Goal: Task Accomplishment & Management: Manage account settings

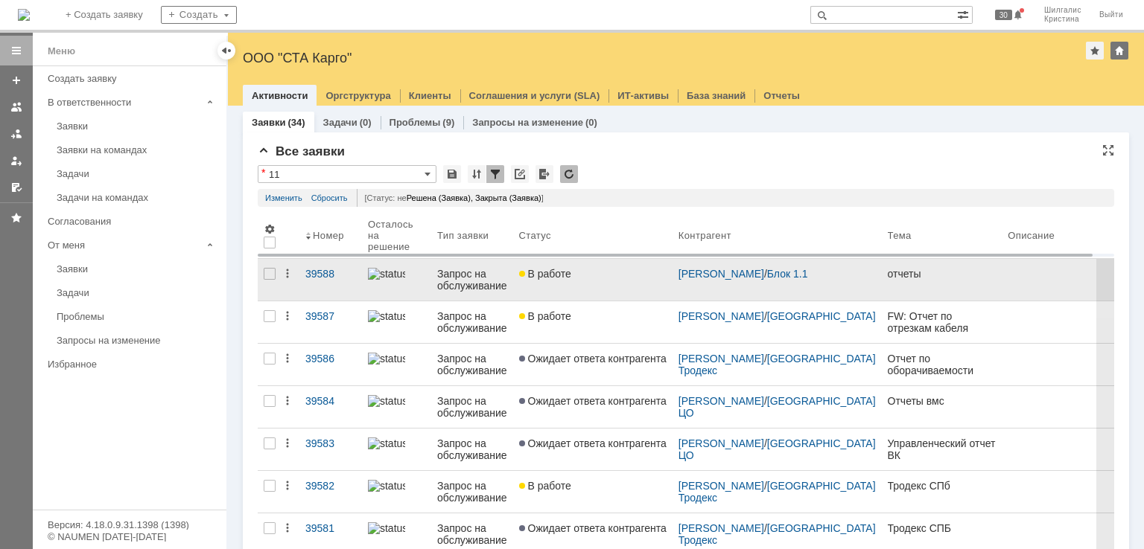
click at [594, 269] on div "В работе" at bounding box center [592, 274] width 147 height 12
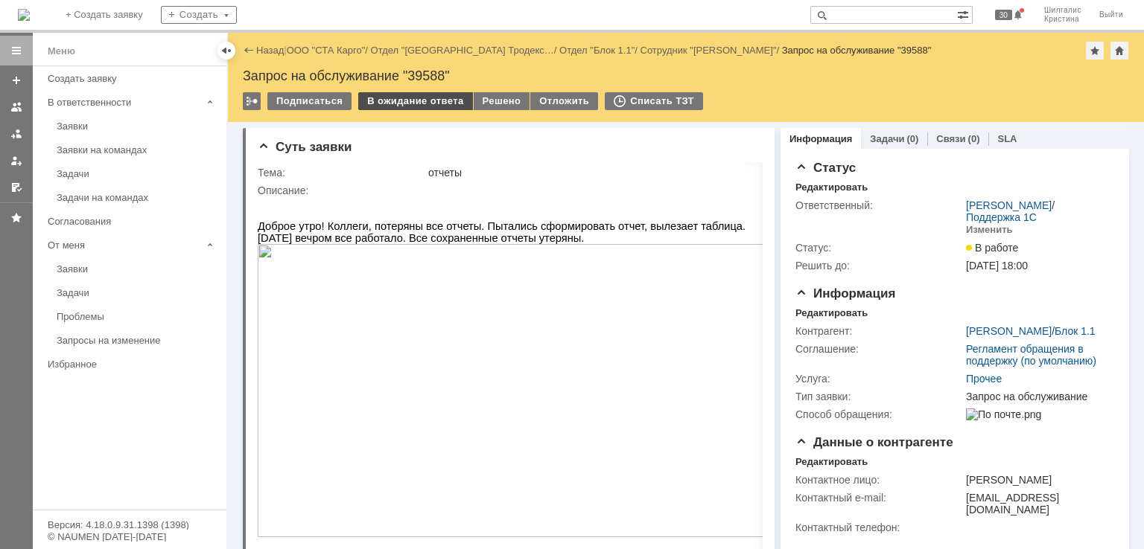
click at [400, 108] on div "В ожидание ответа" at bounding box center [415, 101] width 114 height 18
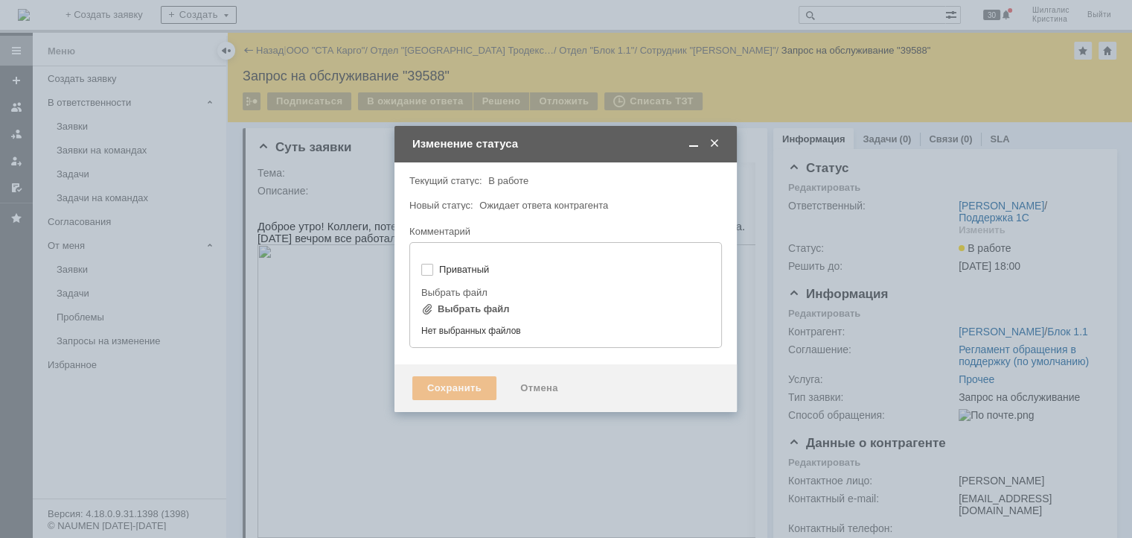
type input "[не указано]"
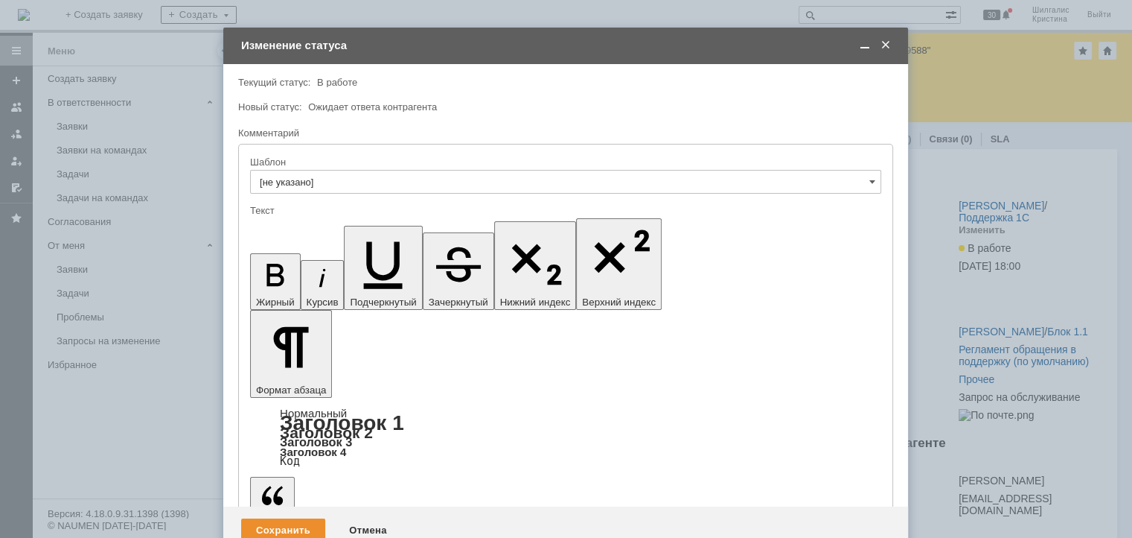
click at [882, 39] on span at bounding box center [886, 45] width 15 height 13
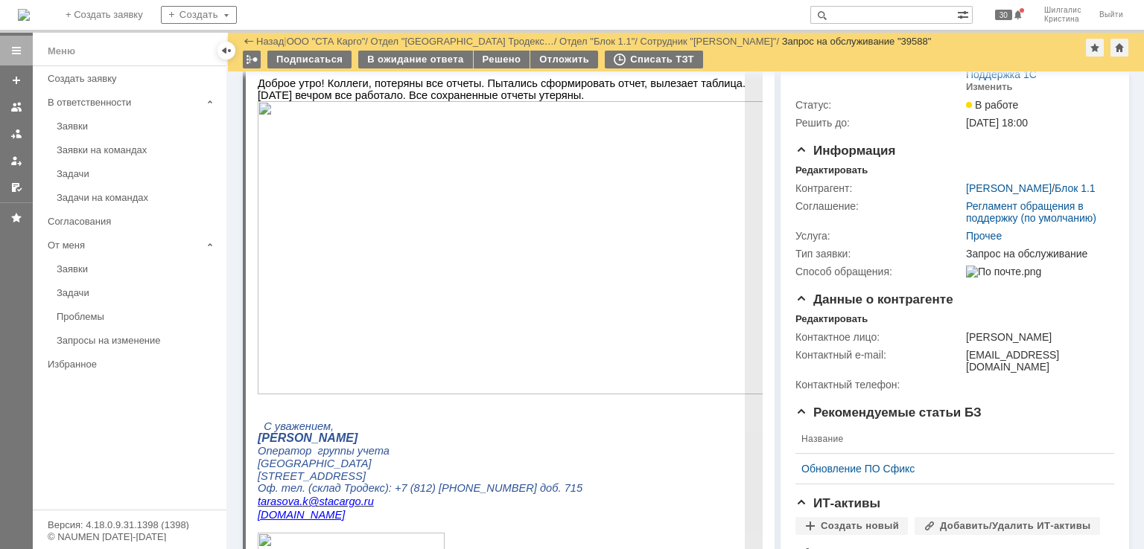
scroll to position [149, 0]
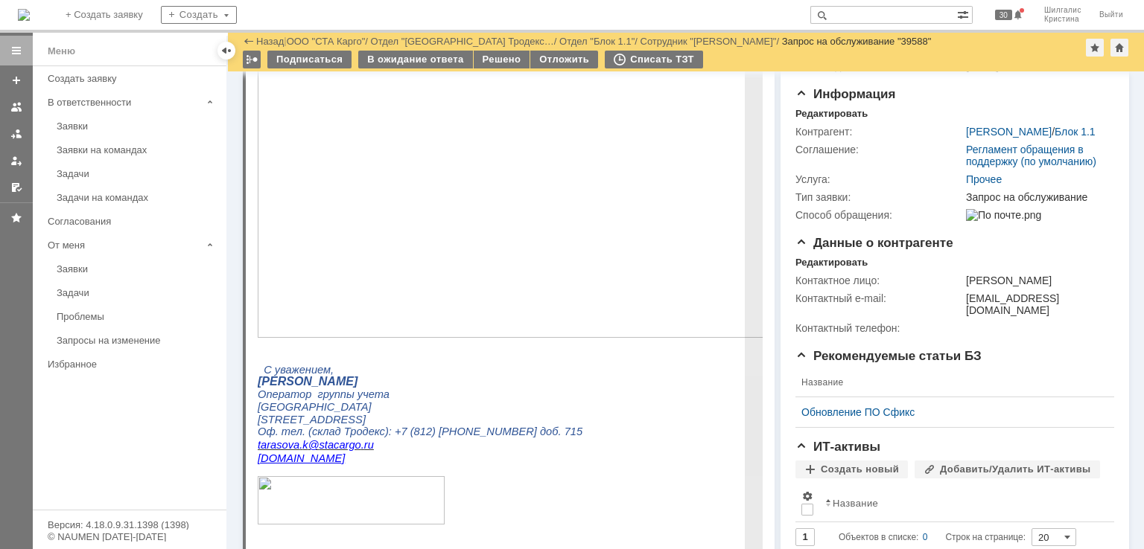
click at [441, 176] on img at bounding box center [518, 191] width 521 height 293
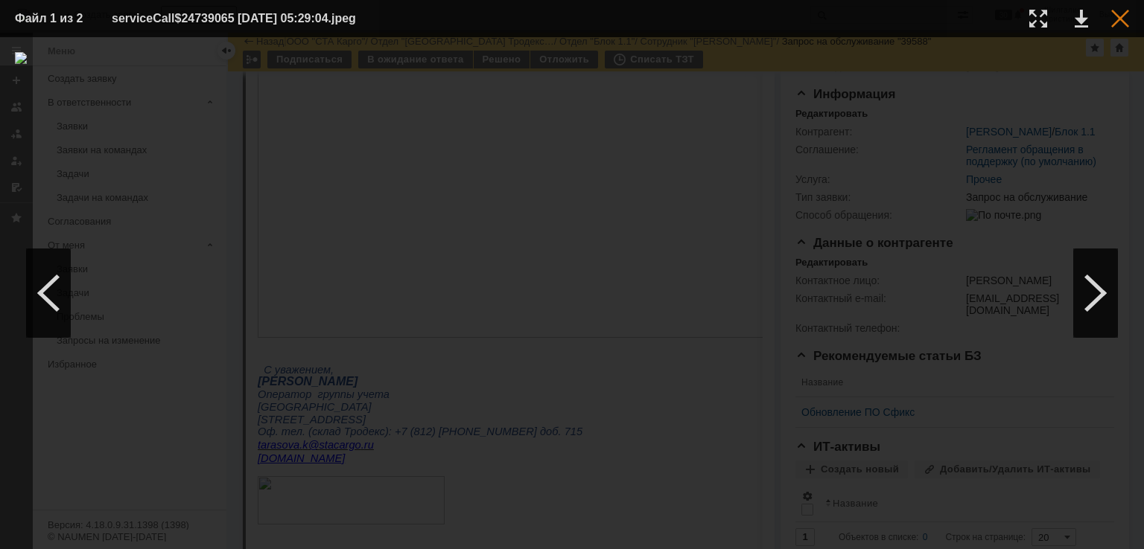
click at [1117, 18] on div at bounding box center [1120, 19] width 18 height 18
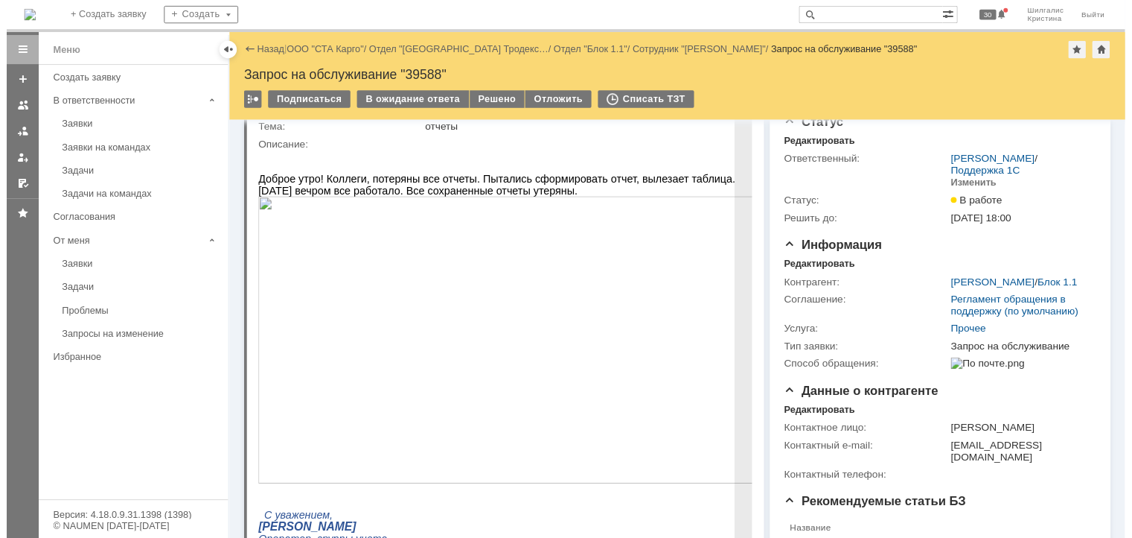
scroll to position [0, 0]
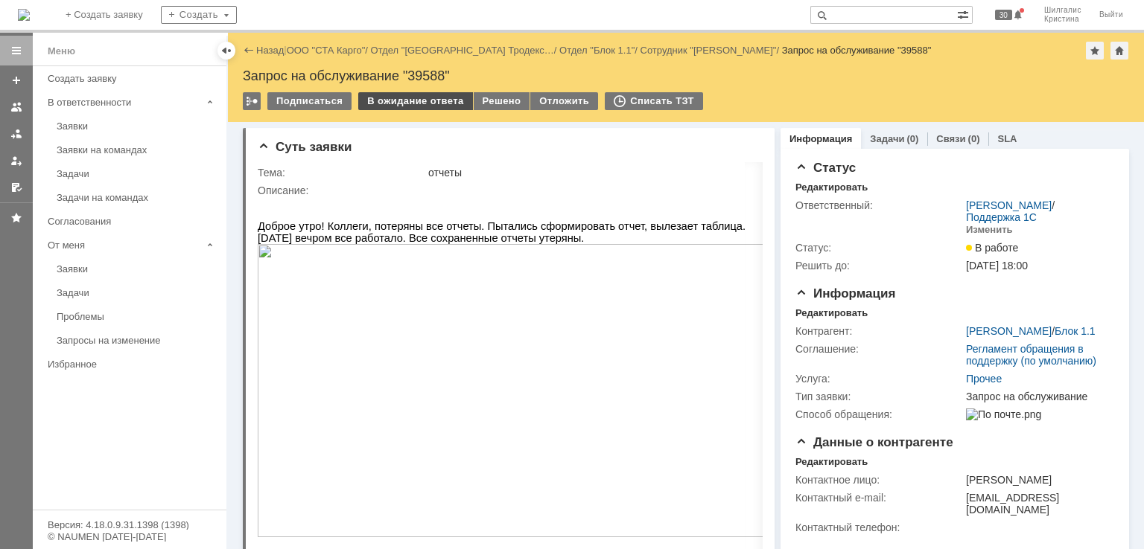
click at [411, 101] on div "В ожидание ответа" at bounding box center [415, 101] width 114 height 18
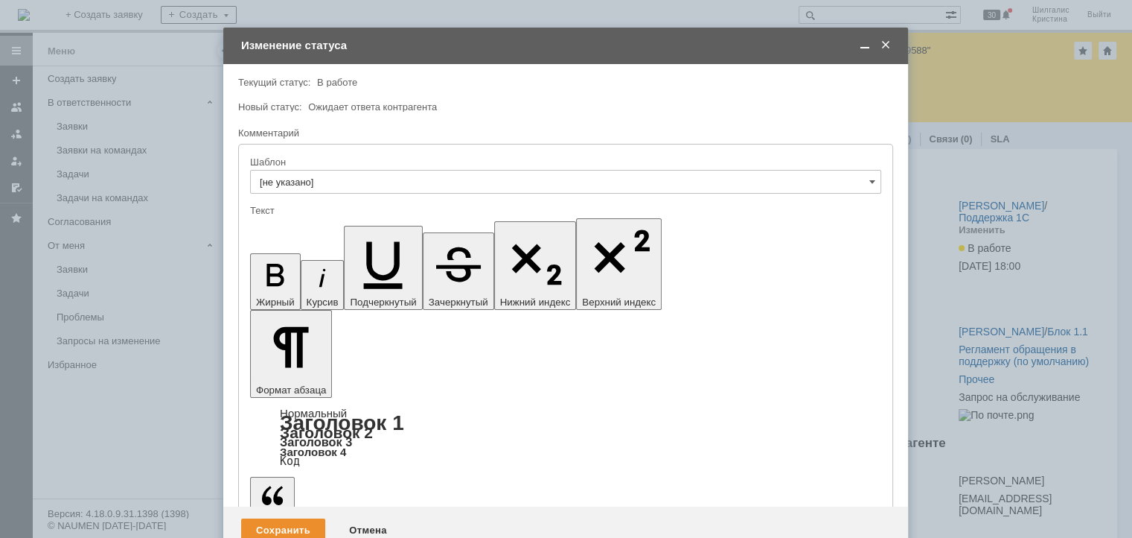
click at [280, 518] on div "Сохранить" at bounding box center [283, 530] width 84 height 24
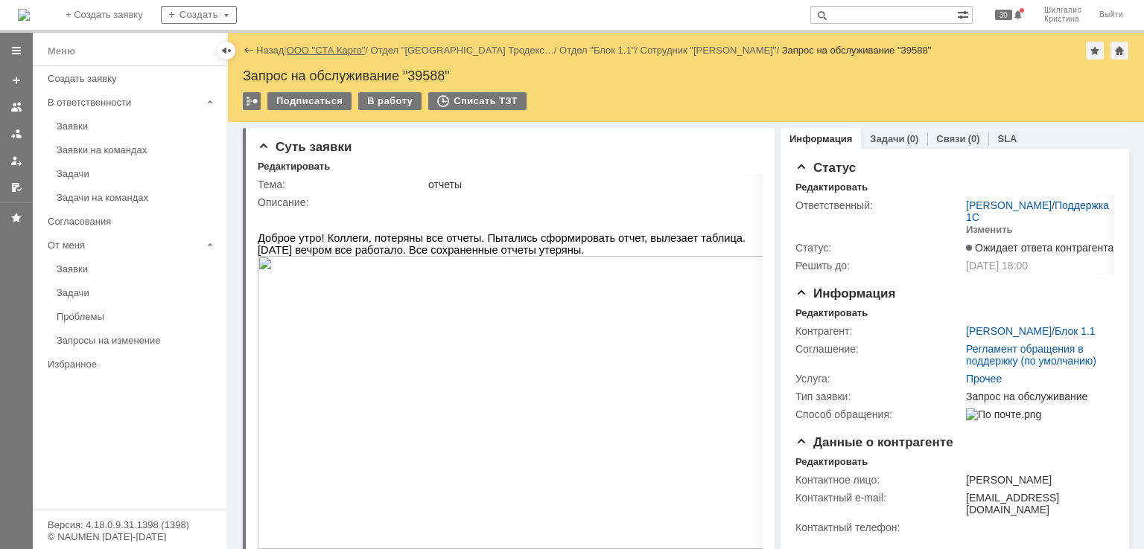
click at [337, 47] on link "ООО "СТА Карго"" at bounding box center [326, 50] width 79 height 11
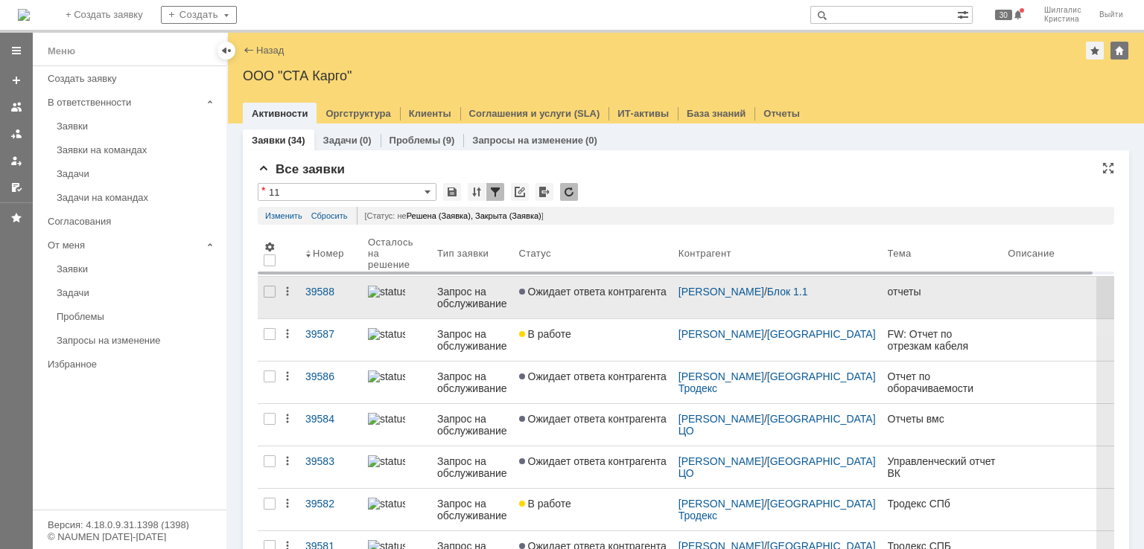
click at [562, 299] on link "Ожидает ответа контрагента" at bounding box center [592, 298] width 159 height 42
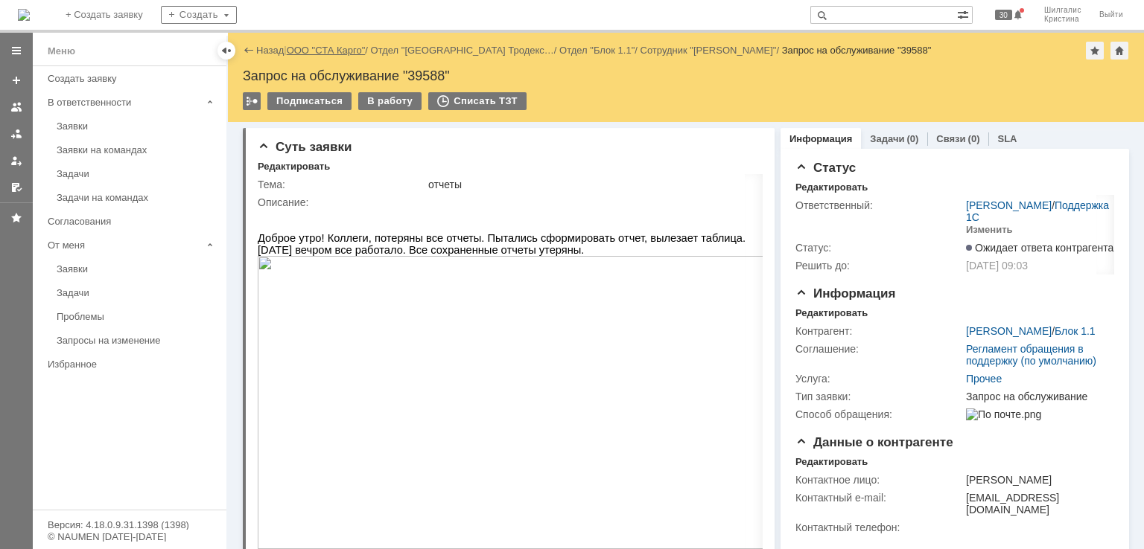
click at [319, 48] on link "ООО "СТА Карго"" at bounding box center [326, 50] width 79 height 11
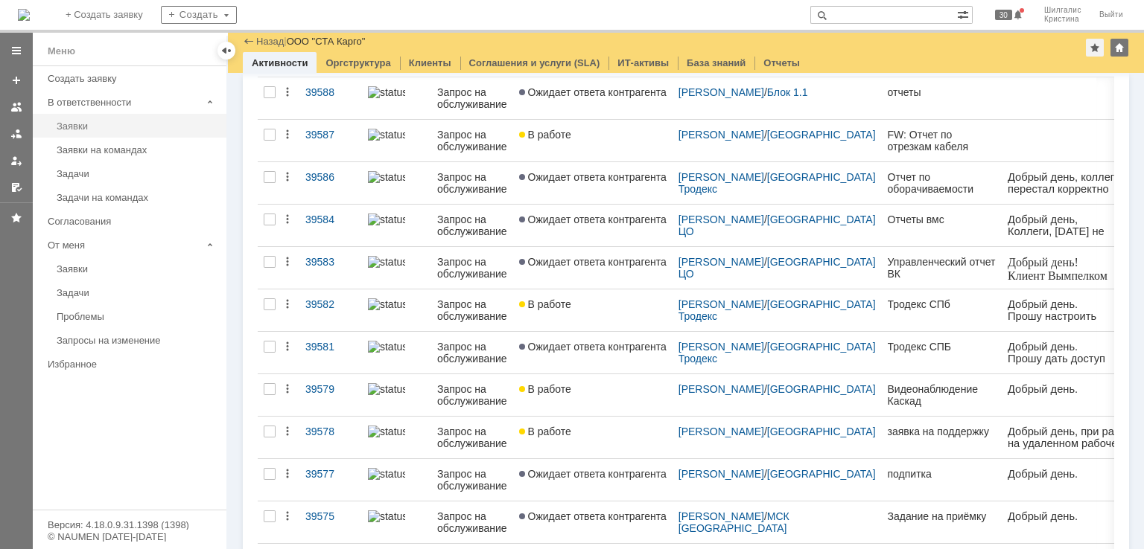
click at [86, 132] on link "Заявки" at bounding box center [137, 126] width 173 height 23
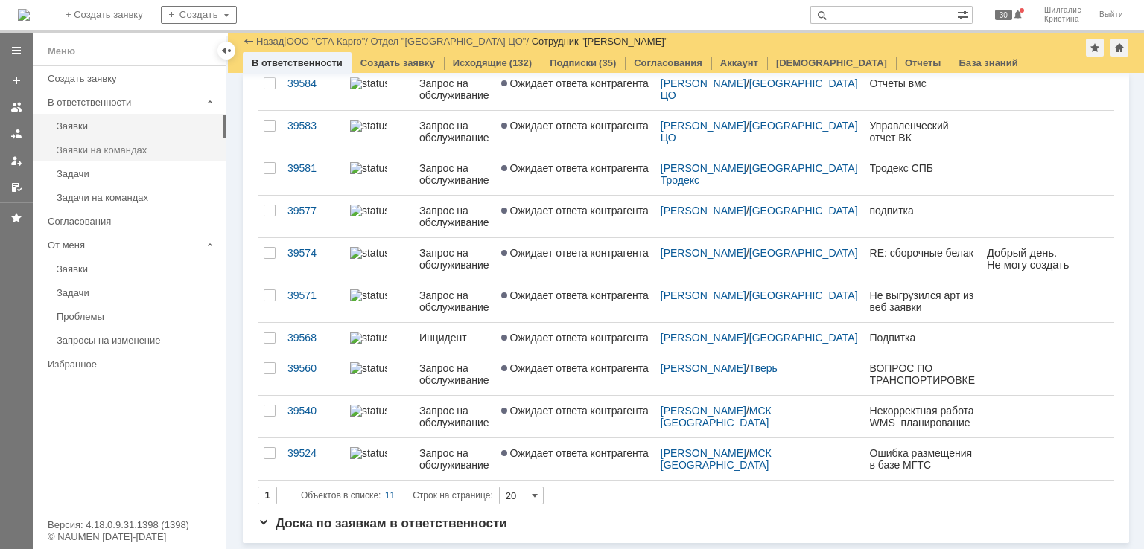
click at [110, 145] on div "Заявки на командах" at bounding box center [137, 149] width 161 height 11
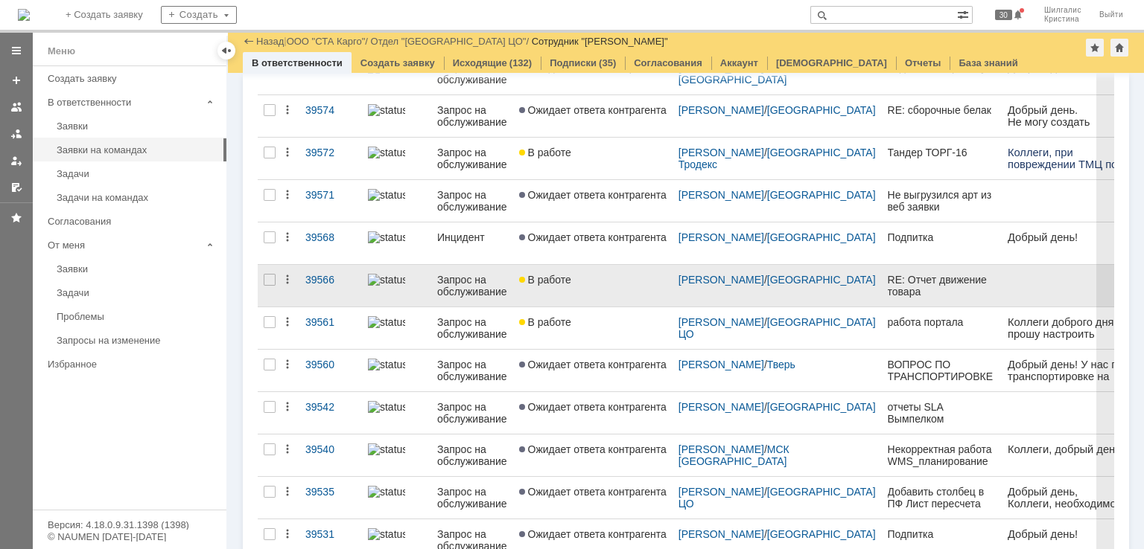
click at [616, 281] on div "В работе" at bounding box center [592, 280] width 147 height 12
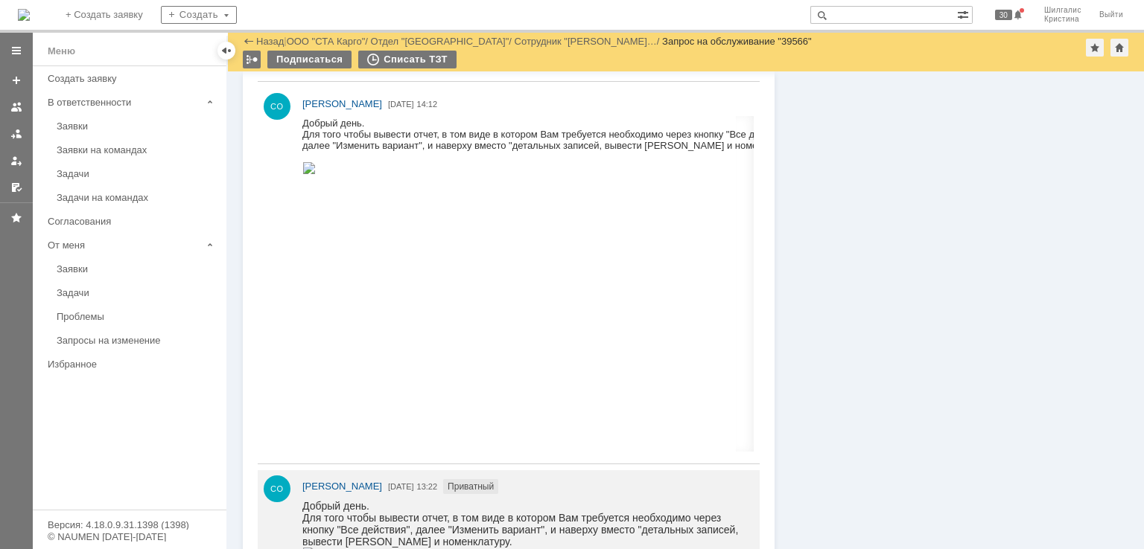
click at [316, 174] on img at bounding box center [308, 168] width 13 height 12
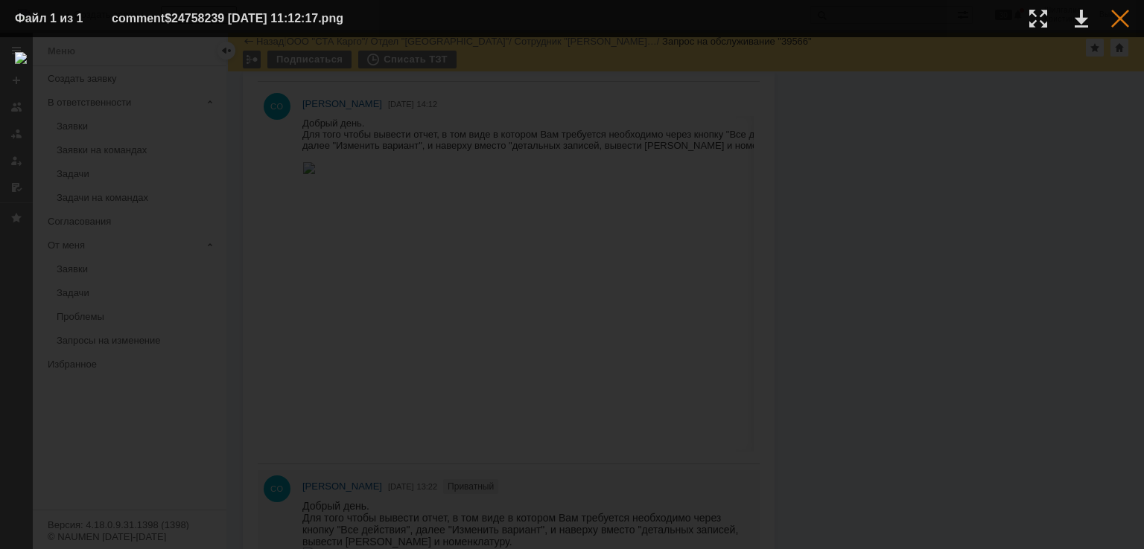
click at [1115, 22] on div at bounding box center [1120, 19] width 18 height 18
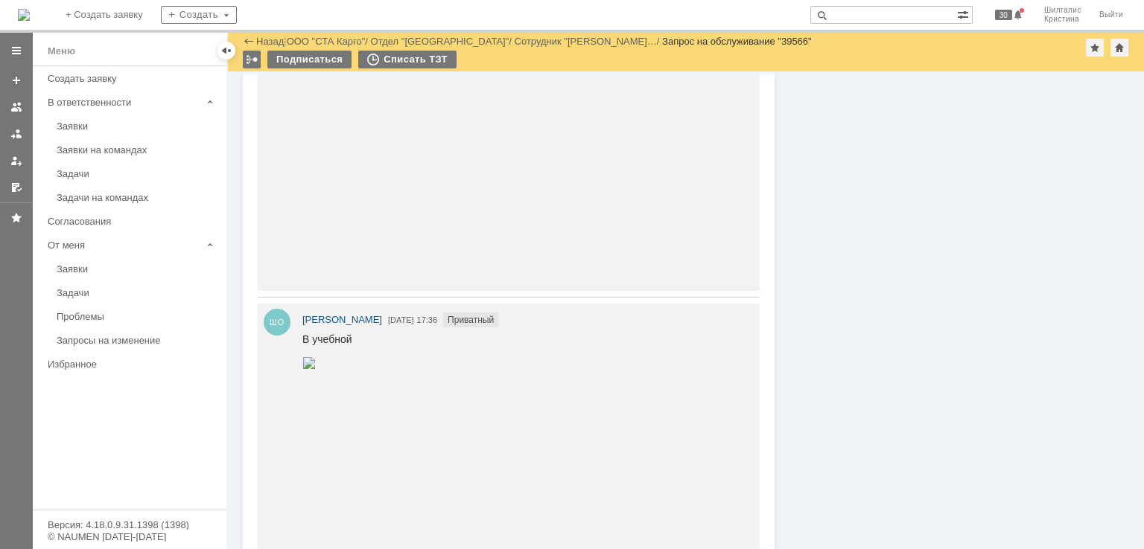
click at [316, 39] on img at bounding box center [308, 33] width 13 height 12
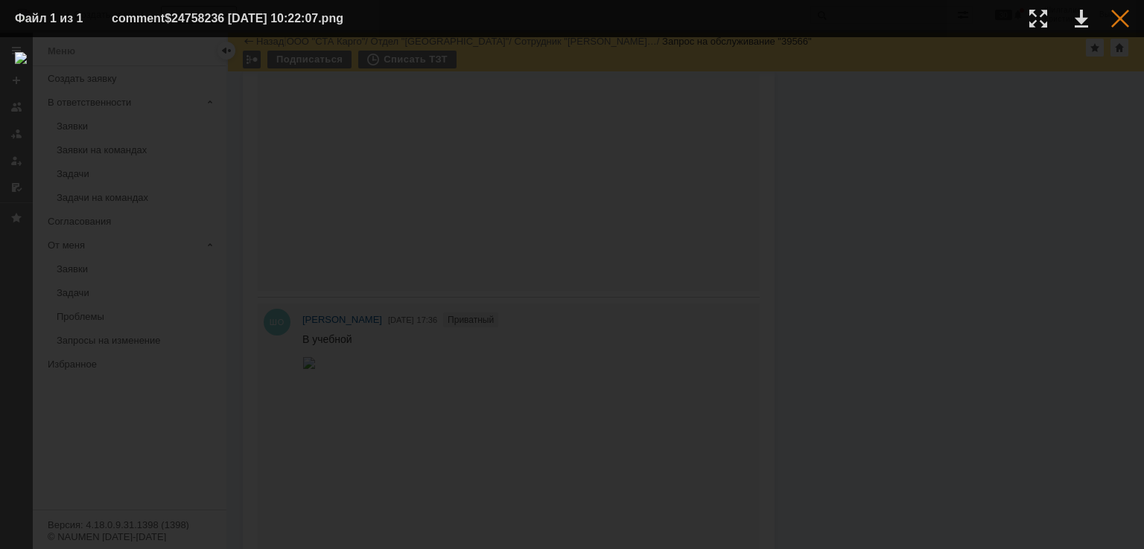
click at [1120, 25] on div at bounding box center [1120, 19] width 18 height 18
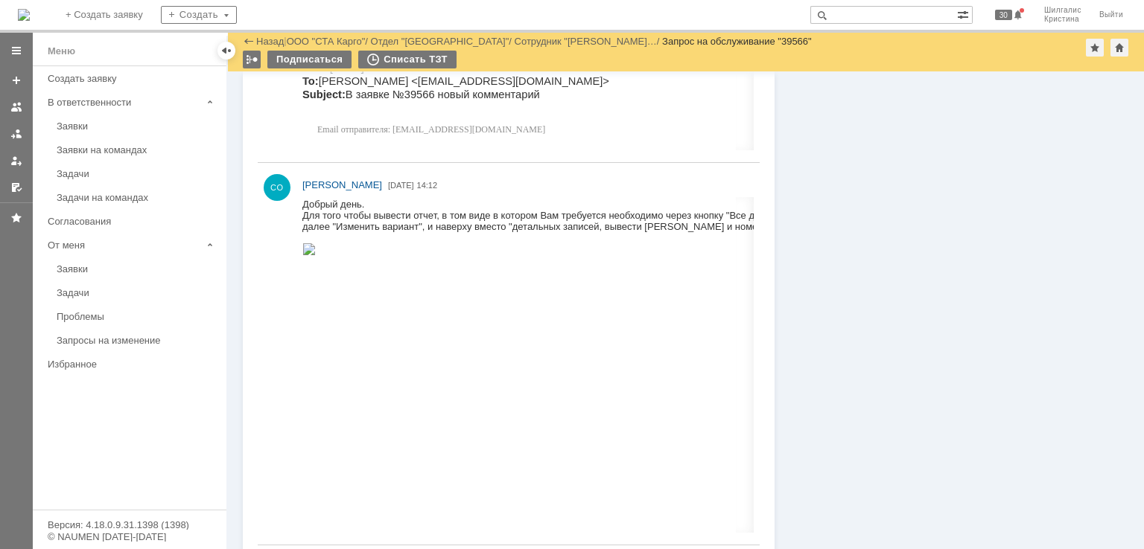
scroll to position [2010, 0]
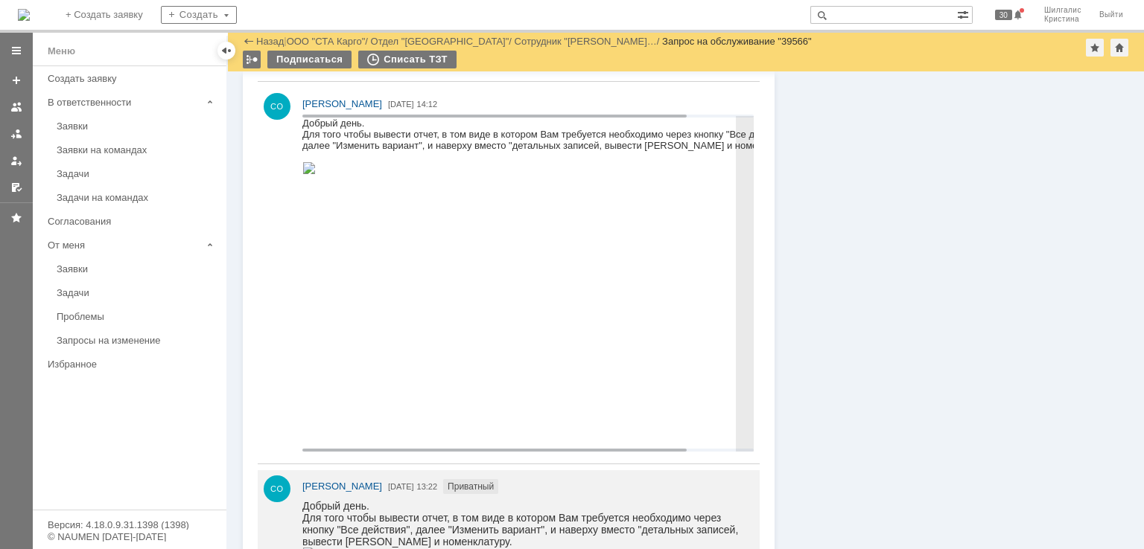
click at [316, 174] on img at bounding box center [308, 168] width 13 height 12
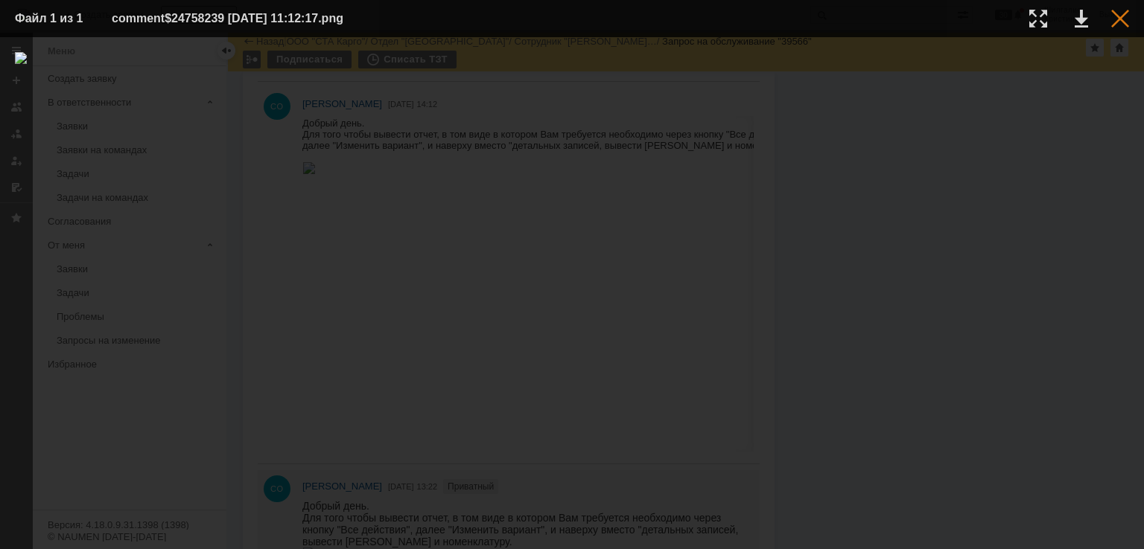
click at [1114, 22] on div at bounding box center [1120, 19] width 18 height 18
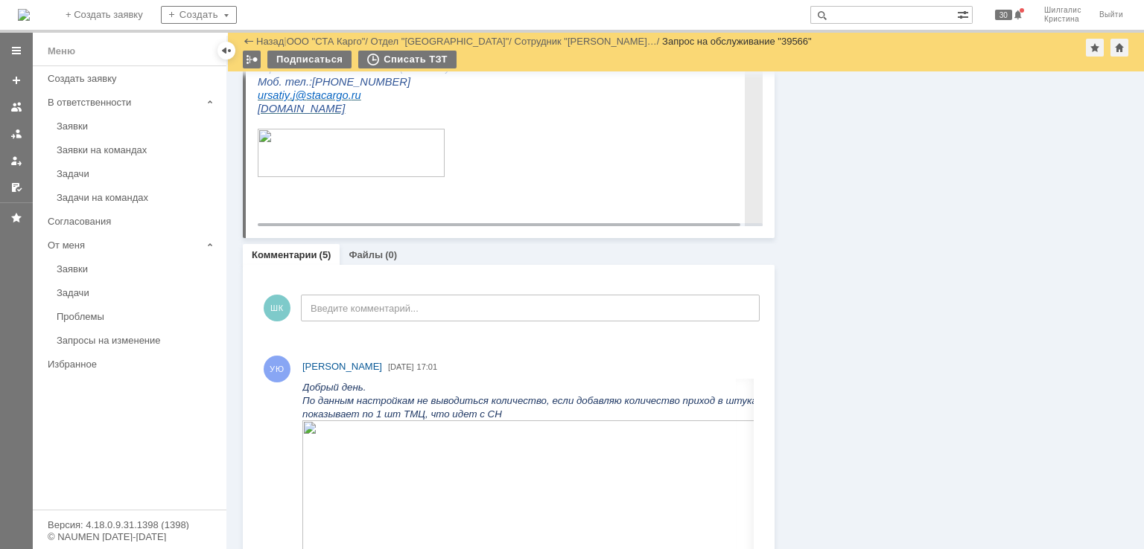
scroll to position [670, 0]
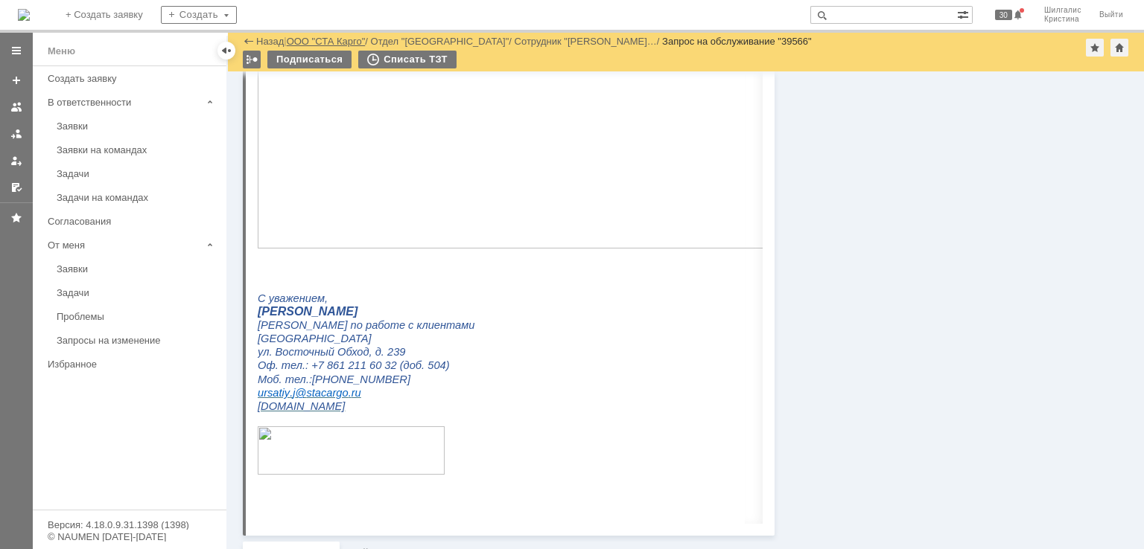
click at [333, 42] on link "ООО "СТА Карго"" at bounding box center [326, 41] width 79 height 11
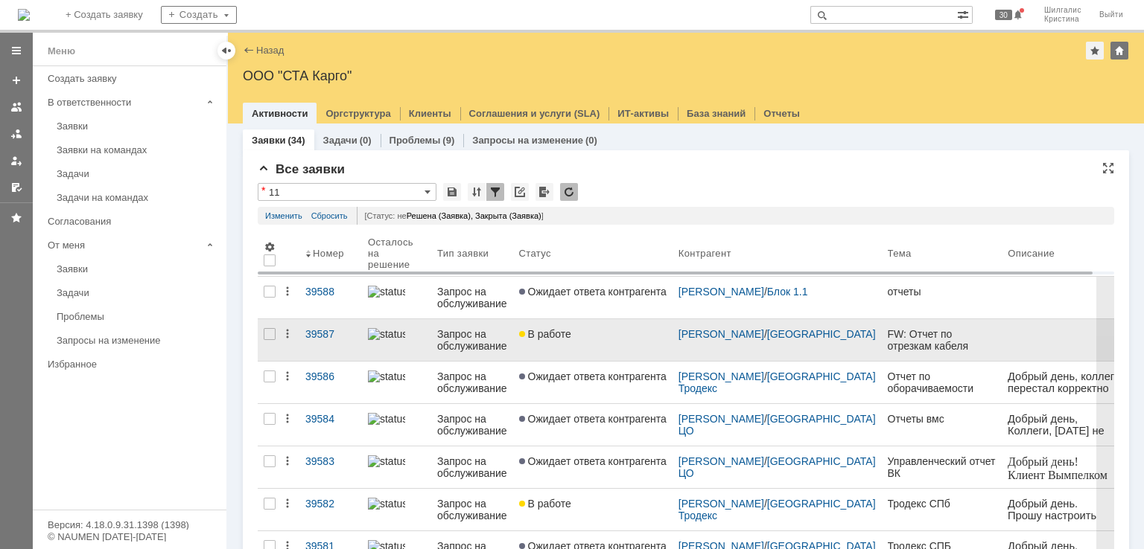
click at [584, 342] on link "В работе" at bounding box center [592, 340] width 159 height 42
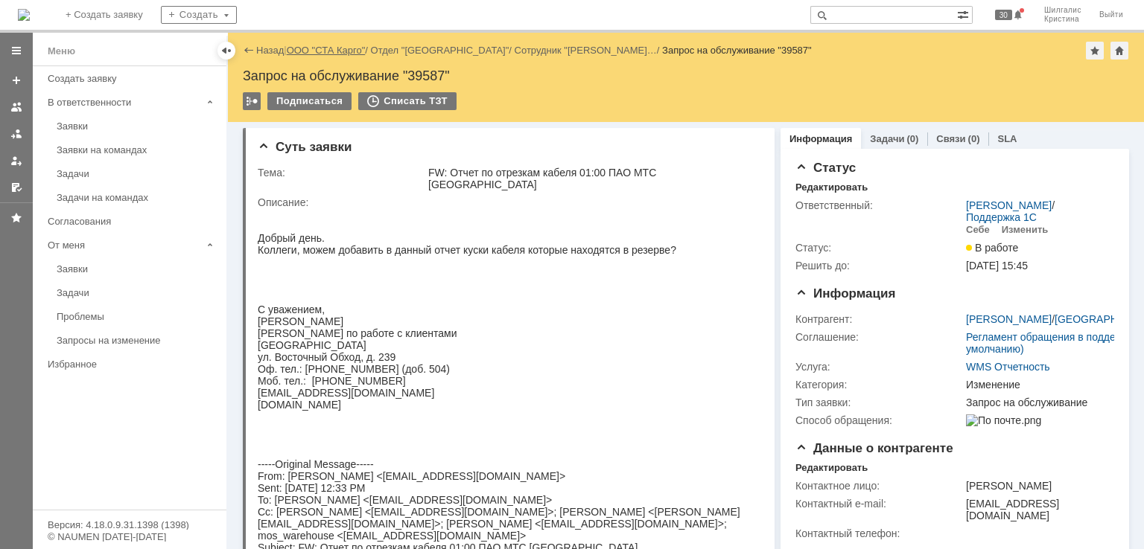
click at [337, 49] on link "ООО "СТА Карго"" at bounding box center [326, 50] width 79 height 11
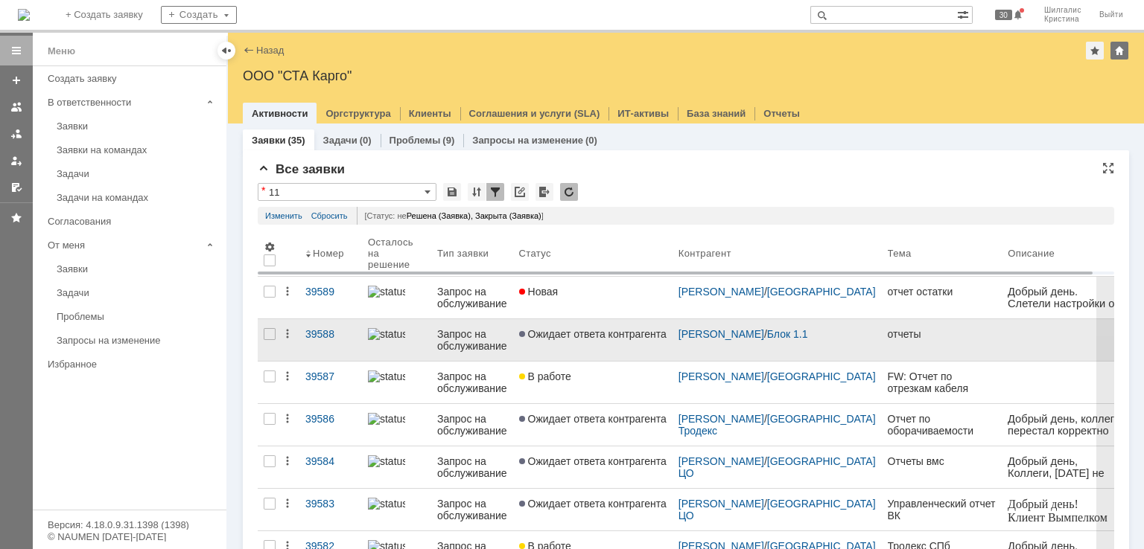
click at [594, 342] on link "Ожидает ответа контрагента" at bounding box center [592, 340] width 159 height 42
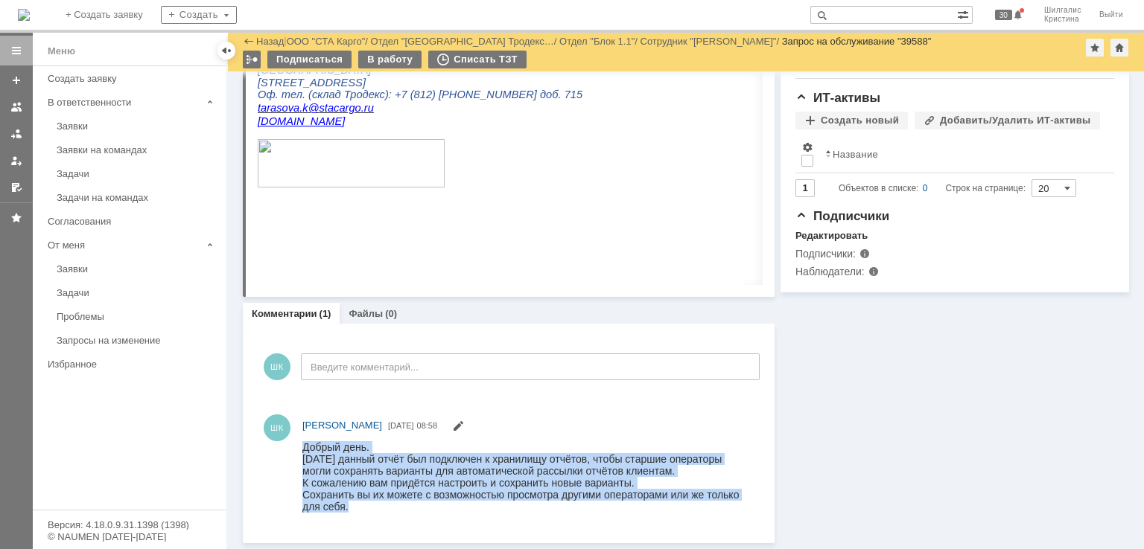
drag, startPoint x: 357, startPoint y: 511, endPoint x: 305, endPoint y: 443, distance: 85.5
click at [305, 443] on div "Добрый день. Вчера данный отчёт был подключен к хранилищу отчётов, чтобы старши…" at bounding box center [524, 476] width 444 height 71
copy div "Добрый день. Вчера данный отчёт был подключен к хранилищу отчётов, чтобы старши…"
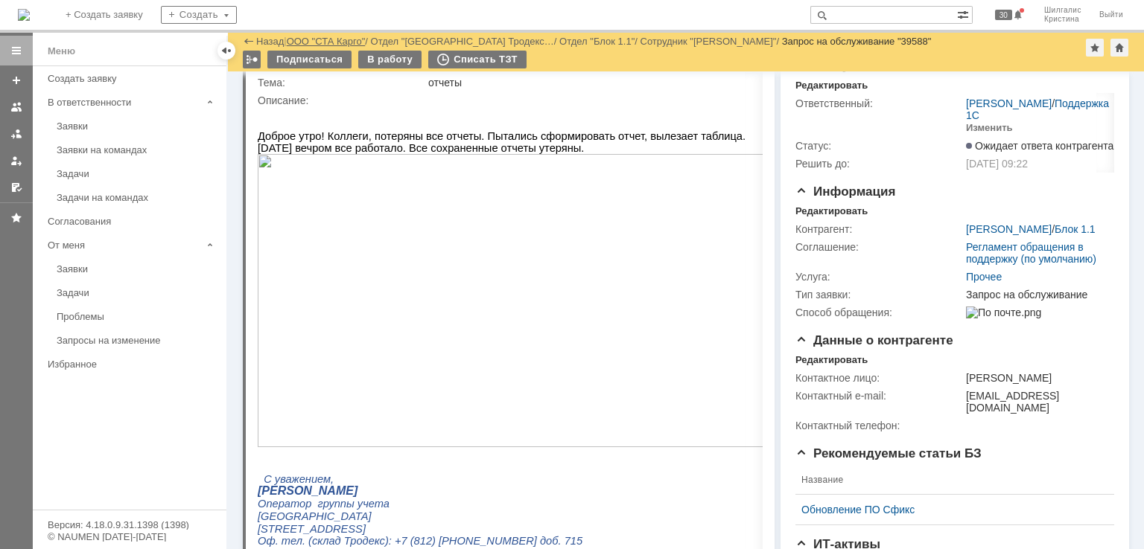
click at [338, 36] on link "ООО "СТА Карго"" at bounding box center [326, 41] width 79 height 11
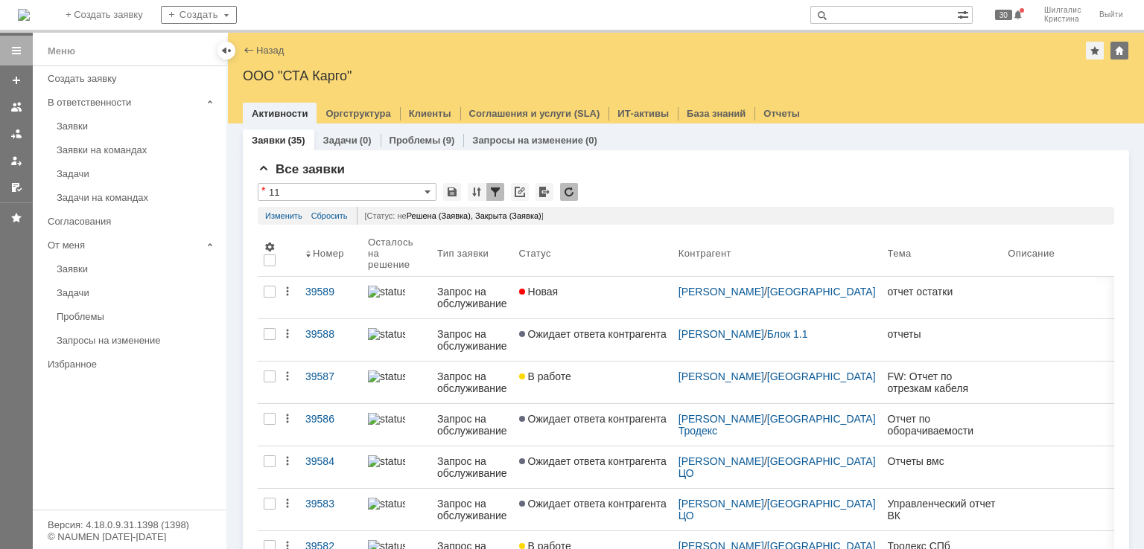
click at [570, 293] on div "Новая" at bounding box center [592, 292] width 147 height 12
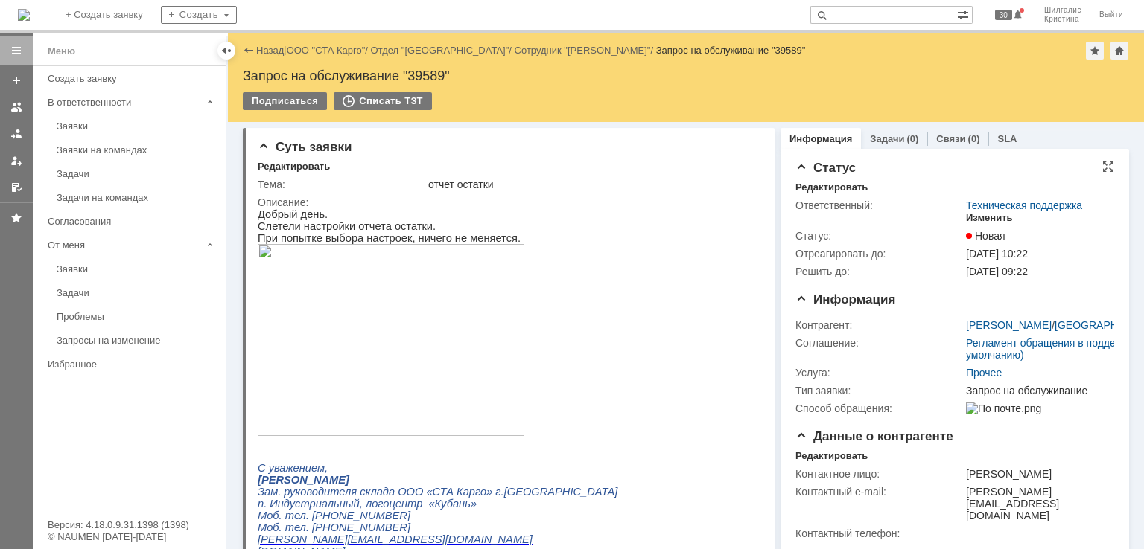
click at [984, 220] on div "Изменить" at bounding box center [989, 218] width 47 height 12
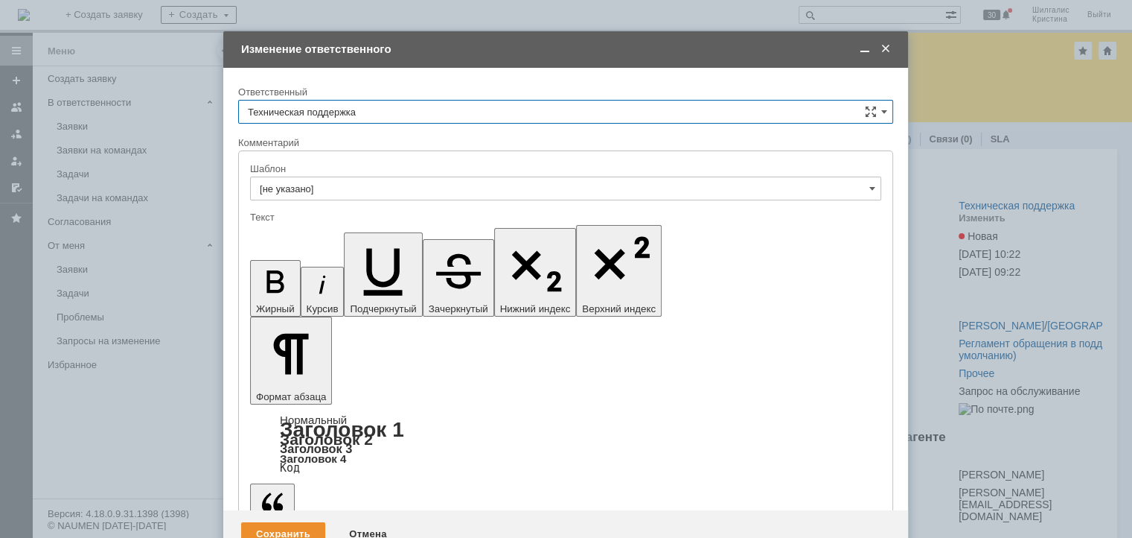
click at [378, 120] on input "Техническая поддержка" at bounding box center [565, 112] width 655 height 24
click at [340, 177] on div "[PERSON_NAME]" at bounding box center [566, 188] width 654 height 24
type input "[PERSON_NAME]"
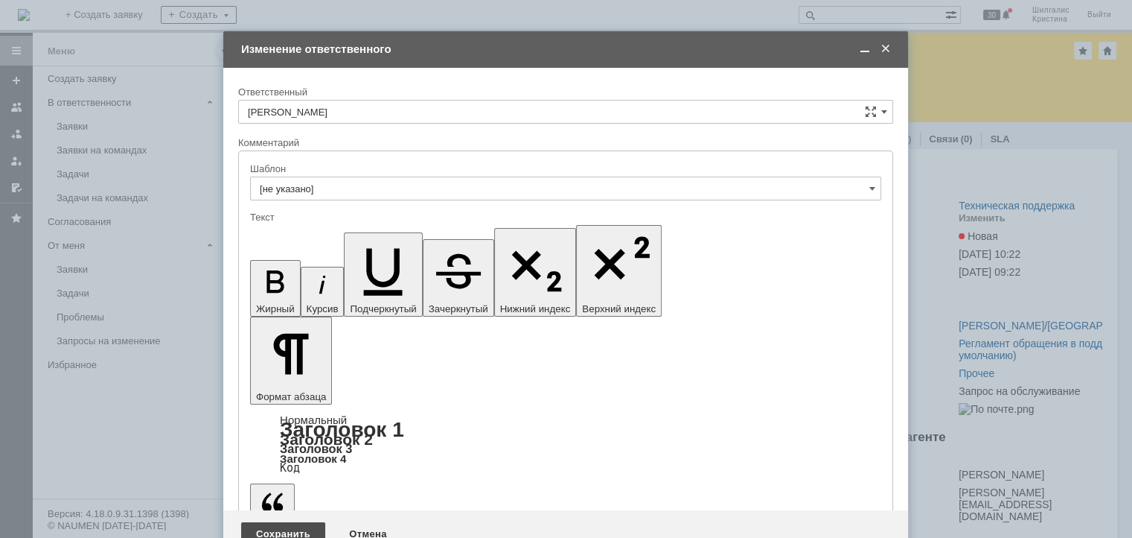
click at [272, 522] on div "Сохранить" at bounding box center [283, 534] width 84 height 24
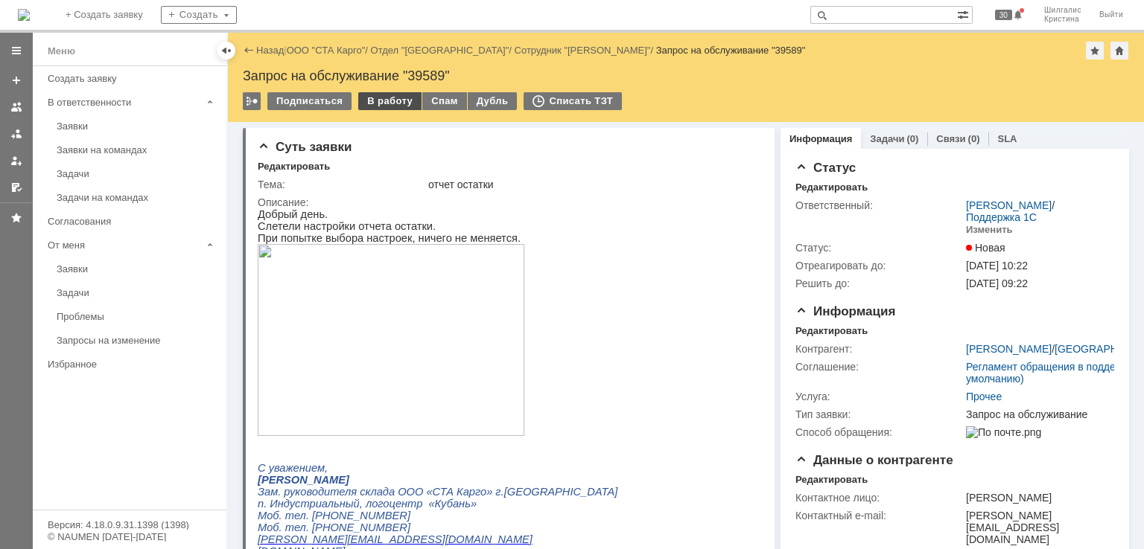
click at [375, 98] on div "В работу" at bounding box center [389, 101] width 63 height 18
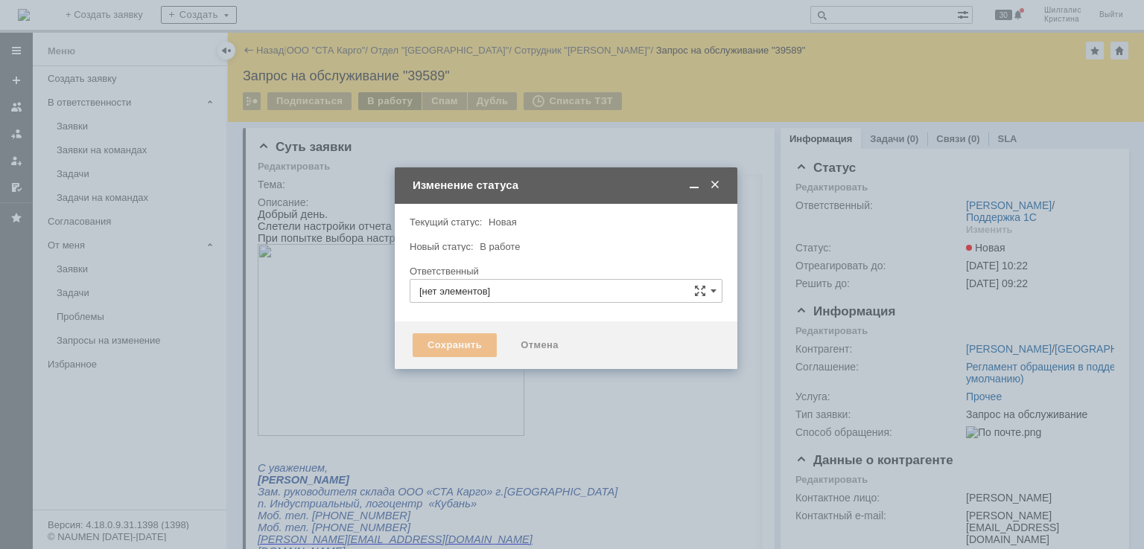
type input "[PERSON_NAME]"
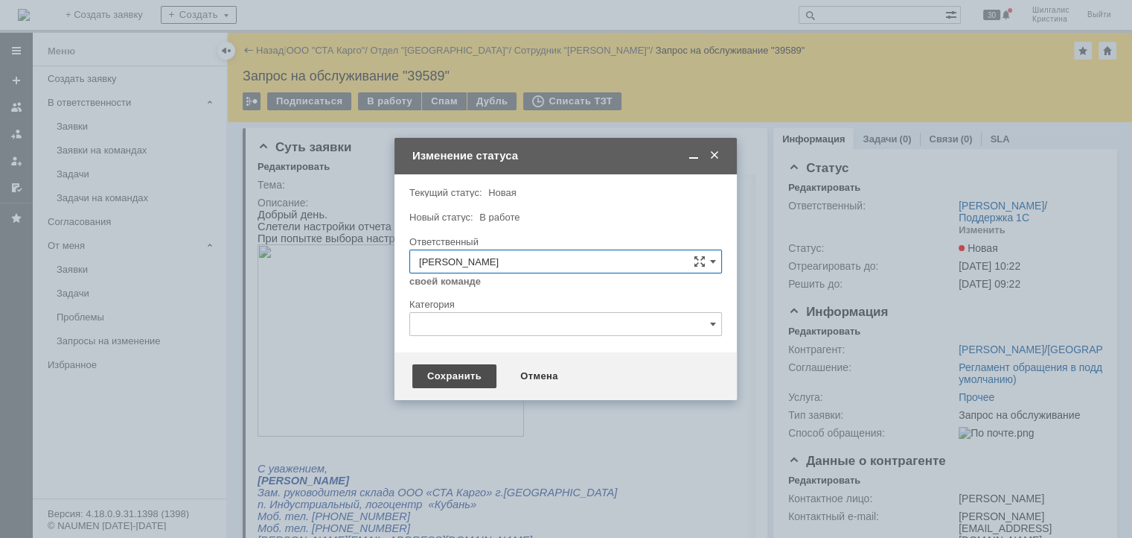
click at [454, 375] on div "Сохранить" at bounding box center [454, 376] width 84 height 24
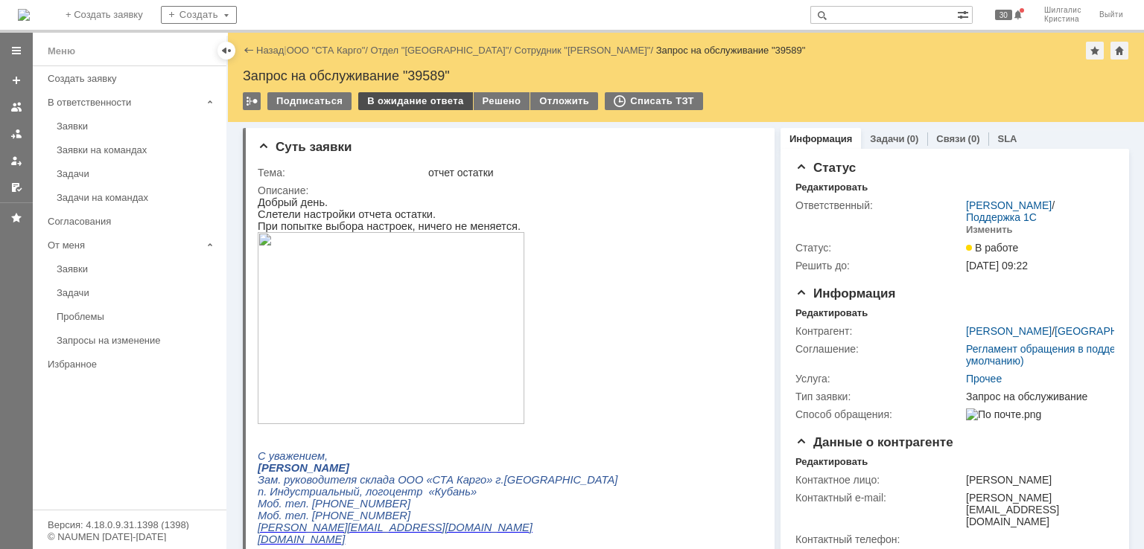
click at [413, 98] on div "В ожидание ответа" at bounding box center [415, 101] width 114 height 18
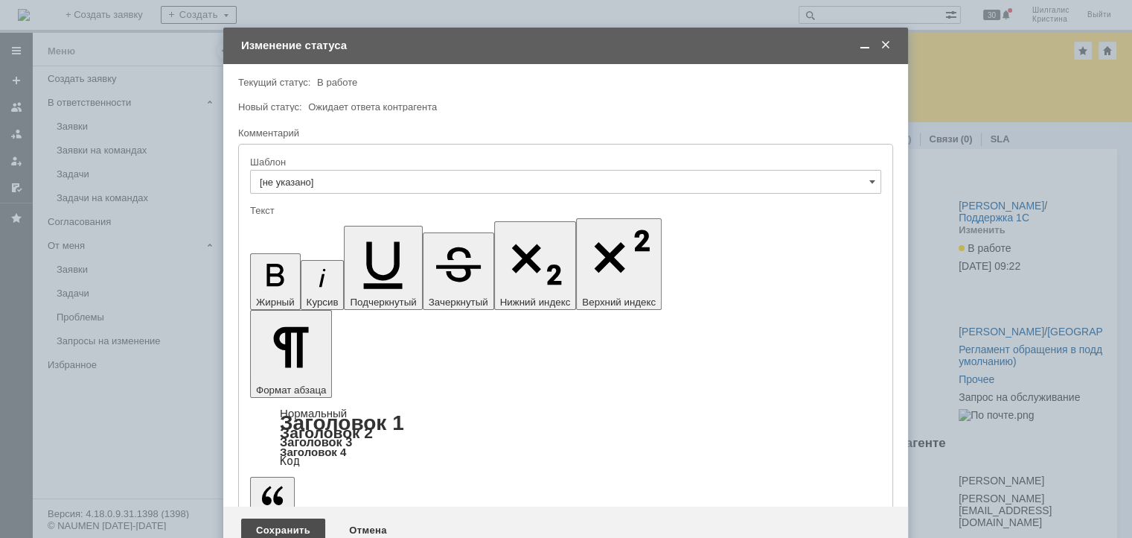
click at [272, 518] on div "Сохранить" at bounding box center [283, 530] width 84 height 24
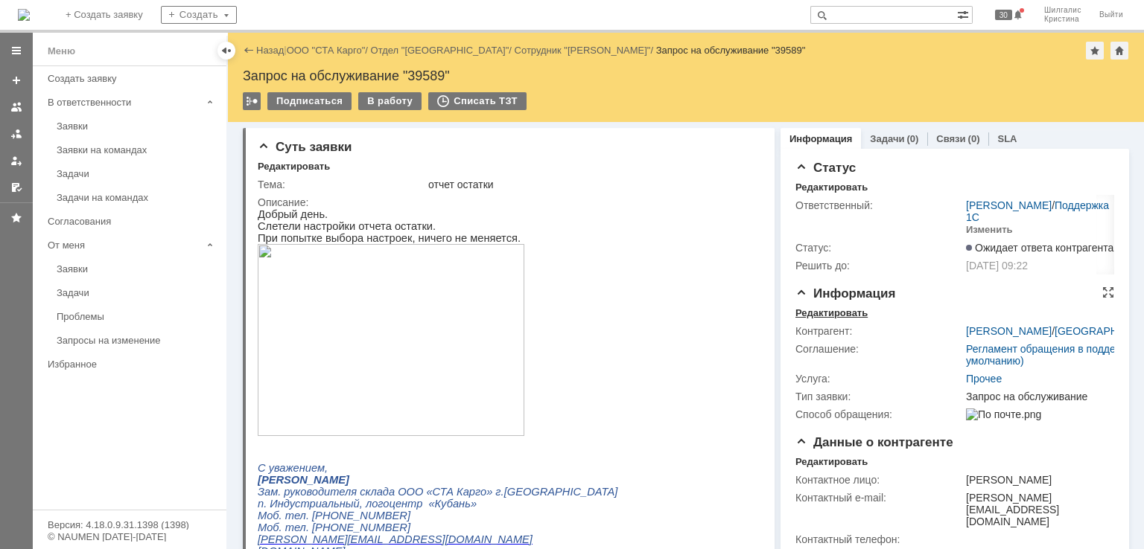
click at [839, 310] on div "Редактировать" at bounding box center [831, 313] width 72 height 12
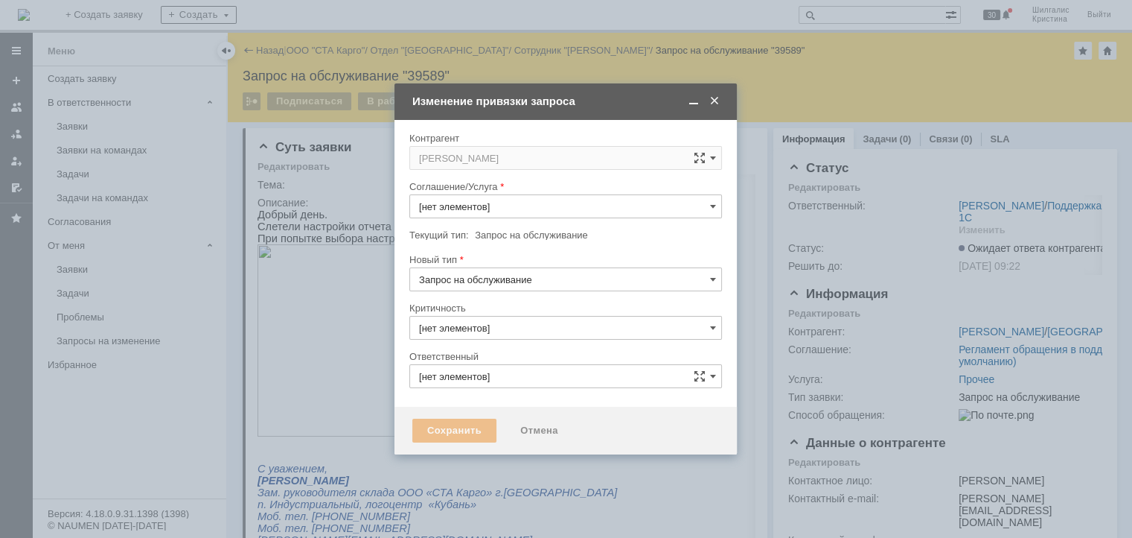
type input "3. Низкая"
type input "[PERSON_NAME]"
type input "[не указано]"
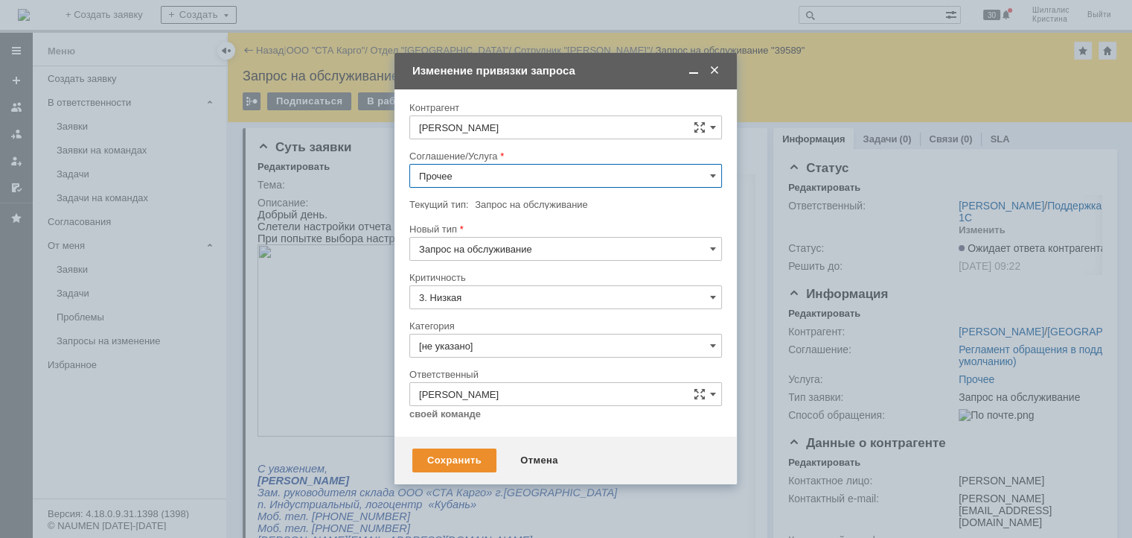
click at [505, 168] on input "Прочее" at bounding box center [565, 176] width 313 height 24
click at [504, 322] on span "WMS Отчетность" at bounding box center [565, 323] width 293 height 12
type input "WMS Отчетность"
click at [482, 340] on input "[не указано]" at bounding box center [565, 346] width 313 height 24
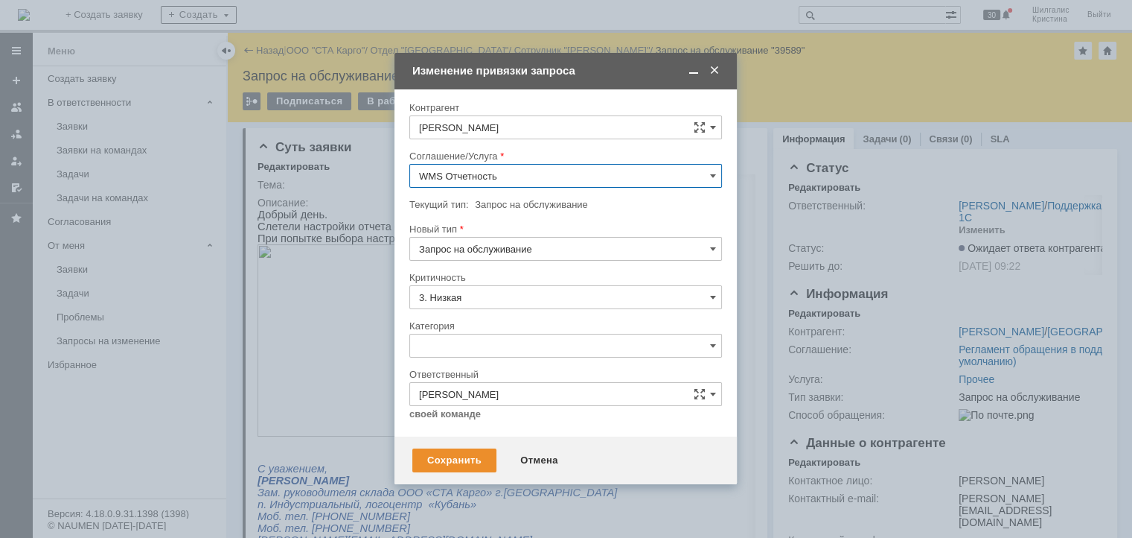
scroll to position [21, 0]
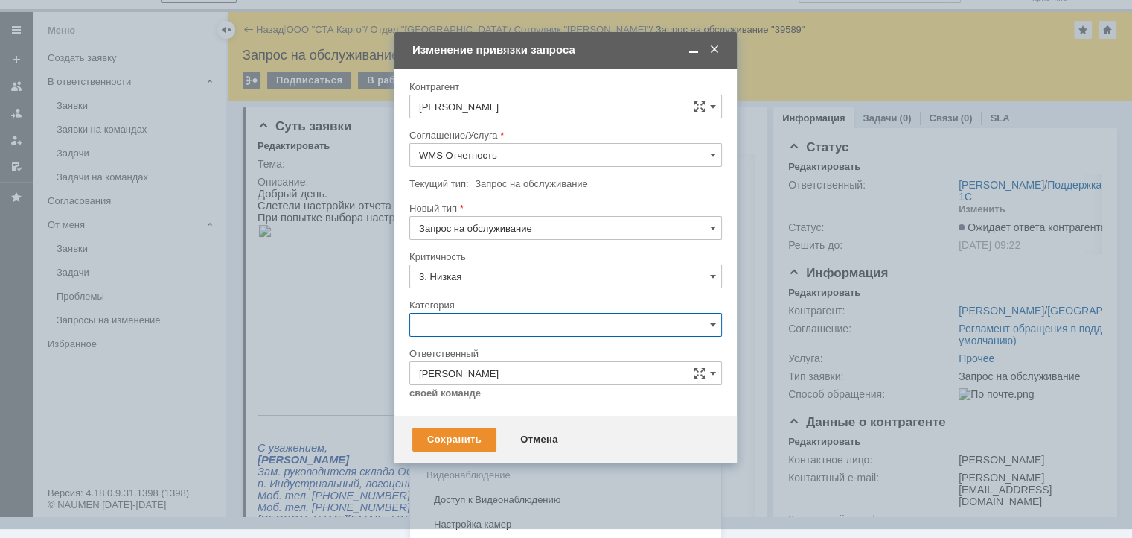
click at [503, 420] on span "Консультация пользователя" at bounding box center [565, 426] width 293 height 12
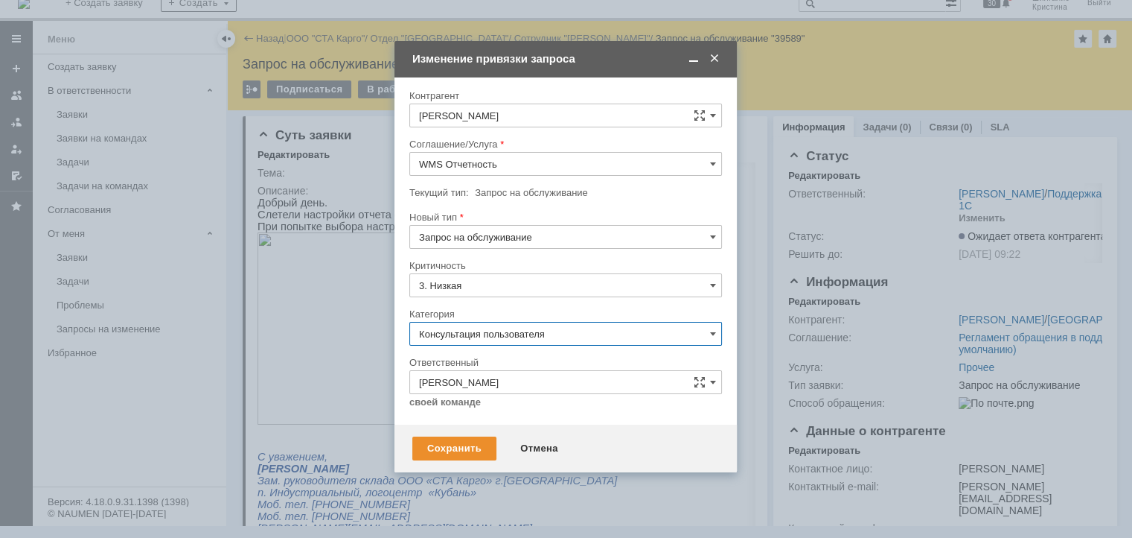
scroll to position [12, 0]
type input "Консультация пользователя"
click at [450, 448] on div "Сохранить" at bounding box center [454, 448] width 84 height 24
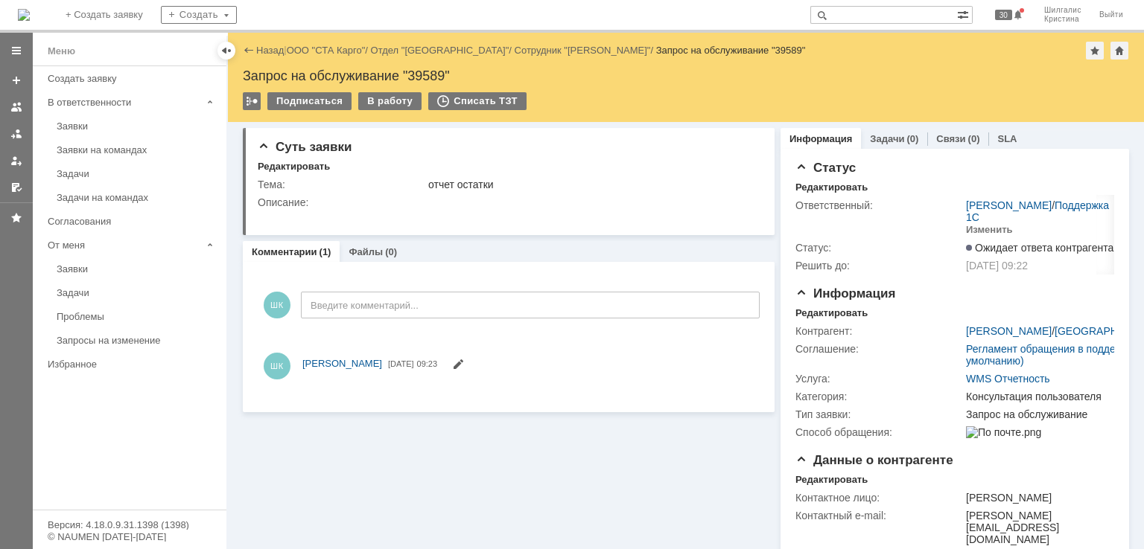
scroll to position [0, 0]
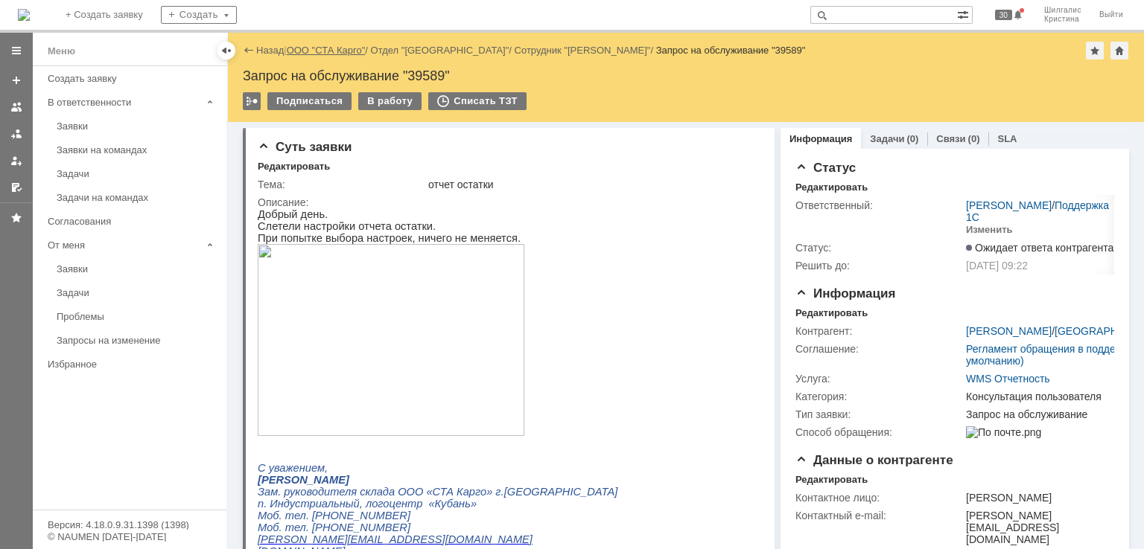
click at [326, 50] on link "ООО "СТА Карго"" at bounding box center [326, 50] width 79 height 11
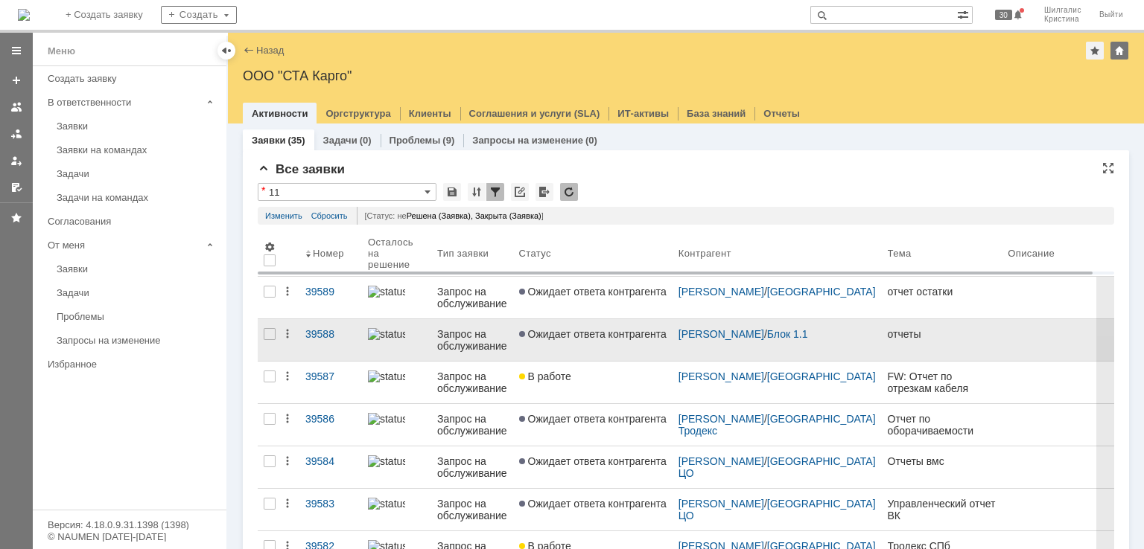
click at [605, 342] on link "Ожидает ответа контрагента" at bounding box center [592, 340] width 159 height 42
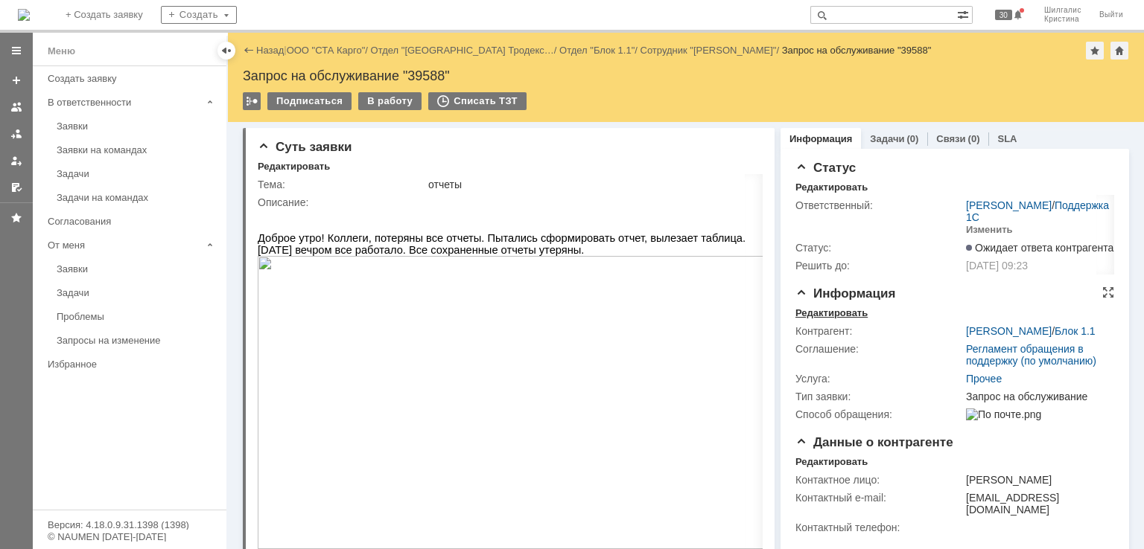
click at [823, 310] on div "Редактировать" at bounding box center [831, 313] width 72 height 12
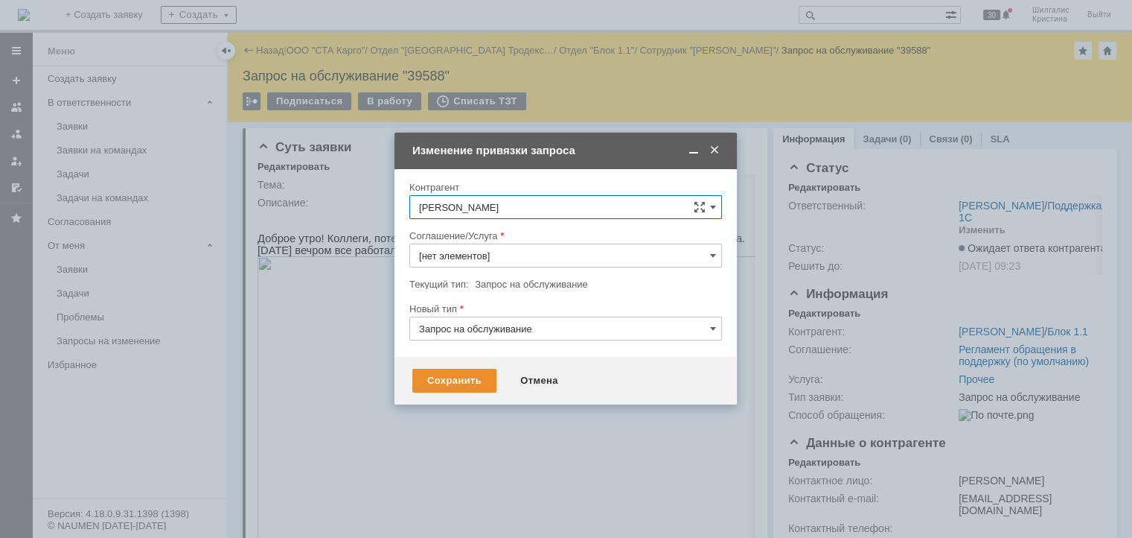
type input "Прочее"
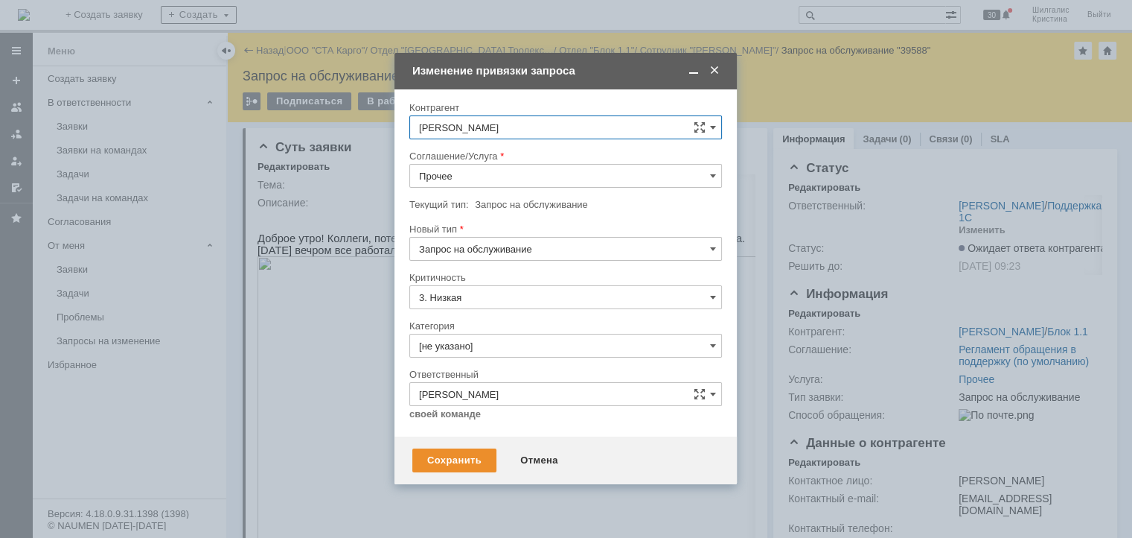
click at [482, 173] on input "Прочее" at bounding box center [565, 176] width 313 height 24
click at [509, 331] on span "WMS Отчетность" at bounding box center [565, 337] width 293 height 12
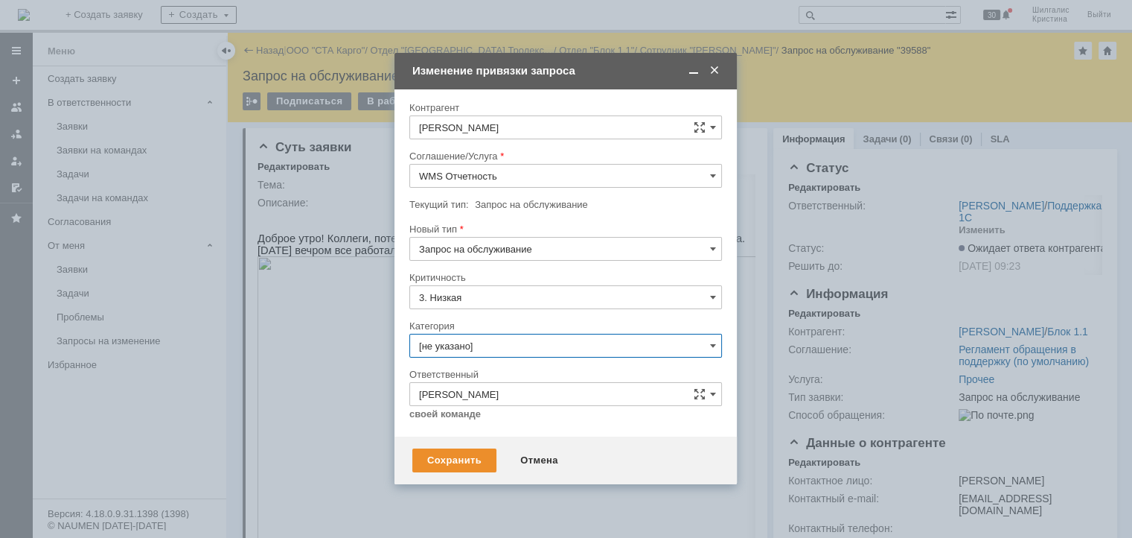
type input "WMS Отчетность"
click at [499, 346] on input "[не указано]" at bounding box center [565, 346] width 313 height 24
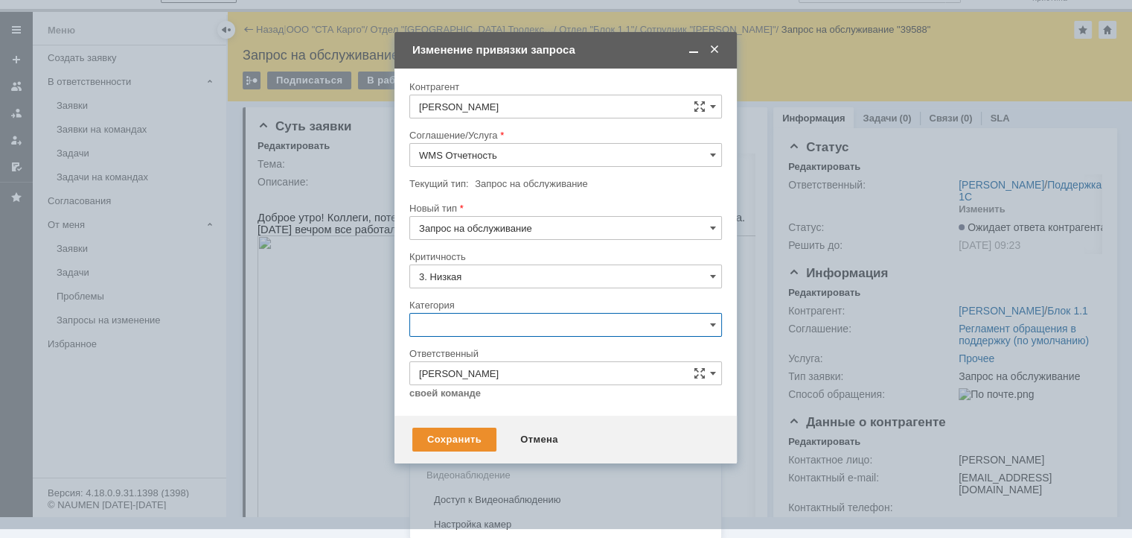
click at [493, 422] on span "Консультация пользователя" at bounding box center [565, 426] width 293 height 12
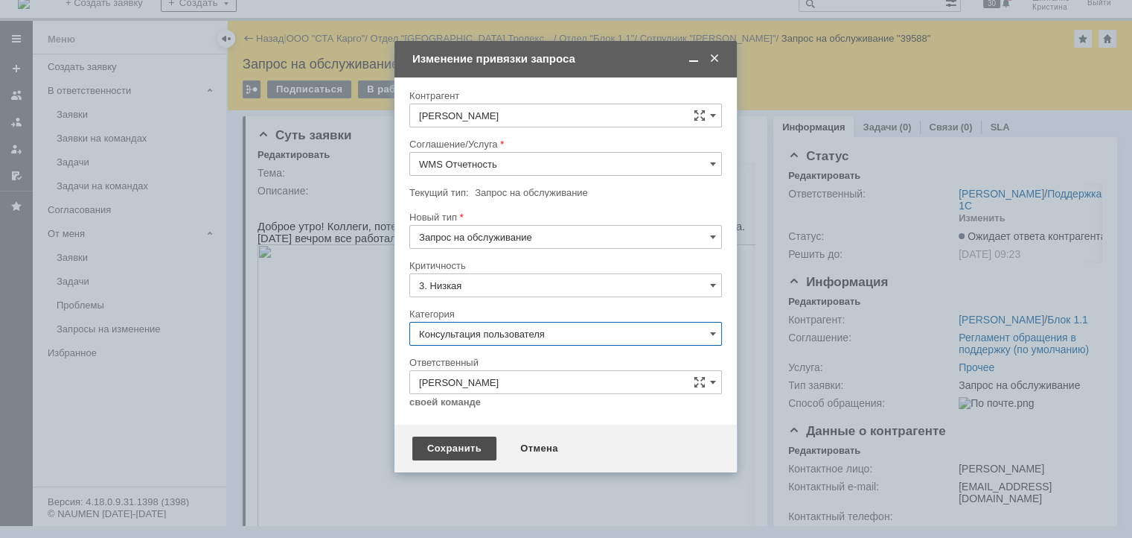
type input "Консультация пользователя"
click at [449, 453] on div "Сохранить" at bounding box center [454, 448] width 84 height 24
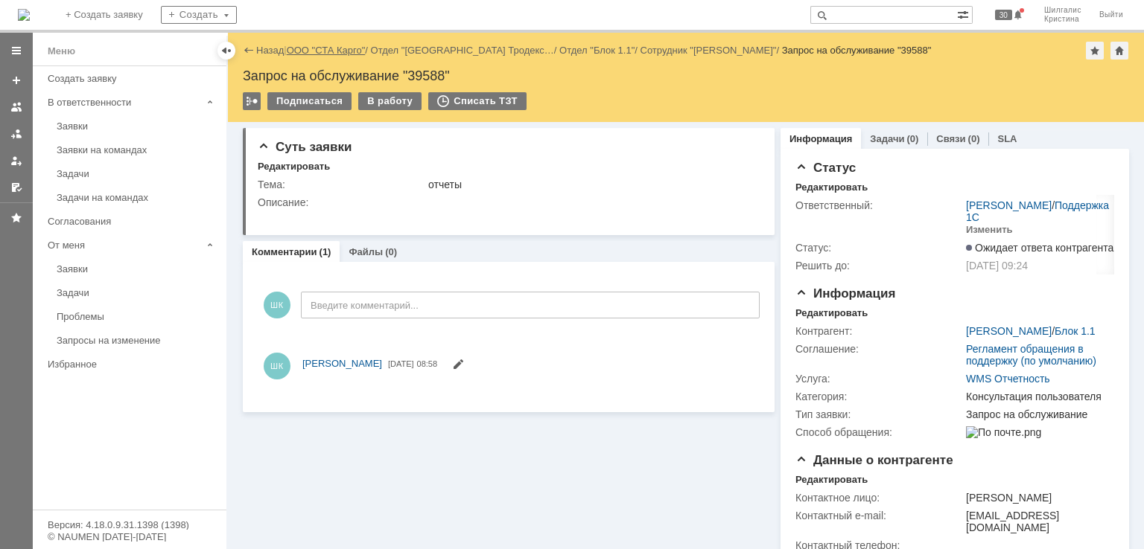
scroll to position [0, 0]
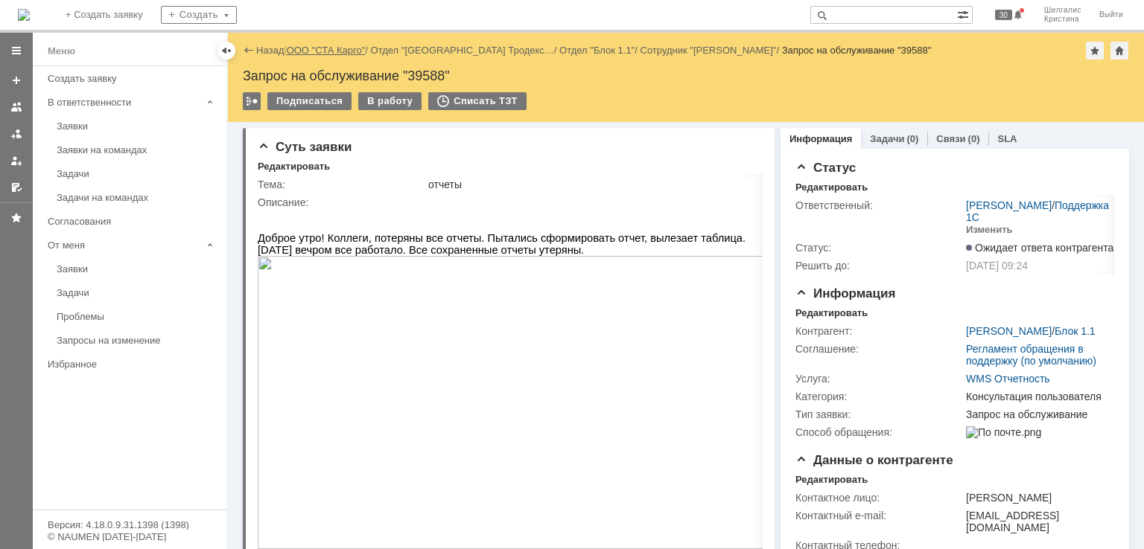
click at [322, 51] on link "ООО "СТА Карго"" at bounding box center [326, 50] width 79 height 11
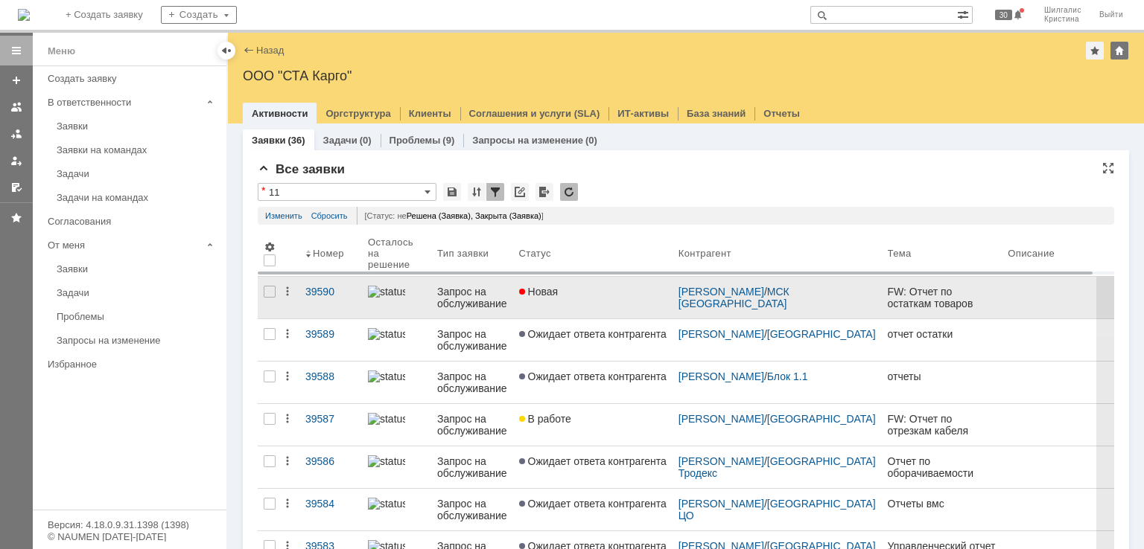
click at [571, 299] on link "Новая" at bounding box center [592, 298] width 159 height 42
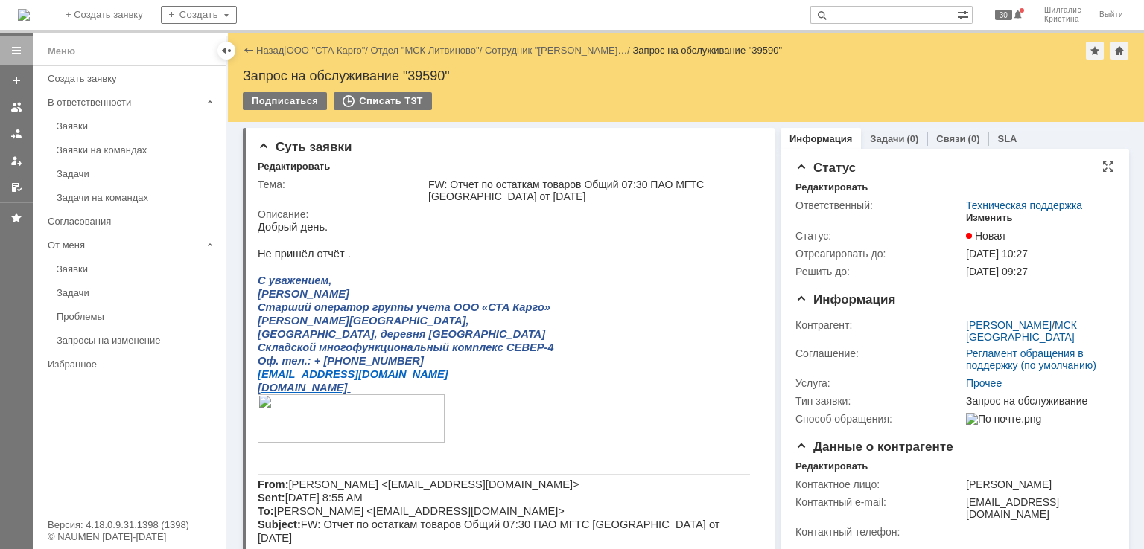
click at [978, 219] on div "Изменить" at bounding box center [989, 218] width 47 height 12
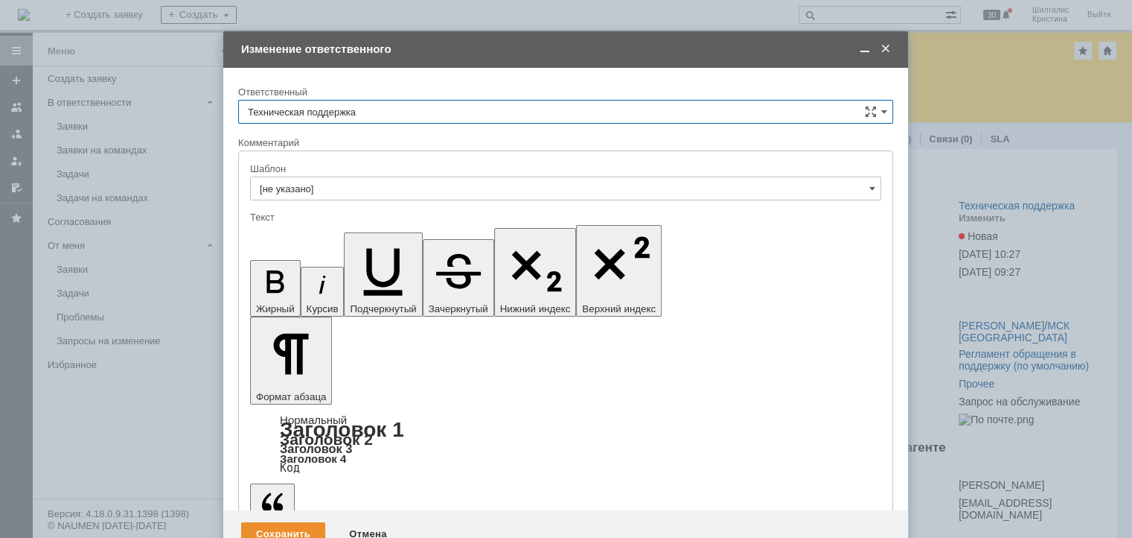
click at [392, 119] on input "Техническая поддержка" at bounding box center [565, 112] width 655 height 24
click at [366, 197] on div "[PERSON_NAME]" at bounding box center [566, 188] width 654 height 24
type input "[PERSON_NAME]"
click at [284, 522] on div "Сохранить" at bounding box center [283, 534] width 84 height 24
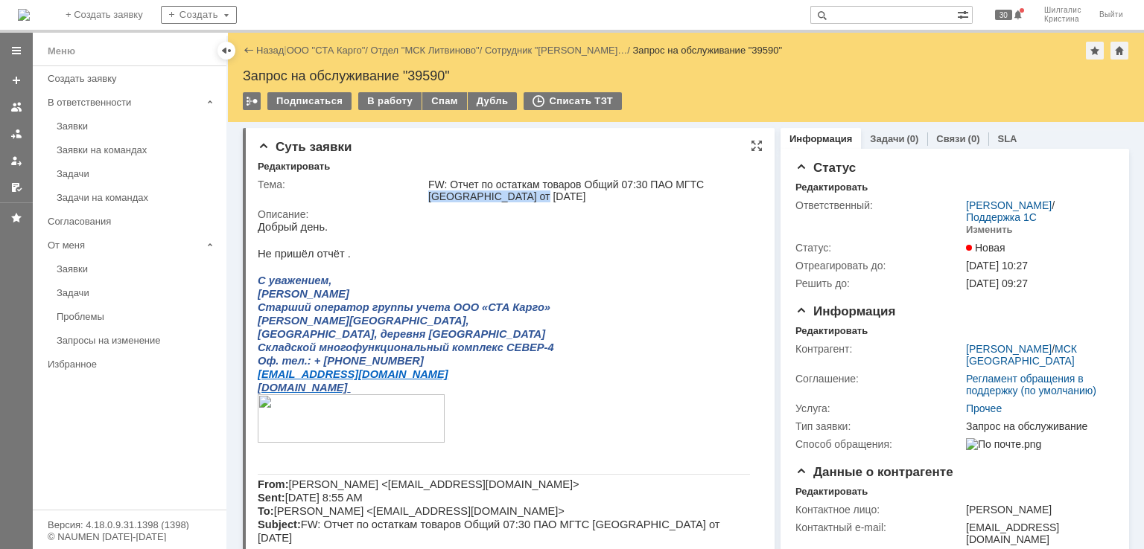
drag, startPoint x: 698, startPoint y: 182, endPoint x: 628, endPoint y: 199, distance: 72.6
click at [628, 199] on div "FW: Отчет по остаткам товаров Общий 07:30 ПАО МГТС Москва от 09.09.2025" at bounding box center [591, 191] width 326 height 24
click at [668, 179] on div "FW: Отчет по остаткам товаров Общий 07:30 ПАО МГТС Москва от 09.09.2025" at bounding box center [591, 191] width 326 height 24
drag, startPoint x: 700, startPoint y: 185, endPoint x: 462, endPoint y: 170, distance: 238.8
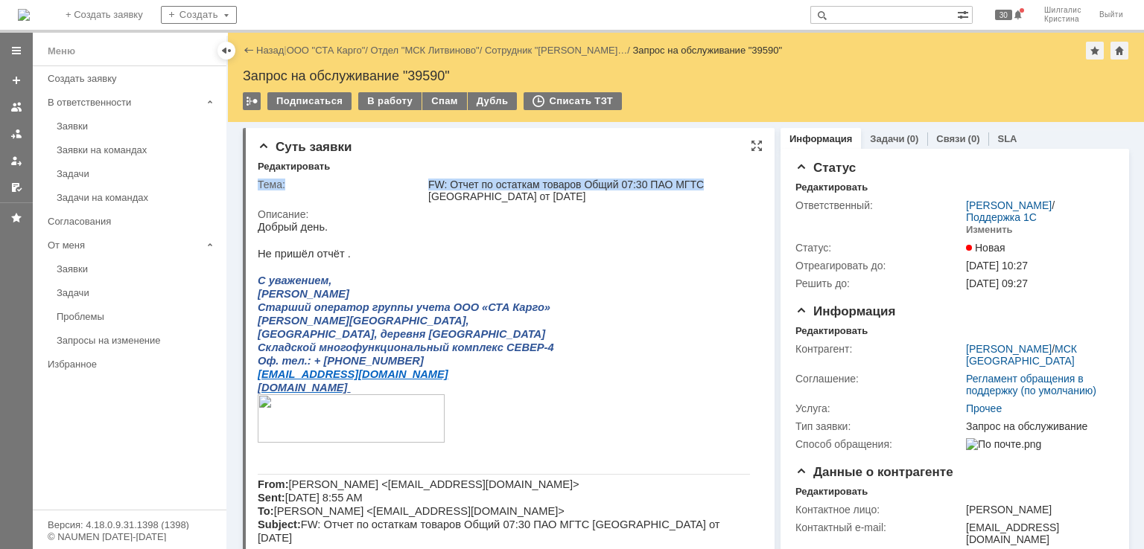
click at [479, 181] on div "FW: Отчет по остаткам товаров Общий 07:30 ПАО МГТС Москва от 09.09.2025" at bounding box center [591, 191] width 326 height 24
drag, startPoint x: 450, startPoint y: 181, endPoint x: 700, endPoint y: 188, distance: 250.3
click at [700, 188] on div "FW: Отчет по остаткам товаров Общий 07:30 ПАО МГТС Москва от 09.09.2025" at bounding box center [591, 191] width 326 height 24
copy div "Отчет по остаткам товаров Общий 07:30 ПАО МГТС"
click at [302, 45] on link "ООО "СТА Карго"" at bounding box center [326, 50] width 79 height 11
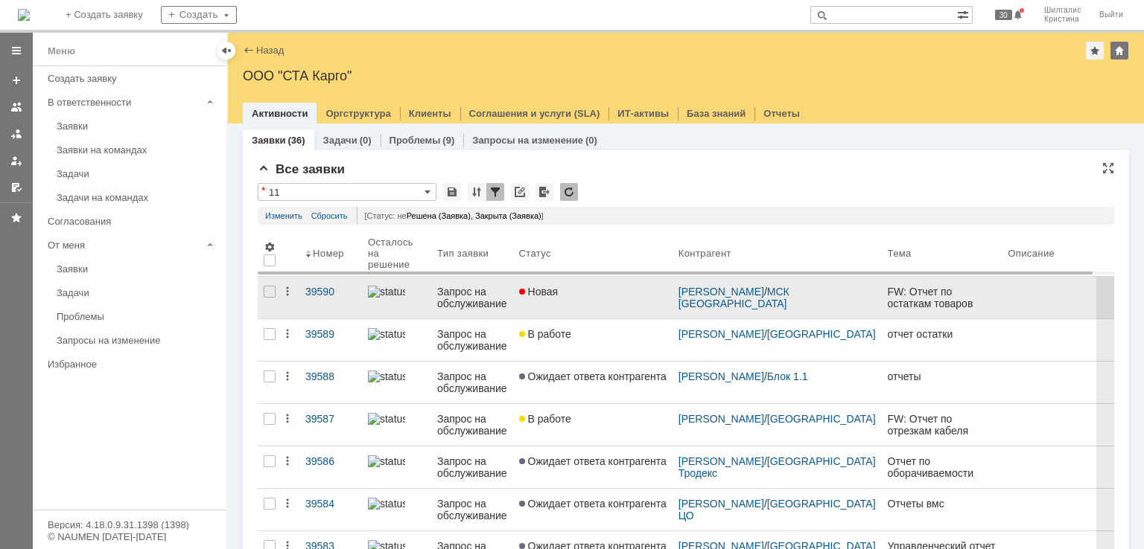
click at [570, 296] on div "Новая" at bounding box center [592, 292] width 147 height 12
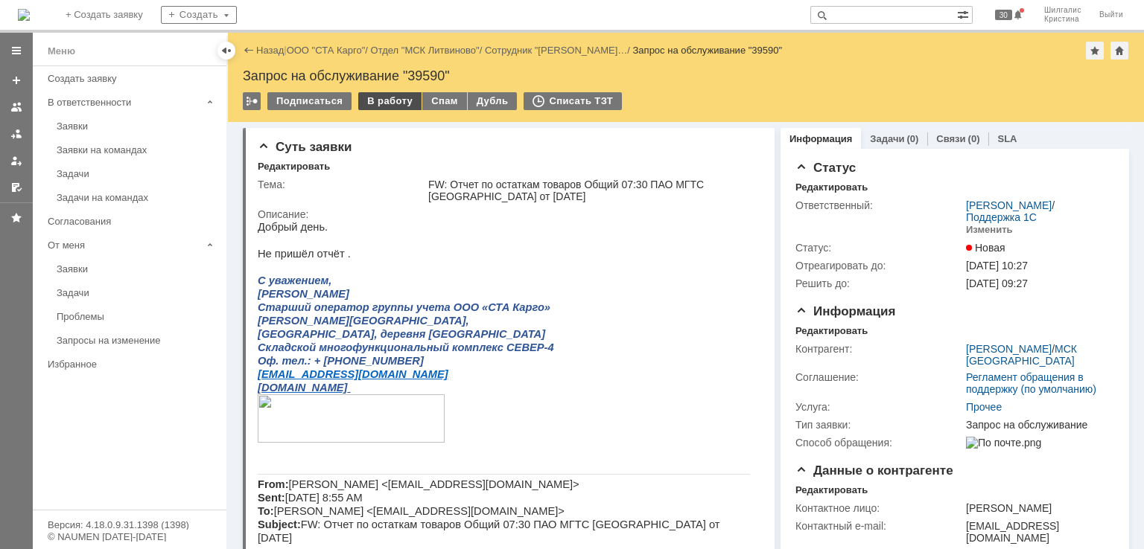
click at [384, 98] on div "В работу" at bounding box center [389, 101] width 63 height 18
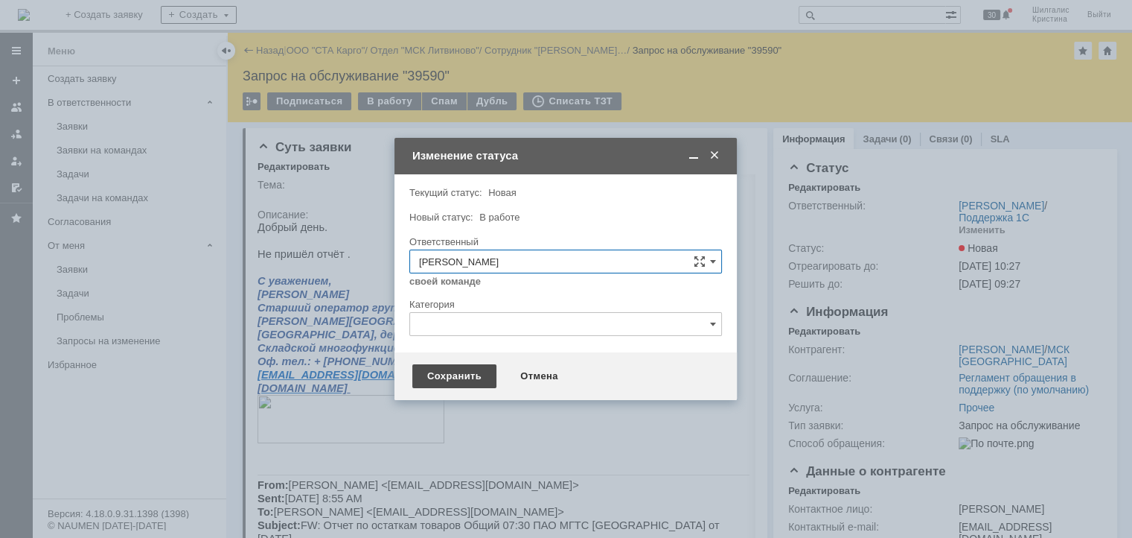
click at [462, 379] on div "Сохранить" at bounding box center [454, 376] width 84 height 24
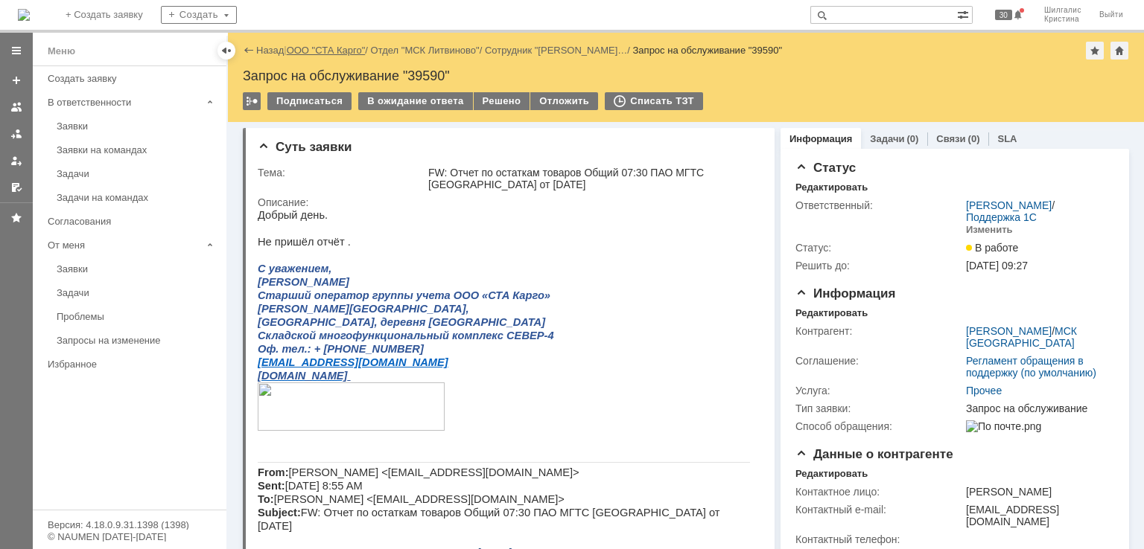
click at [328, 48] on link "ООО "СТА Карго"" at bounding box center [326, 50] width 79 height 11
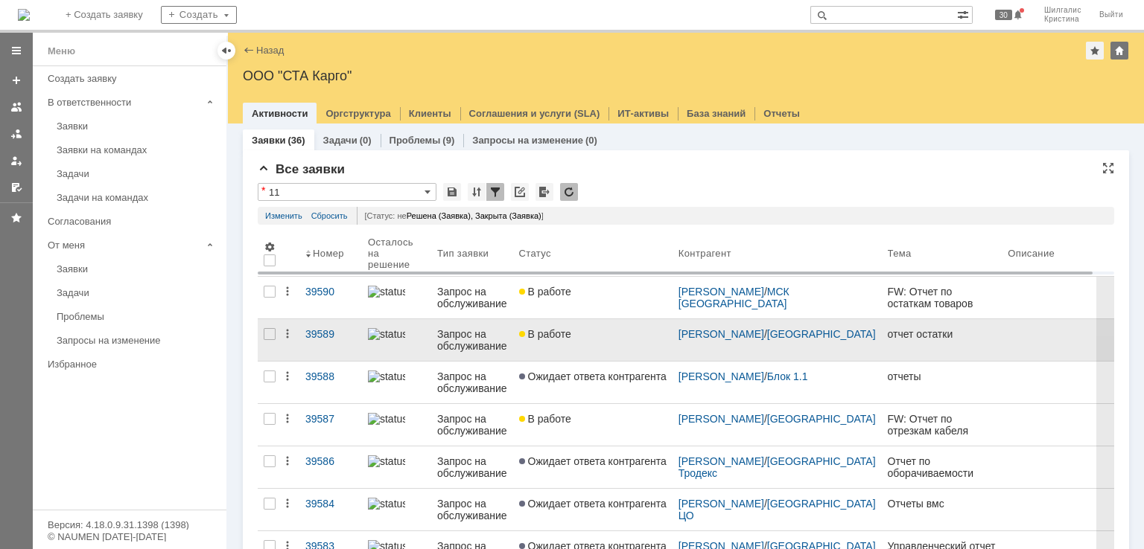
click at [566, 349] on link "В работе" at bounding box center [592, 340] width 159 height 42
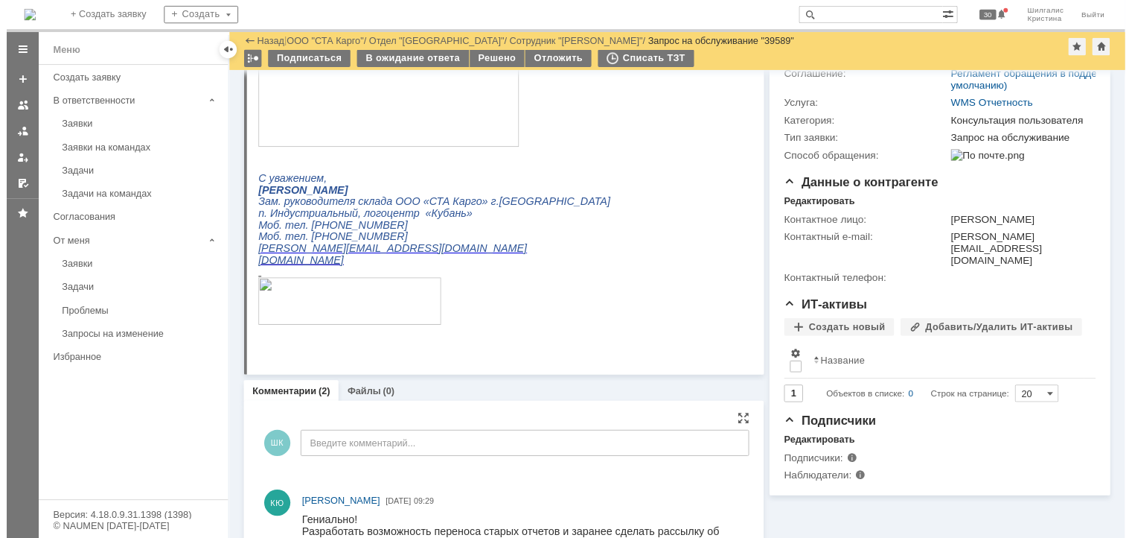
scroll to position [447, 0]
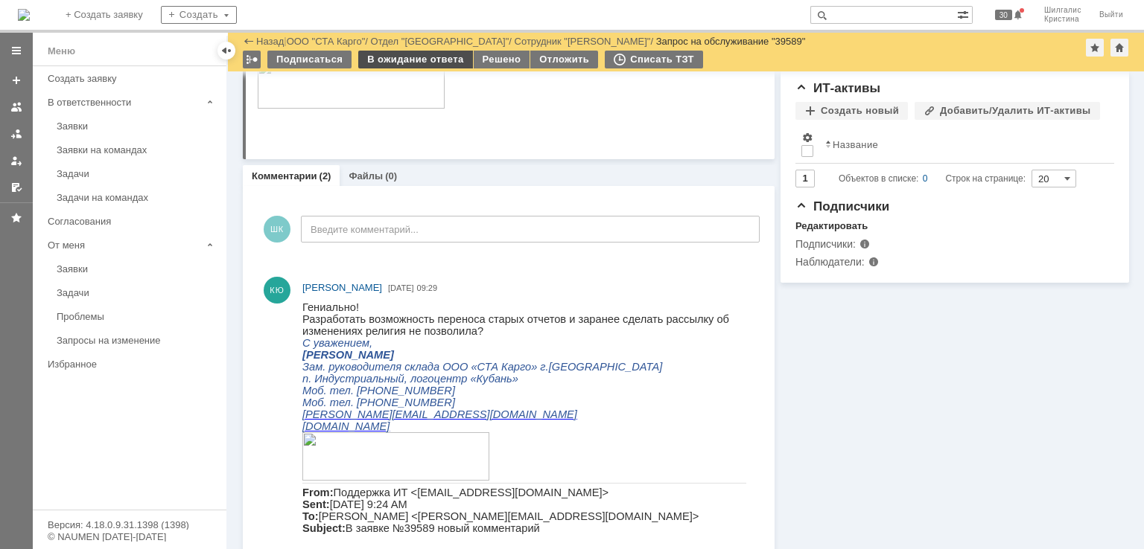
click at [406, 56] on div "В ожидание ответа" at bounding box center [415, 60] width 114 height 18
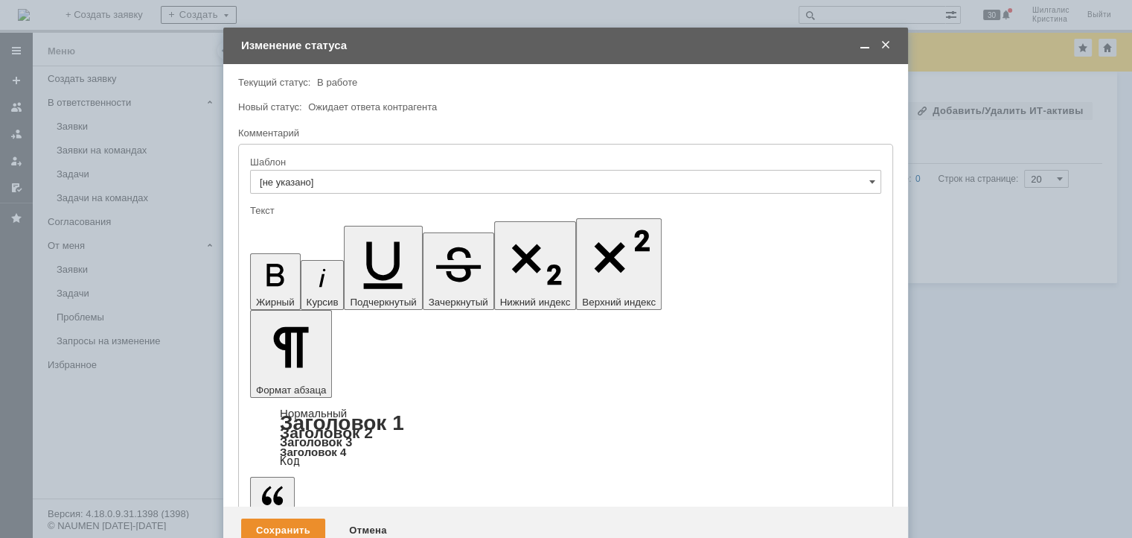
click at [298, 518] on div "Сохранить" at bounding box center [283, 530] width 84 height 24
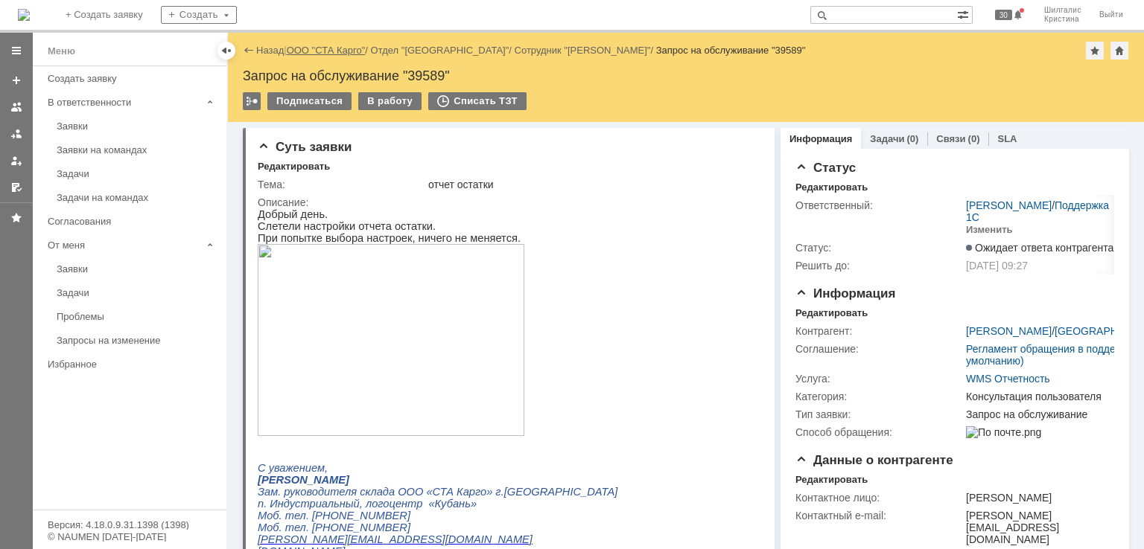
click at [319, 51] on link "ООО "СТА Карго"" at bounding box center [326, 50] width 79 height 11
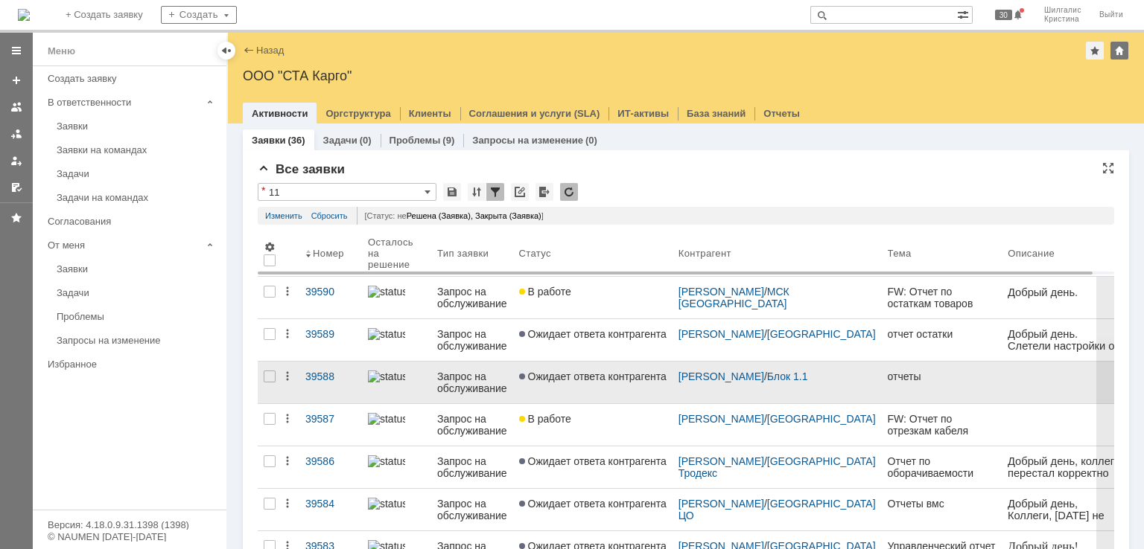
click at [561, 400] on link "Ожидает ответа контрагента" at bounding box center [592, 383] width 159 height 42
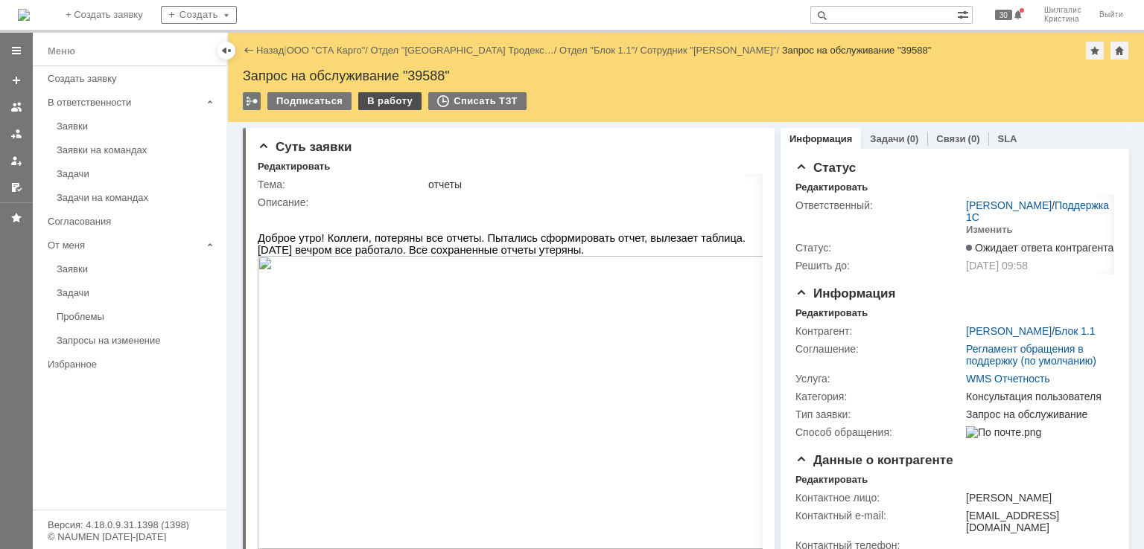
click at [377, 101] on div "В работу" at bounding box center [389, 101] width 63 height 18
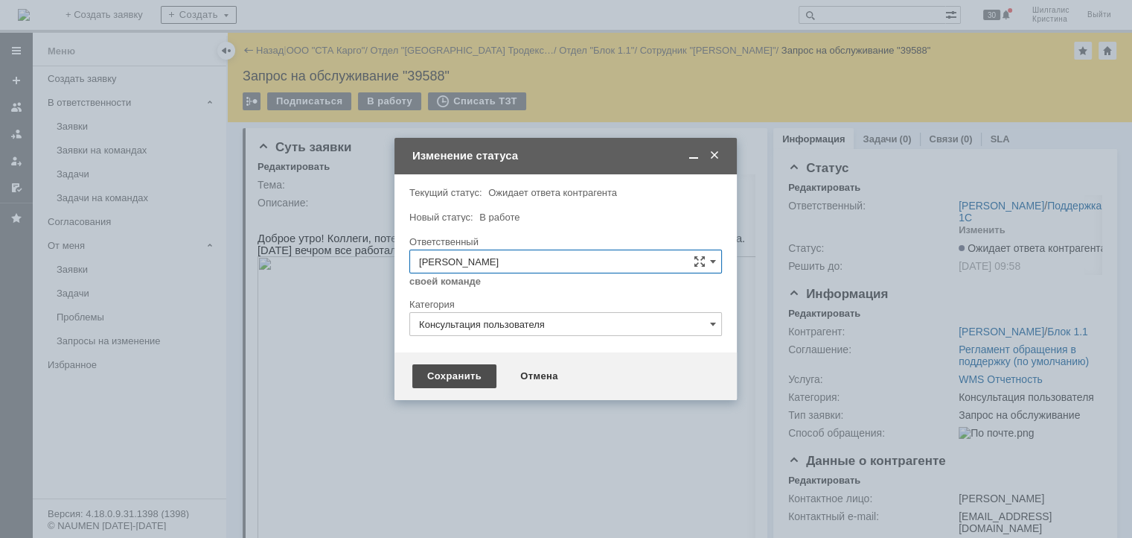
click at [442, 365] on div "Сохранить" at bounding box center [454, 376] width 84 height 24
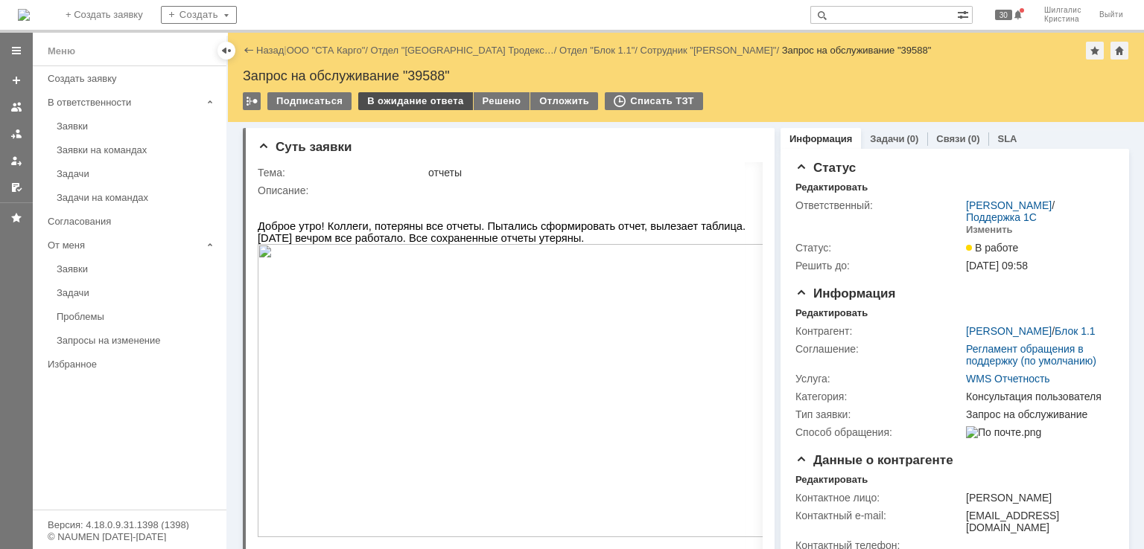
click at [372, 98] on div "В ожидание ответа" at bounding box center [415, 101] width 114 height 18
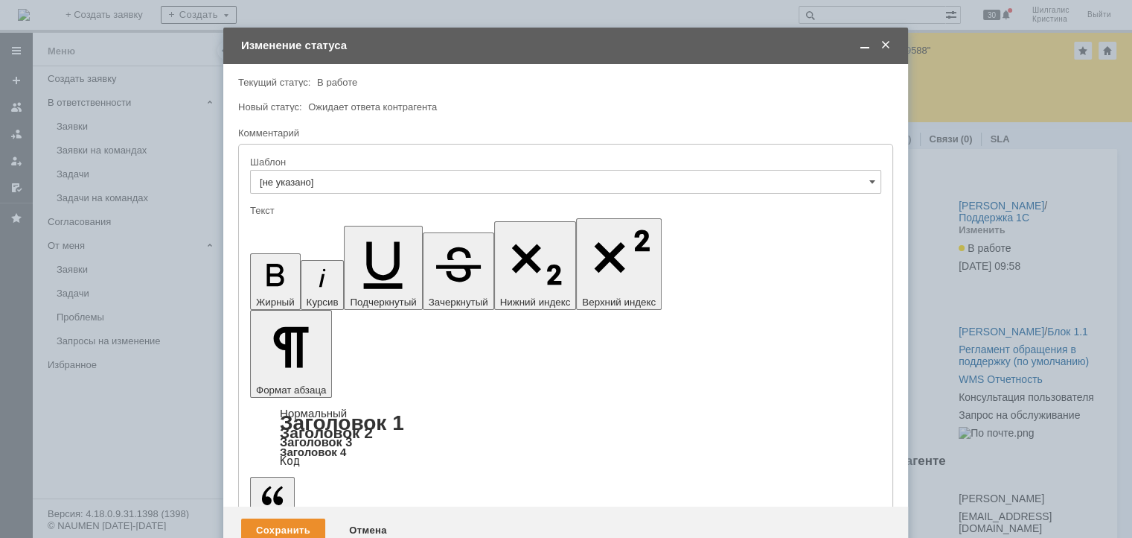
click at [292, 518] on div "Сохранить" at bounding box center [283, 530] width 84 height 24
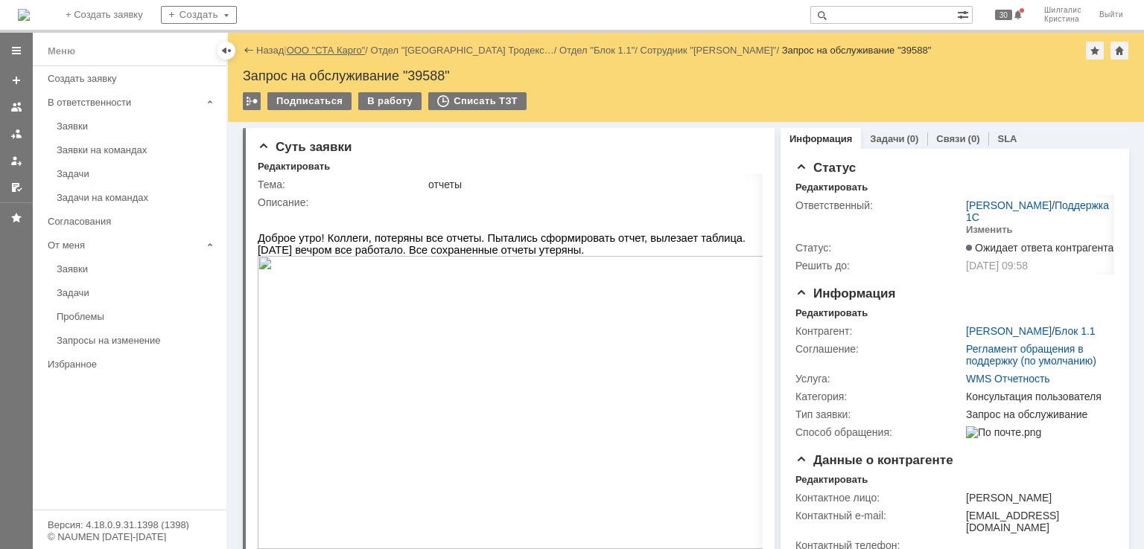
click at [330, 45] on link "ООО "СТА Карго"" at bounding box center [326, 50] width 79 height 11
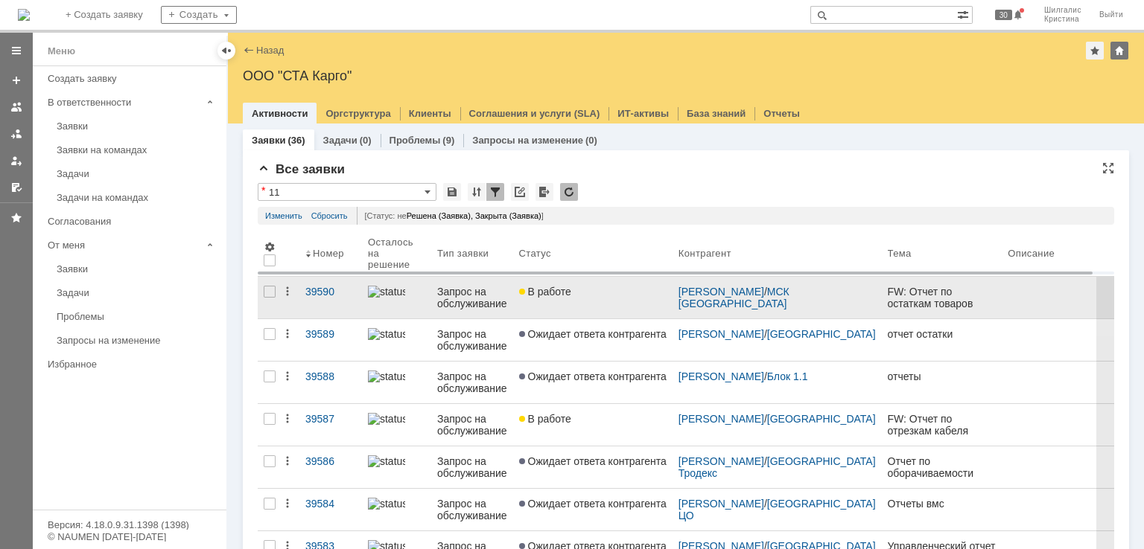
click at [578, 312] on link "В работе" at bounding box center [592, 298] width 159 height 42
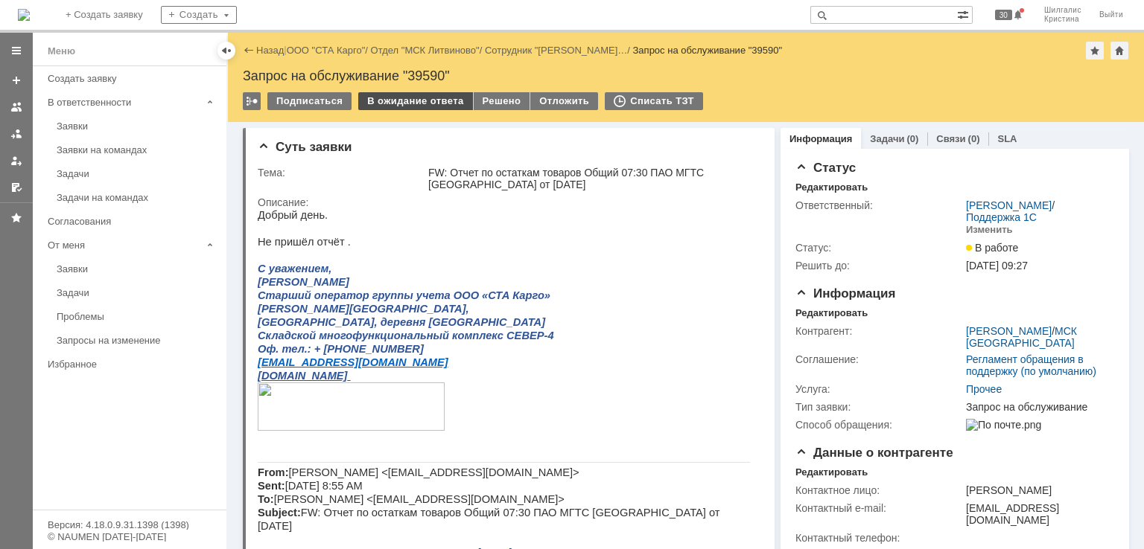
click at [428, 102] on div "В ожидание ответа" at bounding box center [415, 101] width 114 height 18
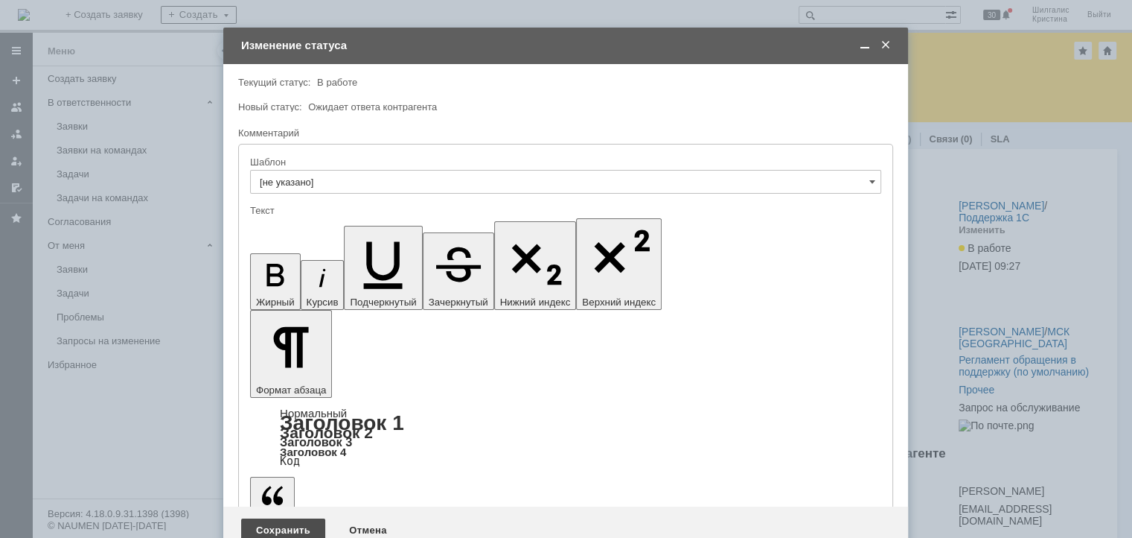
click at [290, 518] on div "Сохранить" at bounding box center [283, 530] width 84 height 24
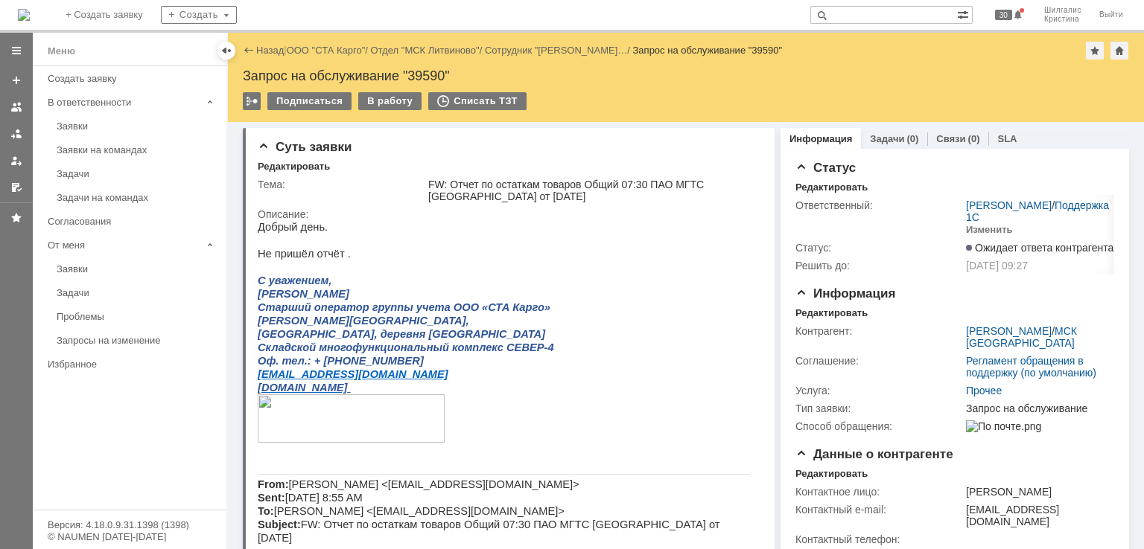
click at [324, 49] on link "ООО "СТА Карго"" at bounding box center [326, 50] width 79 height 11
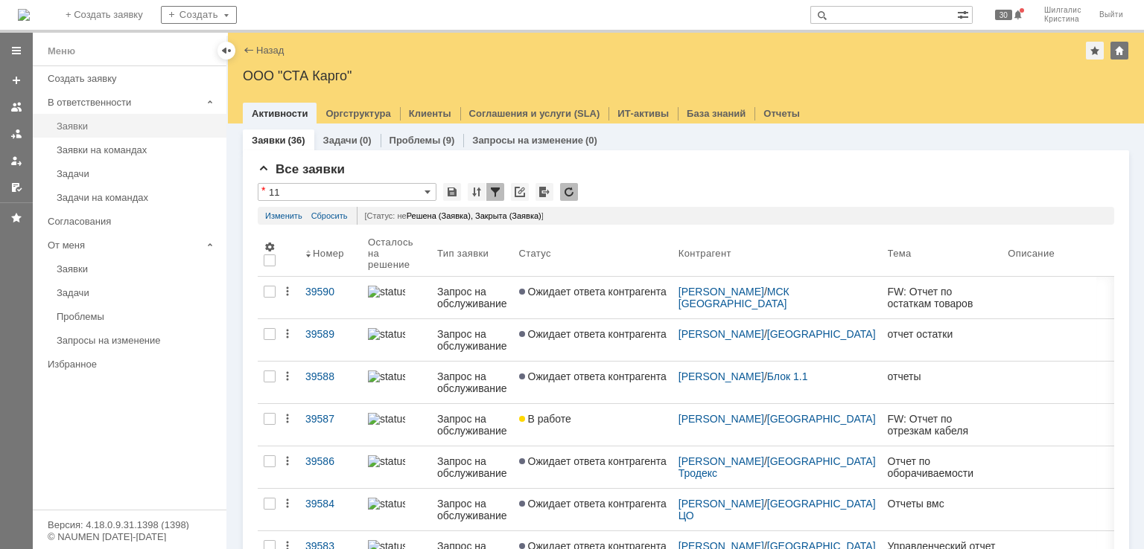
click at [121, 121] on div "Заявки" at bounding box center [137, 126] width 161 height 11
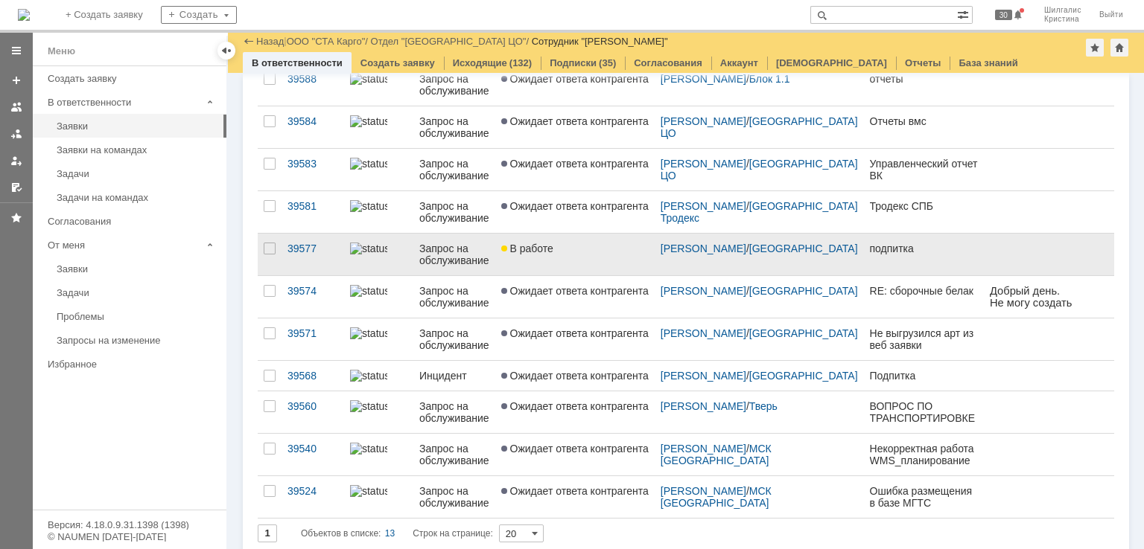
click at [570, 248] on div "В работе" at bounding box center [574, 249] width 147 height 12
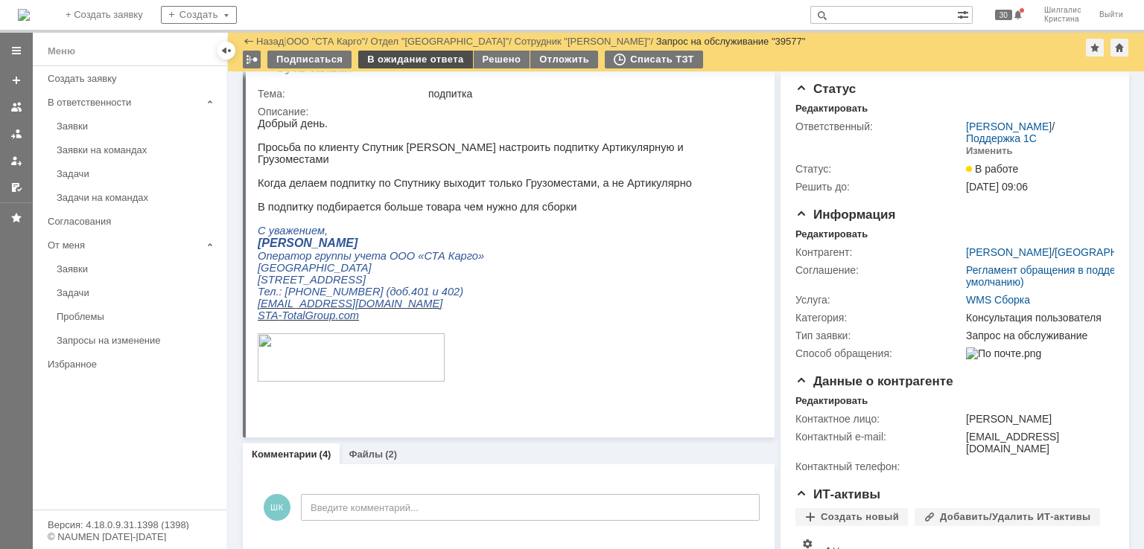
click at [375, 54] on div "В ожидание ответа" at bounding box center [415, 60] width 114 height 18
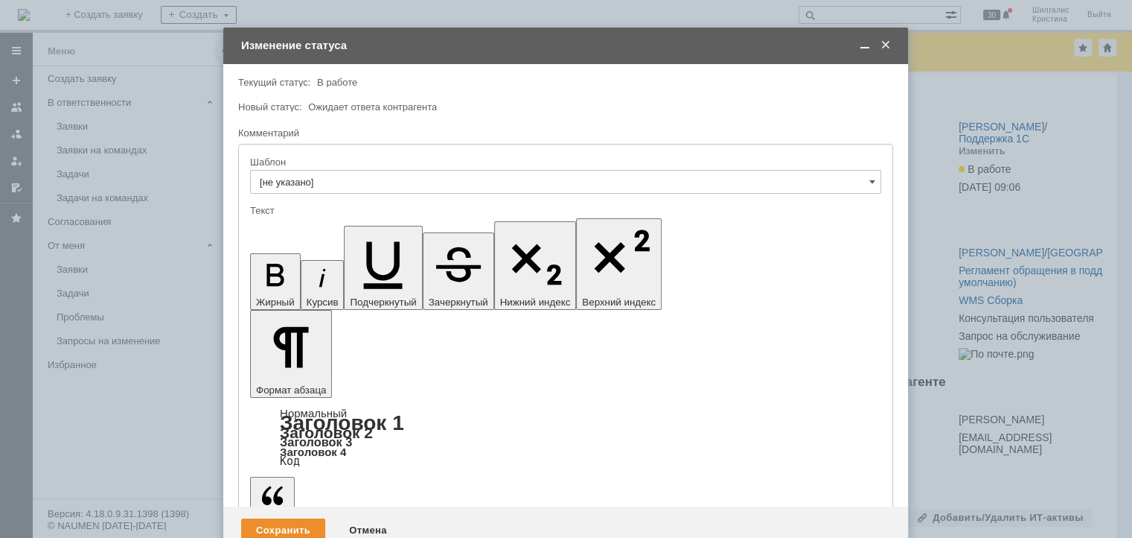
click at [290, 518] on div "Сохранить" at bounding box center [283, 530] width 84 height 24
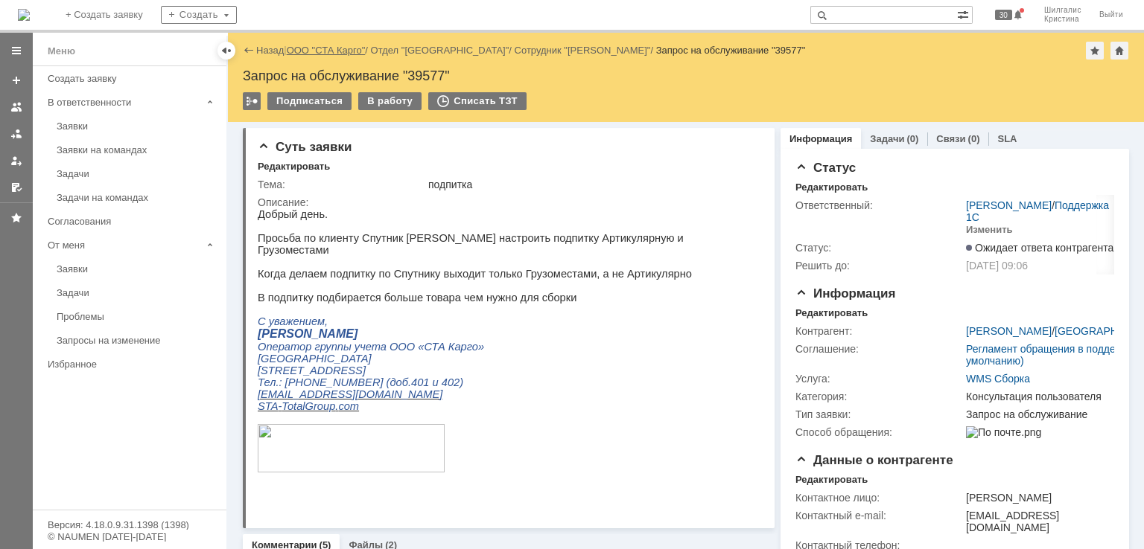
click at [322, 48] on link "ООО "СТА Карго"" at bounding box center [326, 50] width 79 height 11
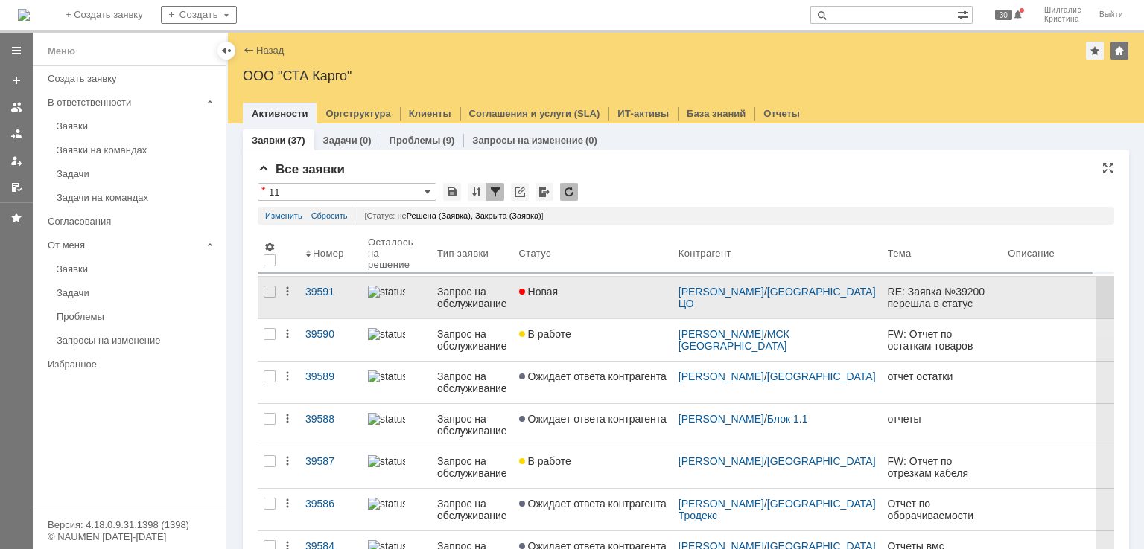
click at [581, 278] on link "Новая" at bounding box center [592, 298] width 159 height 42
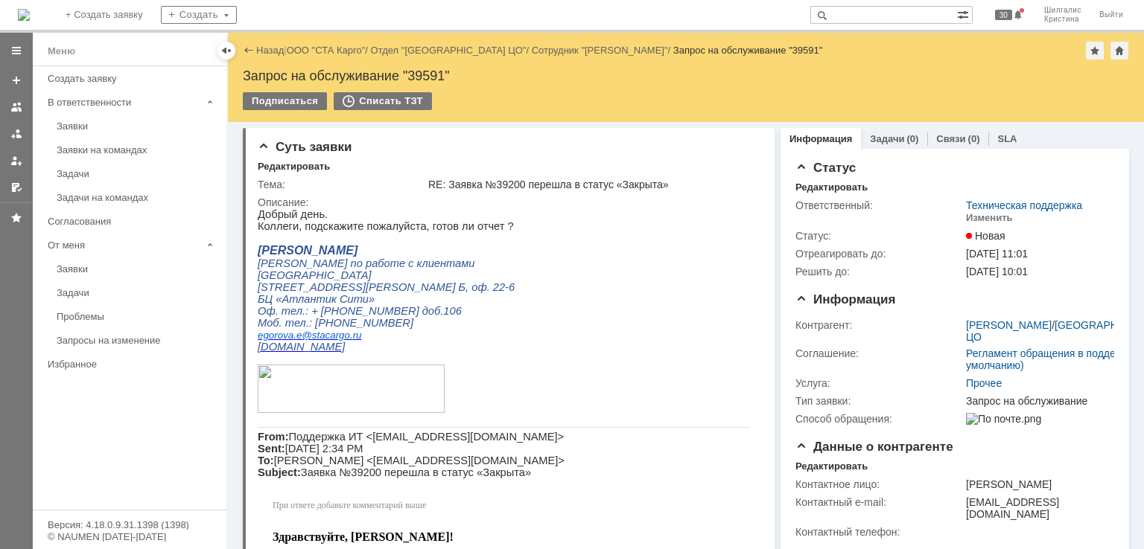
click at [870, 7] on input "text" at bounding box center [883, 15] width 147 height 18
type input "39200"
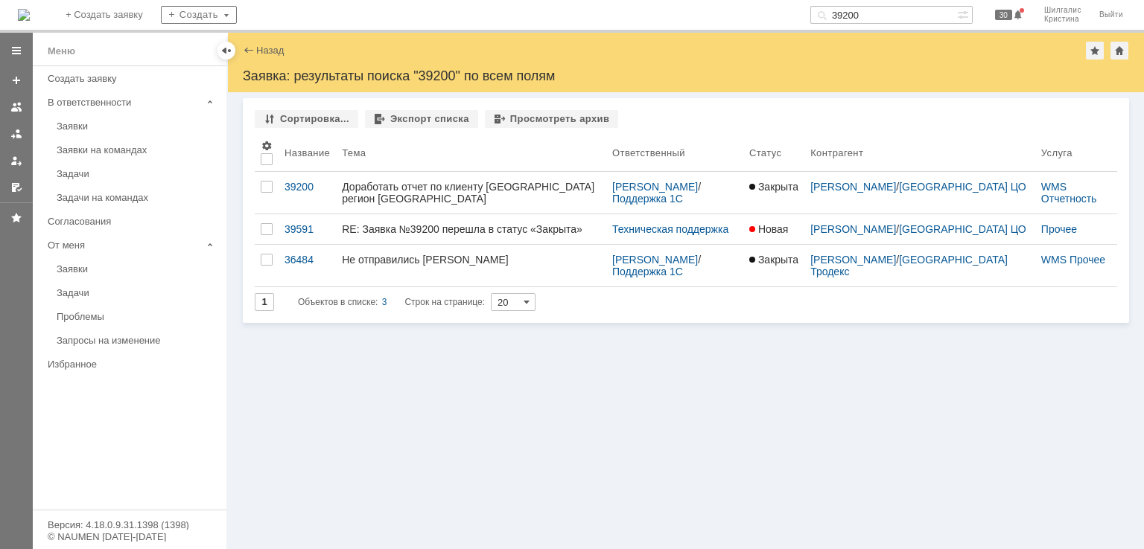
click at [425, 184] on div "Доработать отчет по клиенту [GEOGRAPHIC_DATA] регион [GEOGRAPHIC_DATA]" at bounding box center [471, 193] width 258 height 24
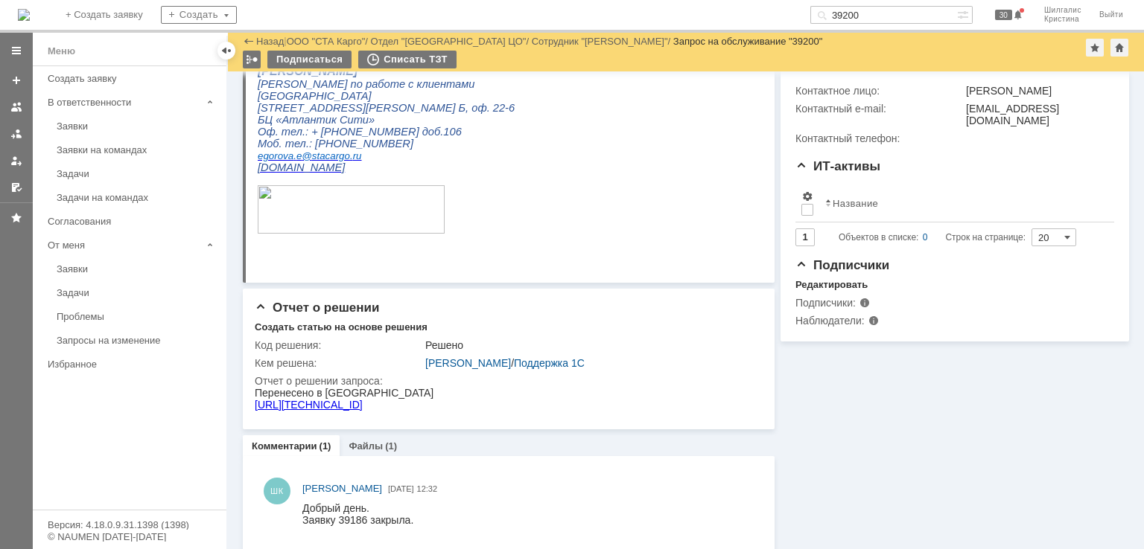
click at [363, 404] on link "http://172.16.7.21:1919/browse/WMSDEV-1871" at bounding box center [309, 405] width 108 height 12
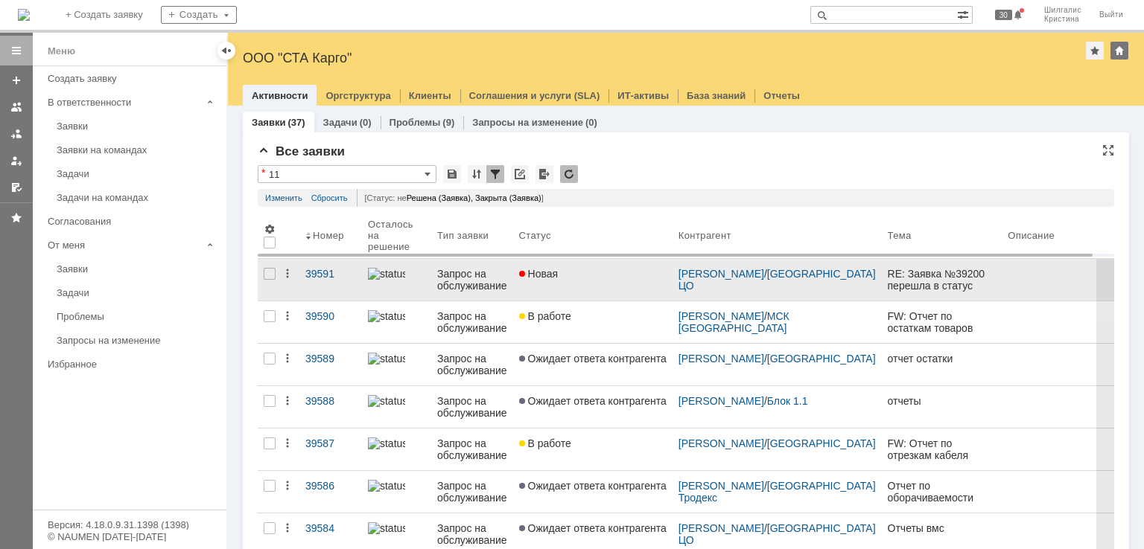
click at [566, 279] on div "Новая" at bounding box center [592, 274] width 147 height 12
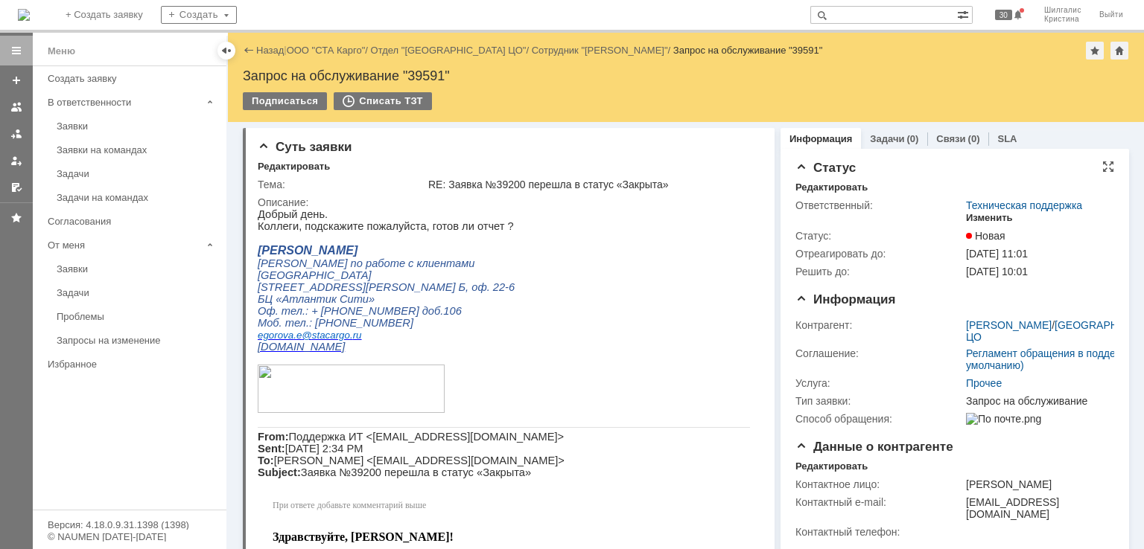
click at [986, 212] on div "Изменить" at bounding box center [989, 218] width 47 height 12
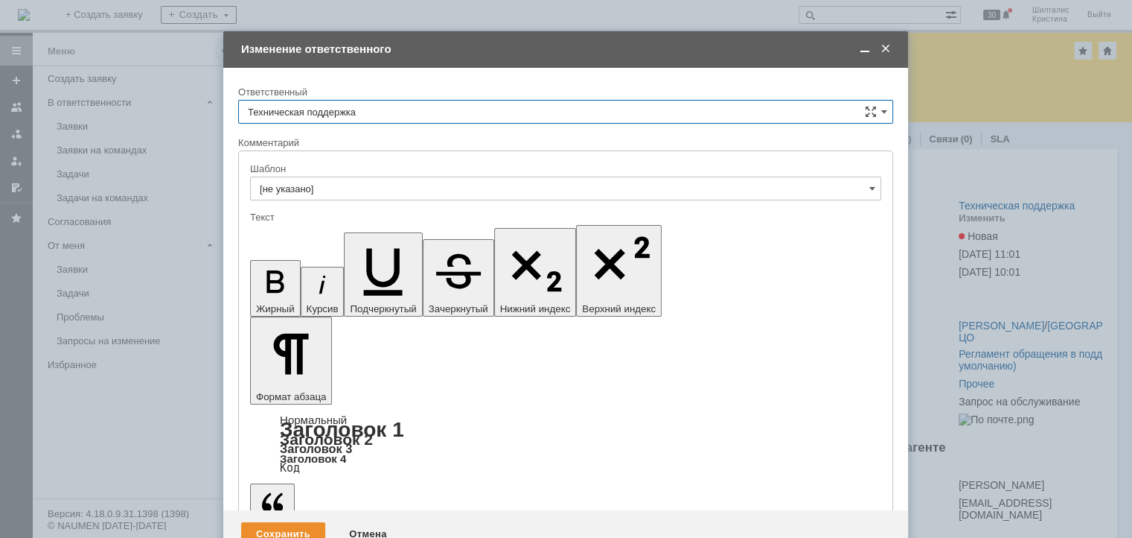
click at [364, 111] on input "Техническая поддержка" at bounding box center [565, 112] width 655 height 24
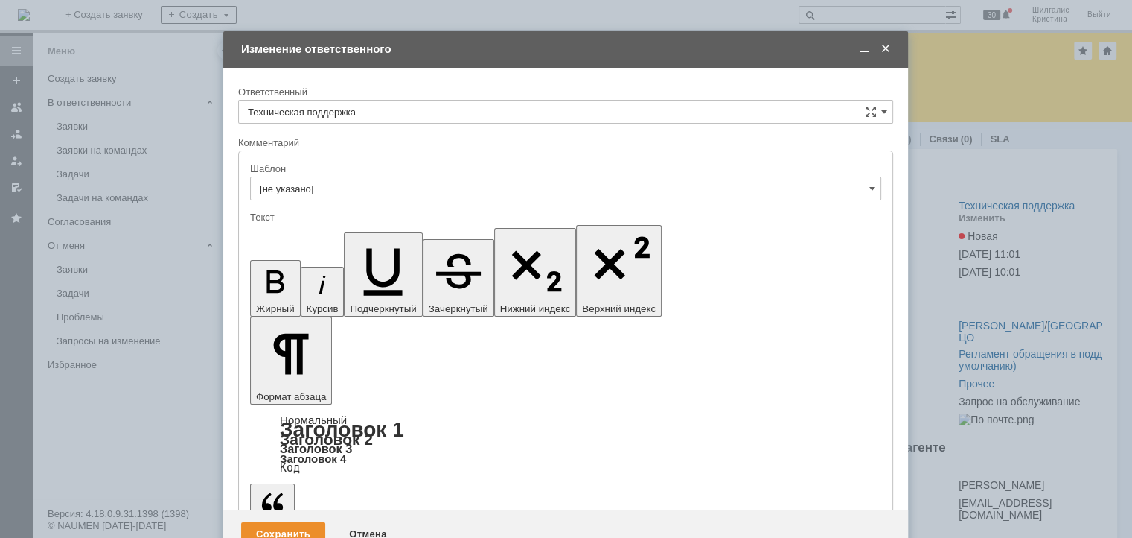
click at [346, 179] on div "[PERSON_NAME]" at bounding box center [566, 188] width 654 height 24
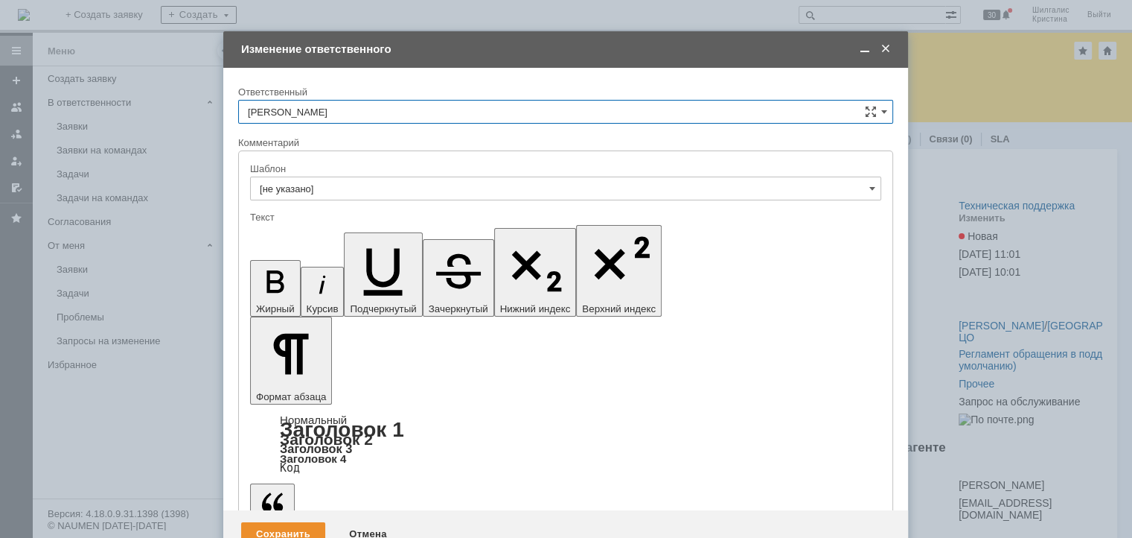
type input "[PERSON_NAME]"
click at [280, 522] on div "Сохранить" at bounding box center [283, 534] width 84 height 24
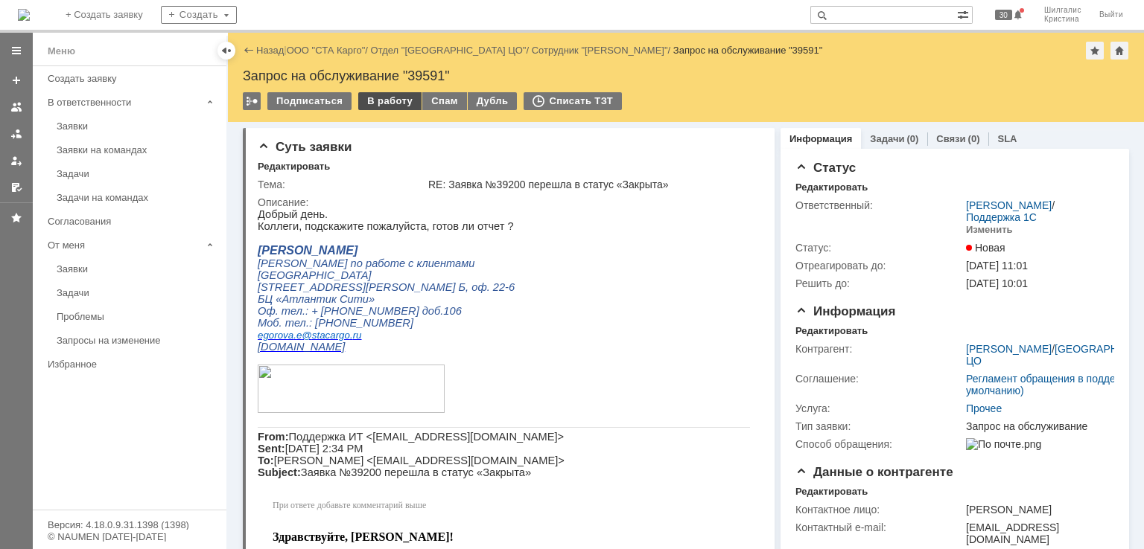
click at [394, 101] on div "В работу" at bounding box center [389, 101] width 63 height 18
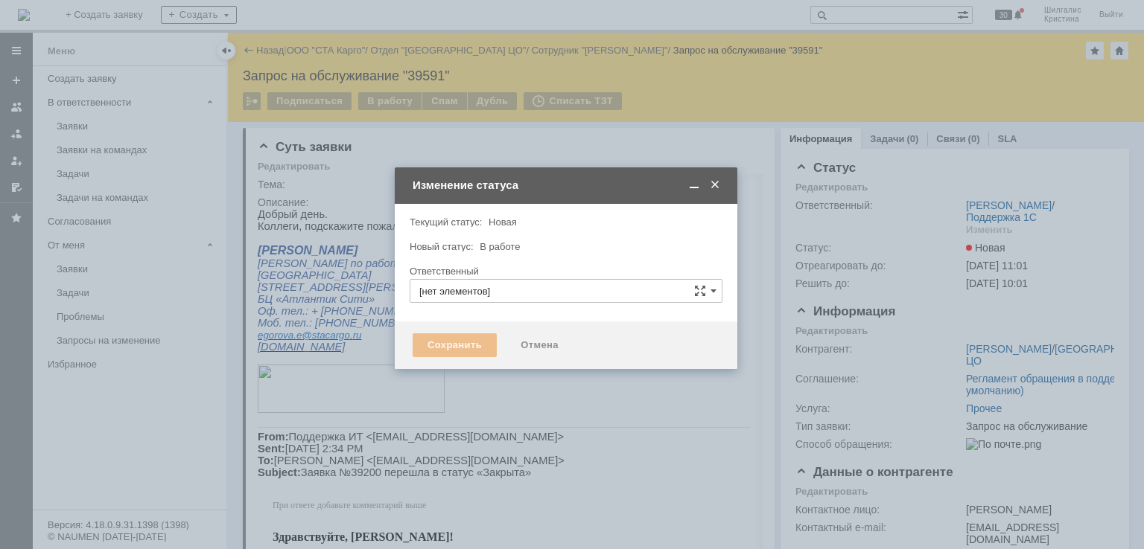
type input "[PERSON_NAME]"
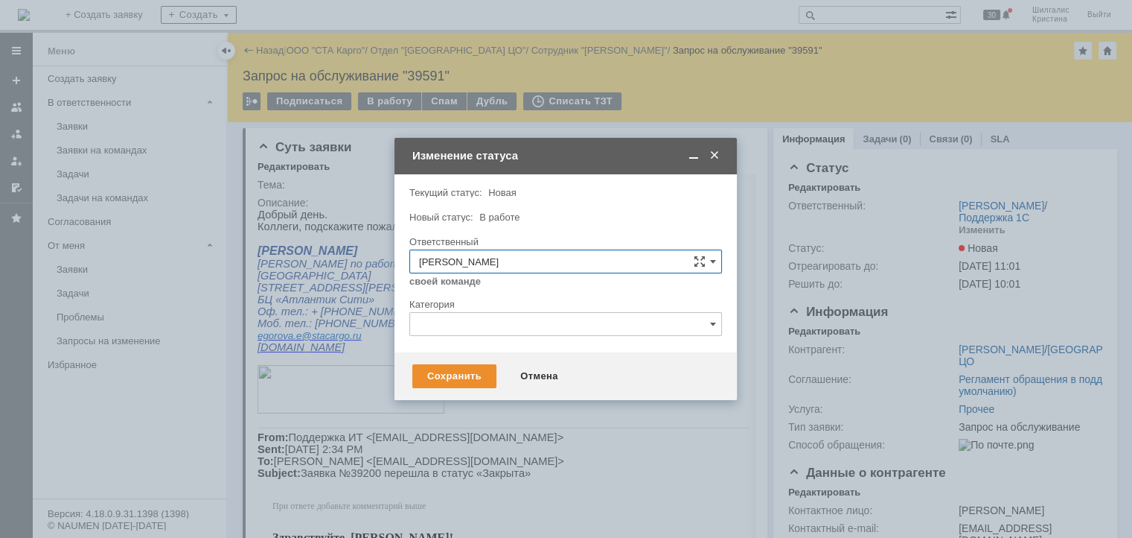
click at [462, 327] on input "text" at bounding box center [565, 324] width 313 height 24
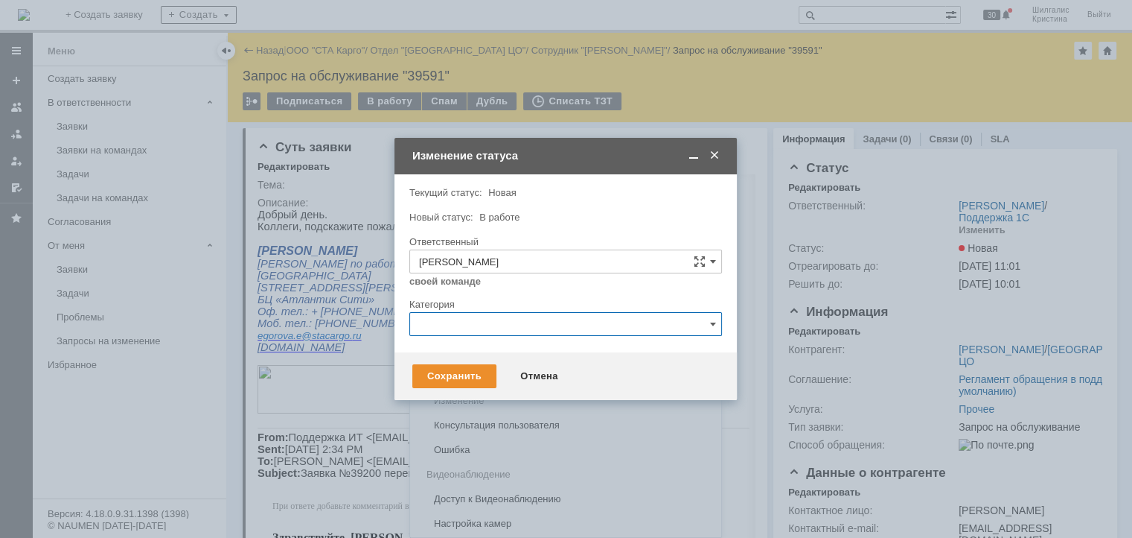
scroll to position [12, 0]
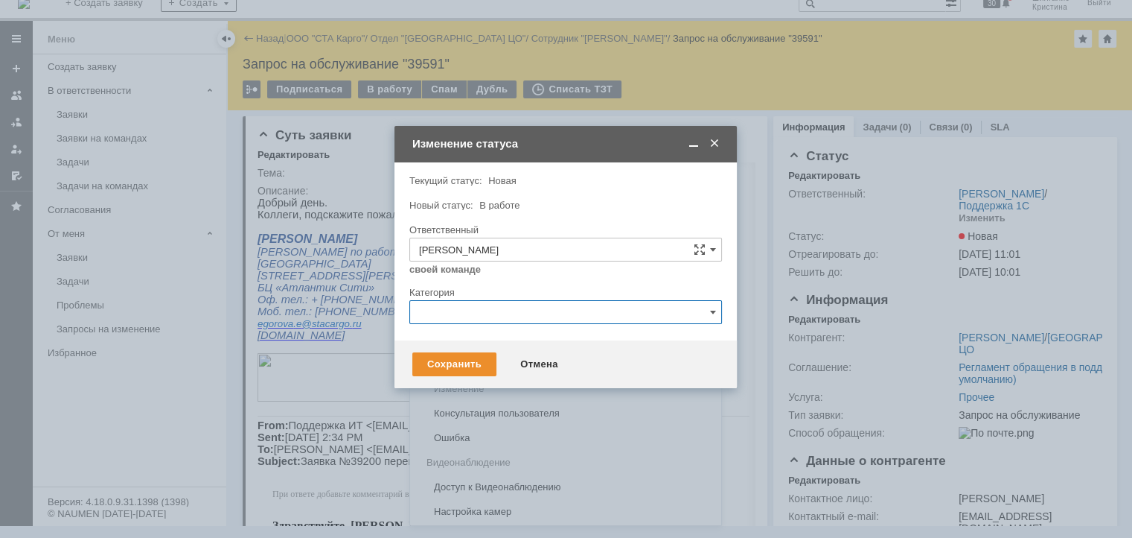
click at [471, 297] on div "Категория" at bounding box center [565, 293] width 313 height 14
click at [467, 311] on input "text" at bounding box center [565, 312] width 313 height 24
click at [459, 403] on div "Консультация пользователя" at bounding box center [565, 413] width 311 height 24
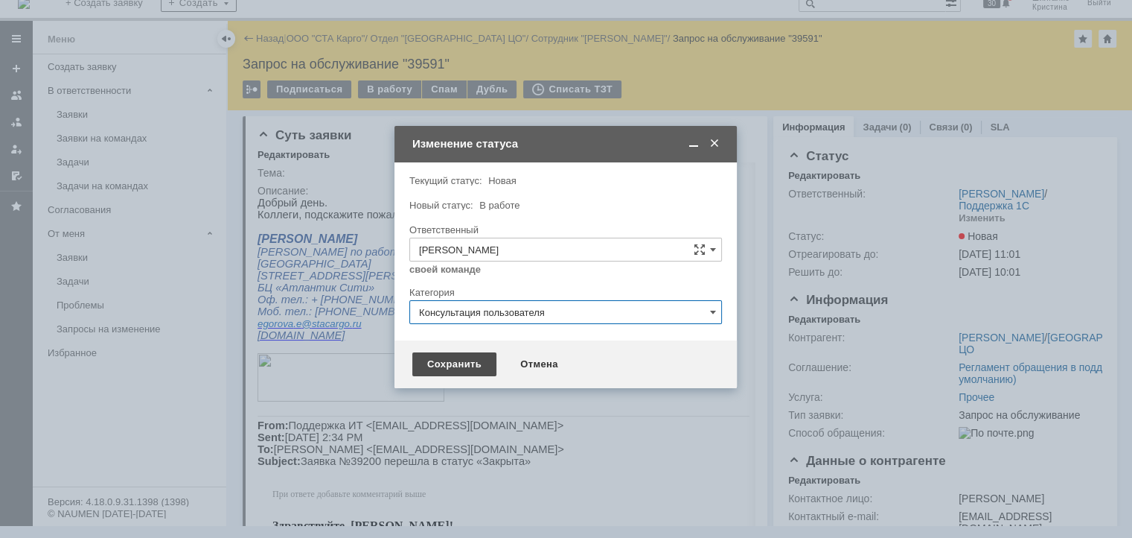
click at [459, 360] on div "Сохранить" at bounding box center [454, 364] width 84 height 24
type input "Консультация пользователя"
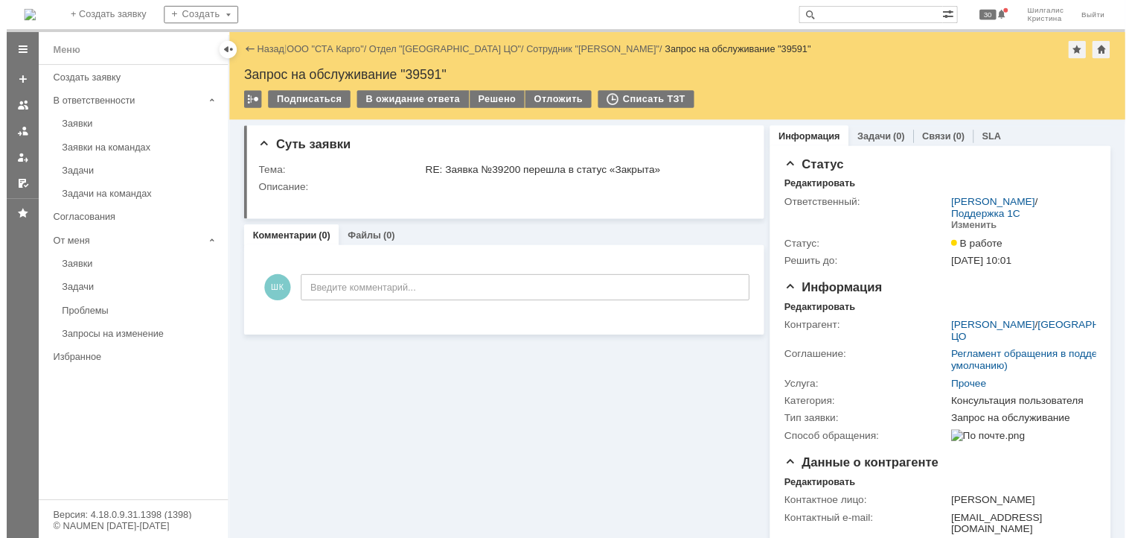
scroll to position [0, 0]
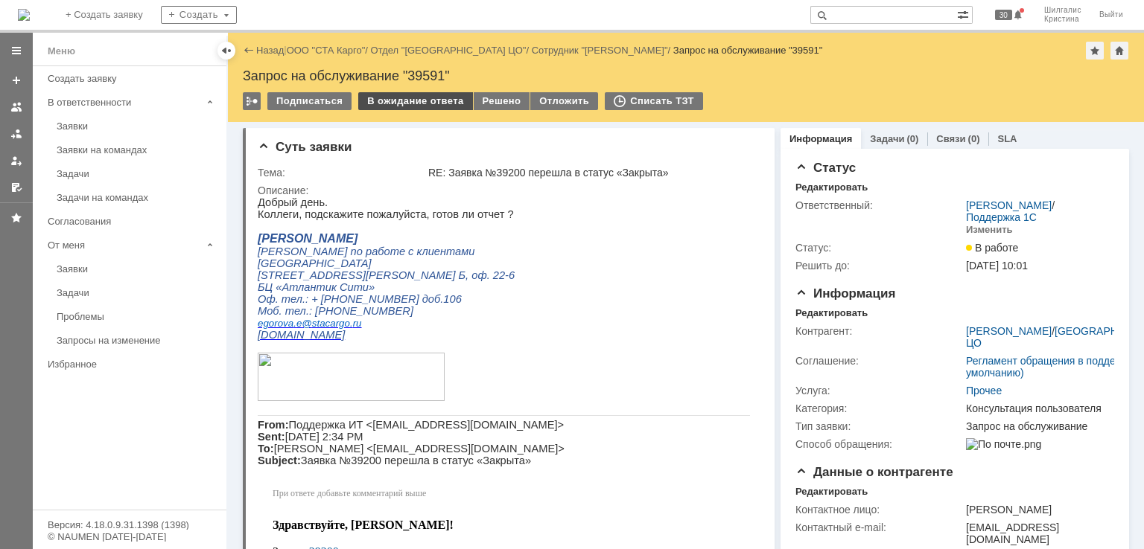
click at [407, 101] on div "В ожидание ответа" at bounding box center [415, 101] width 114 height 18
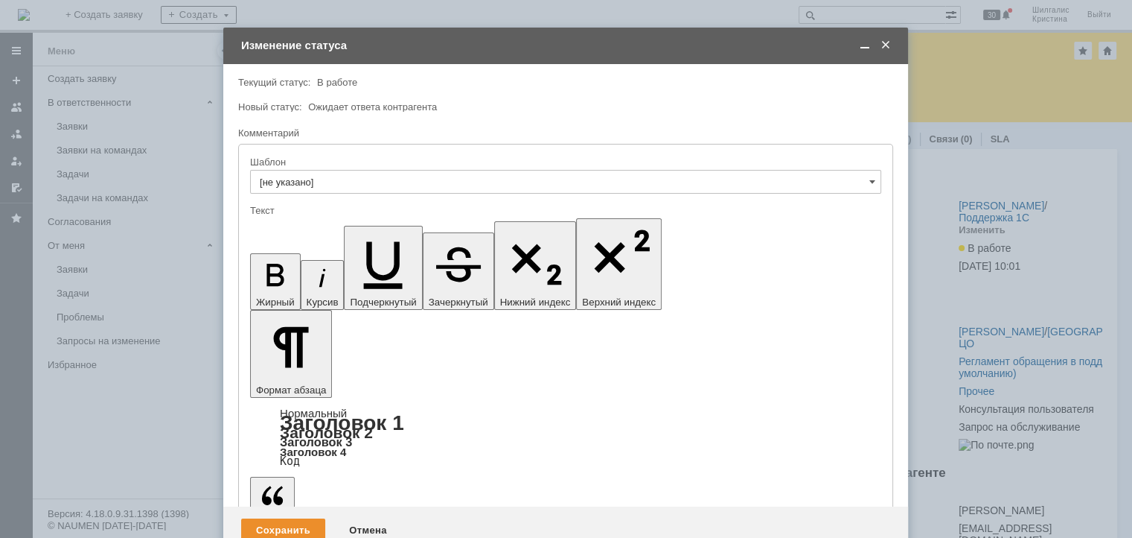
click at [278, 518] on div "Сохранить" at bounding box center [283, 530] width 84 height 24
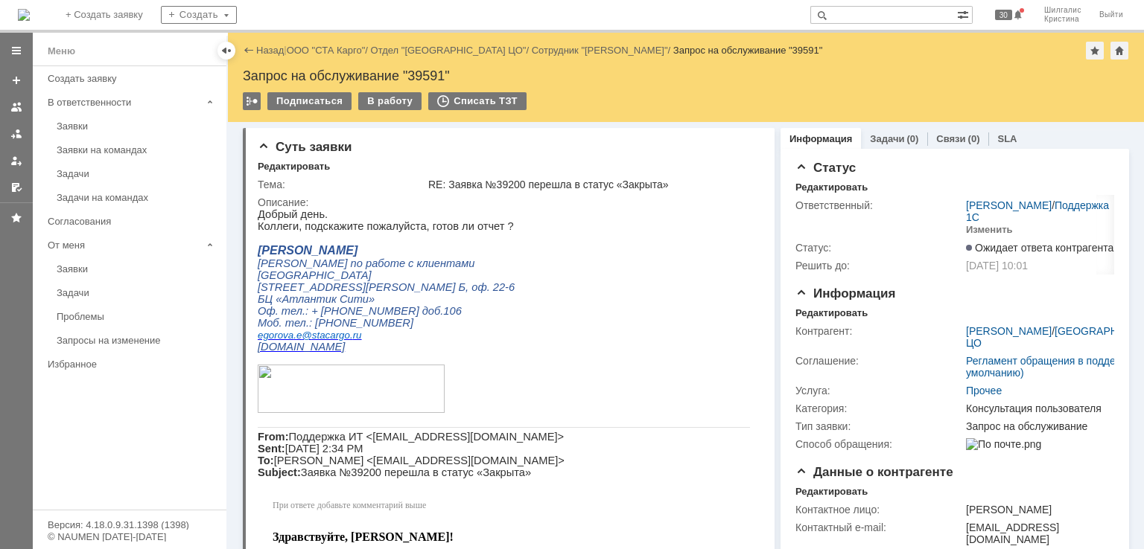
click at [421, 77] on div "Запрос на обслуживание "39591"" at bounding box center [686, 75] width 886 height 15
copy div "39591"
click at [322, 46] on link "ООО "СТА Карго"" at bounding box center [326, 50] width 79 height 11
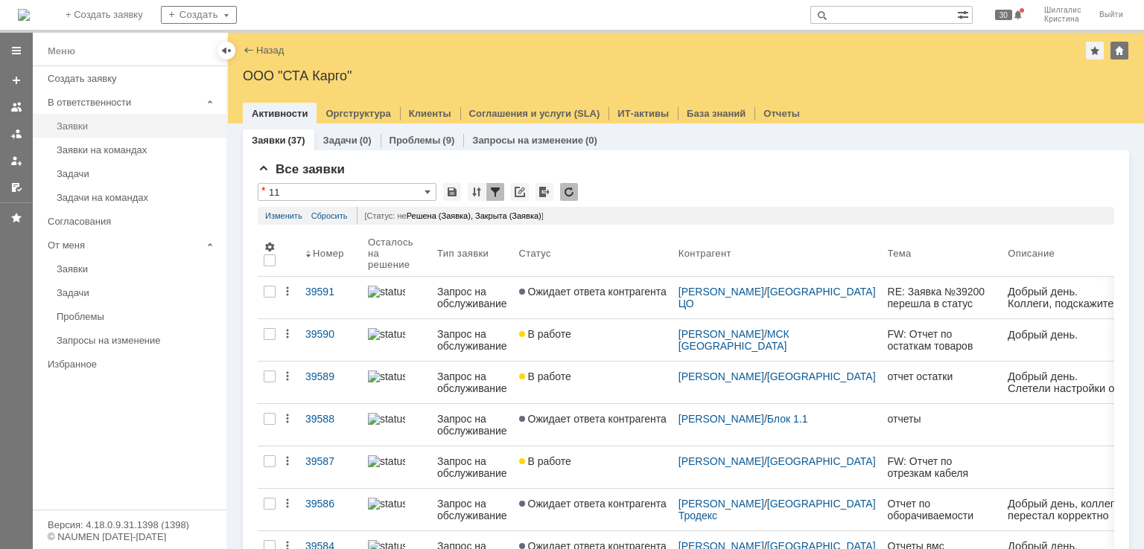
click at [122, 126] on div "Заявки" at bounding box center [137, 126] width 161 height 11
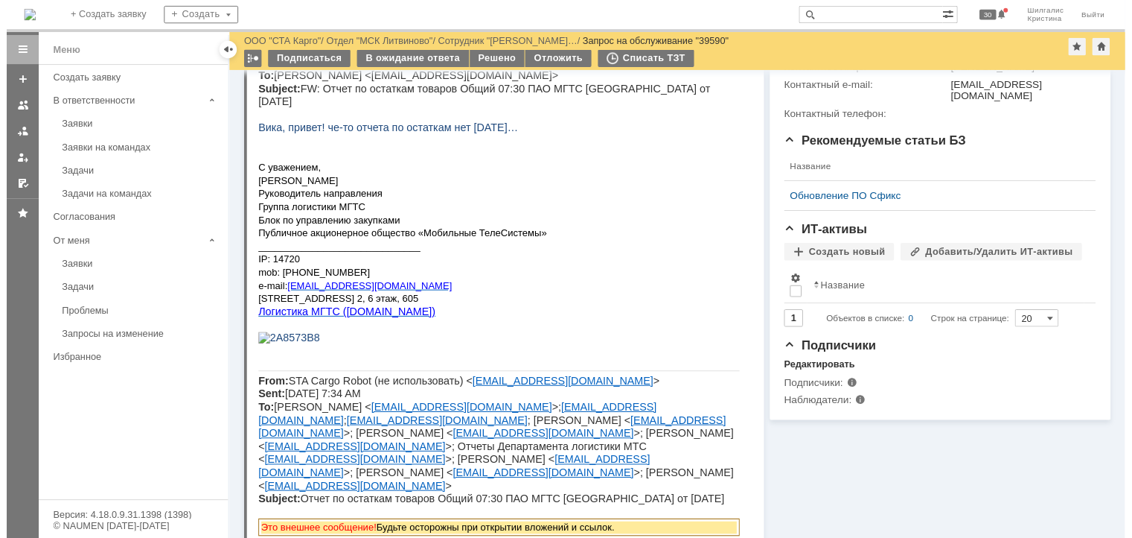
scroll to position [74, 0]
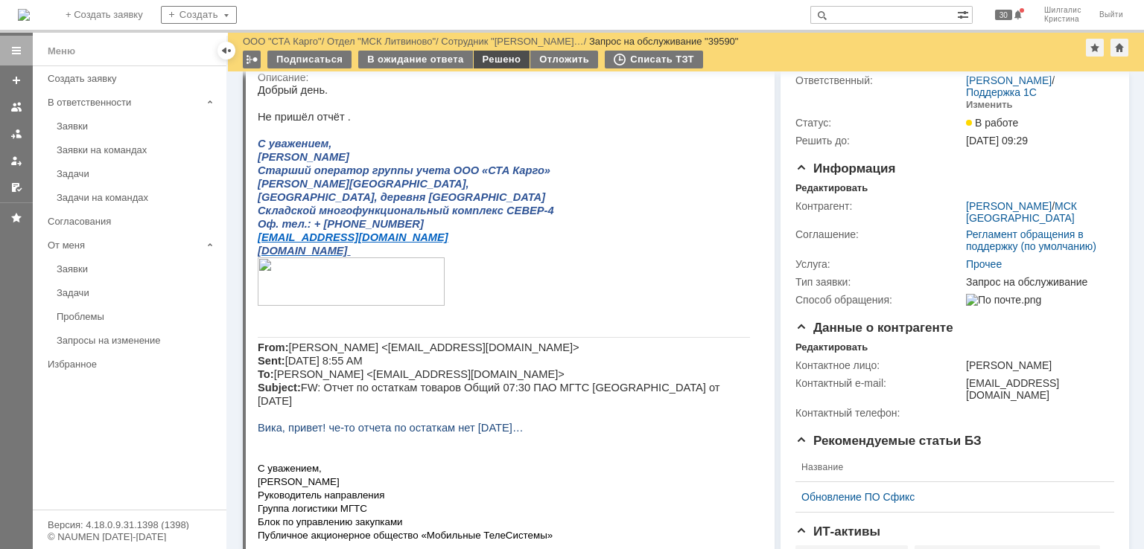
click at [476, 61] on div "Решено" at bounding box center [502, 60] width 57 height 18
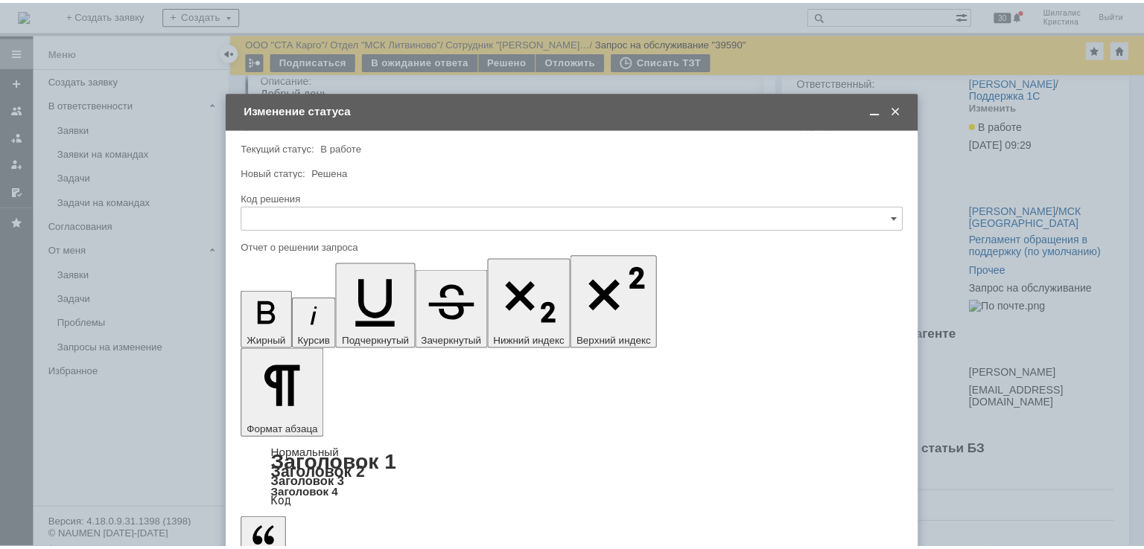
scroll to position [0, 0]
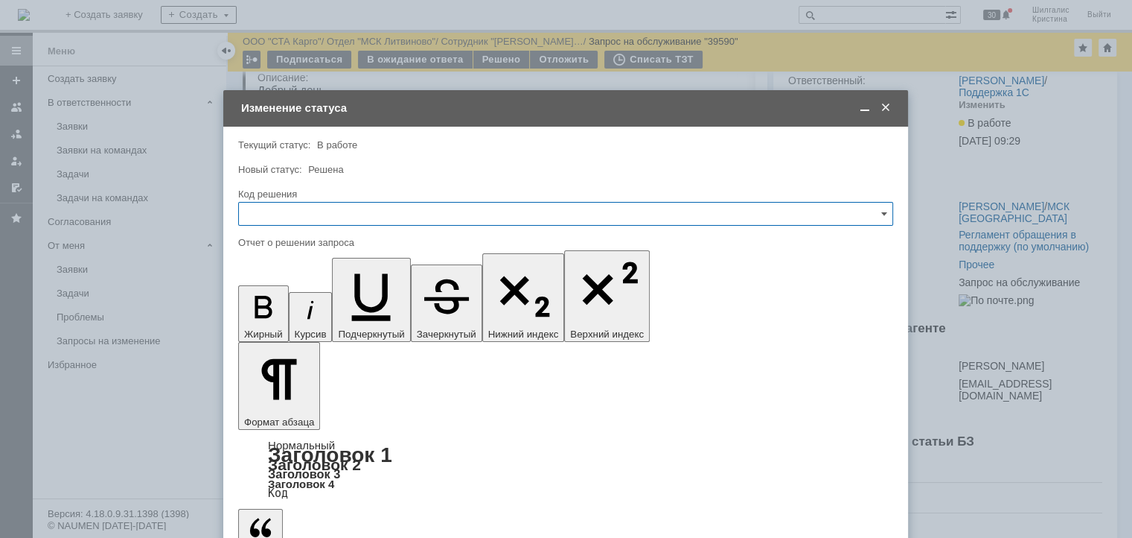
click at [307, 211] on input "text" at bounding box center [565, 214] width 655 height 24
click at [273, 412] on span "Решено" at bounding box center [566, 413] width 636 height 12
drag, startPoint x: 345, startPoint y: 4280, endPoint x: 328, endPoint y: 4271, distance: 19.3
type input "Решено"
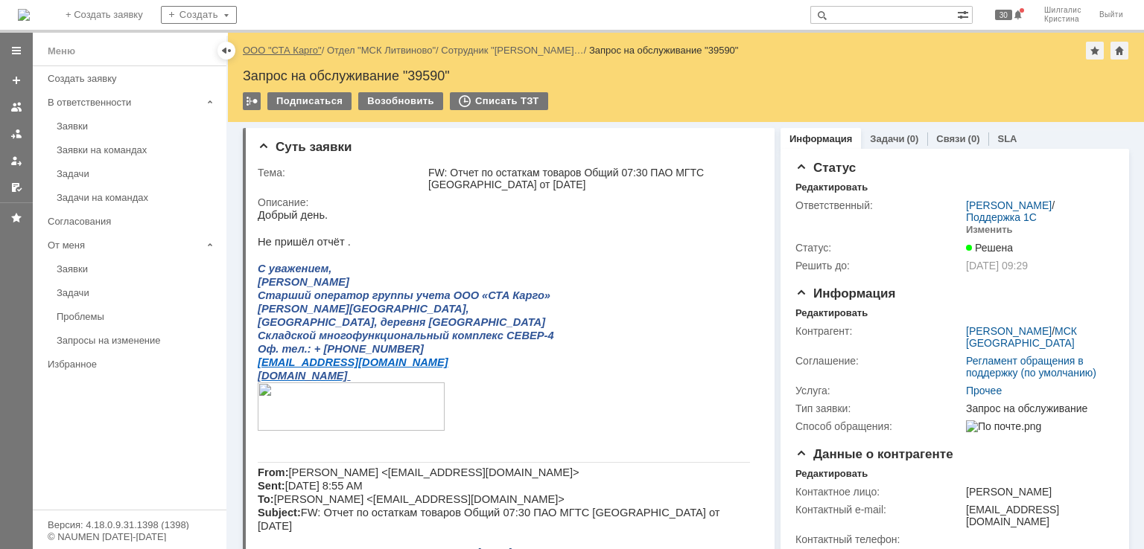
click at [280, 51] on link "ООО "СТА Карго"" at bounding box center [282, 50] width 79 height 11
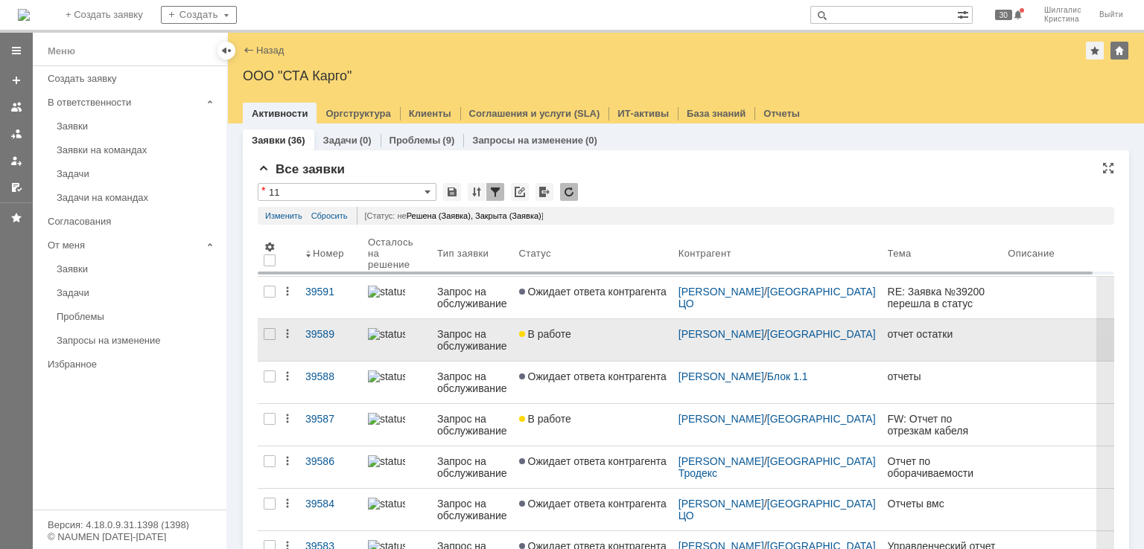
click at [574, 348] on link "В работе" at bounding box center [592, 340] width 159 height 42
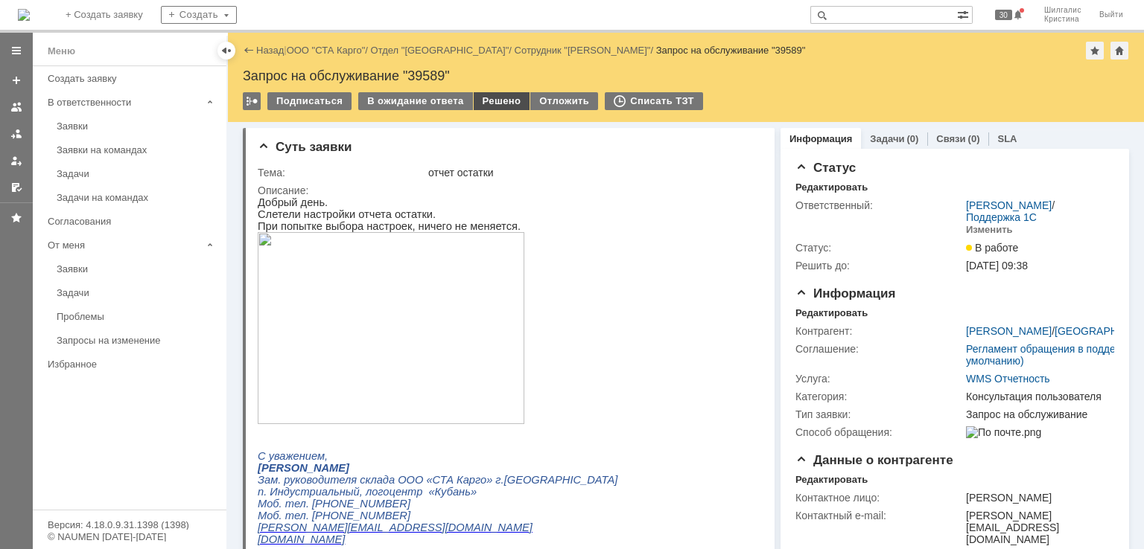
click at [497, 101] on div "Решено" at bounding box center [502, 101] width 57 height 18
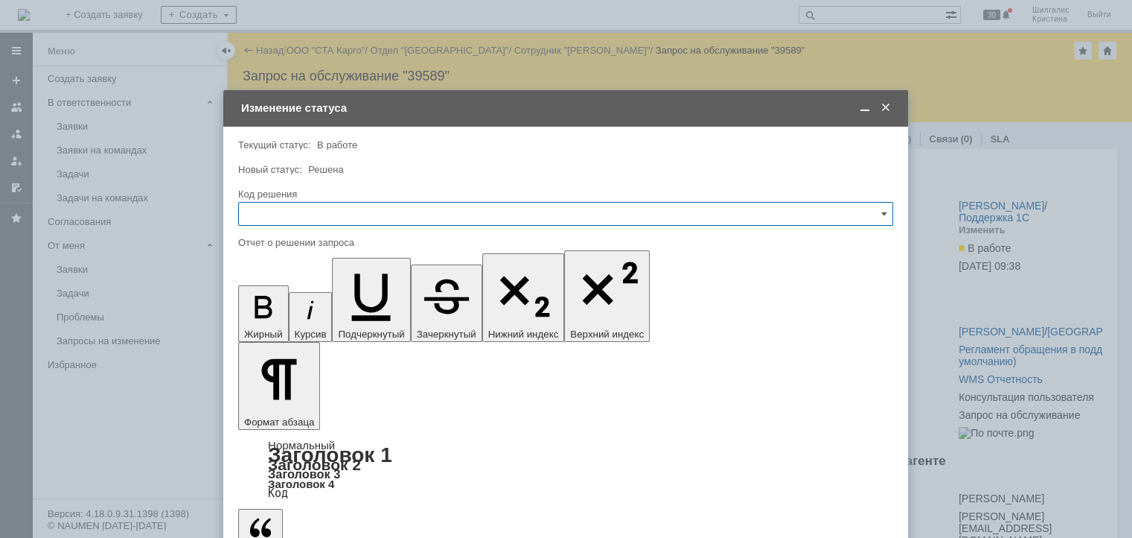
click at [339, 208] on input "text" at bounding box center [565, 214] width 655 height 24
click at [285, 407] on span "Решено" at bounding box center [566, 413] width 636 height 12
type input "Решено"
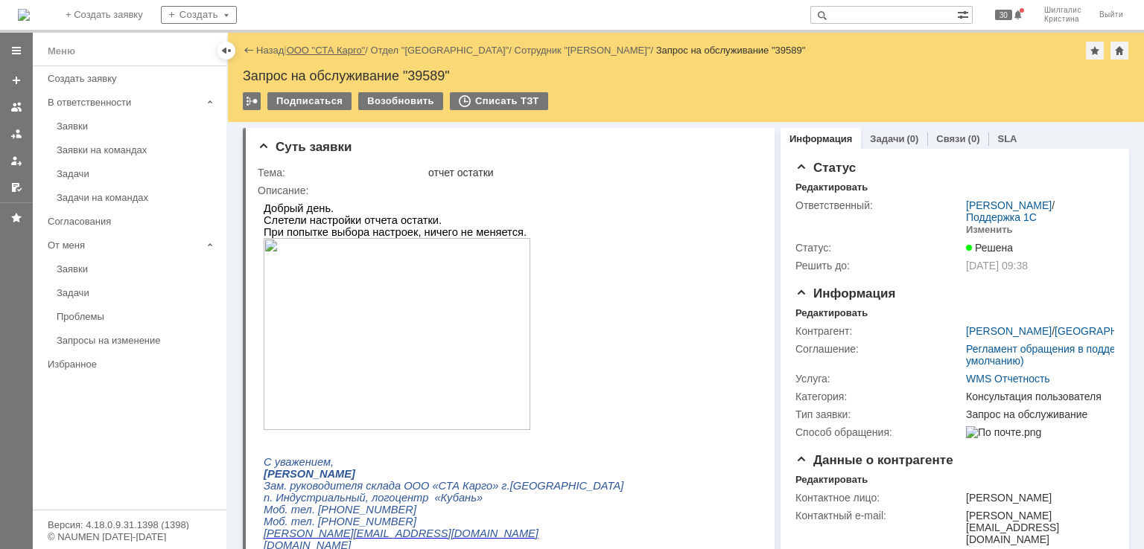
click at [316, 47] on link "ООО "СТА Карго"" at bounding box center [326, 50] width 79 height 11
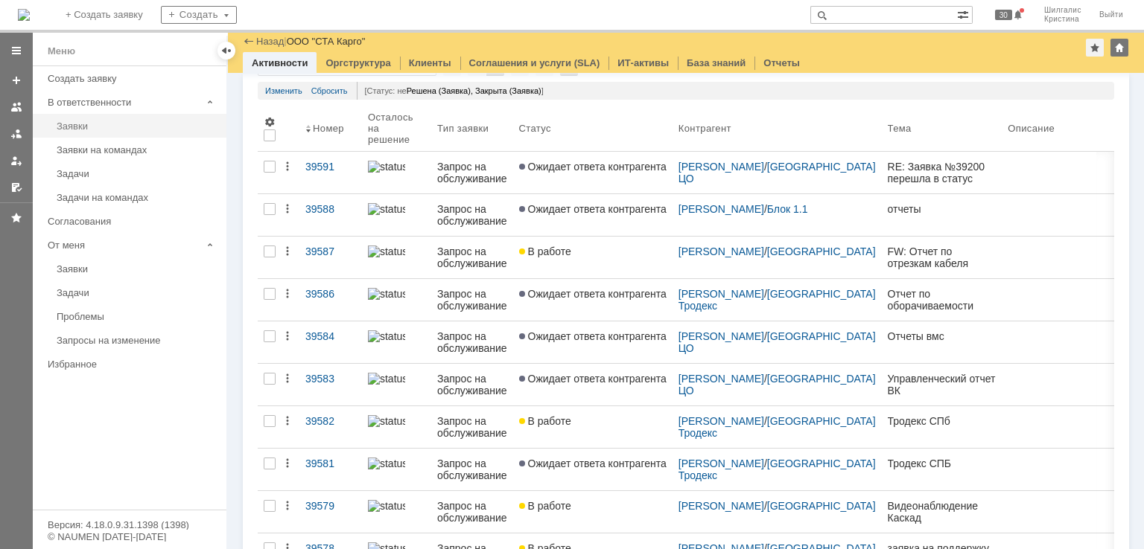
click at [113, 123] on div "Заявки" at bounding box center [137, 126] width 161 height 11
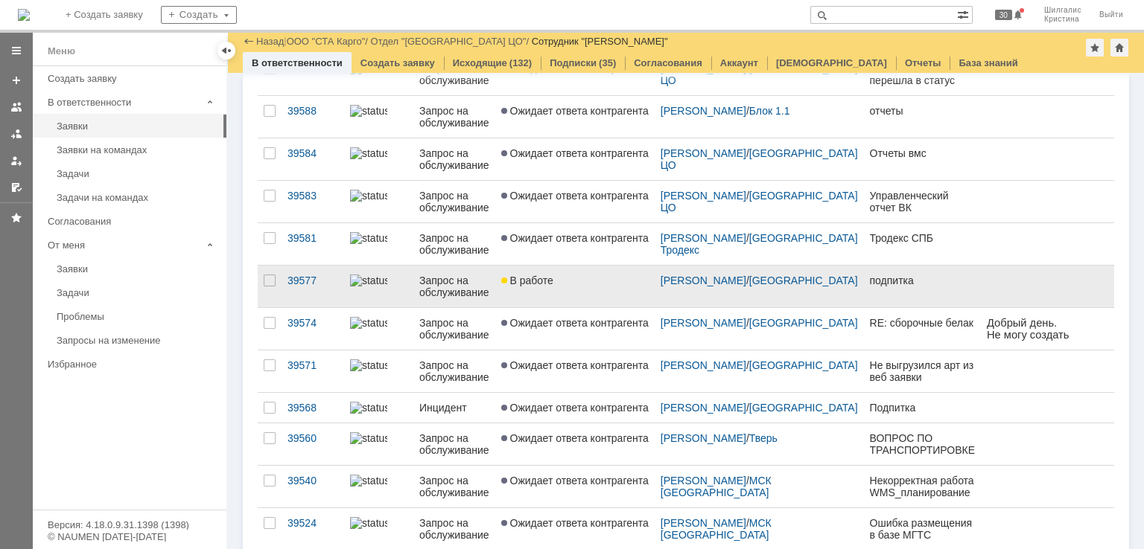
click at [596, 281] on div "В работе" at bounding box center [574, 281] width 147 height 12
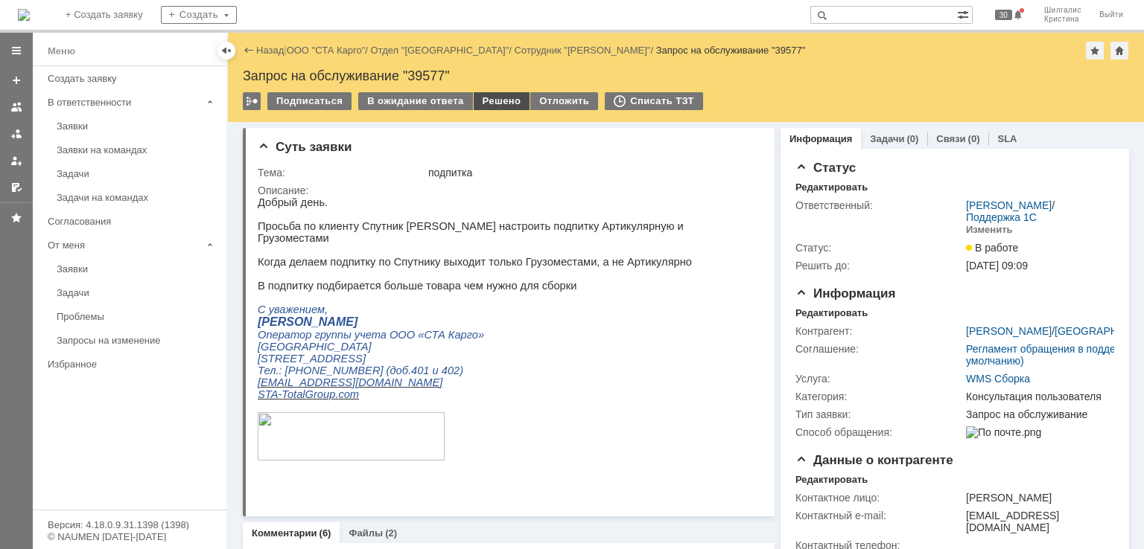
click at [486, 100] on div "Решено" at bounding box center [502, 101] width 57 height 18
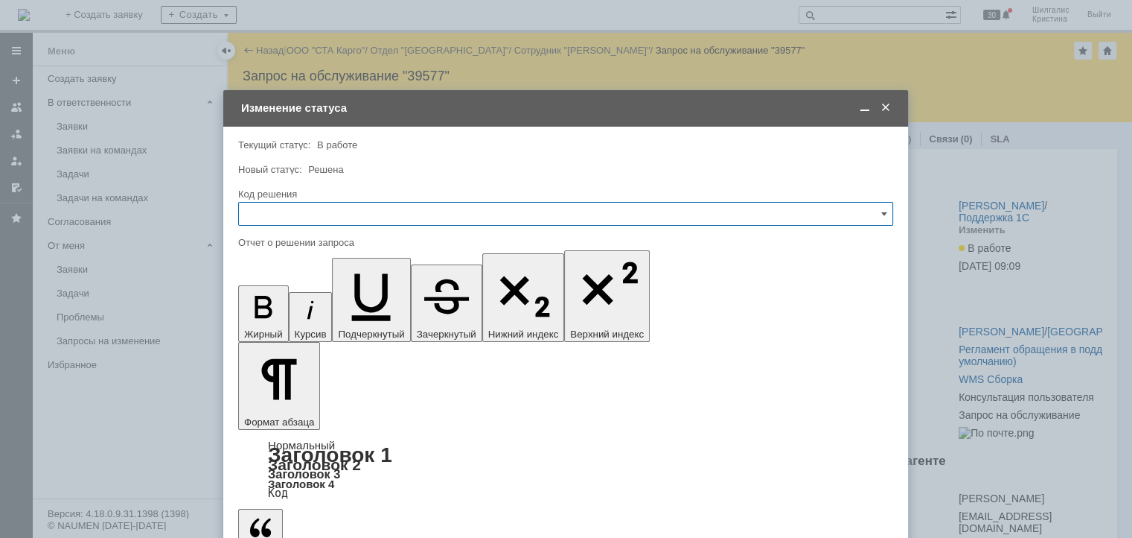
click at [416, 216] on input "text" at bounding box center [565, 214] width 655 height 24
click at [292, 409] on span "Решено" at bounding box center [566, 413] width 636 height 12
type input "Решено"
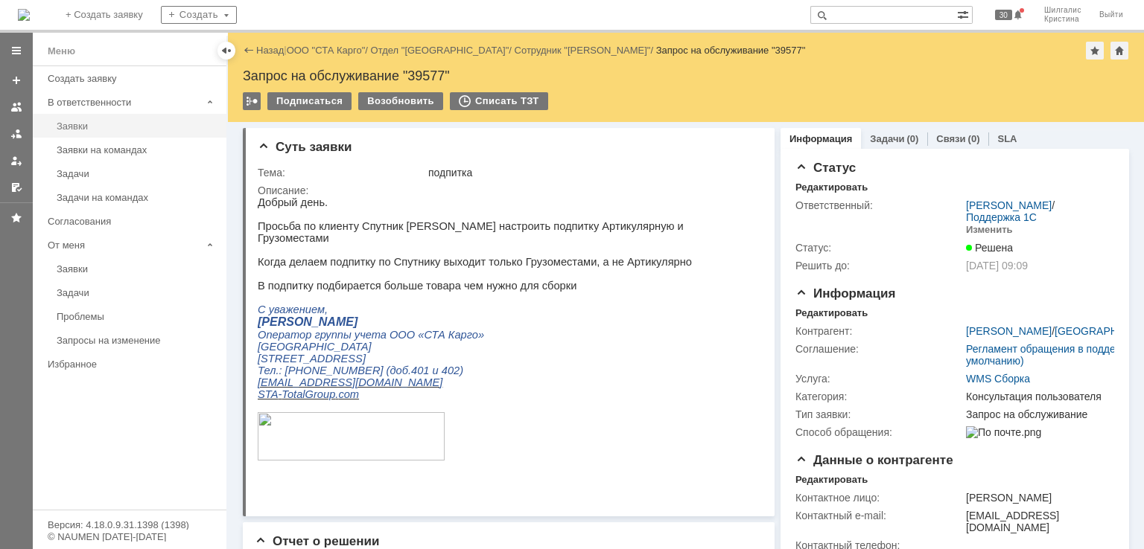
click at [145, 123] on div "Заявки" at bounding box center [137, 126] width 161 height 11
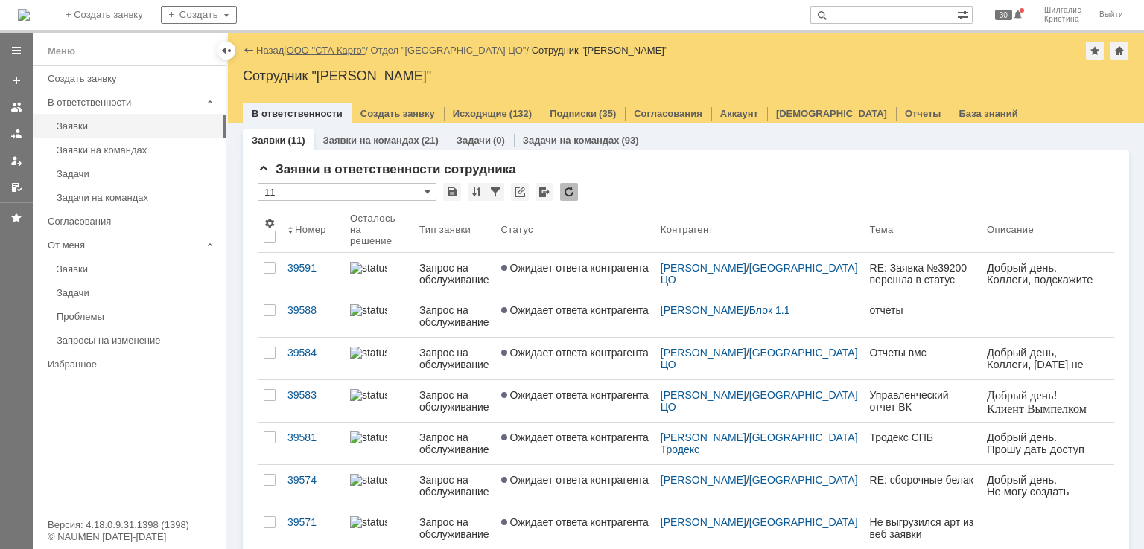
click at [319, 53] on link "ООО "СТА Карго"" at bounding box center [326, 50] width 79 height 11
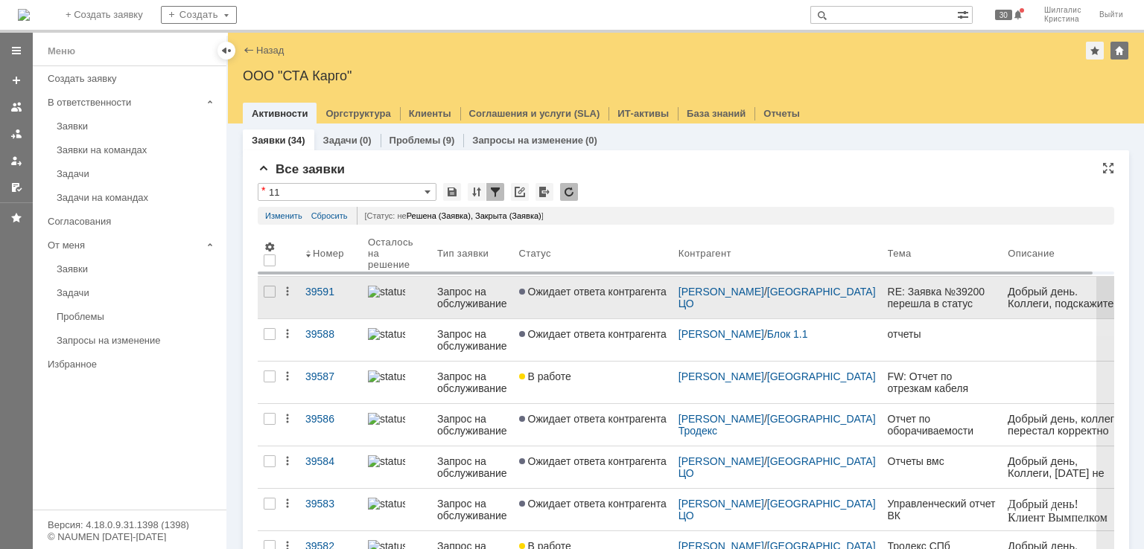
click at [587, 293] on span "Ожидает ответа контрагента" at bounding box center [592, 292] width 147 height 12
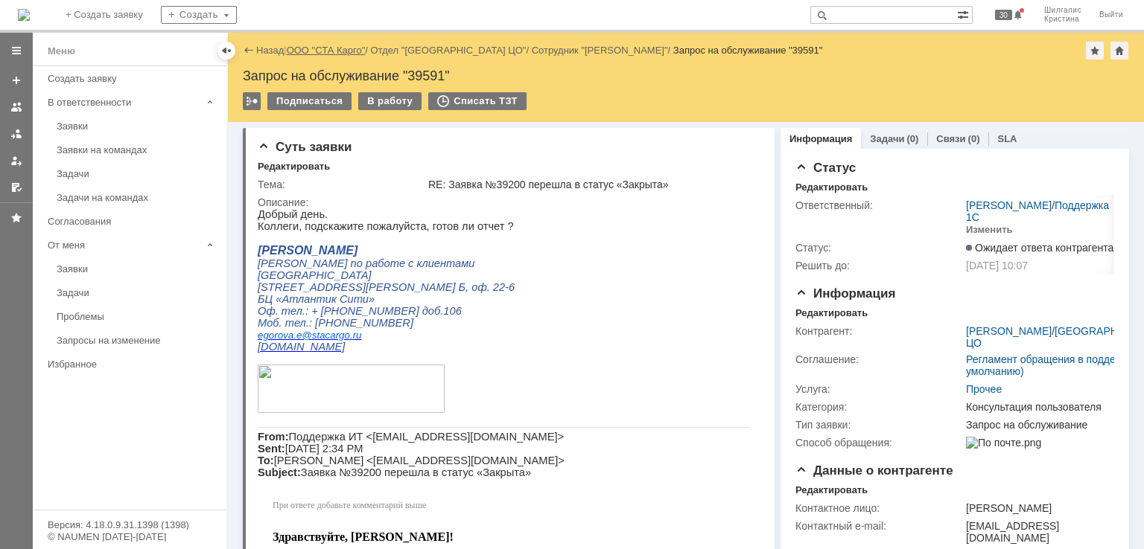
click at [327, 45] on link "ООО "СТА Карго"" at bounding box center [326, 50] width 79 height 11
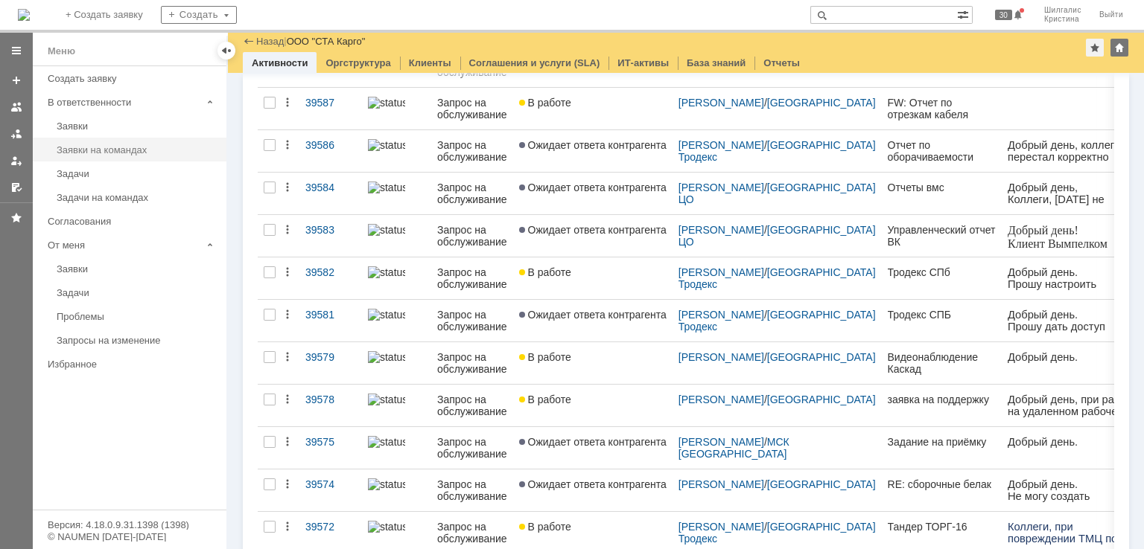
click at [131, 150] on div "Заявки на командах" at bounding box center [137, 149] width 161 height 11
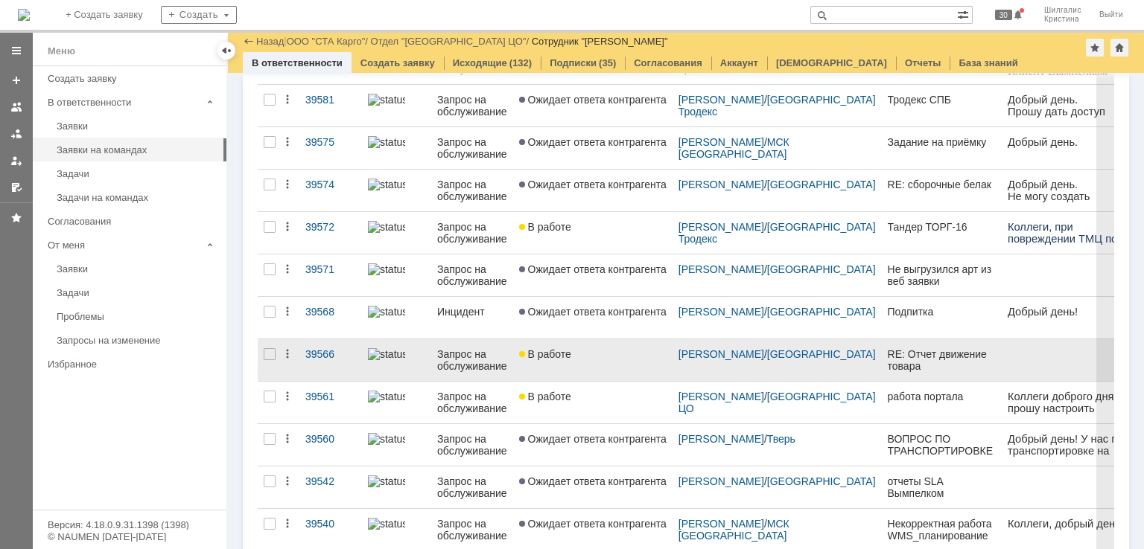
click at [581, 358] on div "В работе" at bounding box center [592, 354] width 147 height 12
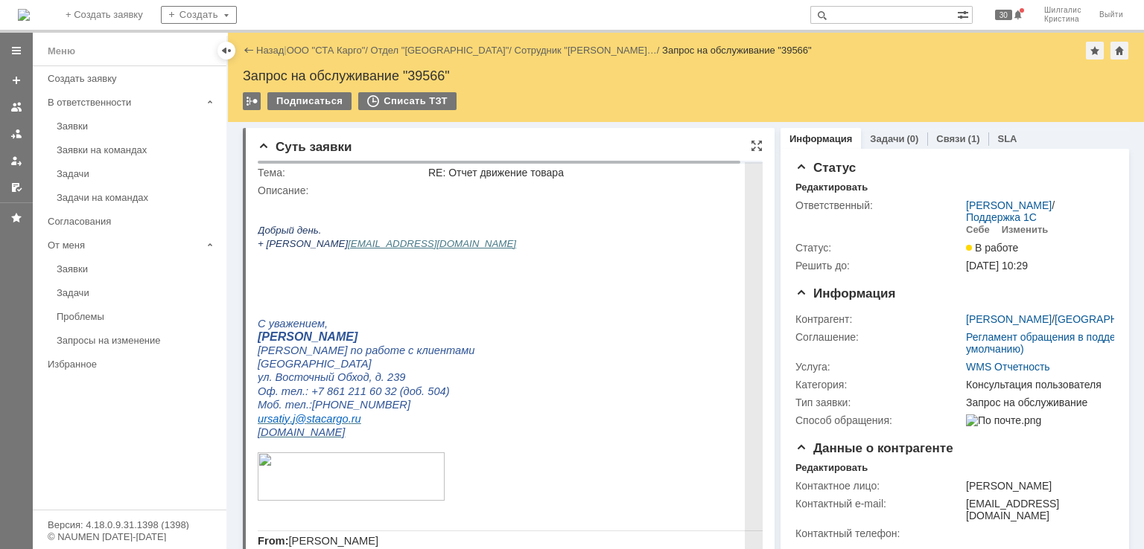
drag, startPoint x: 917, startPoint y: 400, endPoint x: 673, endPoint y: 186, distance: 324.5
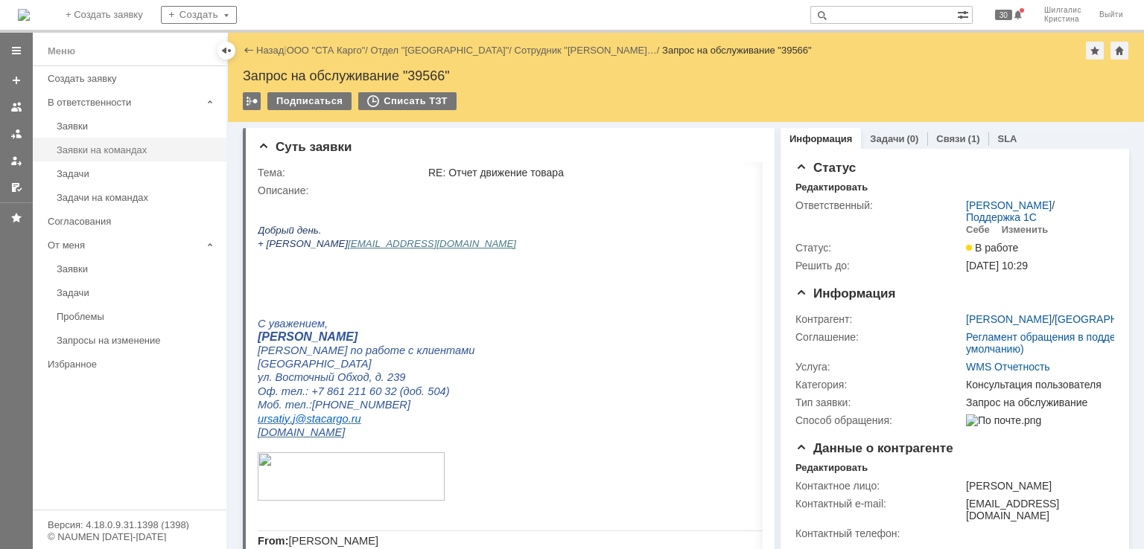
click at [121, 145] on div "Заявки на командах" at bounding box center [137, 149] width 161 height 11
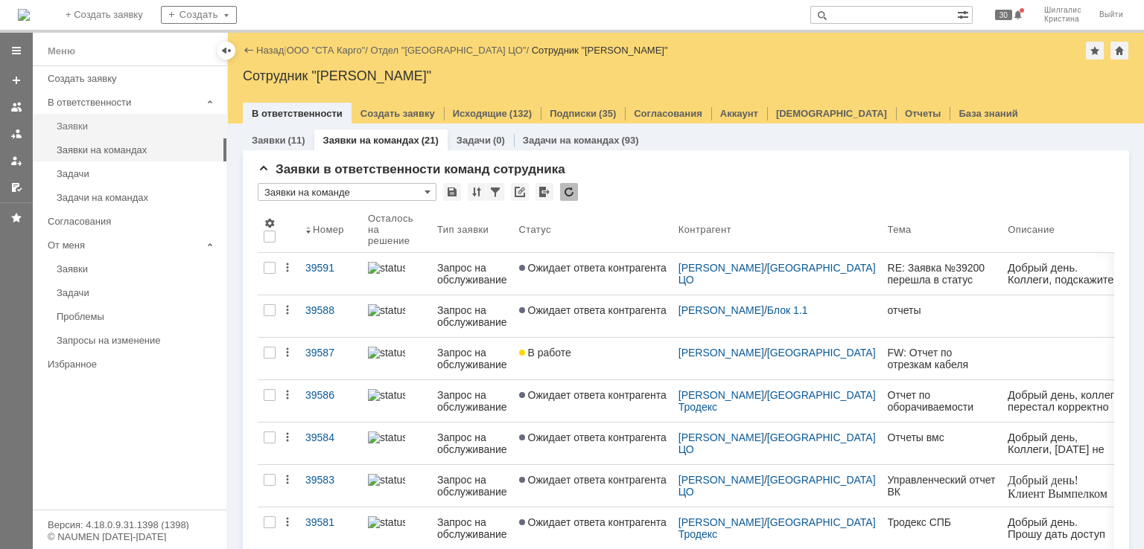
click at [112, 117] on link "Заявки" at bounding box center [137, 126] width 173 height 23
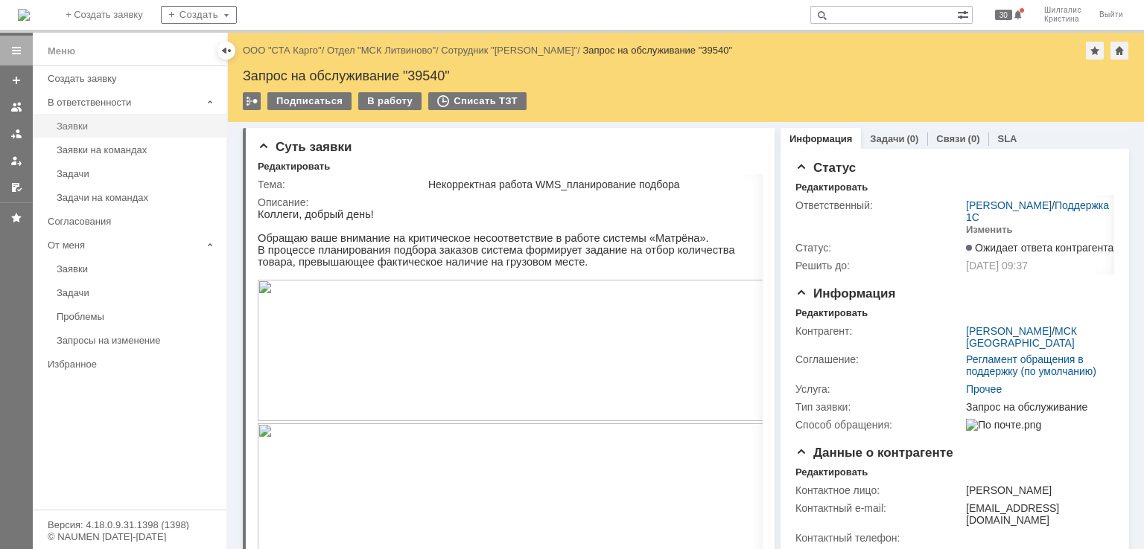
click at [95, 132] on link "Заявки" at bounding box center [137, 126] width 173 height 23
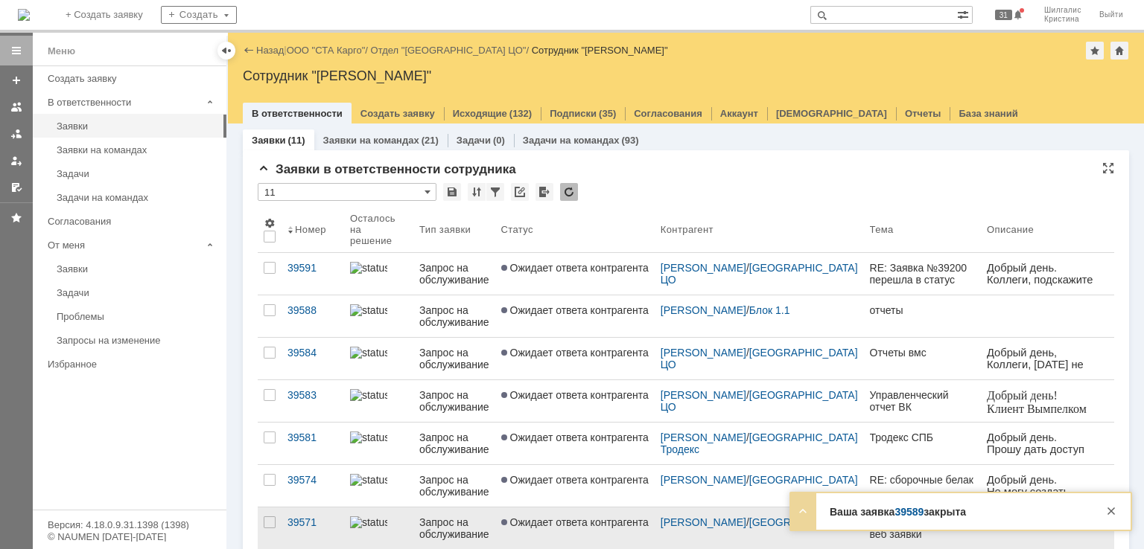
click at [704, 540] on div "[PERSON_NAME] / [GEOGRAPHIC_DATA]" at bounding box center [758, 529] width 209 height 42
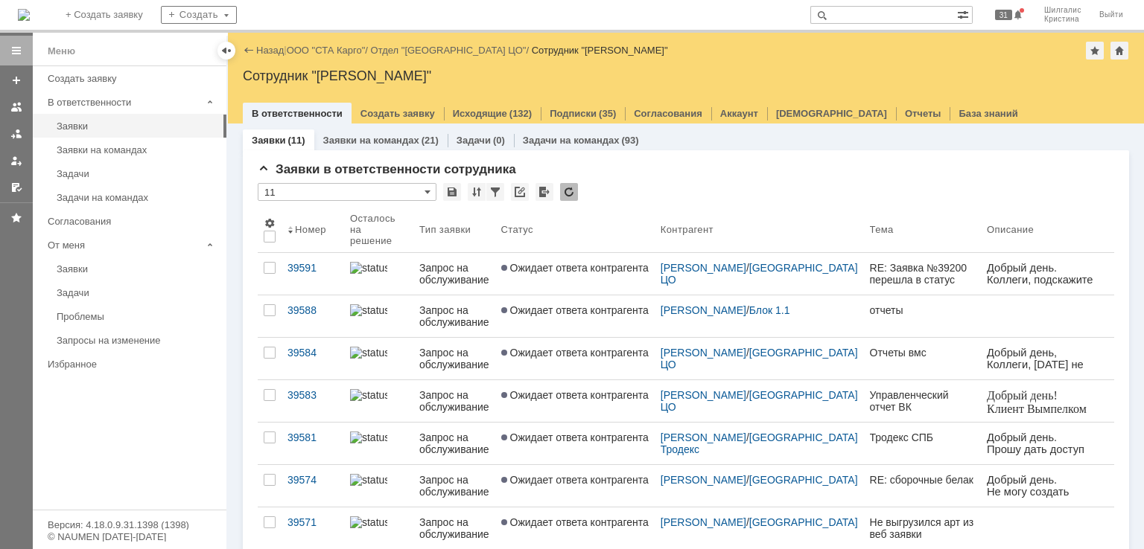
click at [616, 197] on div "* 11" at bounding box center [686, 192] width 856 height 19
click at [85, 149] on div "Заявки на командах" at bounding box center [137, 149] width 161 height 11
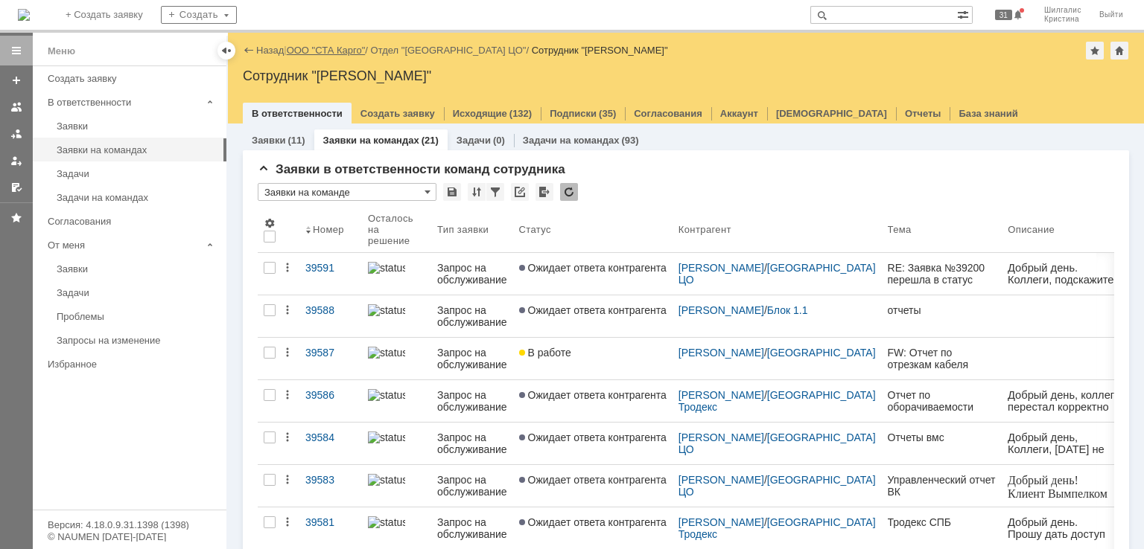
click at [324, 46] on link "ООО "СТА Карго"" at bounding box center [326, 50] width 79 height 11
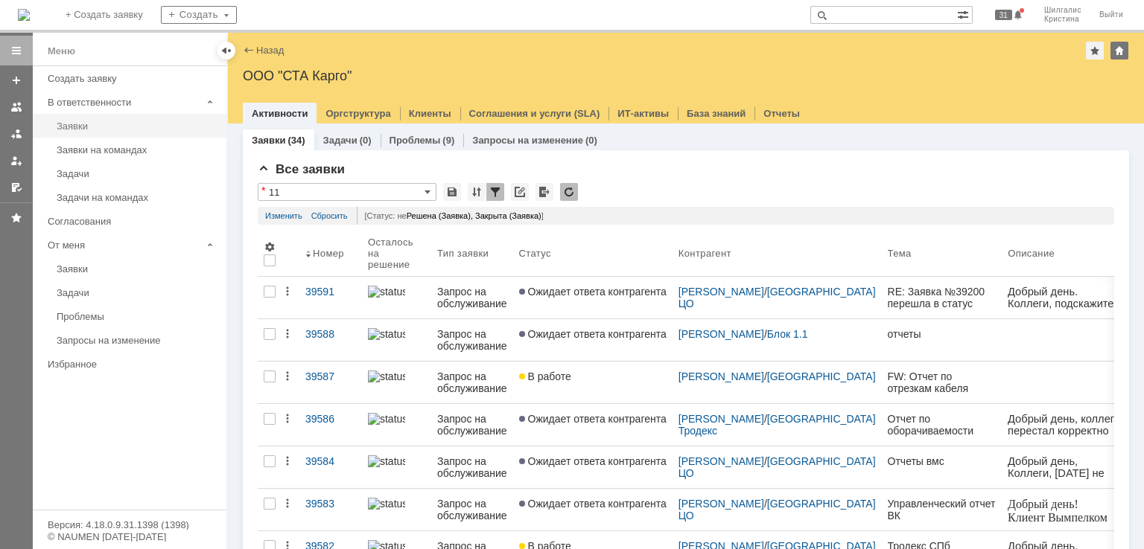
click at [101, 135] on link "Заявки" at bounding box center [137, 126] width 173 height 23
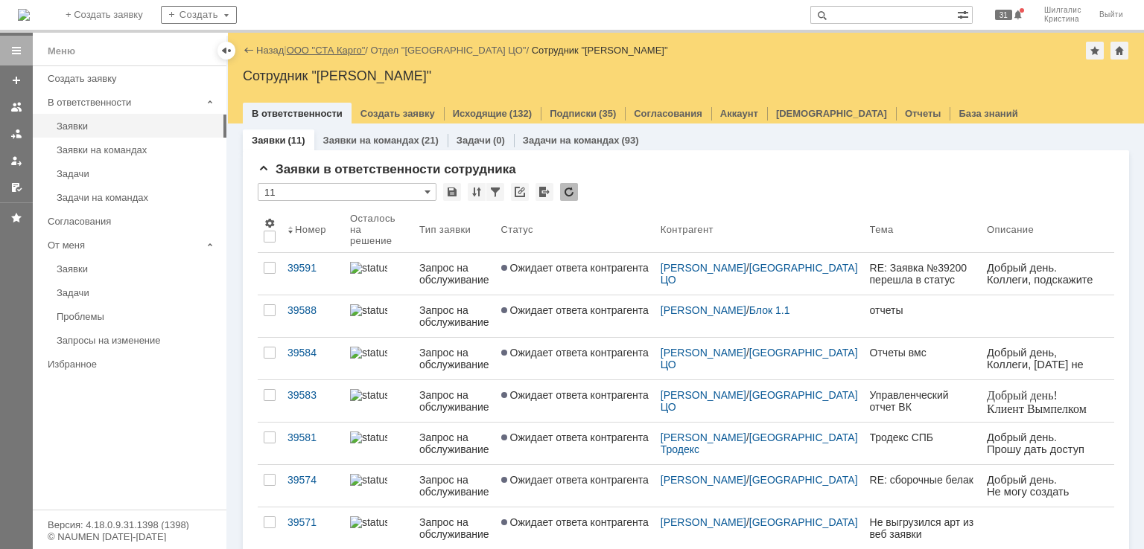
click at [313, 48] on link "ООО "СТА Карго"" at bounding box center [326, 50] width 79 height 11
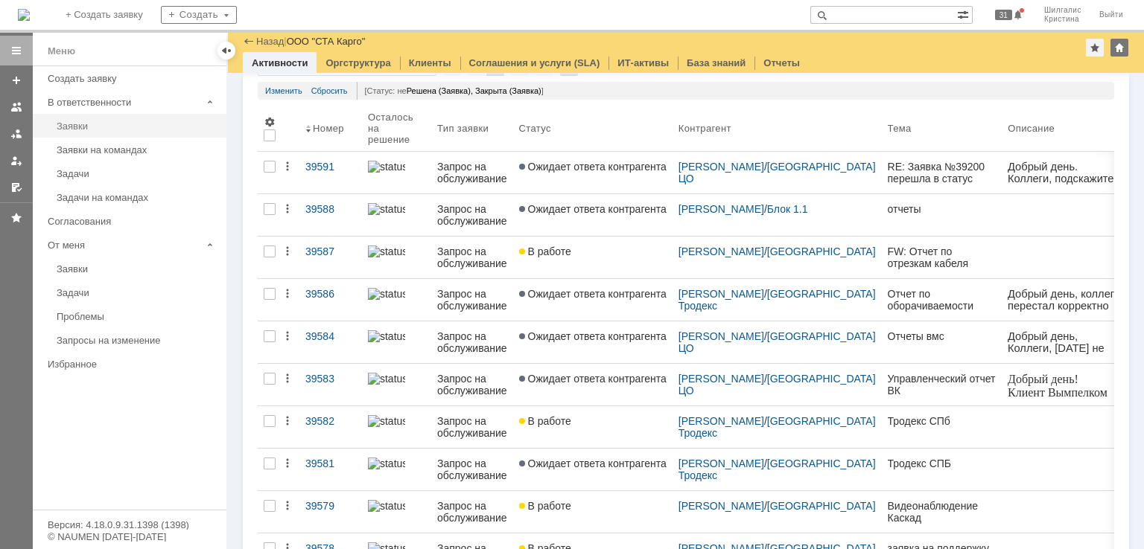
click at [63, 127] on div "Заявки" at bounding box center [137, 126] width 161 height 11
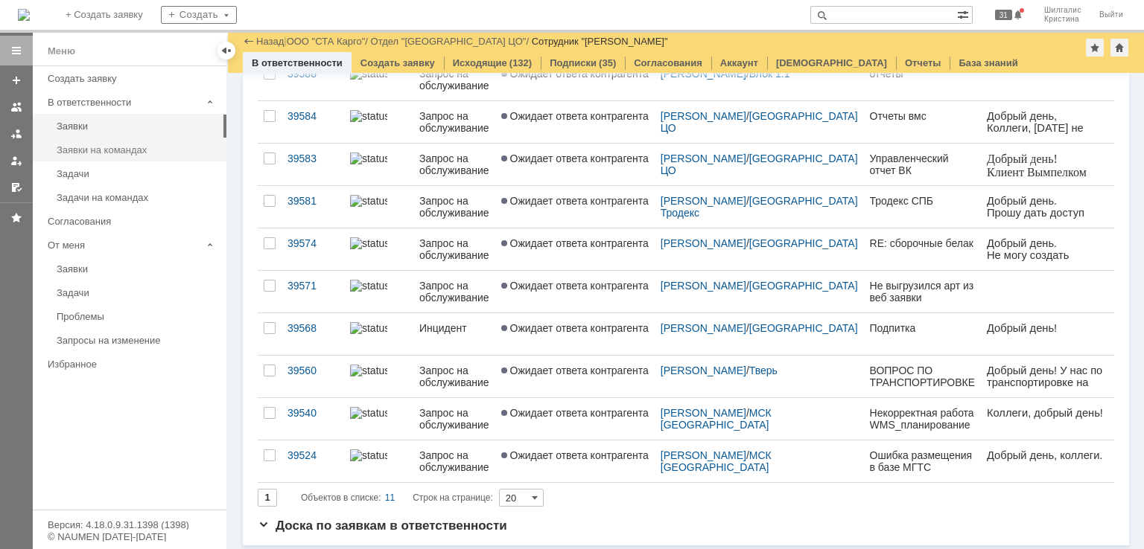
click at [164, 159] on link "Заявки на командах" at bounding box center [137, 149] width 173 height 23
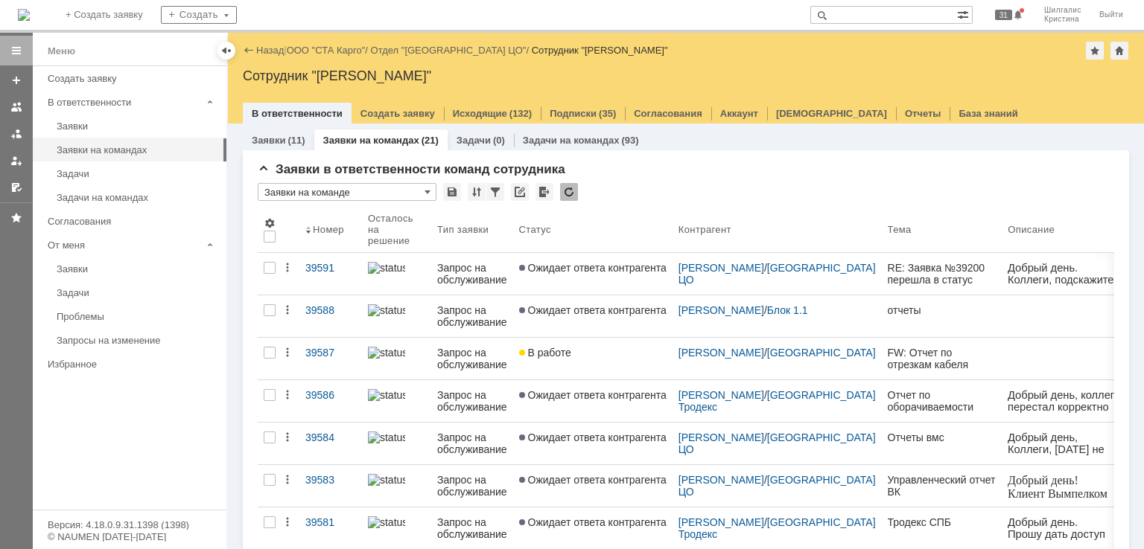
click at [874, 16] on input "text" at bounding box center [883, 15] width 147 height 18
type input "39566"
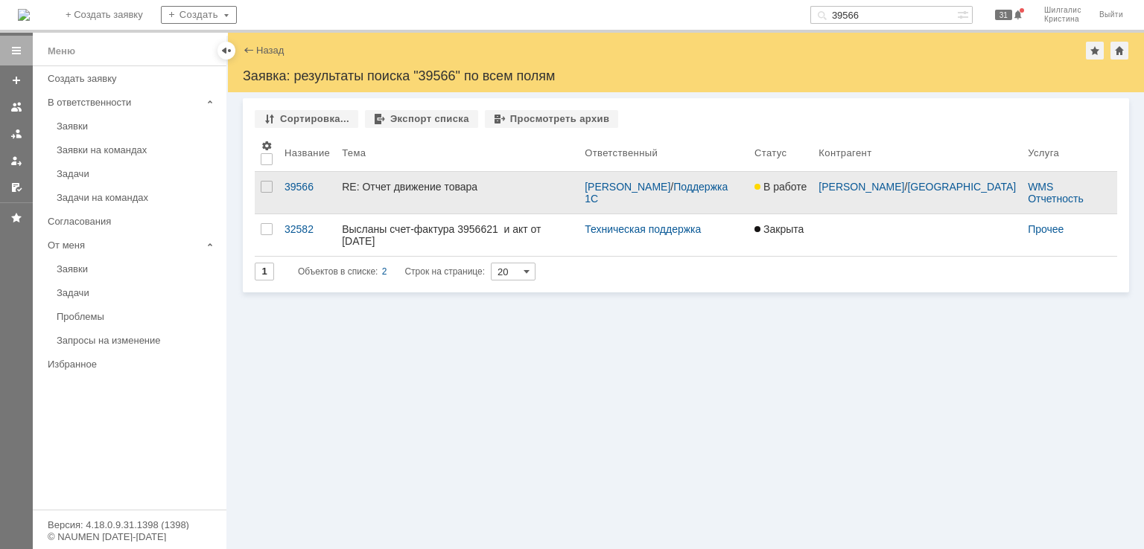
click at [459, 203] on link "RE: Отчет движение товара" at bounding box center [457, 193] width 243 height 42
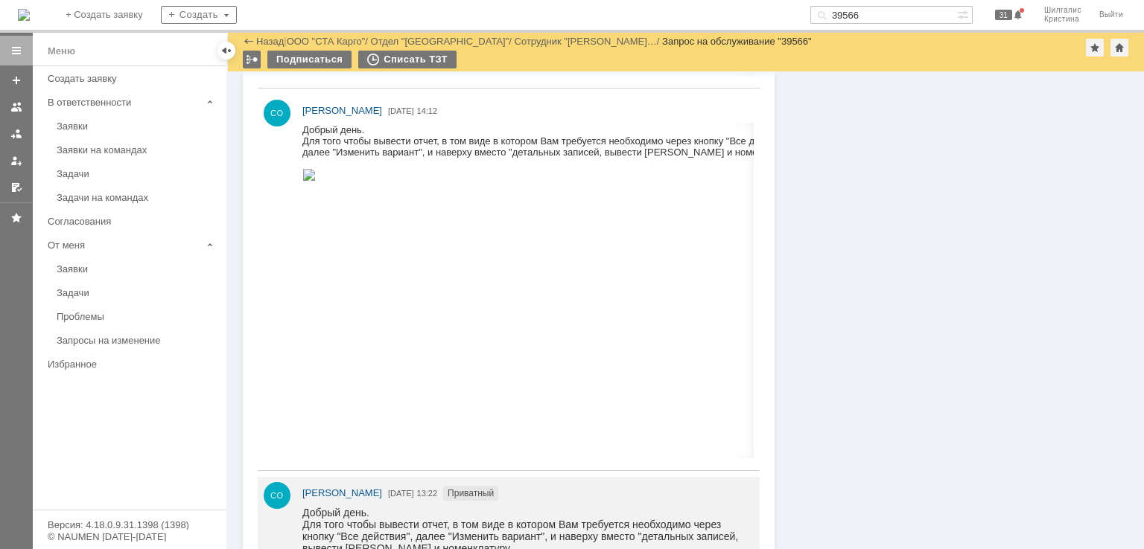
scroll to position [2010, 0]
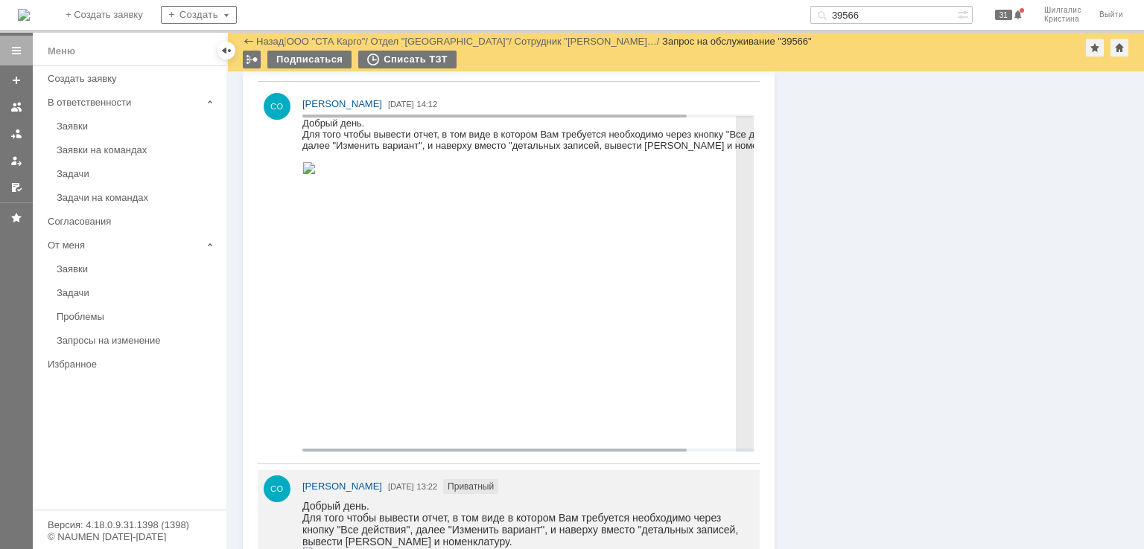
click at [316, 174] on img at bounding box center [308, 168] width 13 height 12
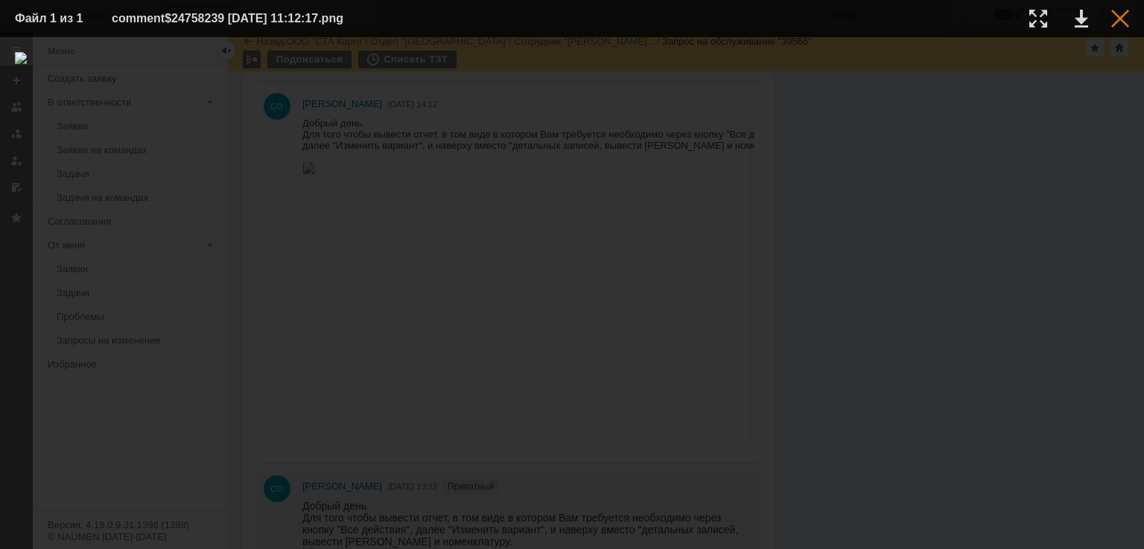
click at [1118, 16] on div at bounding box center [1120, 19] width 18 height 18
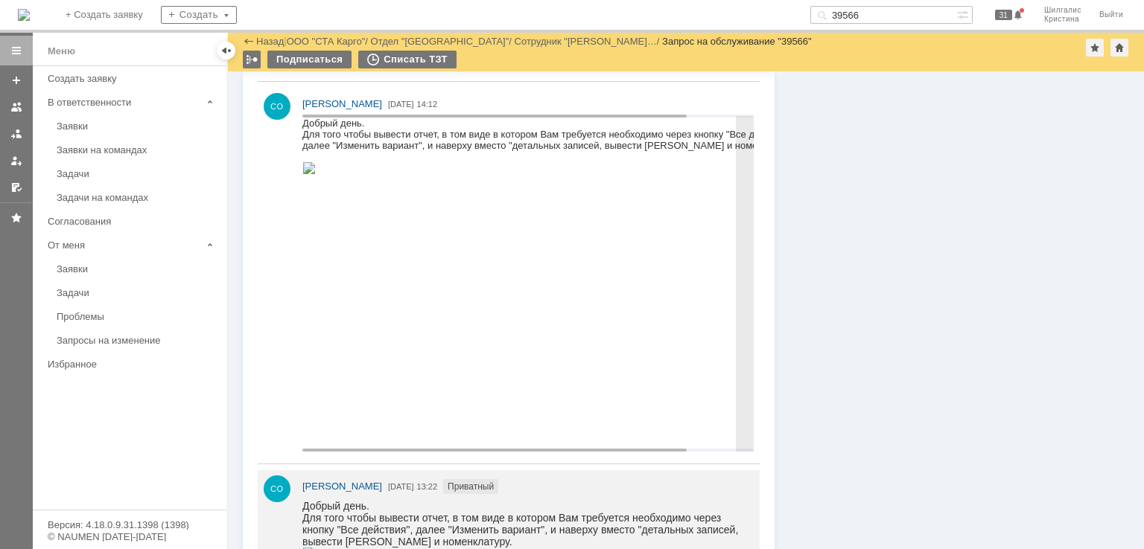
click at [316, 174] on img at bounding box center [308, 168] width 13 height 12
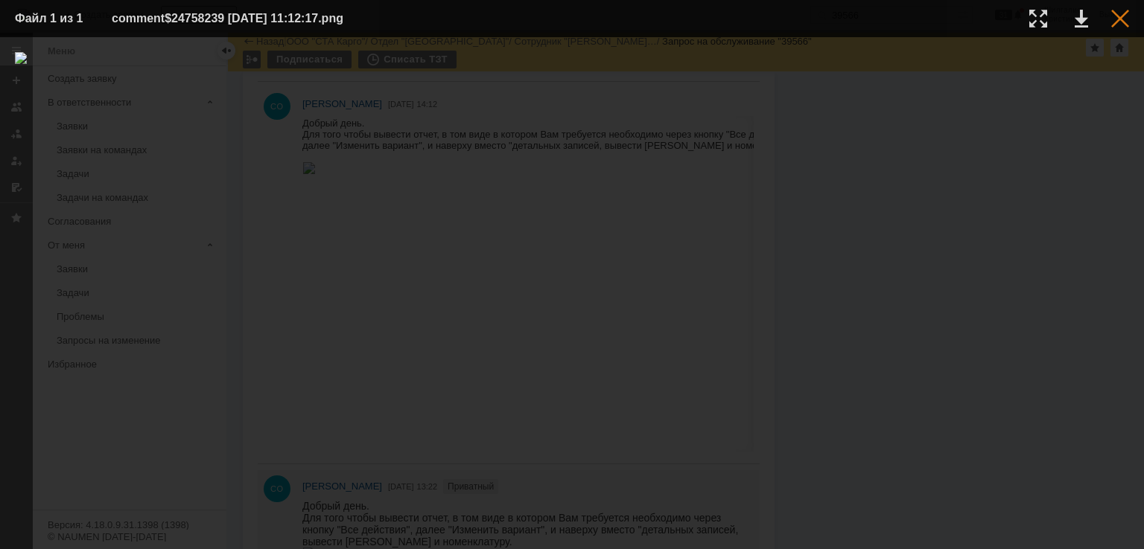
click at [1121, 22] on div at bounding box center [1120, 19] width 18 height 18
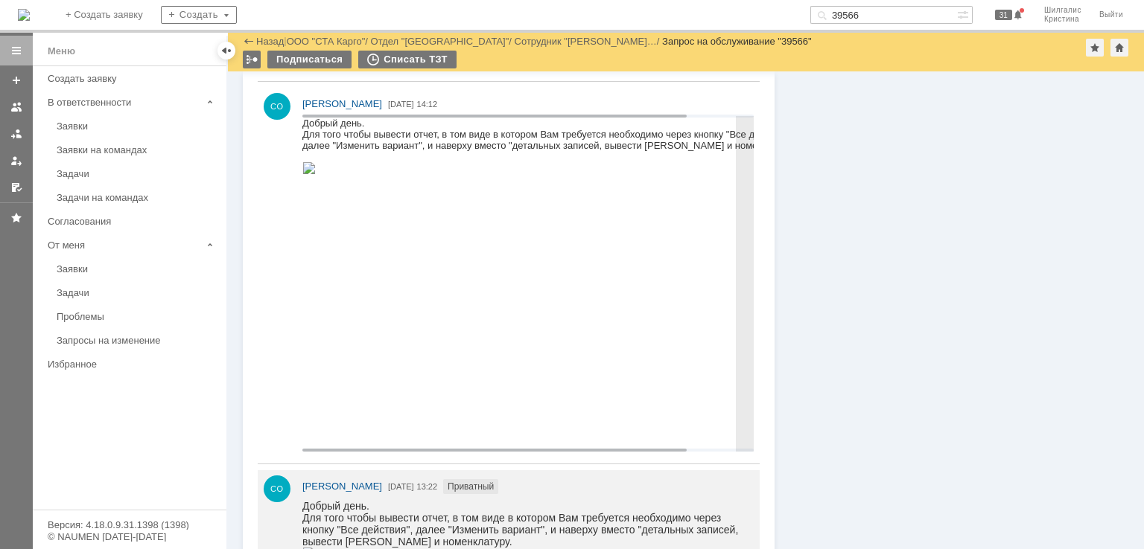
scroll to position [1861, 0]
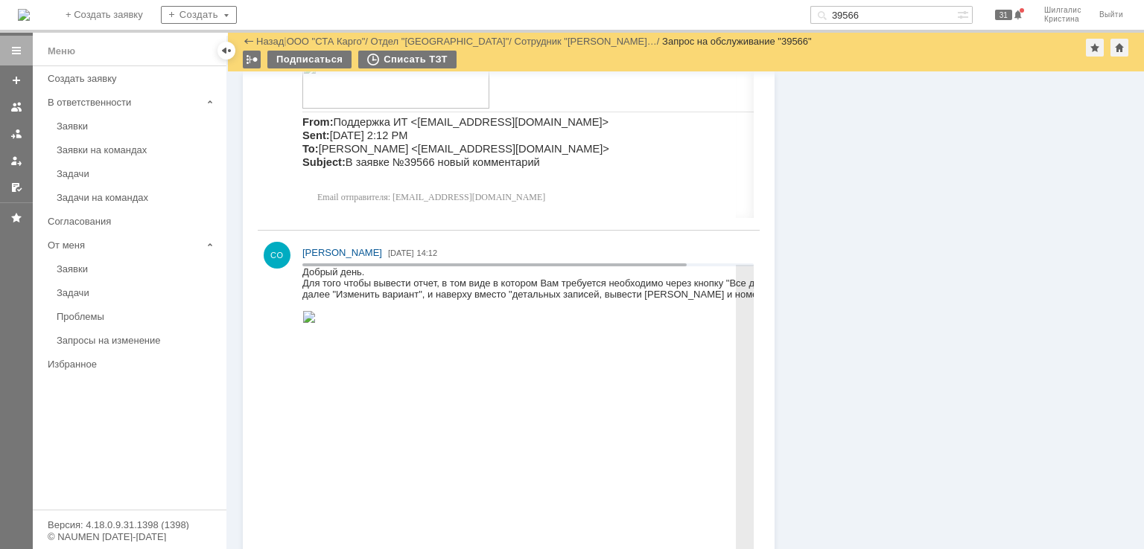
click at [316, 323] on img at bounding box center [308, 317] width 13 height 12
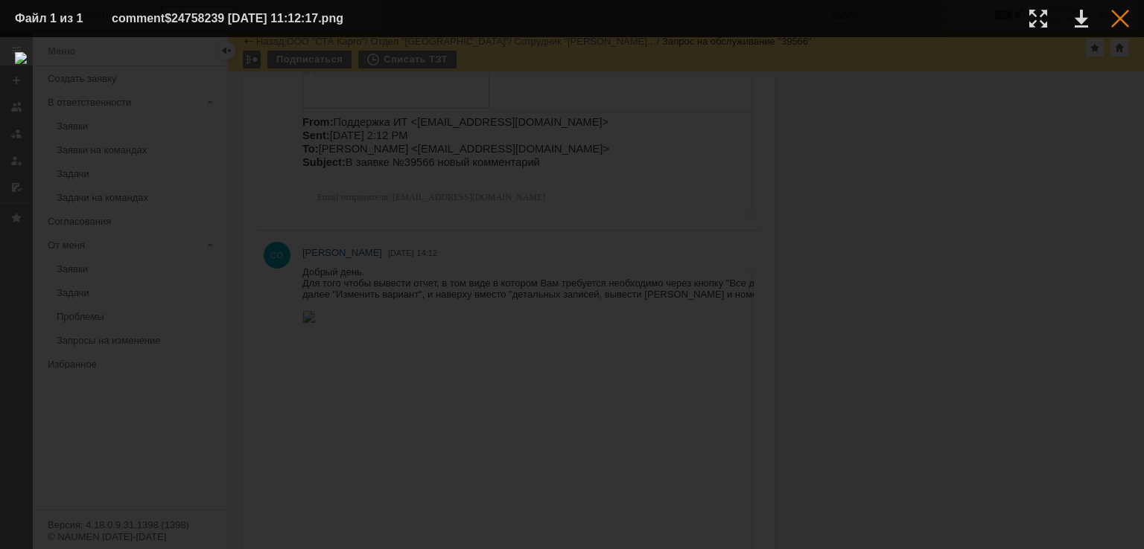
click at [1121, 13] on div at bounding box center [1120, 19] width 18 height 18
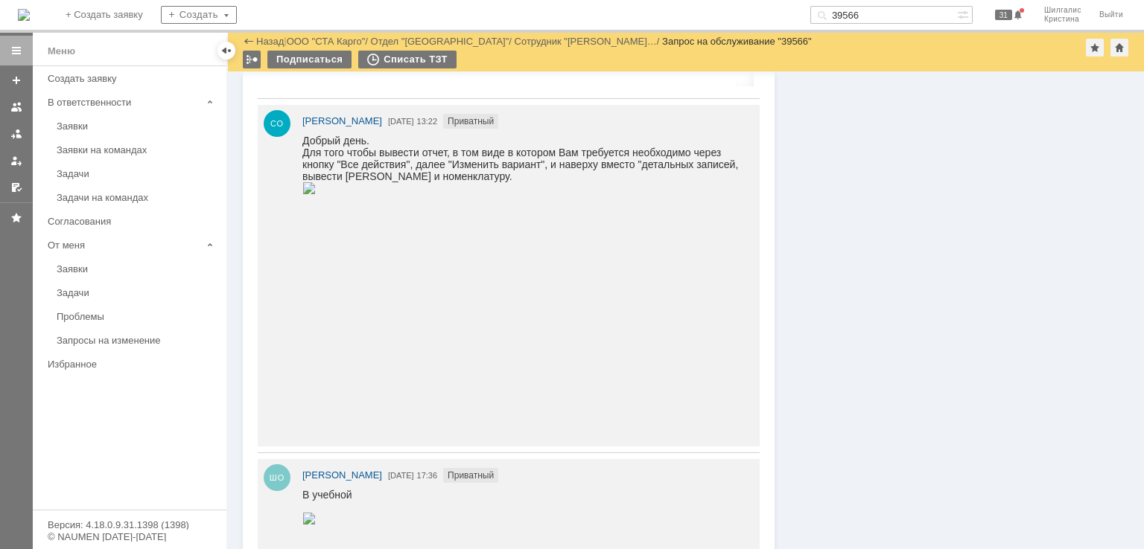
scroll to position [2352, 0]
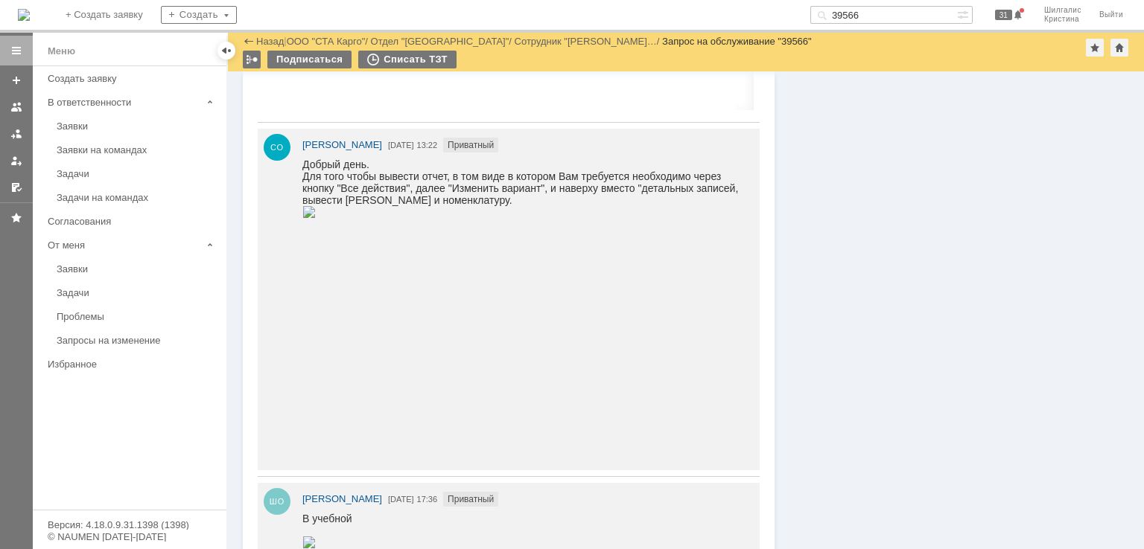
click at [316, 218] on img at bounding box center [308, 212] width 13 height 12
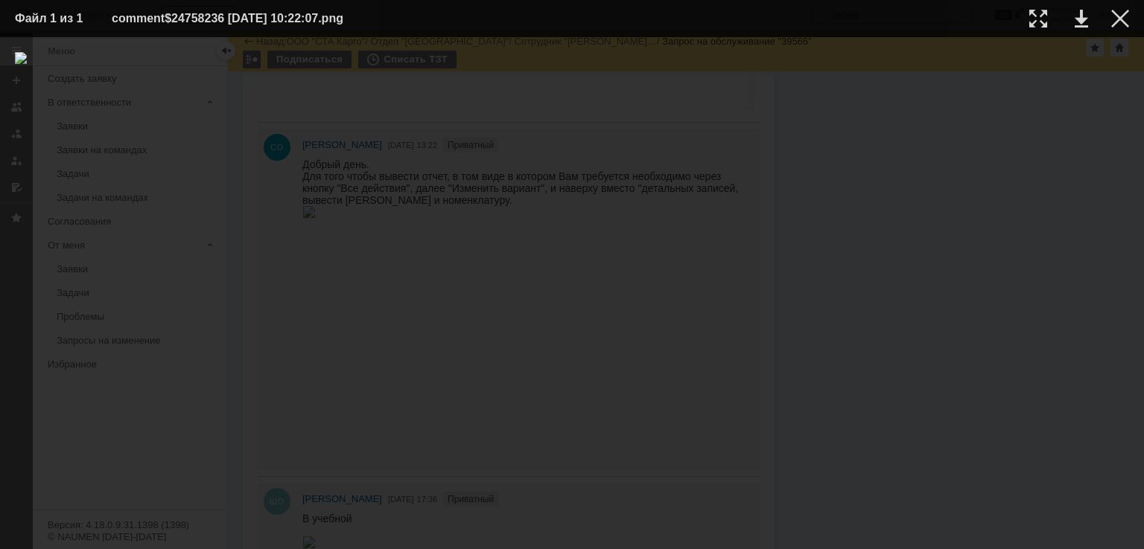
click at [1024, 275] on div at bounding box center [572, 293] width 1114 height 482
click at [1115, 20] on div at bounding box center [1120, 19] width 18 height 18
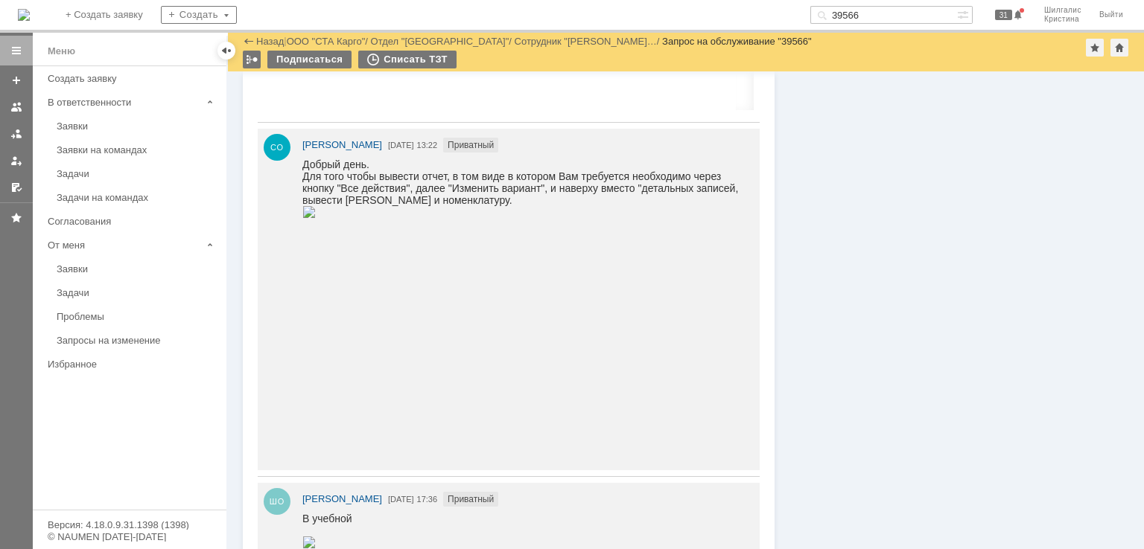
click at [316, 218] on img at bounding box center [308, 212] width 13 height 12
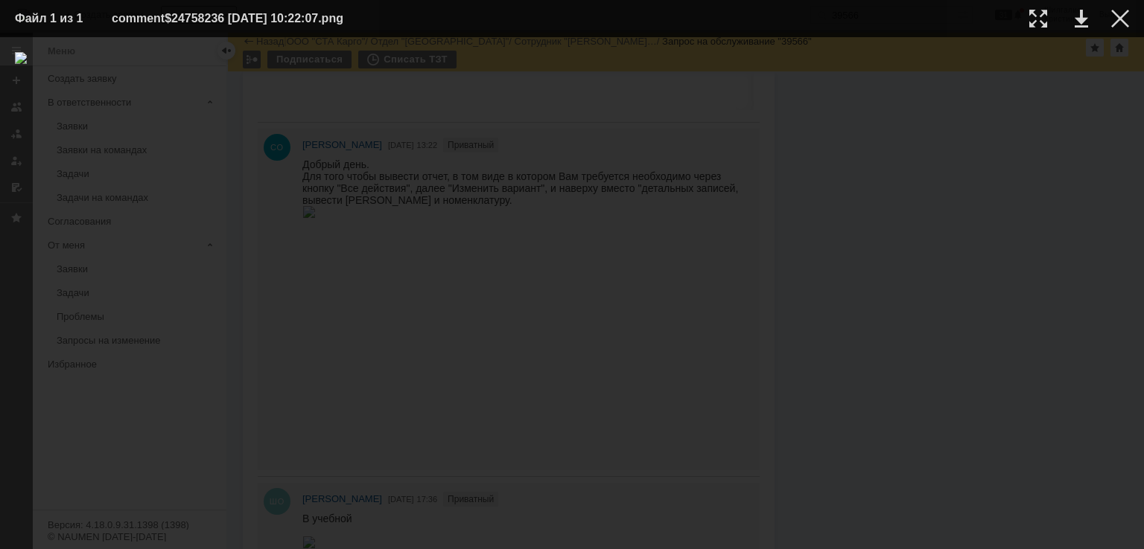
click at [1028, 240] on div at bounding box center [572, 293] width 1114 height 482
click at [1118, 17] on div at bounding box center [1120, 19] width 18 height 18
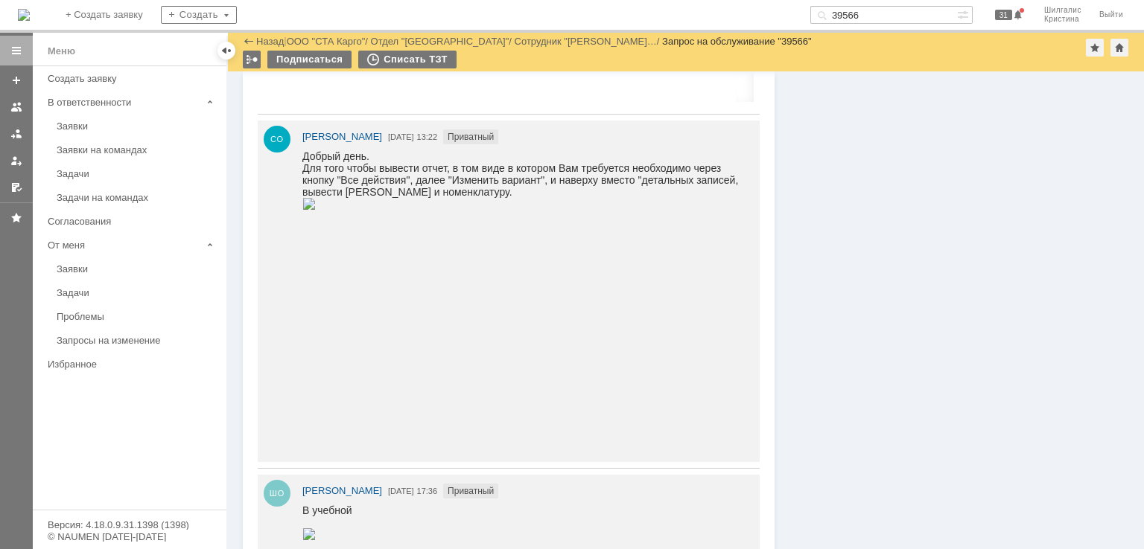
scroll to position [2501, 0]
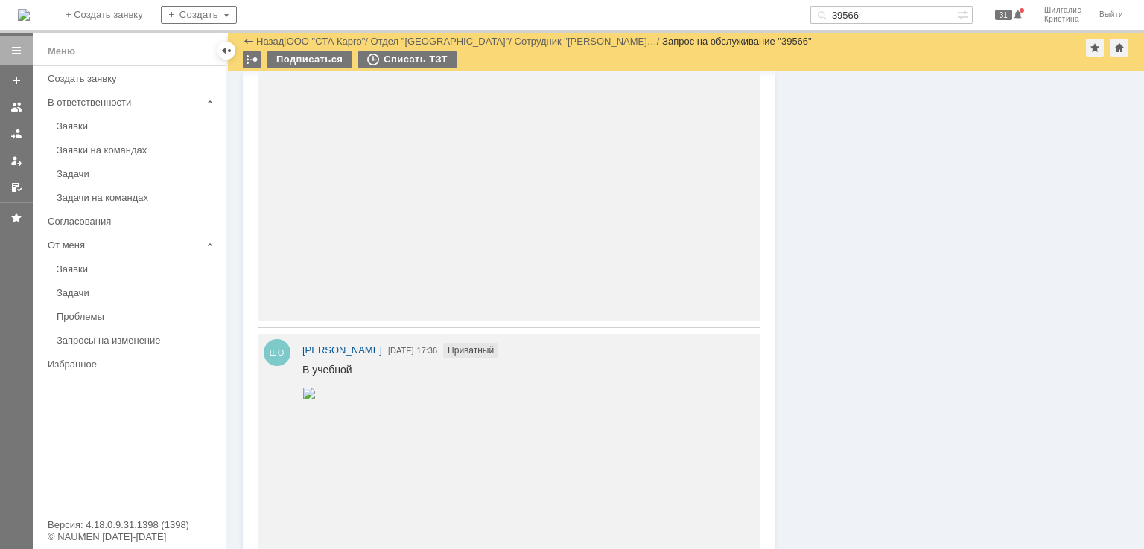
click at [316, 69] on img at bounding box center [308, 63] width 13 height 12
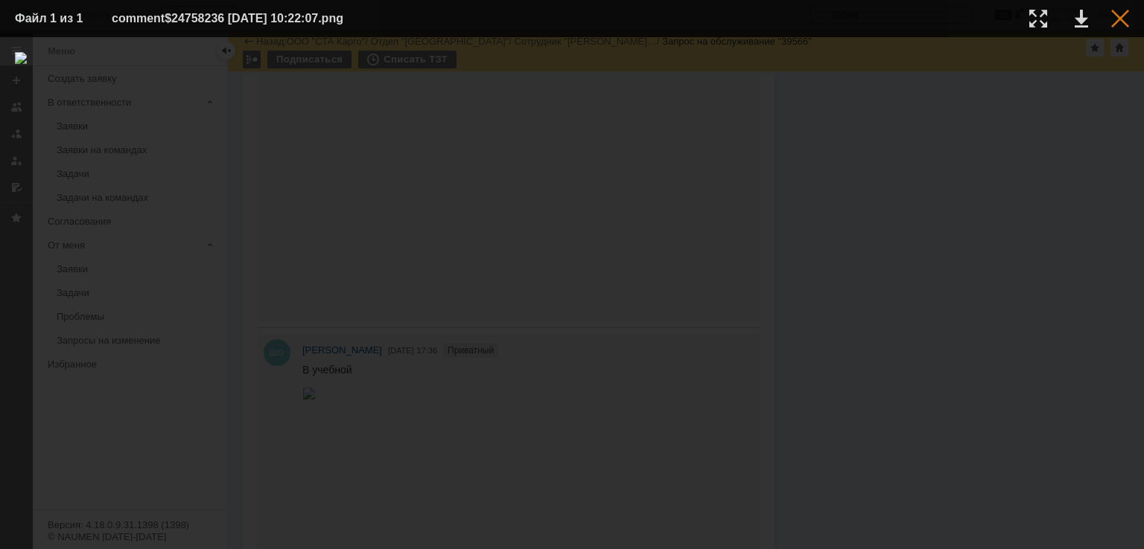
click at [1114, 25] on div at bounding box center [1120, 19] width 18 height 18
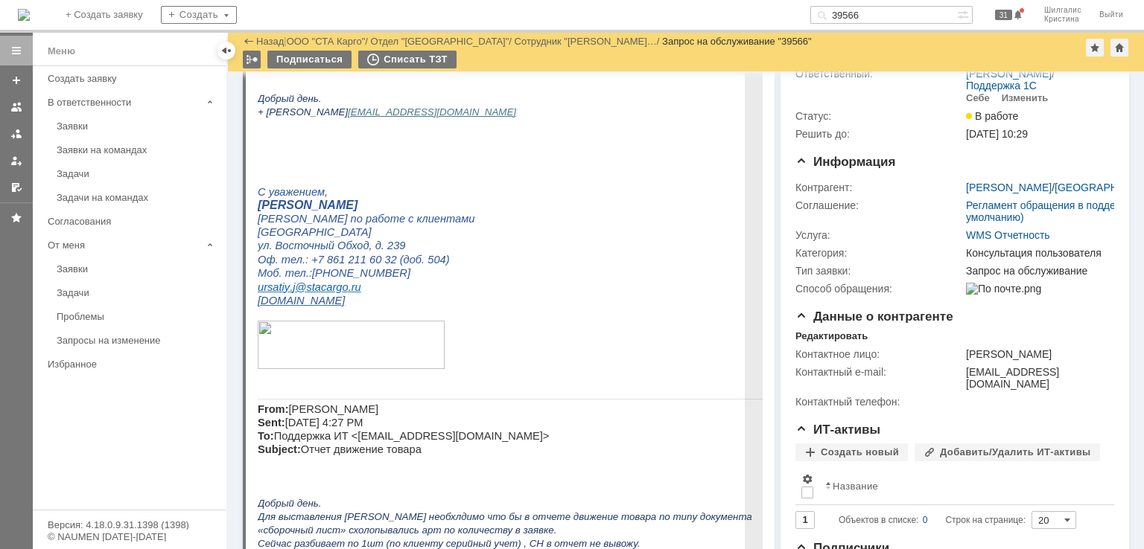
scroll to position [0, 0]
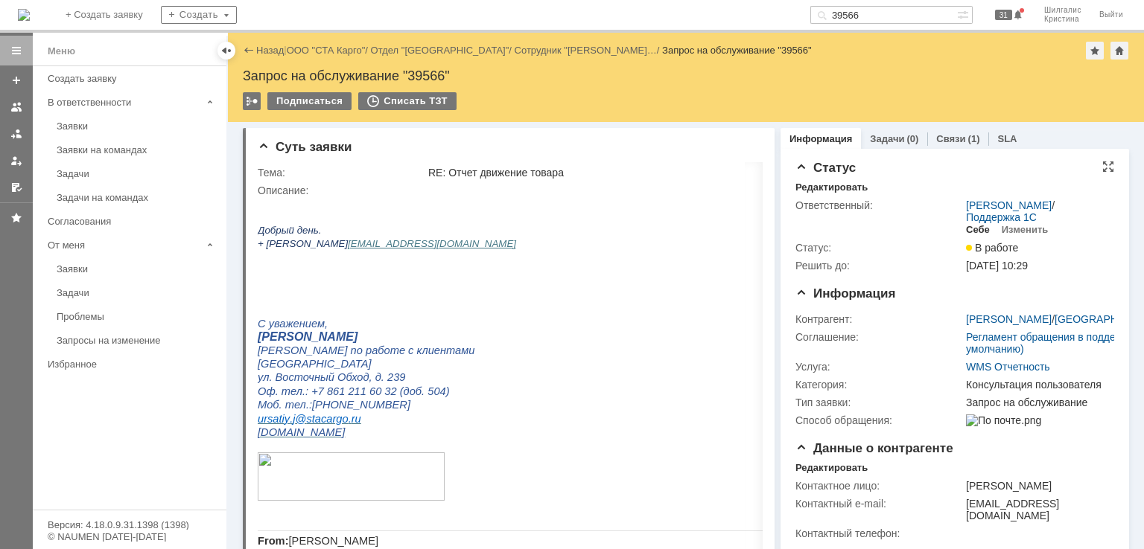
click at [969, 230] on div "Себе" at bounding box center [978, 230] width 24 height 12
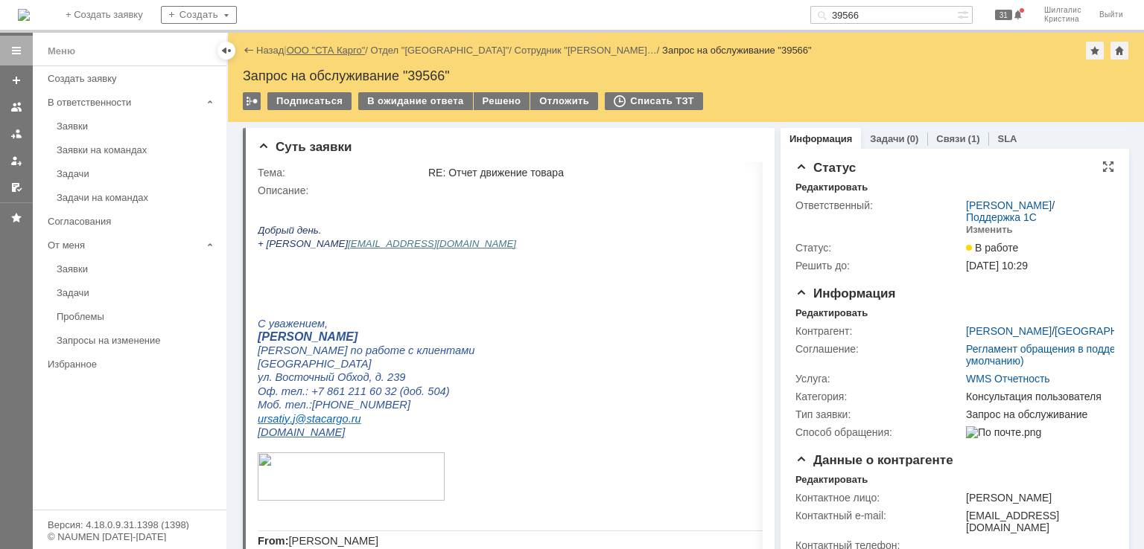
click at [351, 45] on link "ООО "СТА Карго"" at bounding box center [326, 50] width 79 height 11
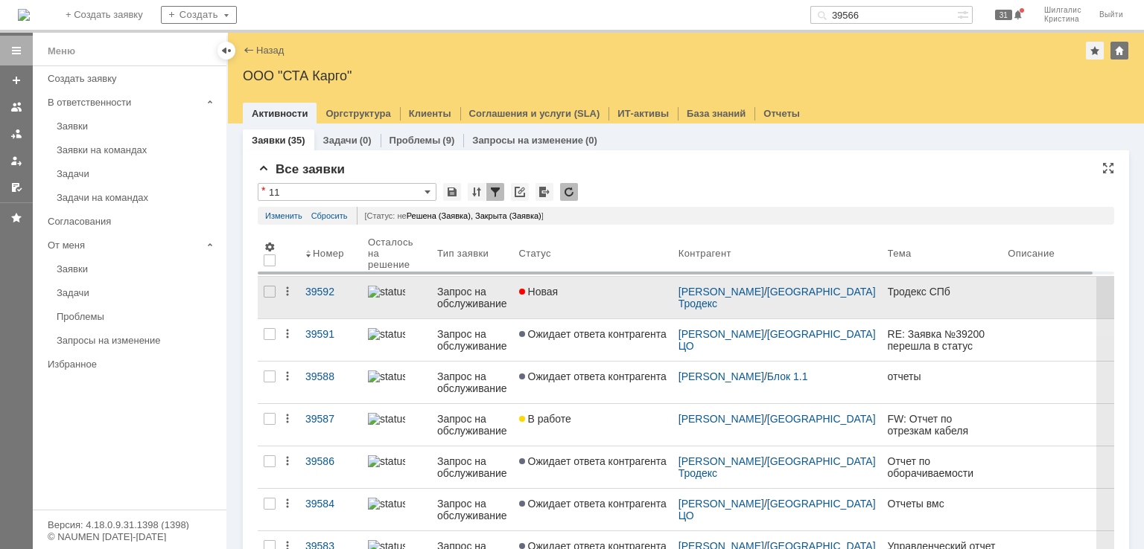
click at [592, 293] on div "Новая" at bounding box center [592, 292] width 147 height 12
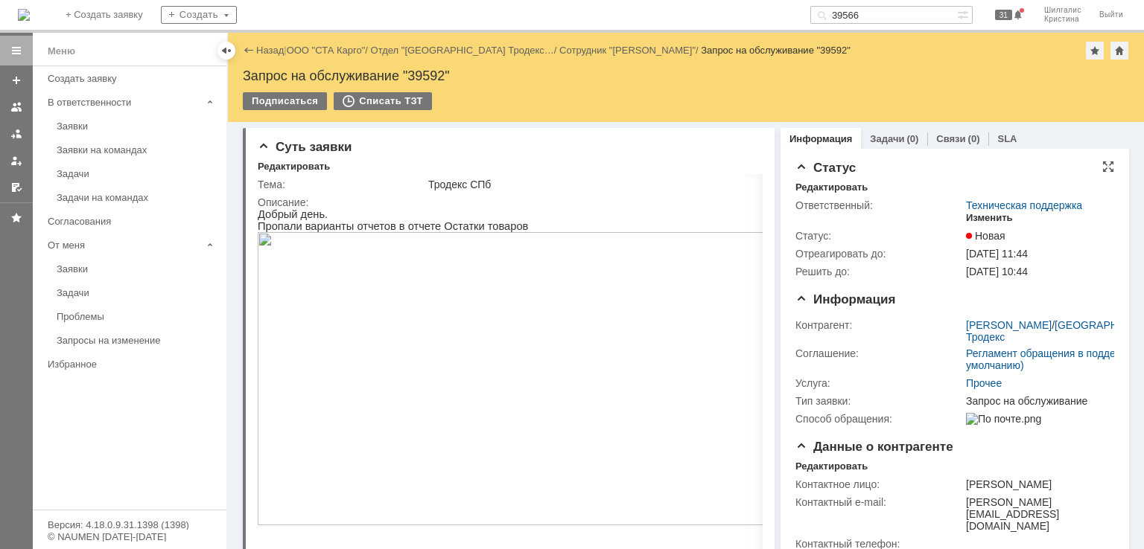
click at [966, 216] on div "Изменить" at bounding box center [989, 218] width 47 height 12
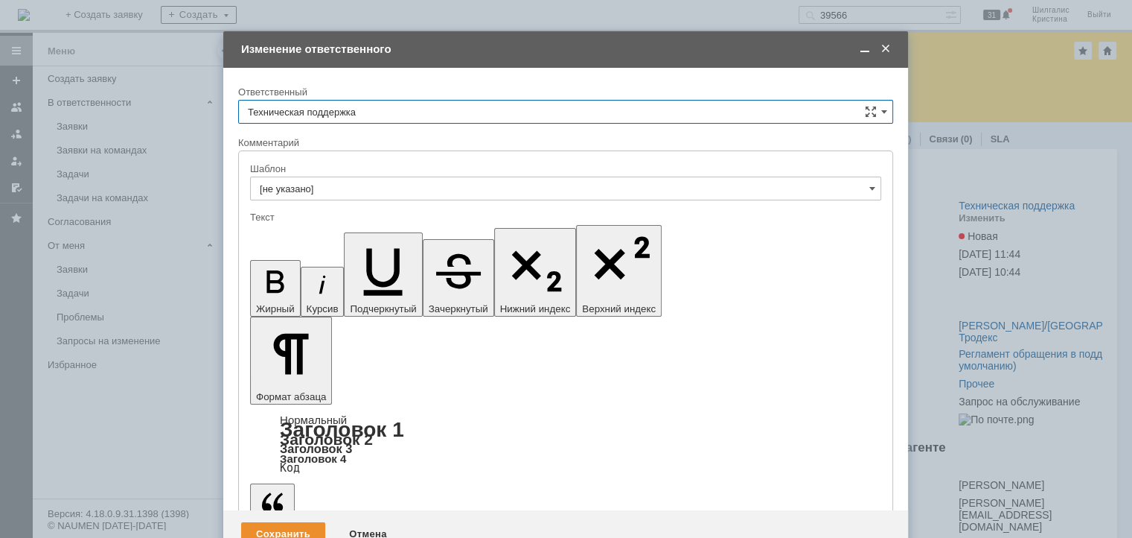
click at [374, 112] on input "Техническая поддержка" at bounding box center [565, 112] width 655 height 24
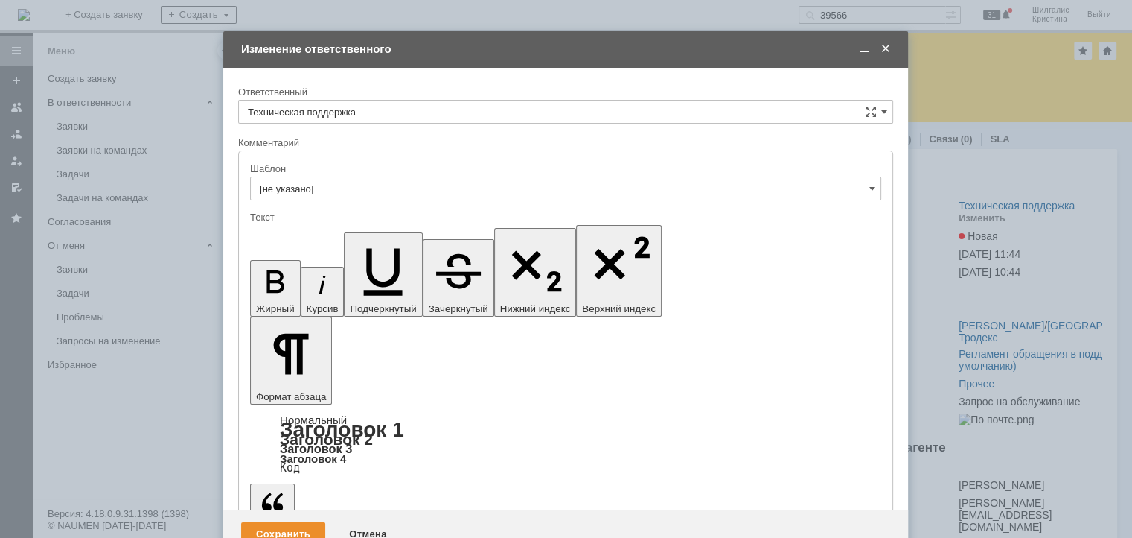
click at [333, 182] on span "[PERSON_NAME]" at bounding box center [566, 188] width 636 height 12
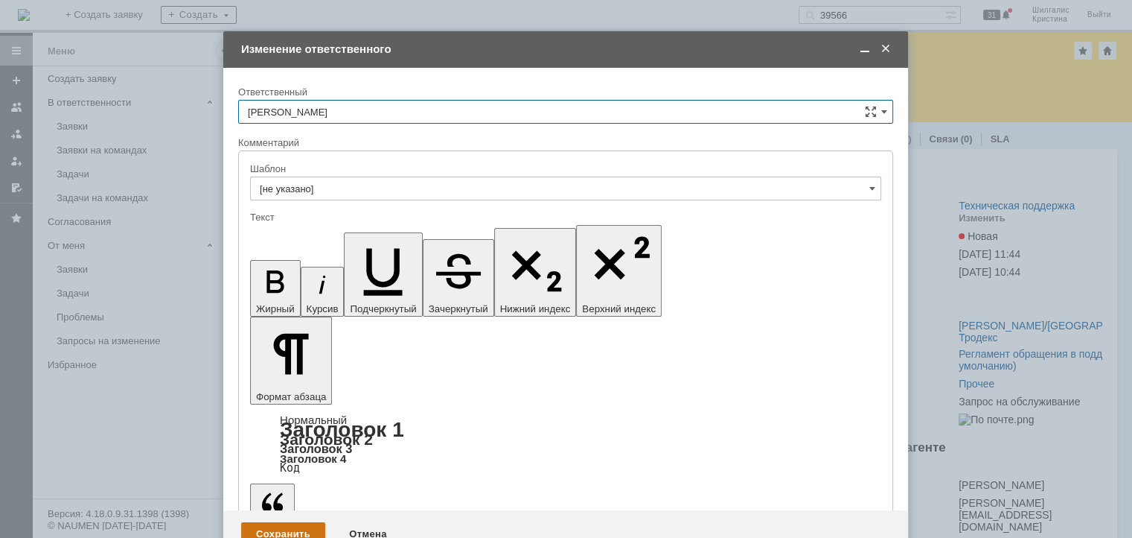
type input "[PERSON_NAME]"
click at [265, 522] on div "Сохранить" at bounding box center [283, 534] width 84 height 24
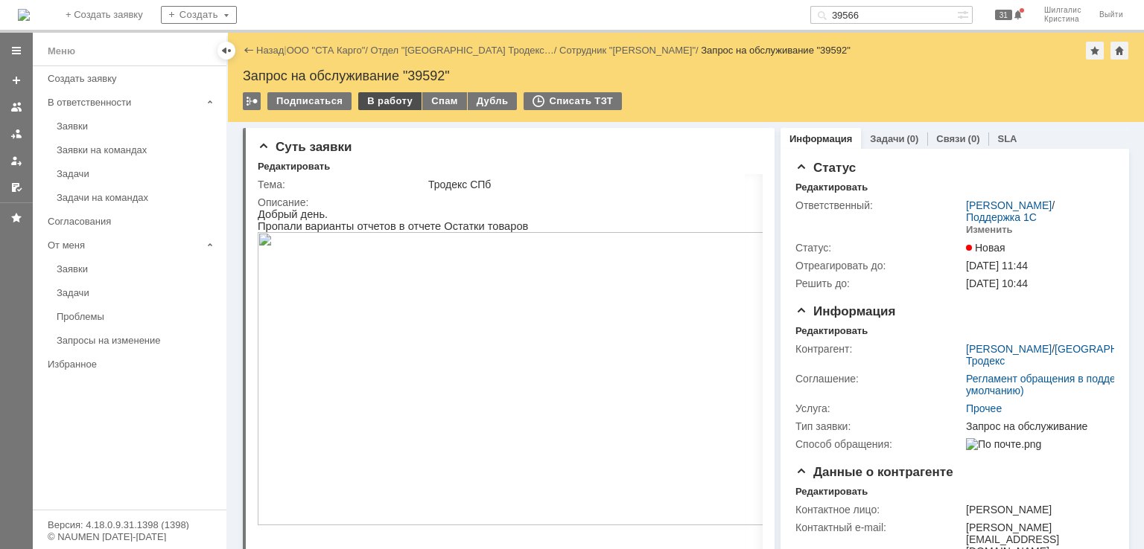
click at [395, 98] on div "В работу" at bounding box center [389, 101] width 63 height 18
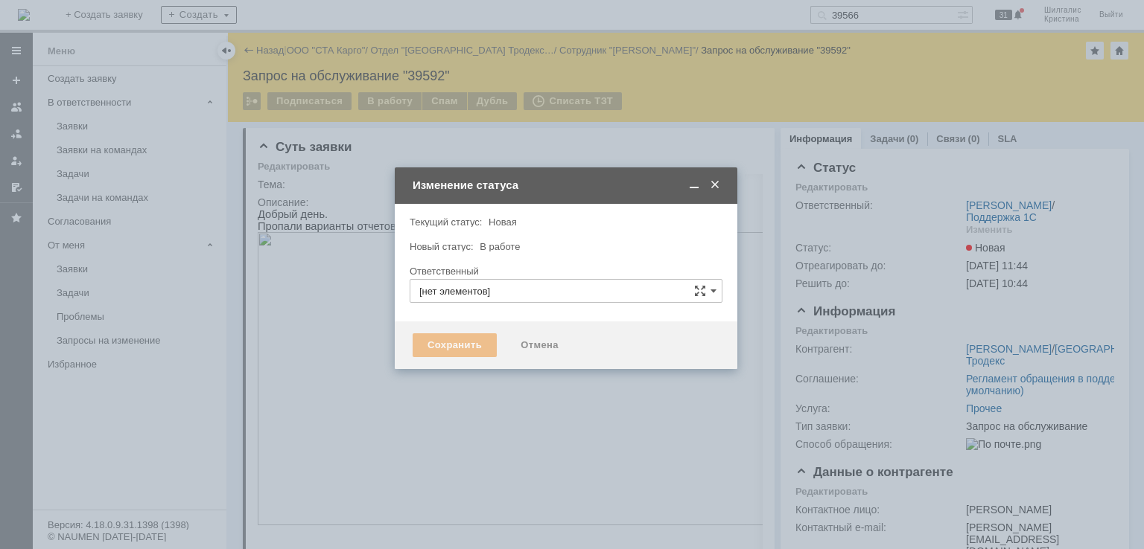
type input "[PERSON_NAME]"
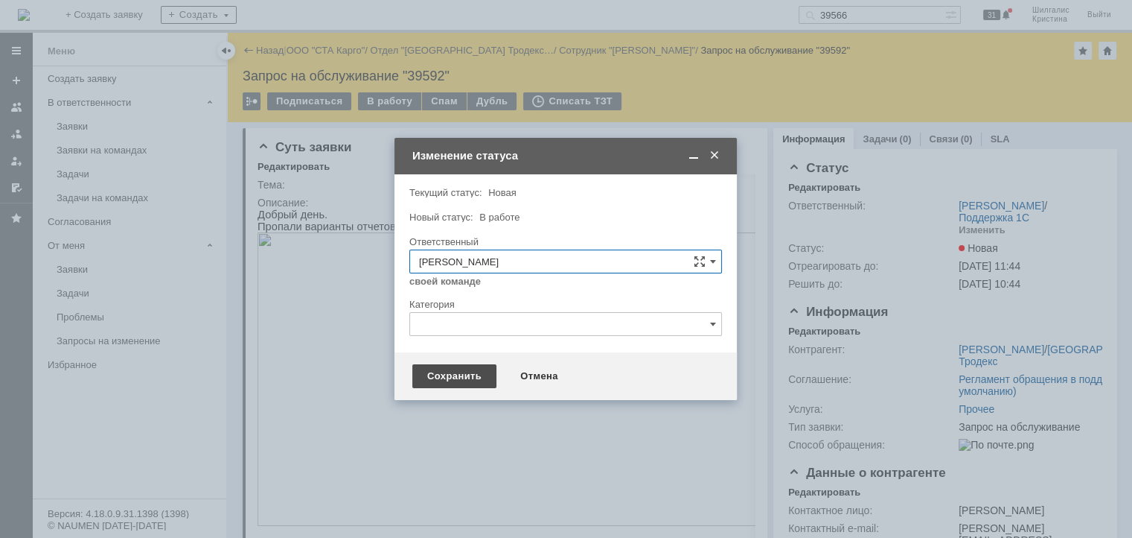
click at [428, 373] on div "Сохранить" at bounding box center [454, 376] width 84 height 24
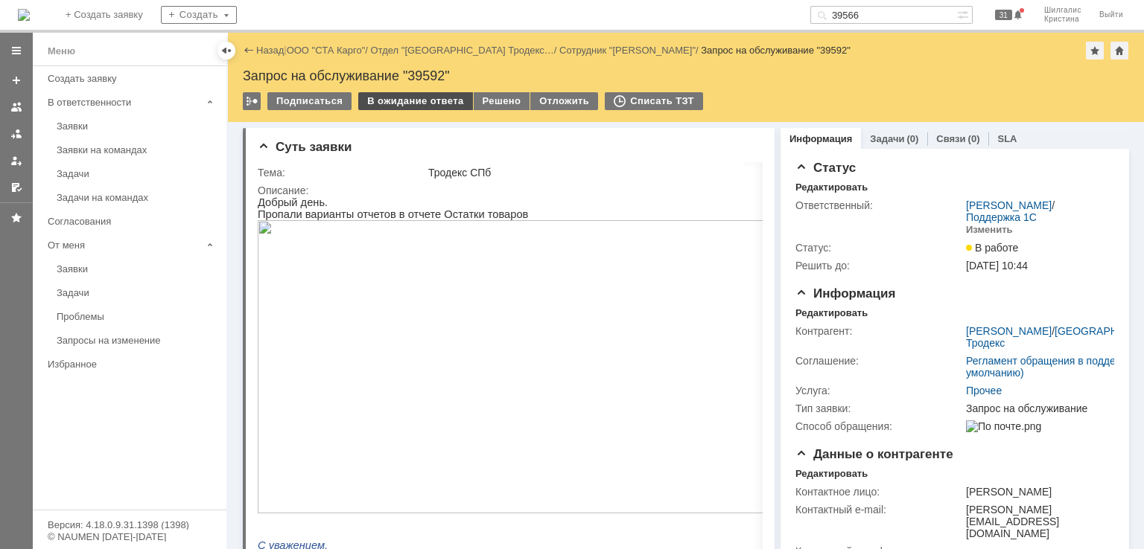
click at [394, 99] on div "В ожидание ответа" at bounding box center [415, 101] width 114 height 18
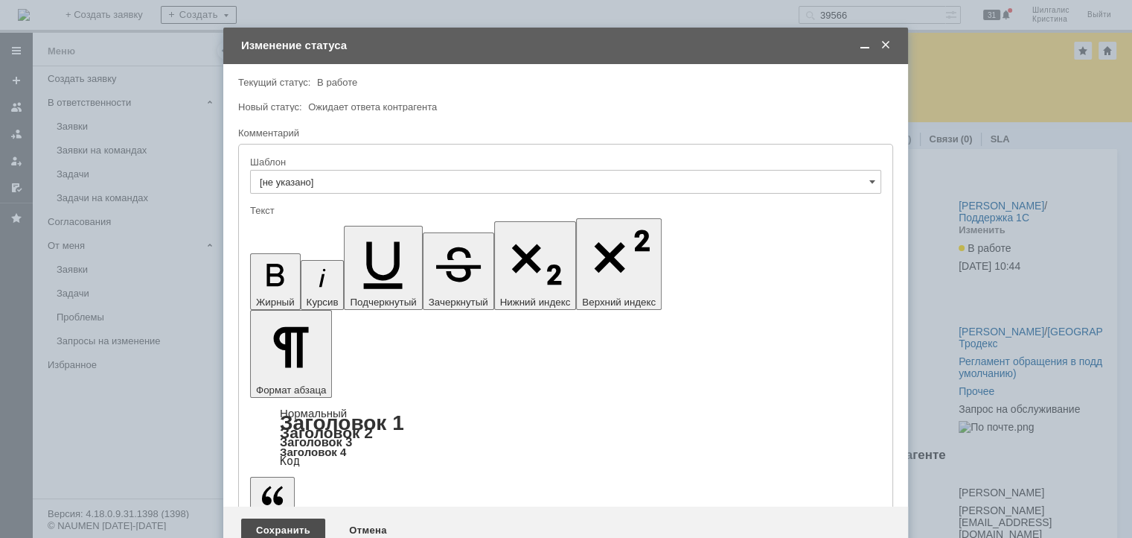
click at [288, 518] on div "Сохранить" at bounding box center [283, 530] width 84 height 24
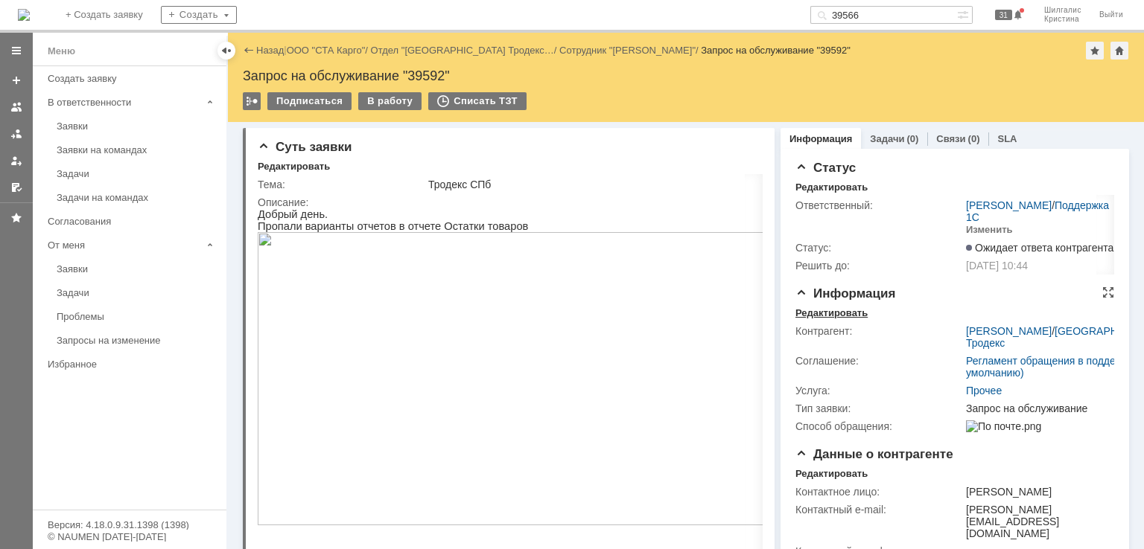
click at [848, 317] on div "Редактировать" at bounding box center [831, 313] width 72 height 12
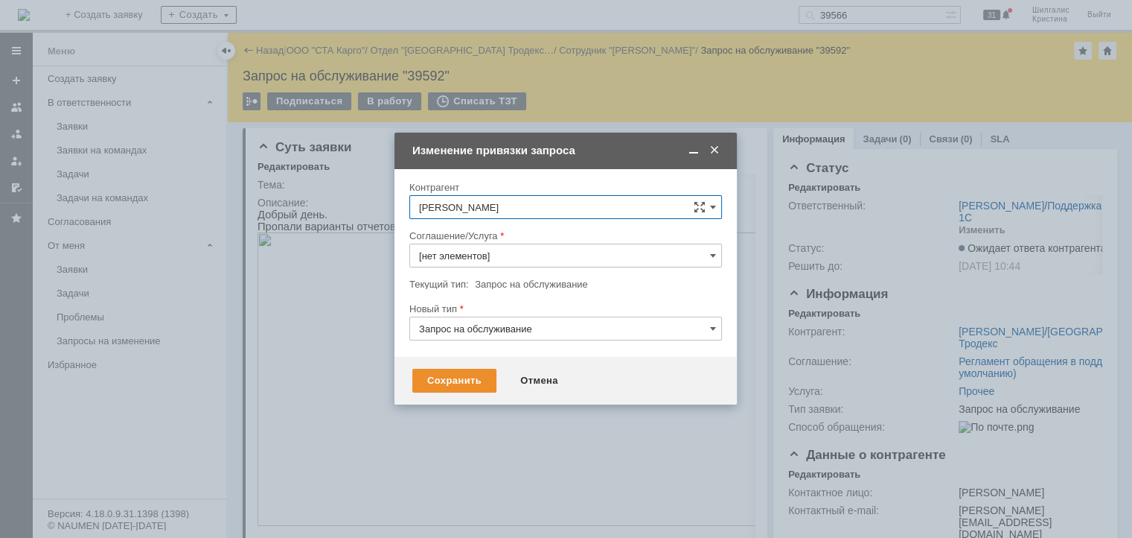
type input "Прочее"
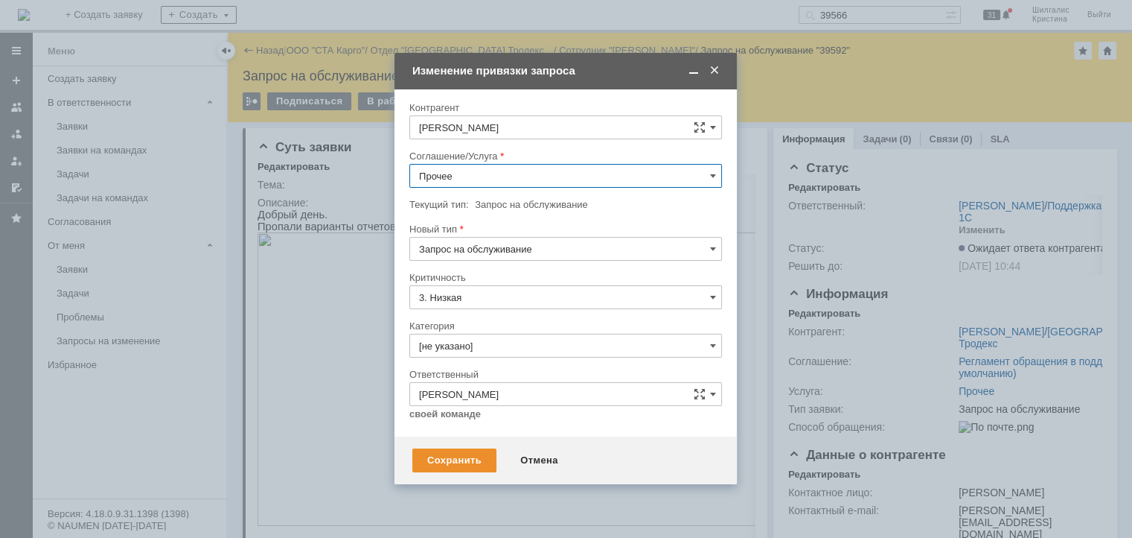
click at [496, 176] on input "Прочее" at bounding box center [565, 176] width 313 height 24
click at [478, 327] on div "WMS Отчетность" at bounding box center [565, 337] width 311 height 24
type input "WMS Отчетность"
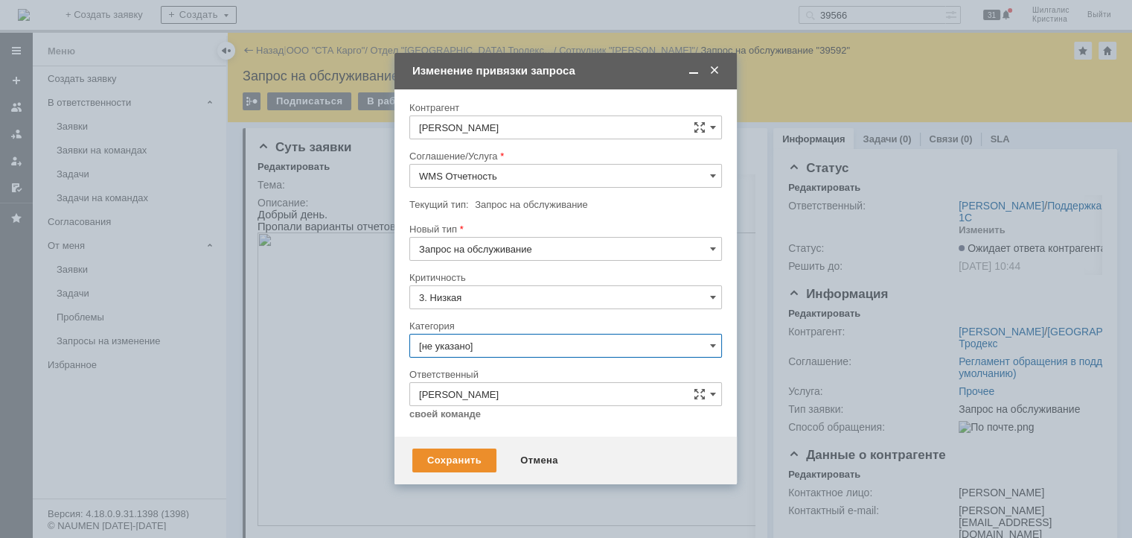
click at [467, 348] on input "[не указано]" at bounding box center [565, 346] width 313 height 24
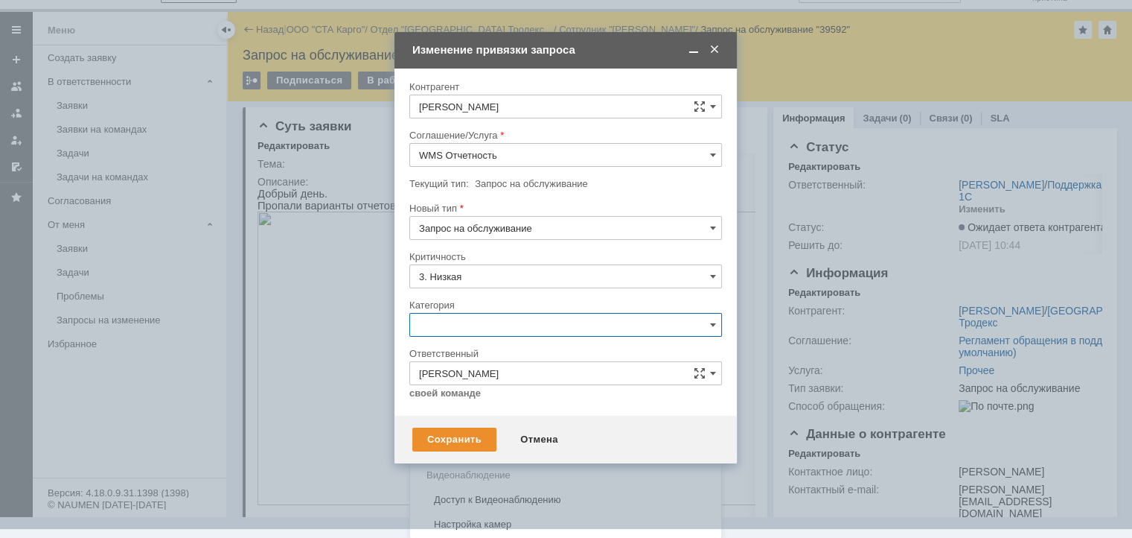
click at [465, 428] on span "Консультация пользователя" at bounding box center [565, 426] width 293 height 12
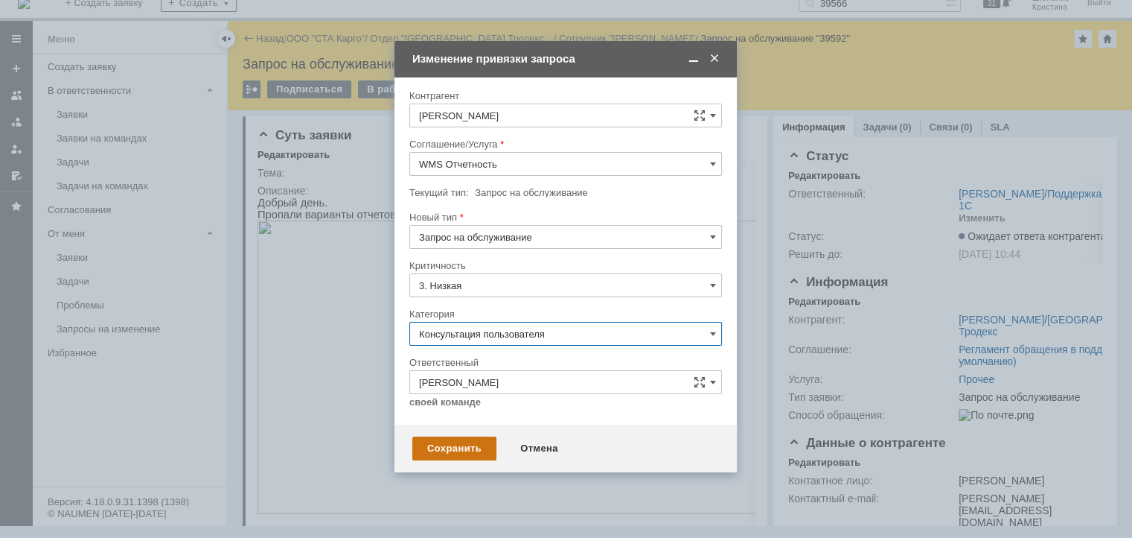
type input "Консультация пользователя"
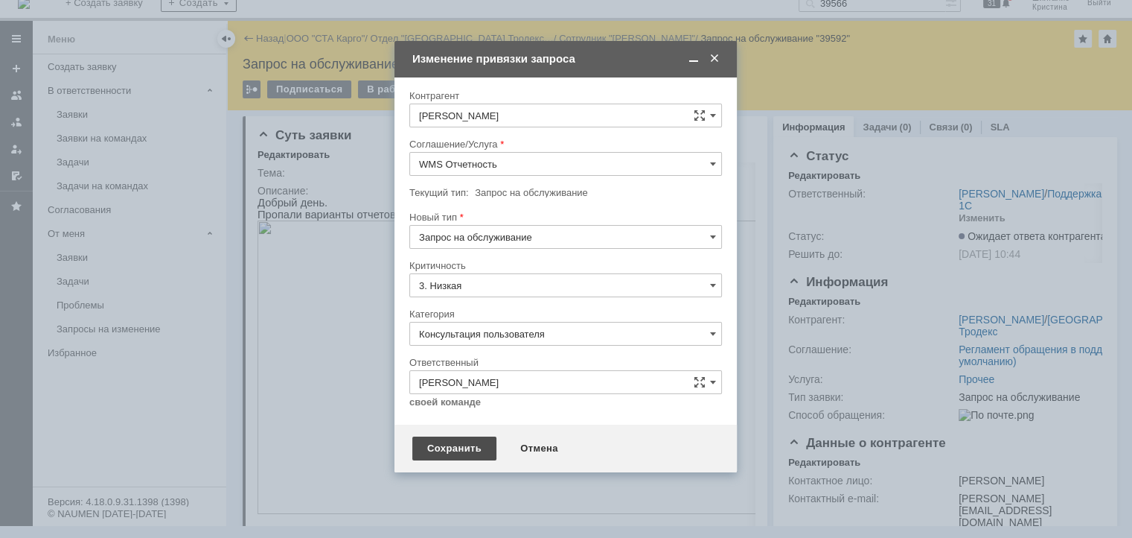
click at [459, 445] on div "Сохранить" at bounding box center [454, 448] width 84 height 24
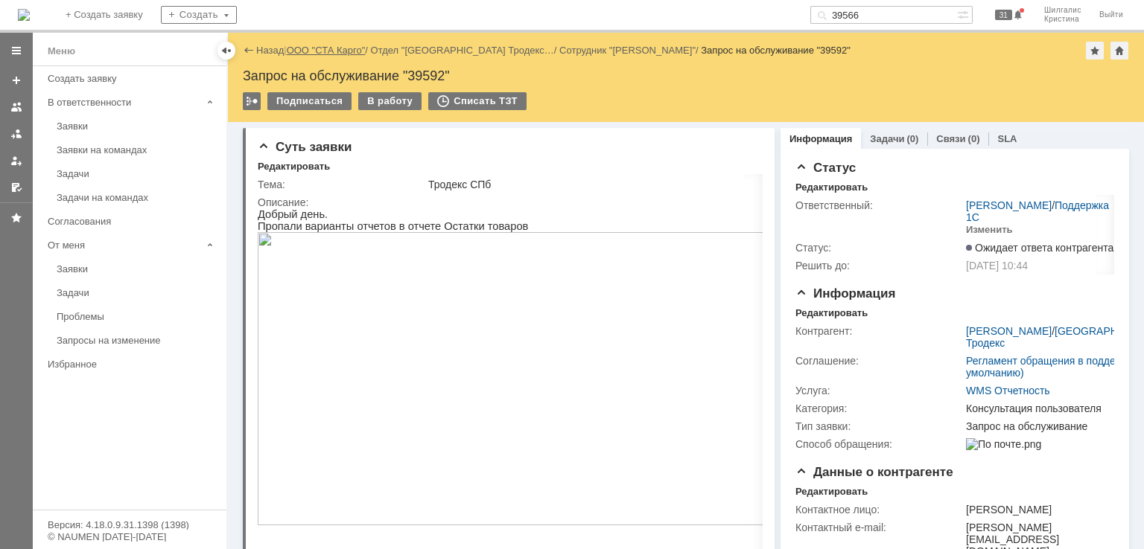
click at [319, 45] on link "ООО "СТА Карго"" at bounding box center [326, 50] width 79 height 11
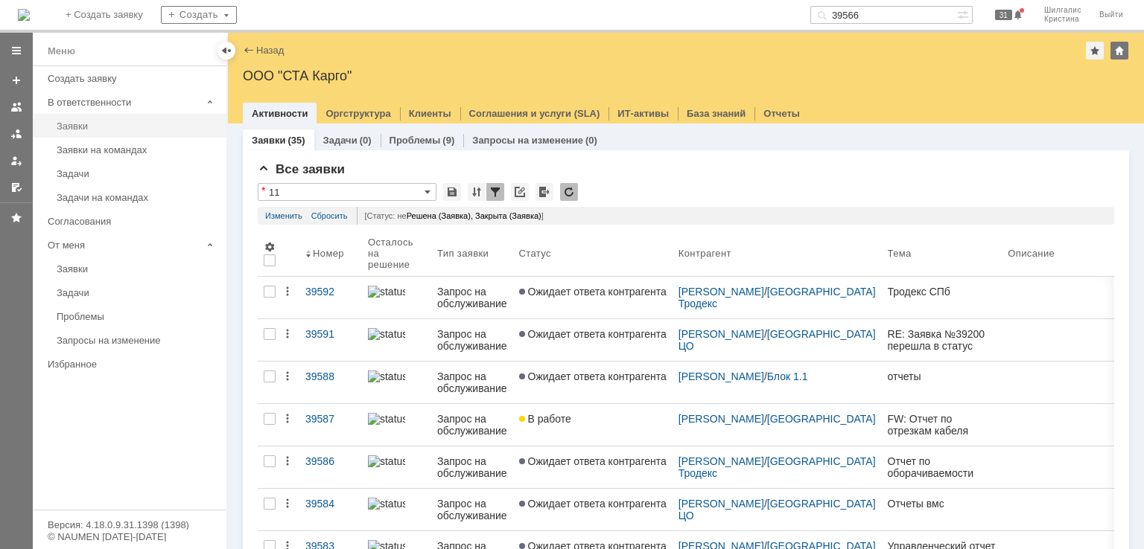
click at [82, 124] on div "Заявки" at bounding box center [137, 126] width 161 height 11
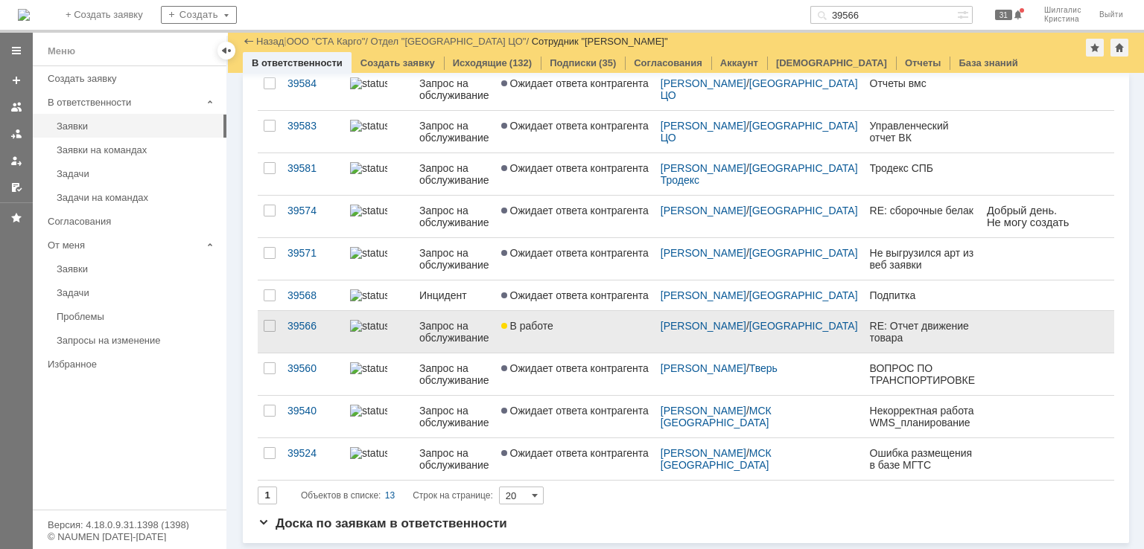
click at [605, 333] on link "В работе" at bounding box center [574, 332] width 159 height 42
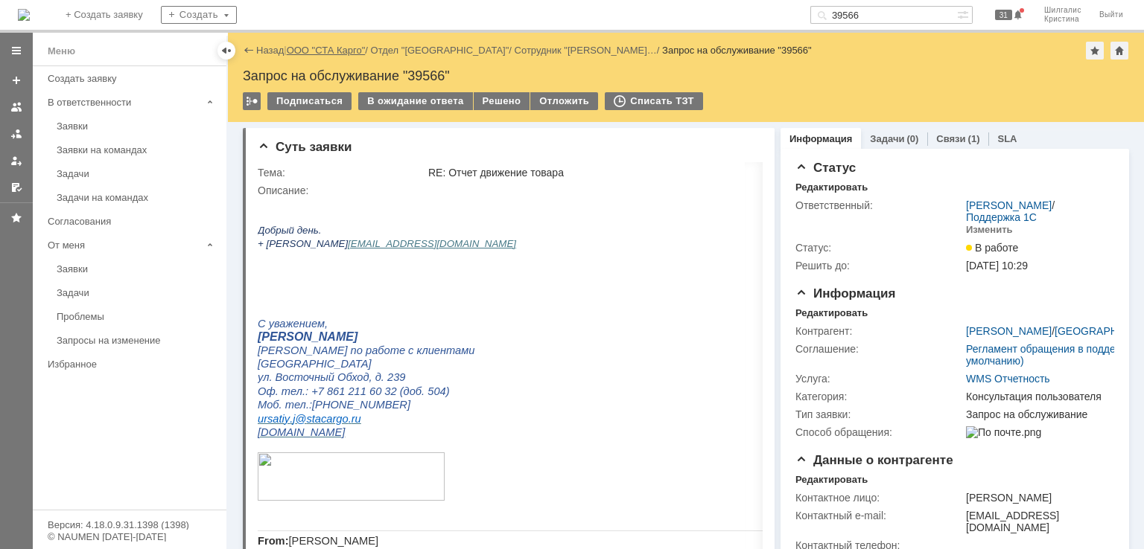
click at [351, 48] on link "ООО "СТА Карго"" at bounding box center [326, 50] width 79 height 11
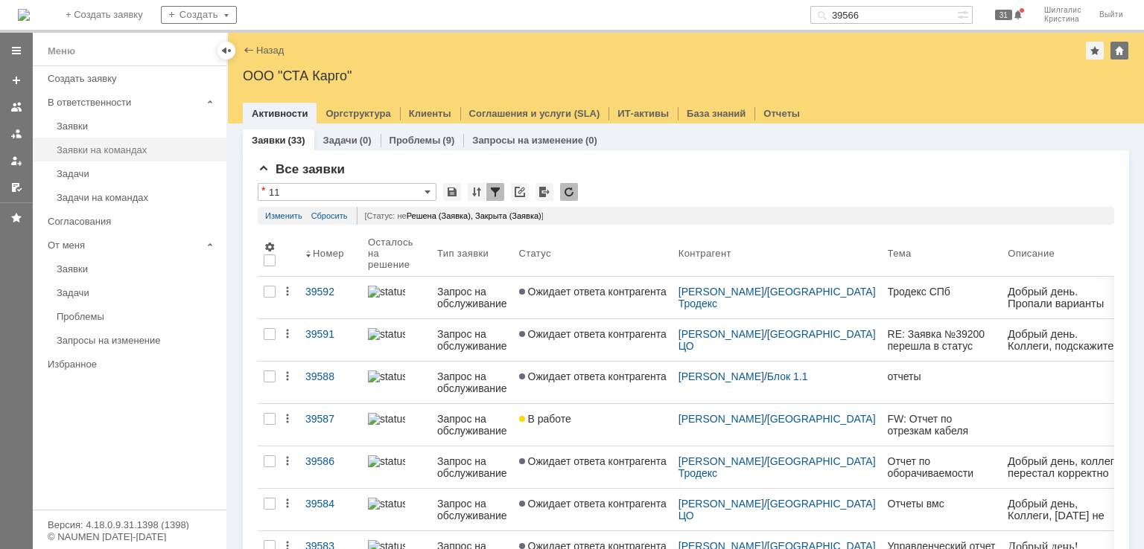
click at [137, 144] on div "Заявки на командах" at bounding box center [137, 149] width 161 height 11
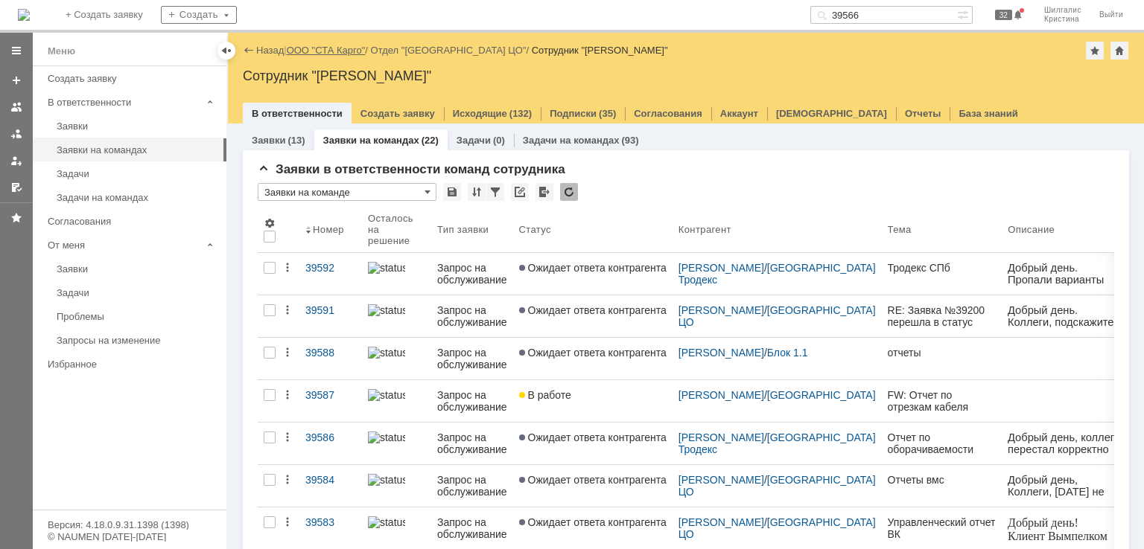
click at [323, 52] on link "ООО "СТА Карго"" at bounding box center [326, 50] width 79 height 11
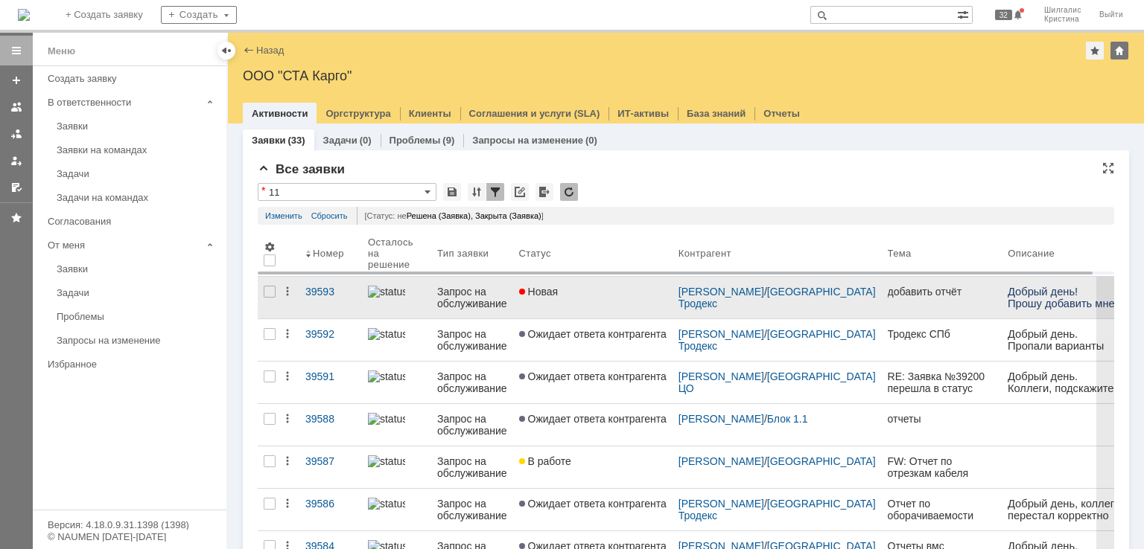
click at [567, 293] on div "Новая" at bounding box center [592, 292] width 147 height 12
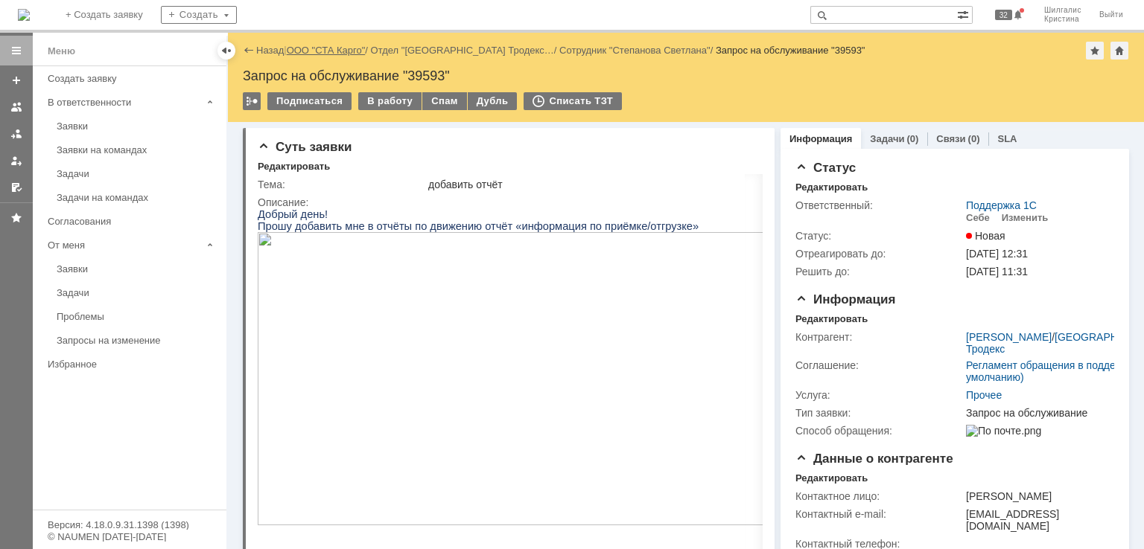
click at [320, 46] on link "ООО "СТА Карго"" at bounding box center [326, 50] width 79 height 11
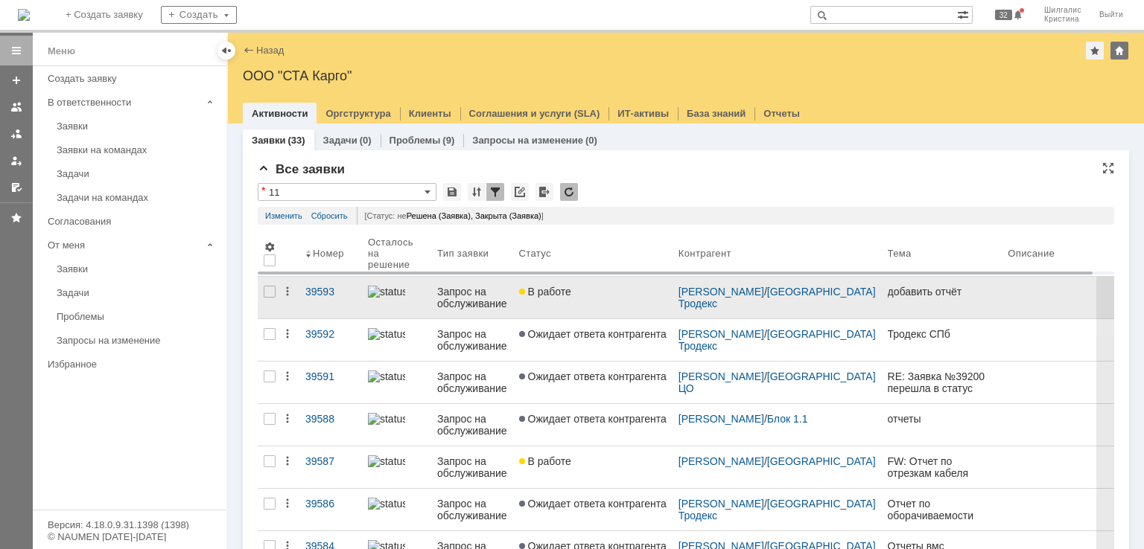
click at [596, 300] on link "В работе" at bounding box center [592, 298] width 159 height 42
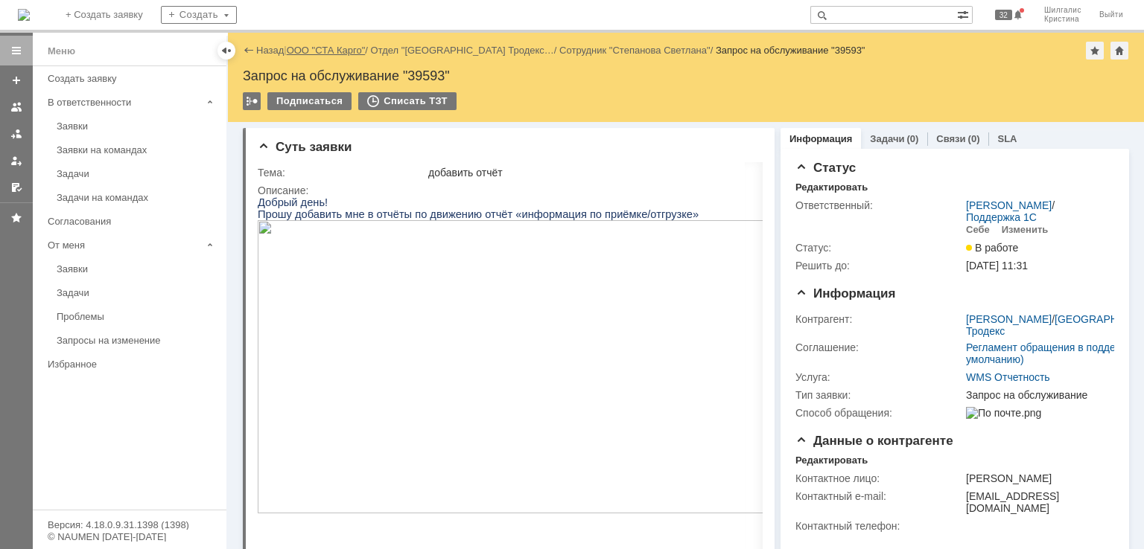
click at [316, 52] on link "ООО "СТА Карго"" at bounding box center [326, 50] width 79 height 11
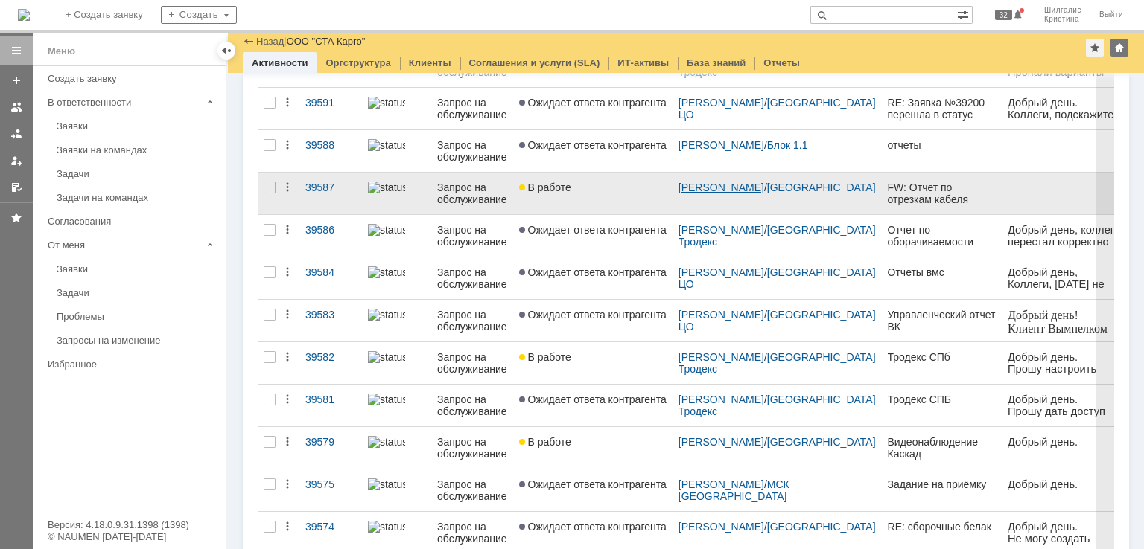
click at [703, 187] on link "[PERSON_NAME]" at bounding box center [721, 188] width 86 height 12
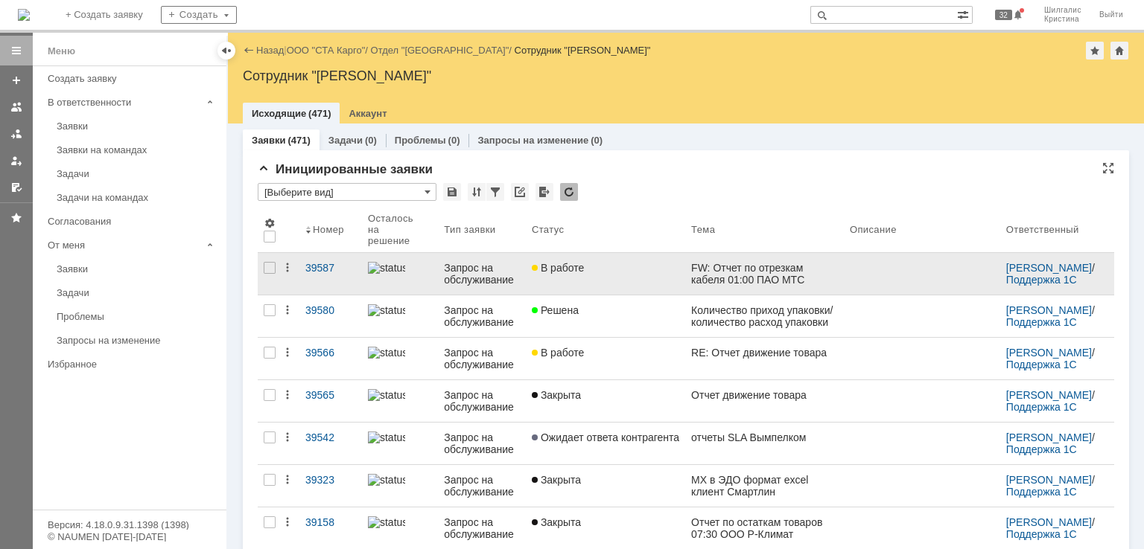
click at [593, 276] on link "В работе" at bounding box center [605, 274] width 159 height 42
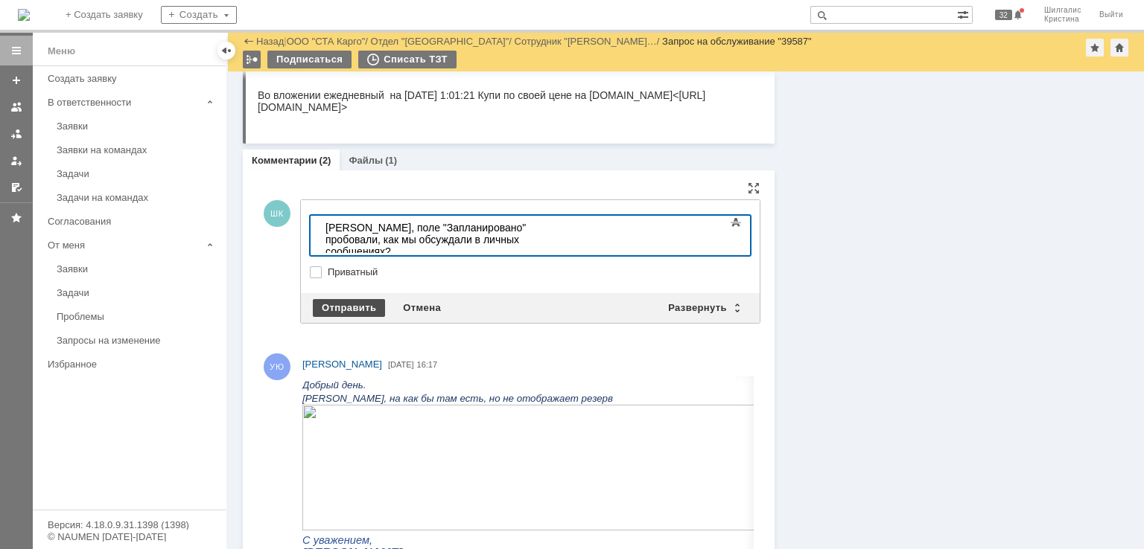
click at [346, 299] on div "Отправить" at bounding box center [349, 308] width 72 height 18
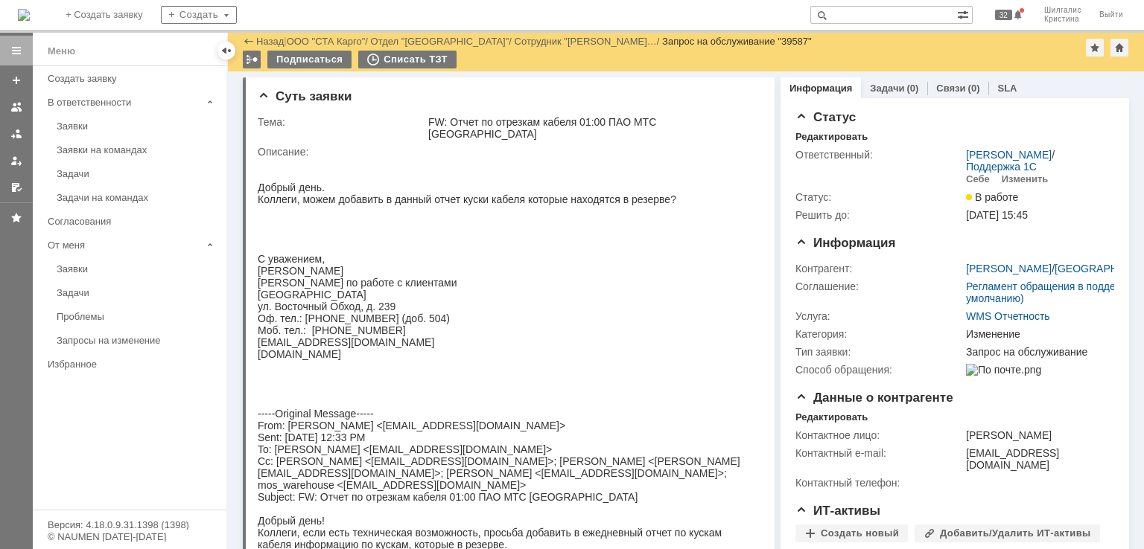
drag, startPoint x: 937, startPoint y: 364, endPoint x: 819, endPoint y: 96, distance: 292.7
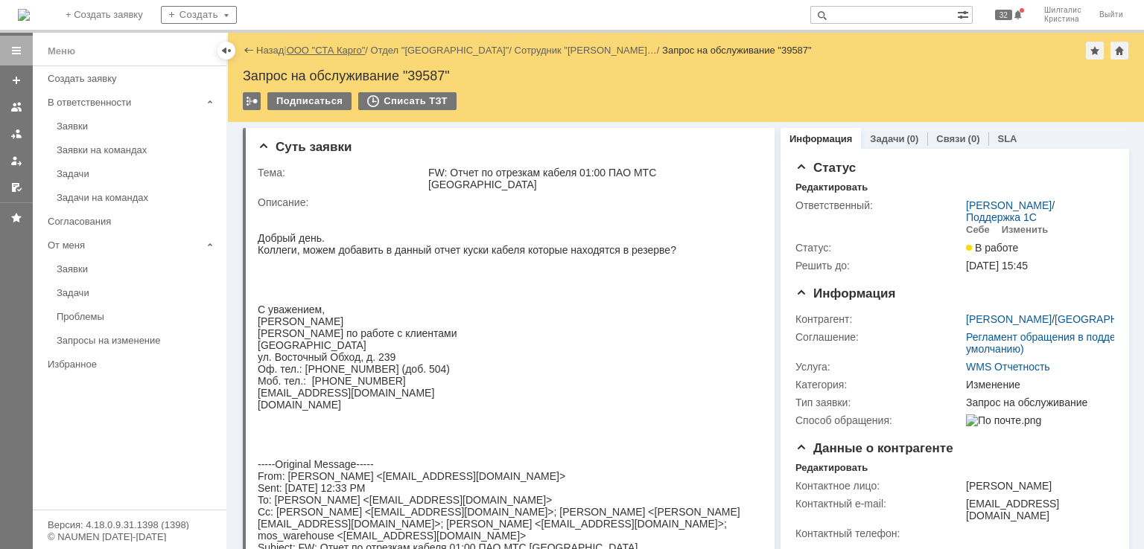
click at [334, 48] on link "ООО "СТА Карго"" at bounding box center [326, 50] width 79 height 11
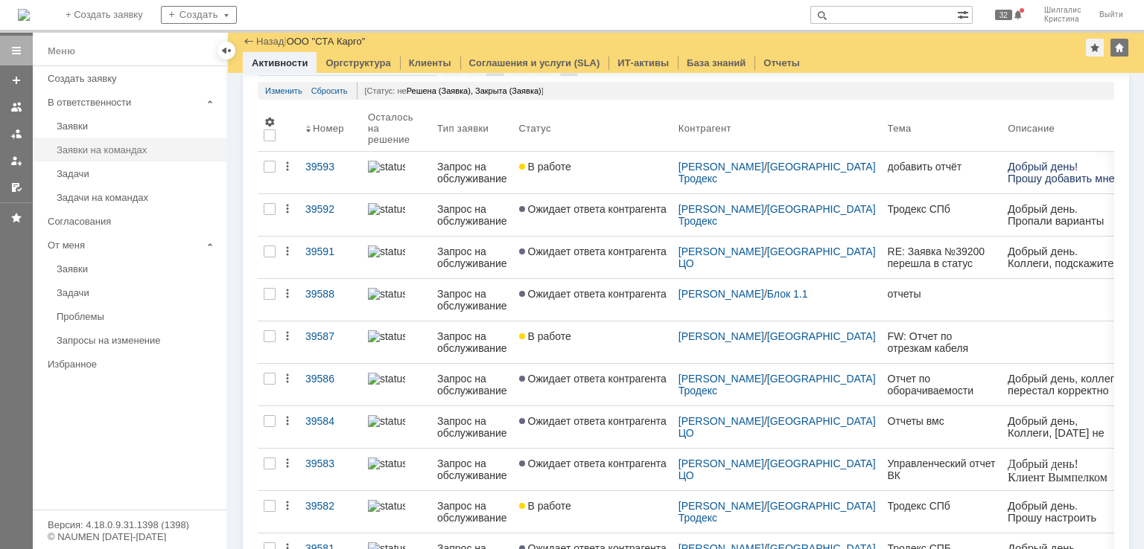
click at [95, 144] on div "Заявки на командах" at bounding box center [137, 149] width 161 height 11
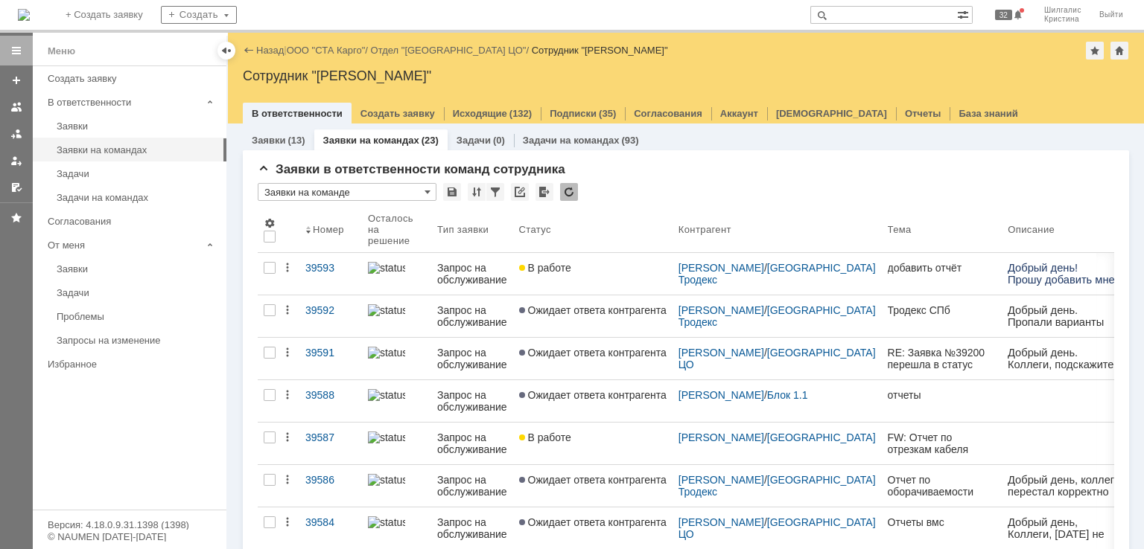
click at [319, 42] on div "Назад | ООО "СТА Карго" / Отдел "Санкт-Петербург ЦО" / Сотрудник "Шилгалис Крис…" at bounding box center [686, 51] width 886 height 18
click at [319, 48] on link "ООО "СТА Карго"" at bounding box center [326, 50] width 79 height 11
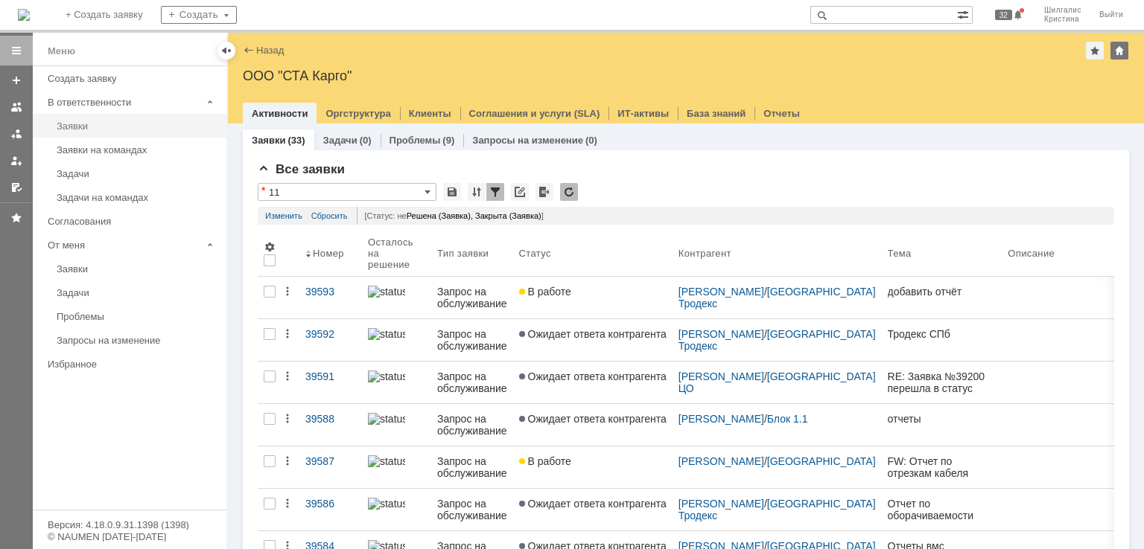
click at [115, 123] on div "Заявки" at bounding box center [137, 126] width 161 height 11
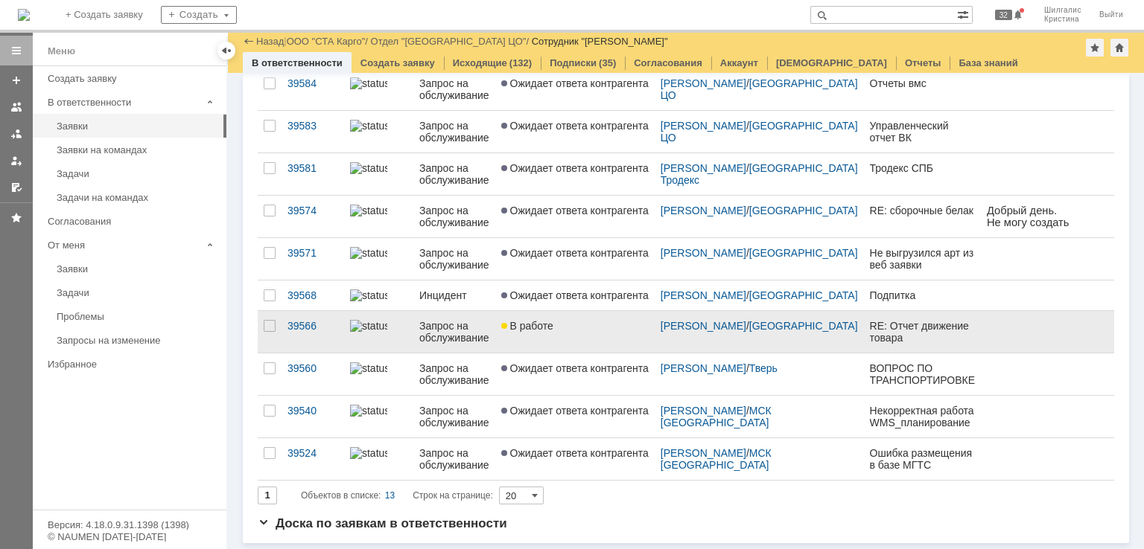
click at [553, 329] on span "В работе" at bounding box center [527, 326] width 52 height 12
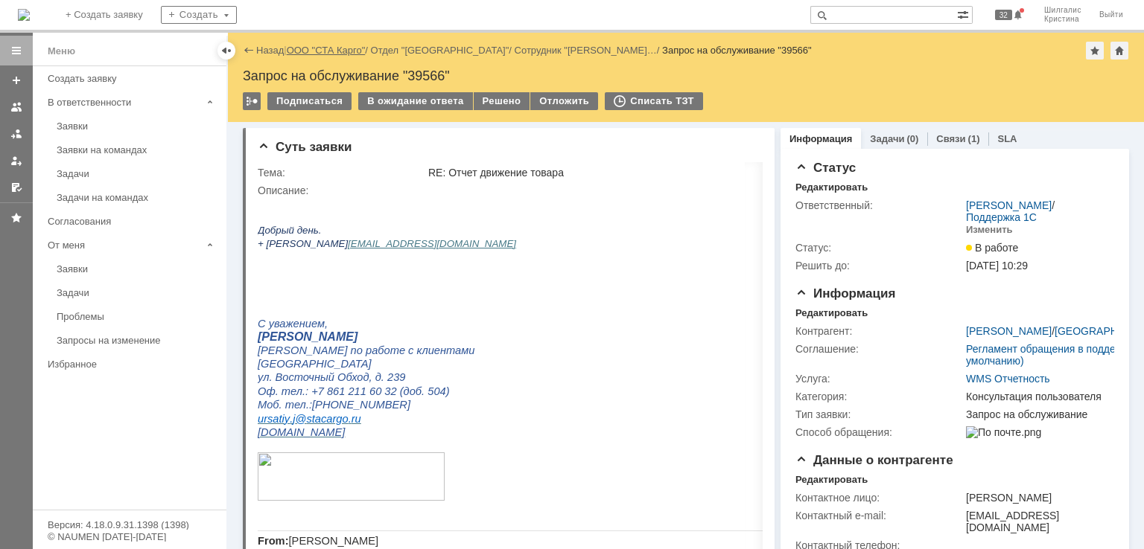
click at [340, 48] on link "ООО "СТА Карго"" at bounding box center [326, 50] width 79 height 11
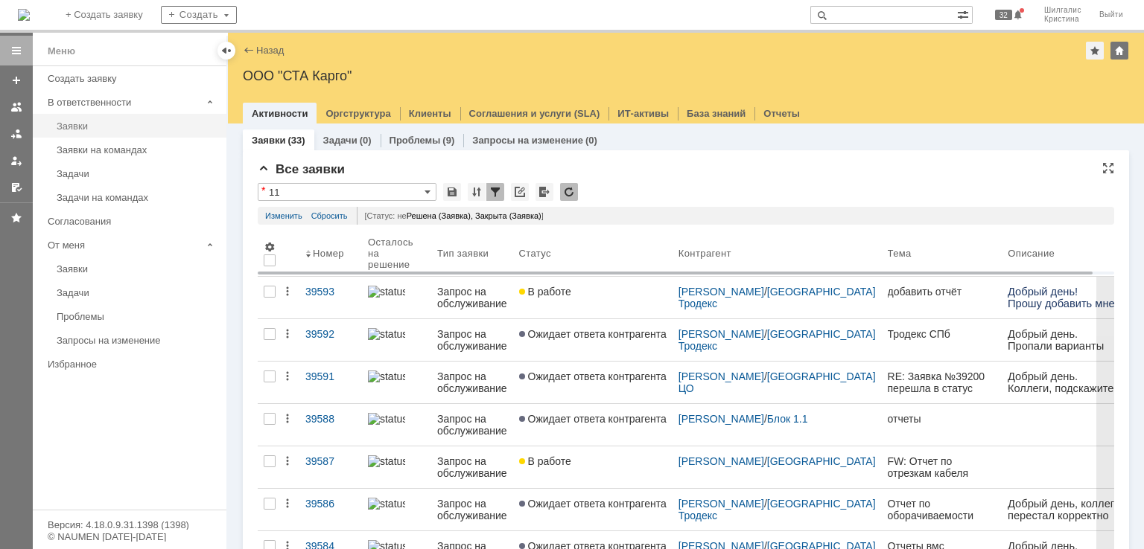
click at [105, 133] on link "Заявки" at bounding box center [137, 126] width 173 height 23
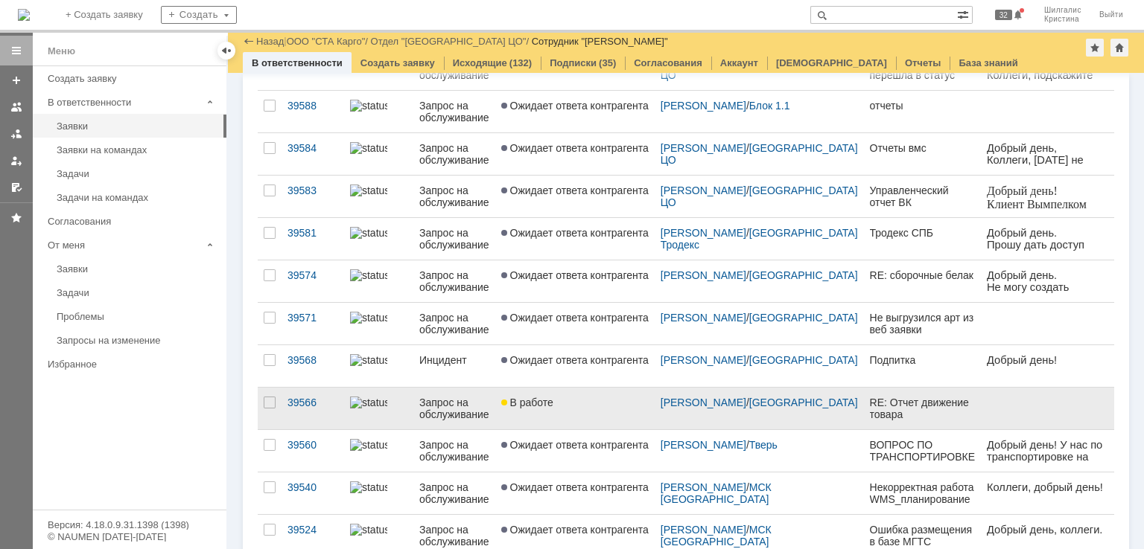
click at [578, 398] on div "В работе" at bounding box center [574, 403] width 147 height 12
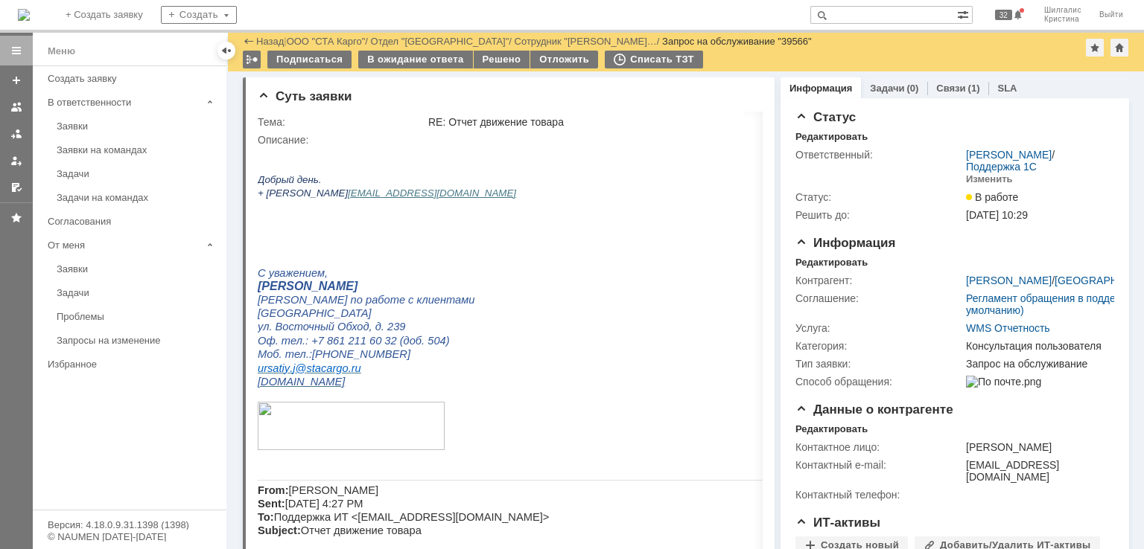
drag, startPoint x: 910, startPoint y: 430, endPoint x: 814, endPoint y: 96, distance: 347.1
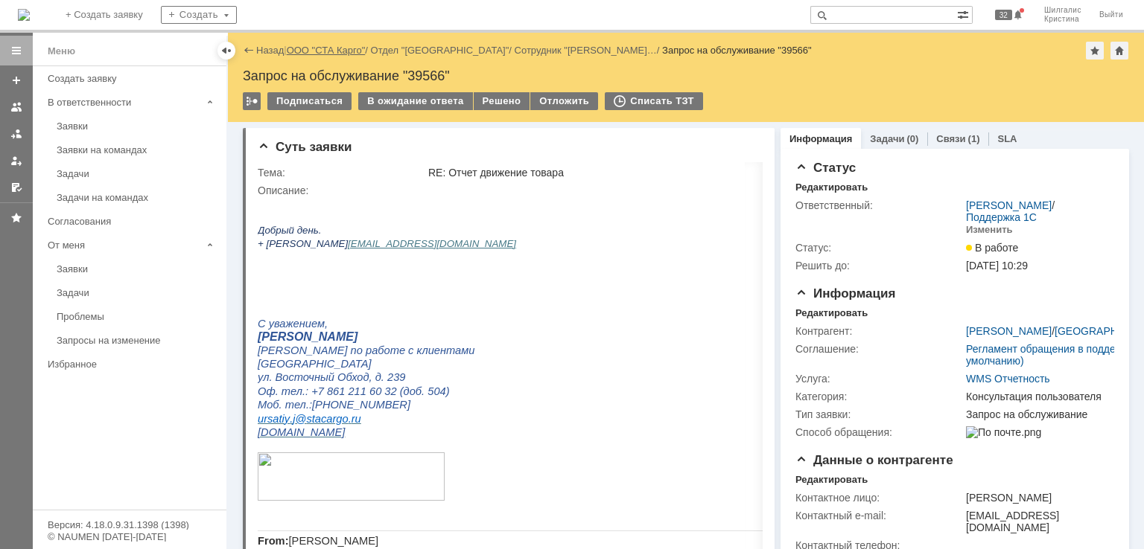
click at [340, 51] on link "ООО "СТА Карго"" at bounding box center [326, 50] width 79 height 11
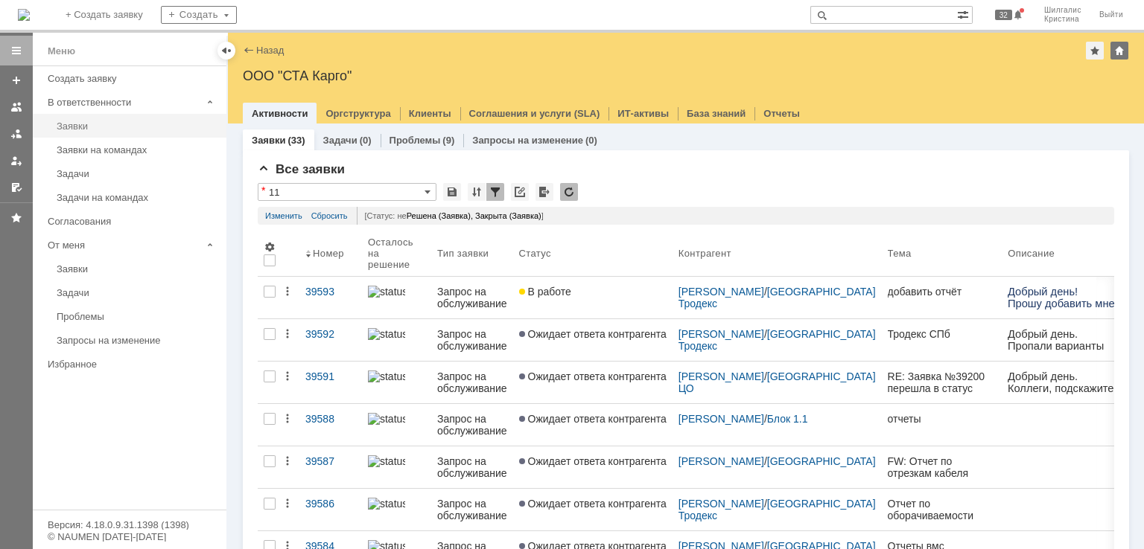
click at [90, 123] on div "Заявки" at bounding box center [137, 126] width 161 height 11
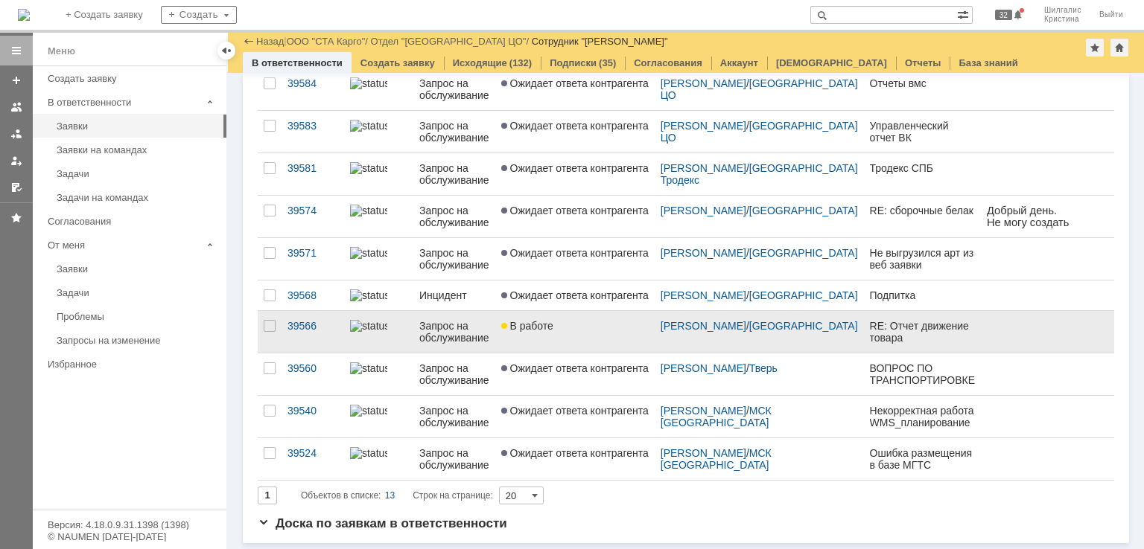
click at [578, 322] on div "В работе" at bounding box center [574, 326] width 147 height 12
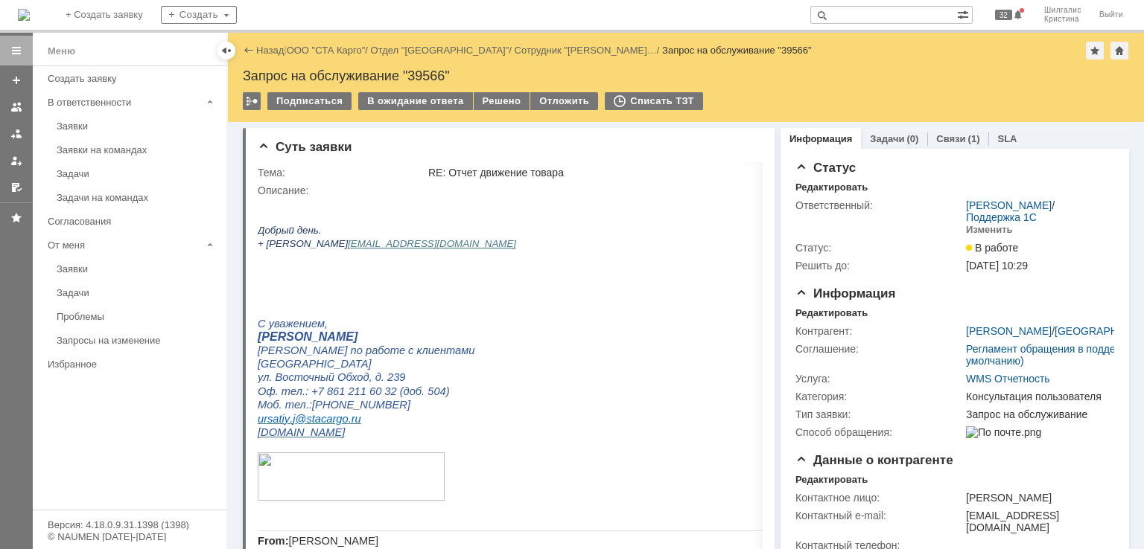
drag, startPoint x: 838, startPoint y: 349, endPoint x: 796, endPoint y: 72, distance: 280.1
click at [476, 98] on div "Решено" at bounding box center [502, 101] width 57 height 18
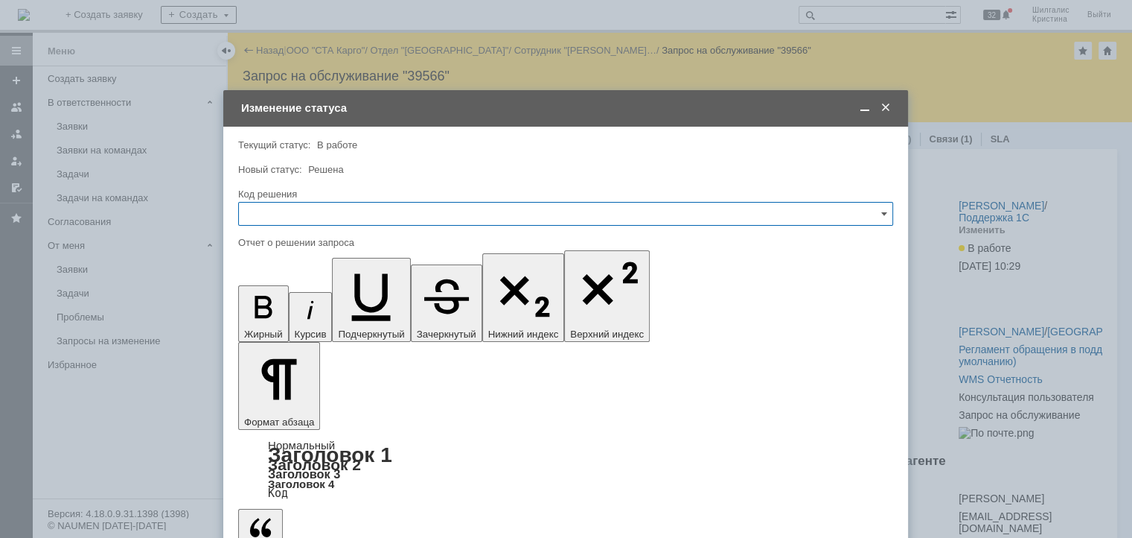
click at [377, 211] on input "text" at bounding box center [565, 214] width 655 height 24
click at [264, 408] on span "Решено" at bounding box center [566, 413] width 636 height 12
type input "Решено"
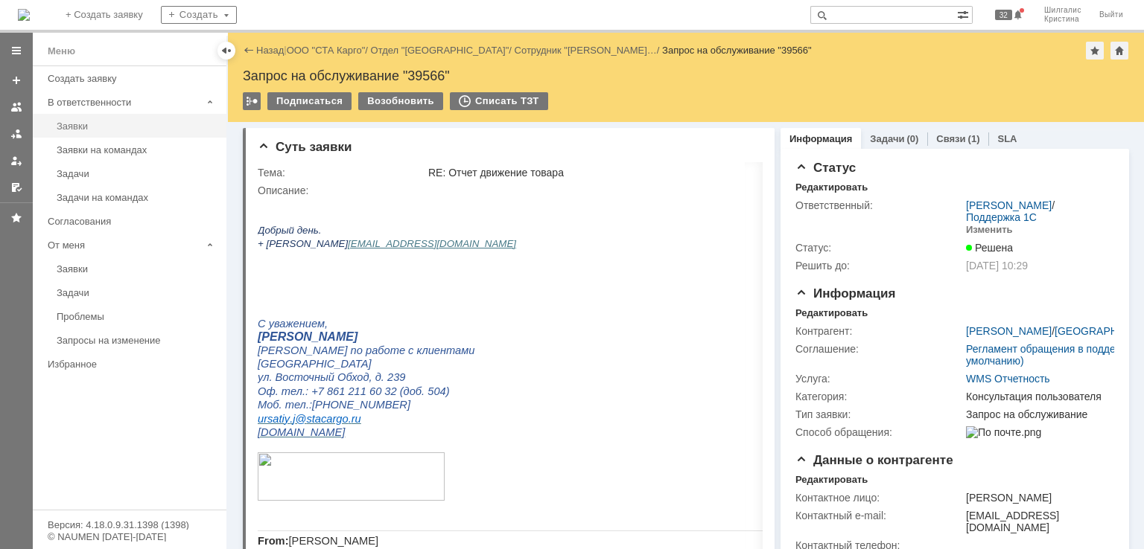
click at [90, 130] on div "Заявки" at bounding box center [137, 126] width 161 height 11
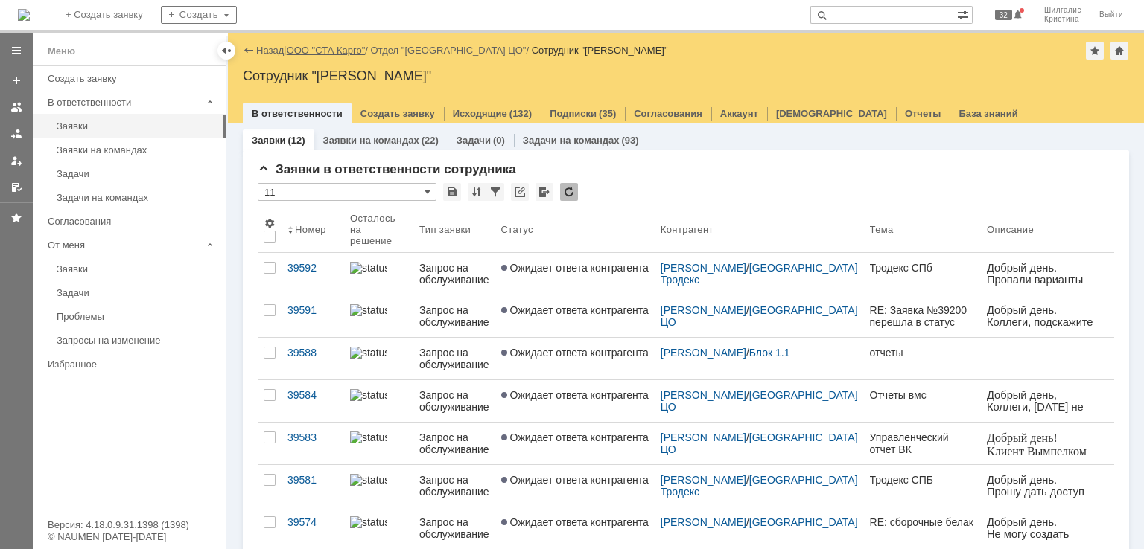
click at [351, 47] on link "ООО "СТА Карго"" at bounding box center [326, 50] width 79 height 11
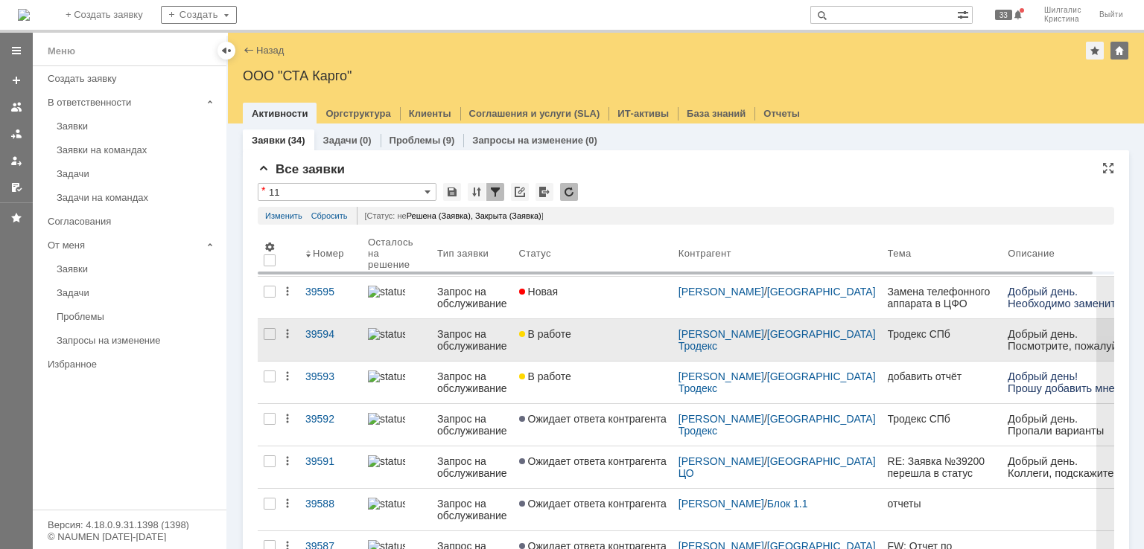
click at [558, 328] on span "В работе" at bounding box center [545, 334] width 52 height 12
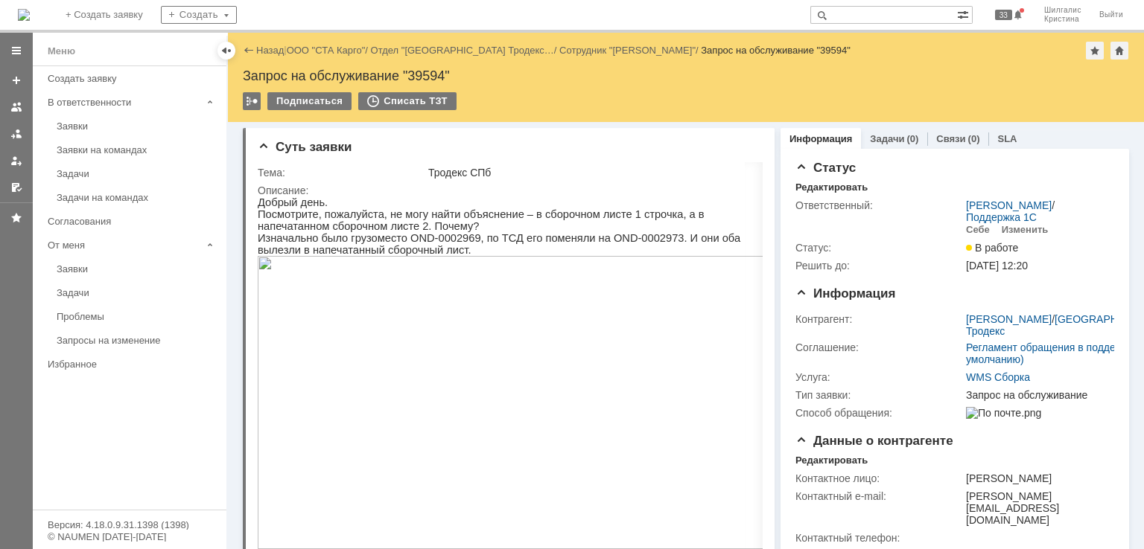
click at [462, 319] on img at bounding box center [518, 402] width 521 height 293
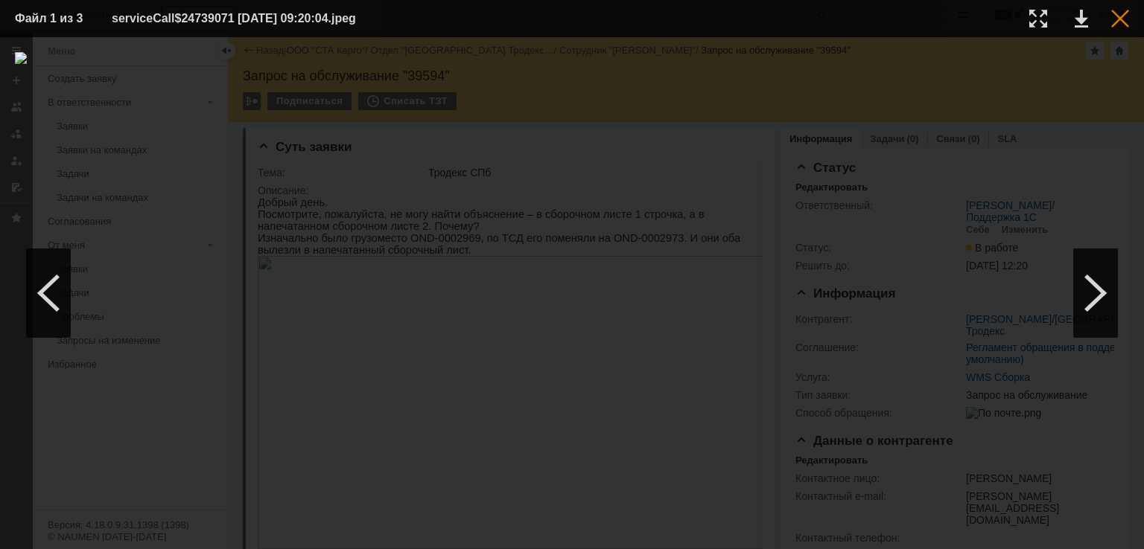
click at [1114, 16] on div at bounding box center [1120, 19] width 18 height 18
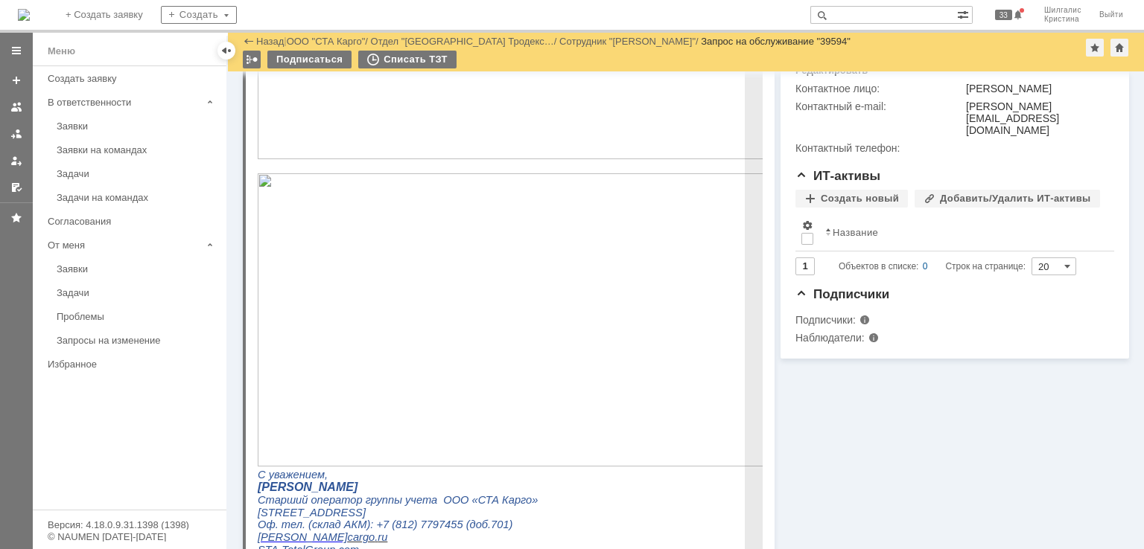
click at [476, 323] on img at bounding box center [518, 319] width 521 height 293
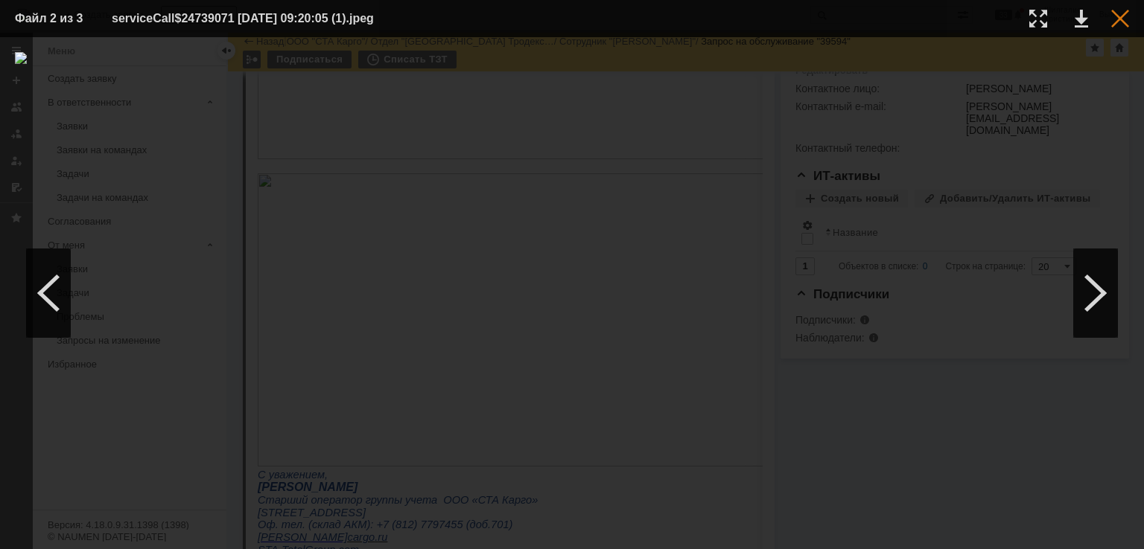
click at [1120, 18] on div at bounding box center [1120, 19] width 18 height 18
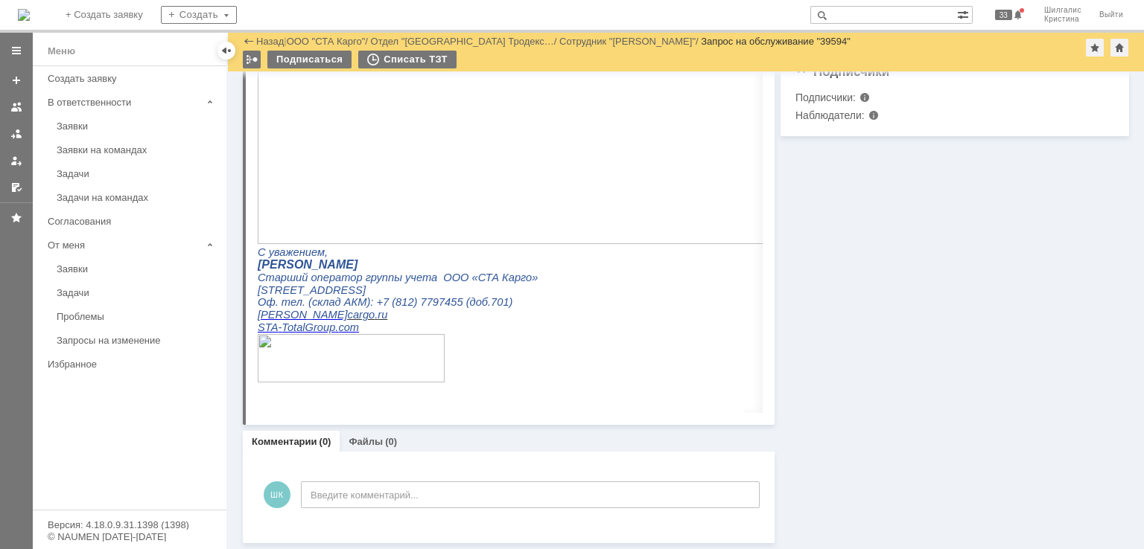
click at [822, 306] on div "Информация Задачи (0) Связи (0) SLA Статус Редактировать Ответственный: Смирнов…" at bounding box center [951, 26] width 354 height 1034
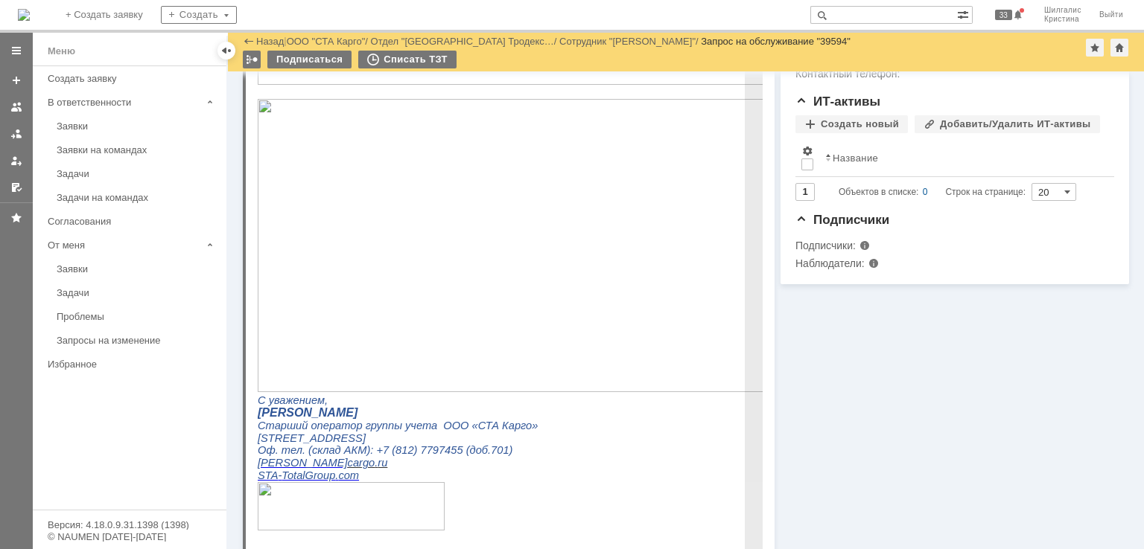
scroll to position [340, 0]
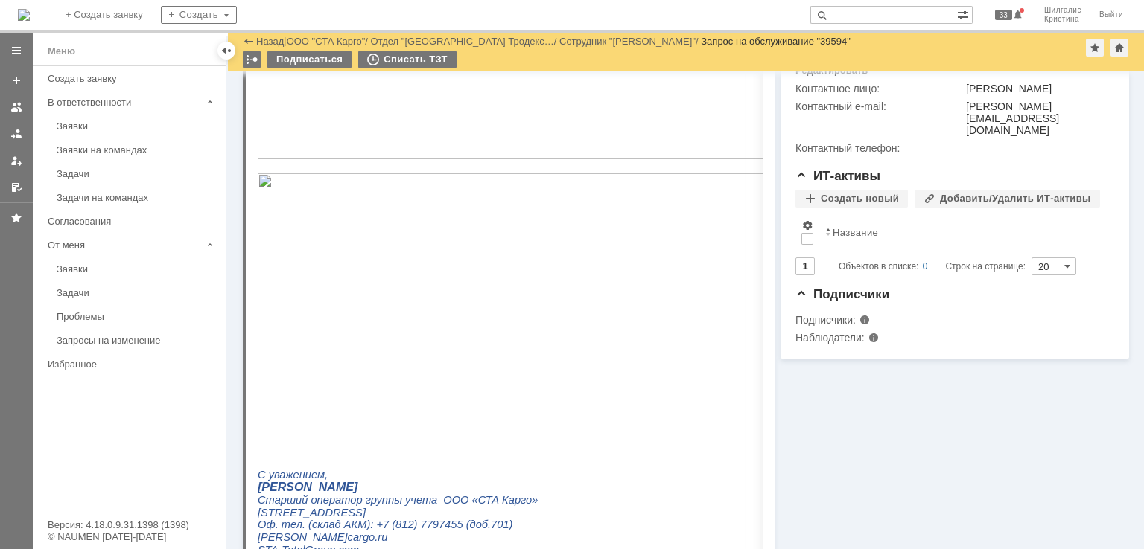
click at [870, 400] on div "Информация Задачи (0) Связи (0) SLA Статус Редактировать Ответственный: Смирнов…" at bounding box center [951, 249] width 354 height 1034
click at [340, 36] on link "ООО "СТА Карго"" at bounding box center [326, 41] width 79 height 11
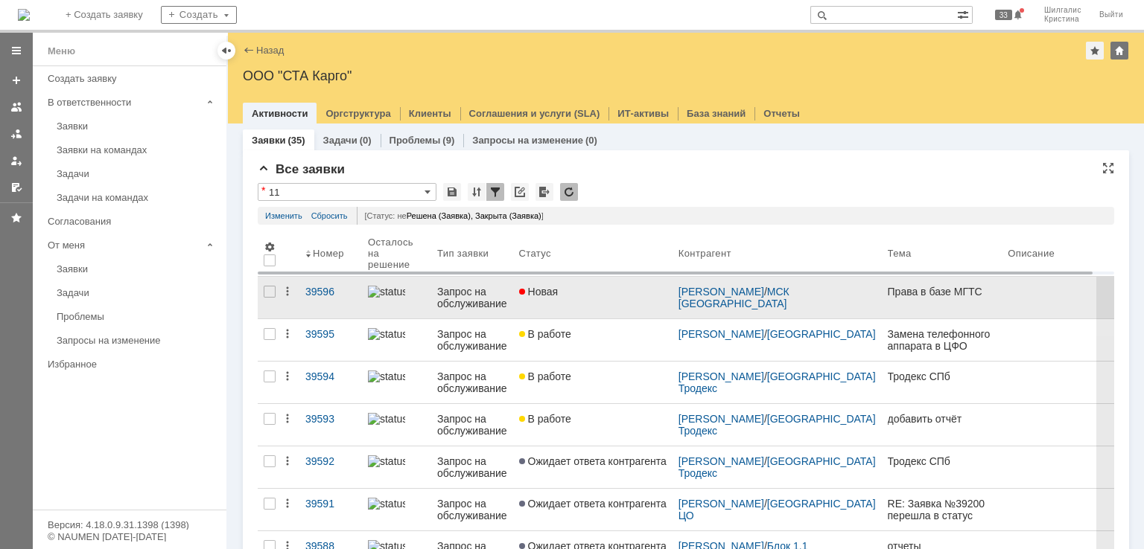
click at [587, 313] on link "Новая" at bounding box center [592, 298] width 159 height 42
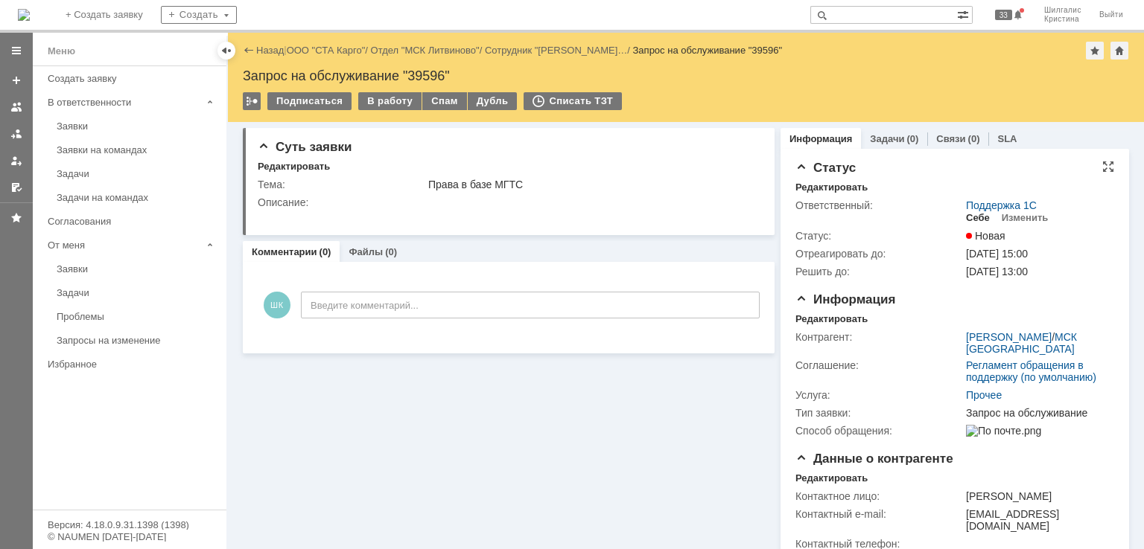
click at [971, 220] on div "Себе" at bounding box center [978, 218] width 24 height 12
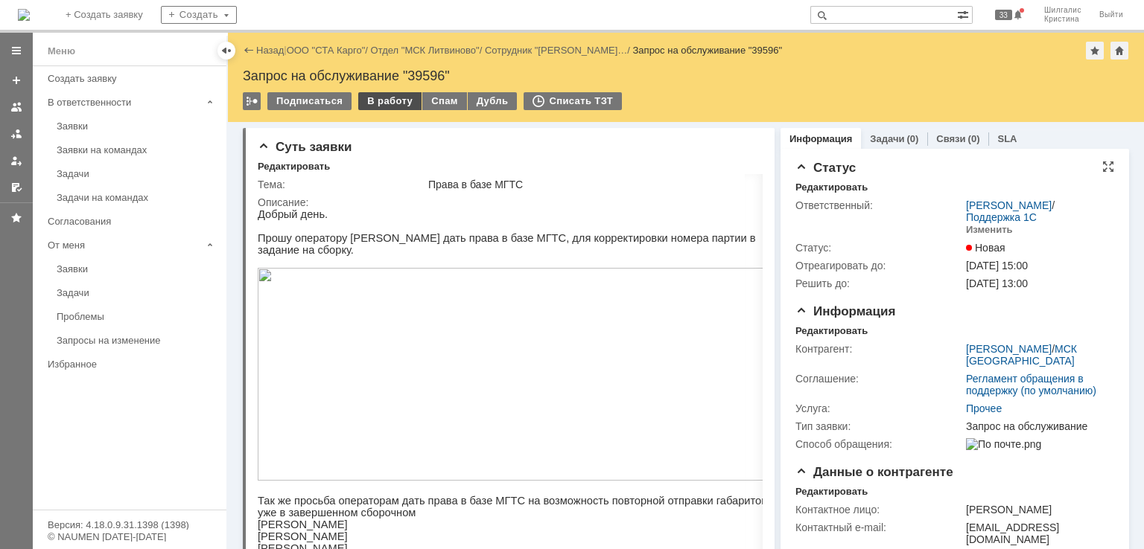
click at [371, 96] on div "В работу" at bounding box center [389, 101] width 63 height 18
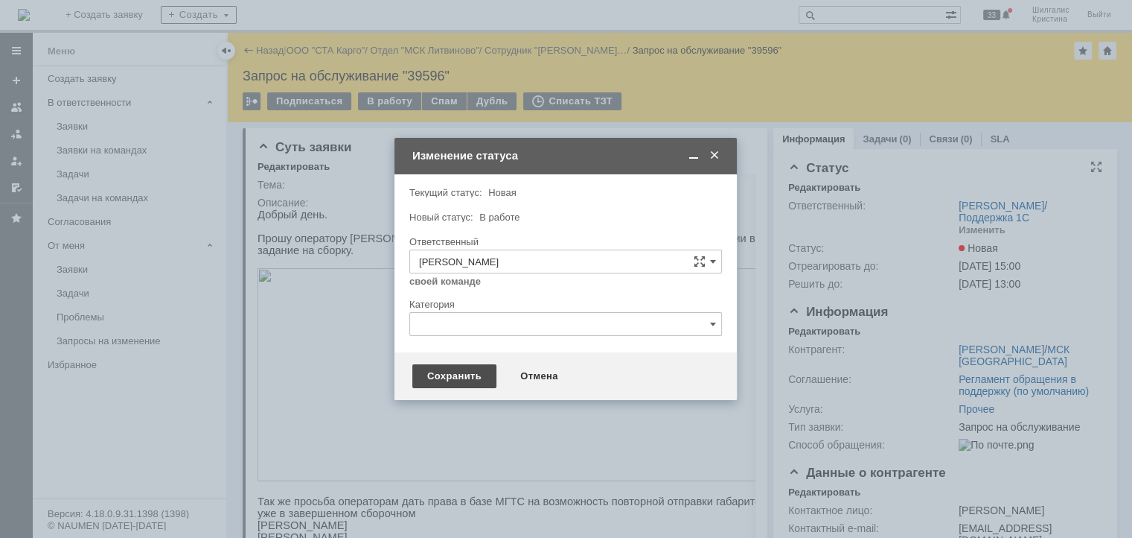
click at [466, 378] on div "Сохранить" at bounding box center [454, 376] width 84 height 24
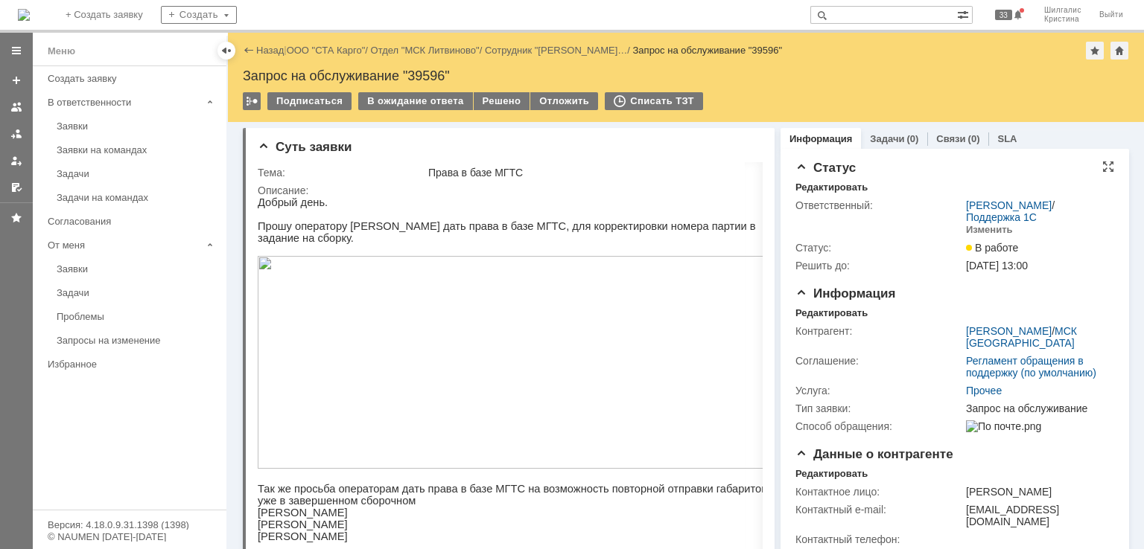
click at [750, 141] on div at bounding box center [756, 146] width 12 height 12
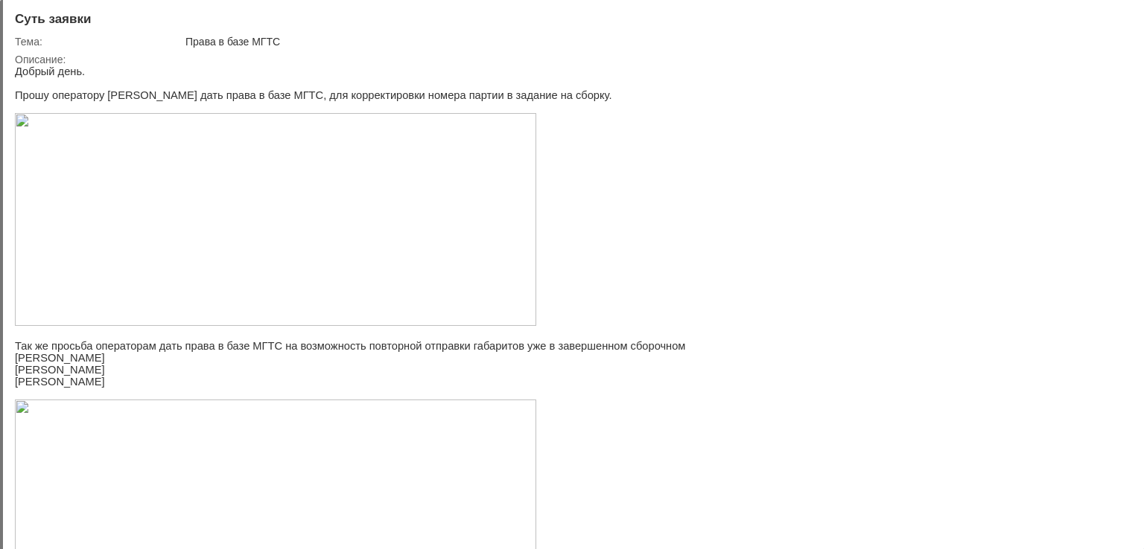
click at [1118, 19] on div at bounding box center [1120, 18] width 12 height 12
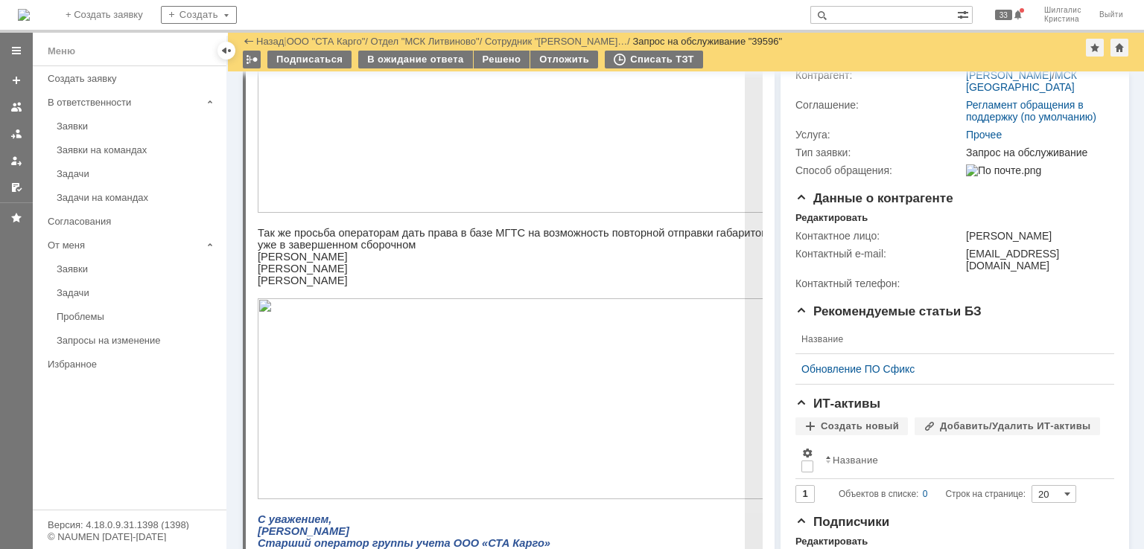
scroll to position [229, 0]
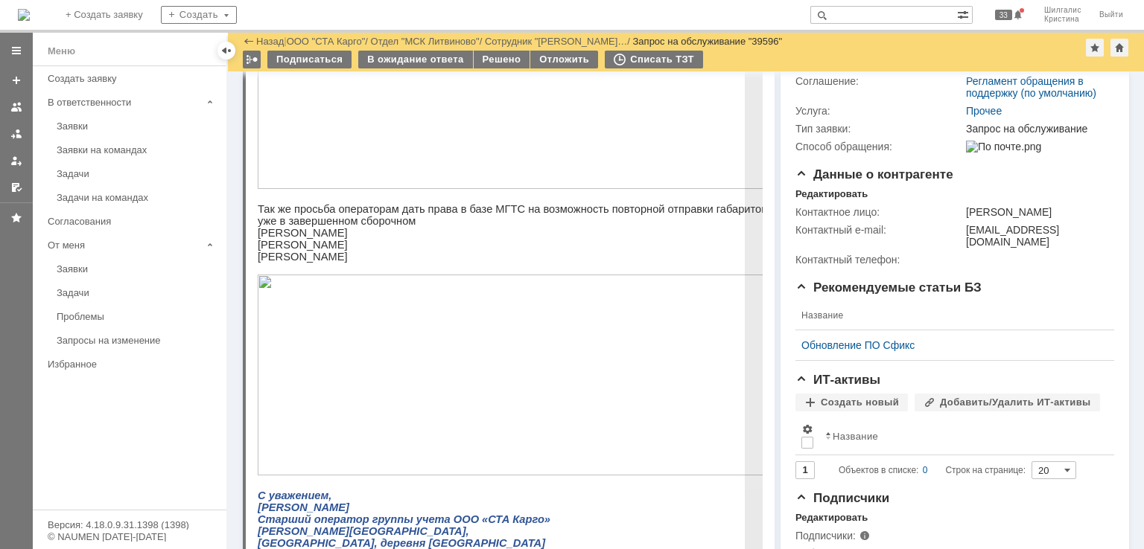
click at [495, 374] on img at bounding box center [518, 375] width 521 height 201
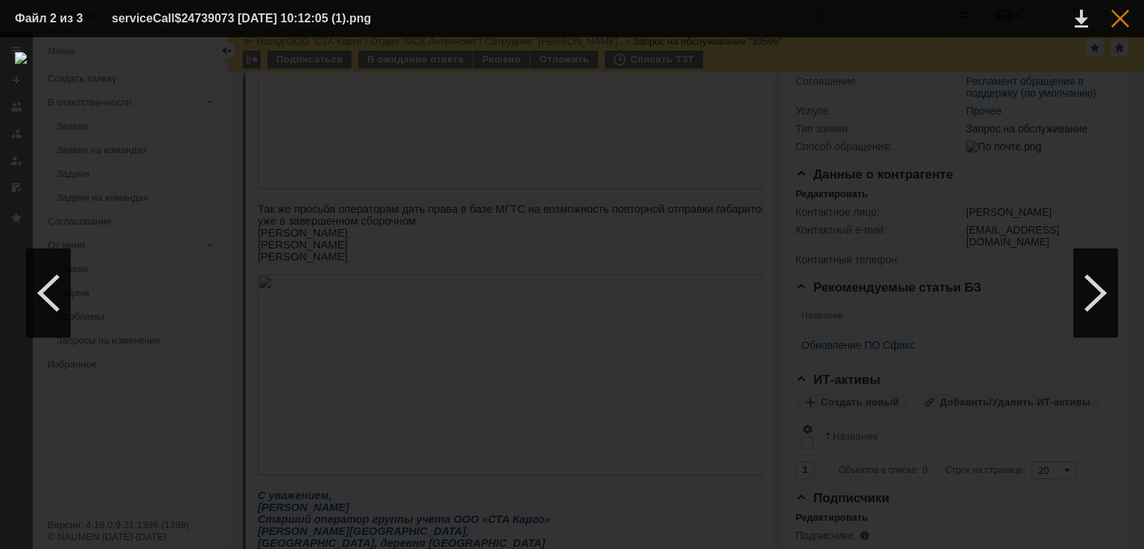
click at [1125, 20] on div at bounding box center [1120, 19] width 18 height 18
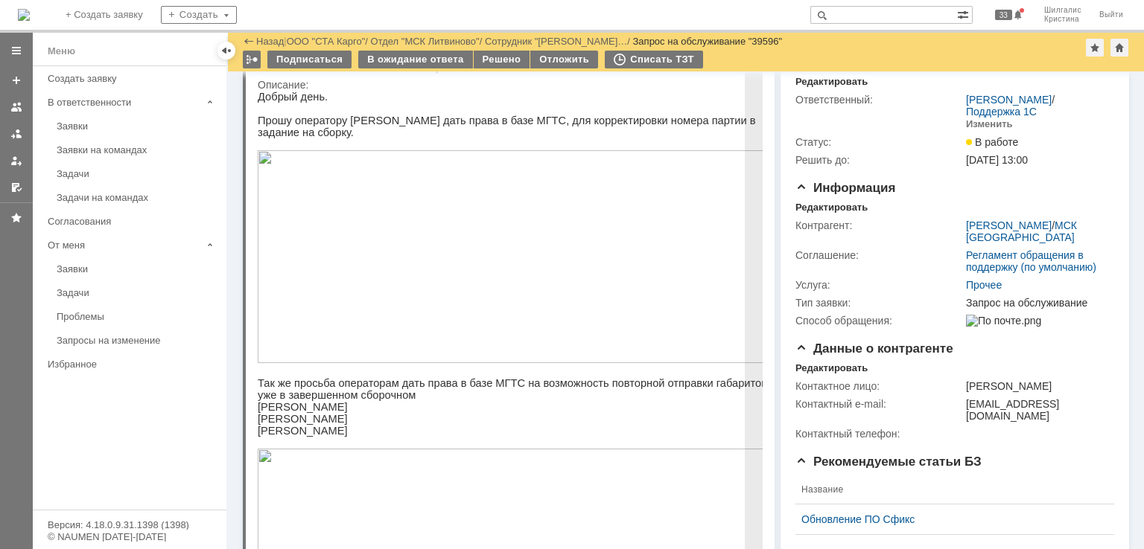
scroll to position [0, 0]
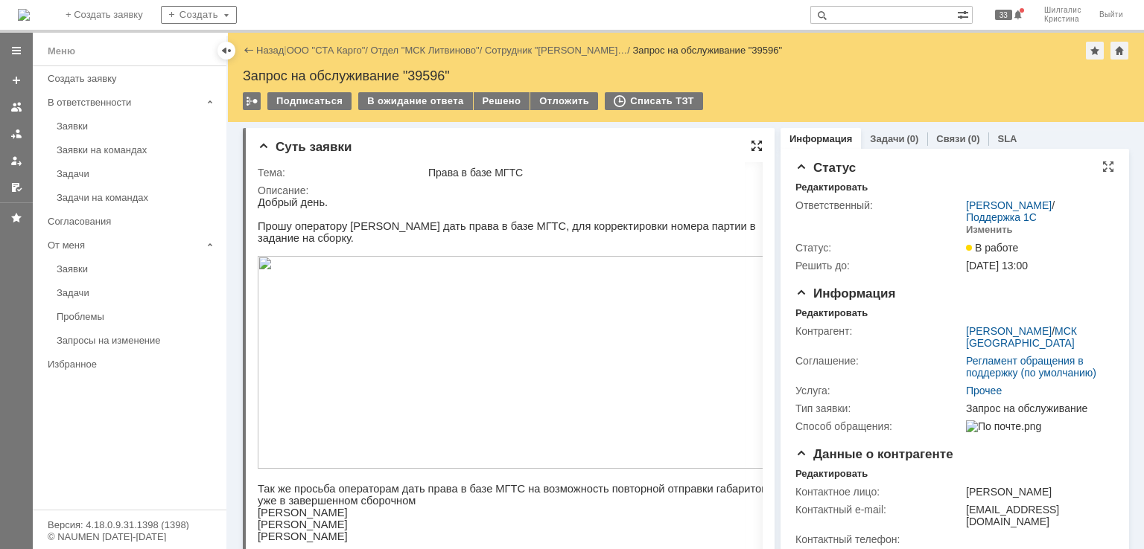
click at [750, 144] on div at bounding box center [756, 146] width 12 height 12
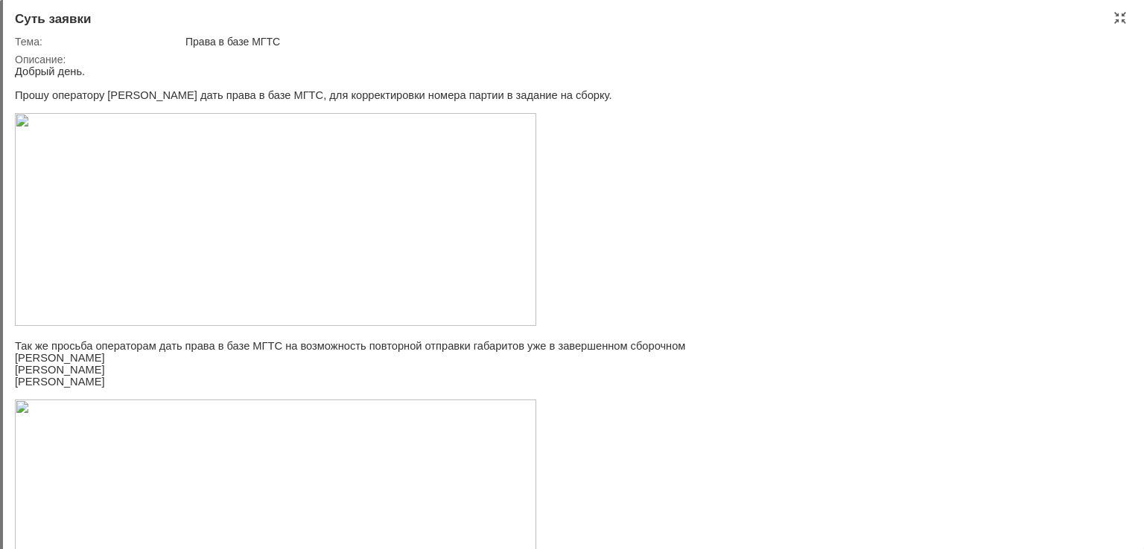
click at [1112, 21] on div "Суть заявки" at bounding box center [573, 19] width 1117 height 15
click at [1115, 21] on div at bounding box center [1120, 18] width 12 height 12
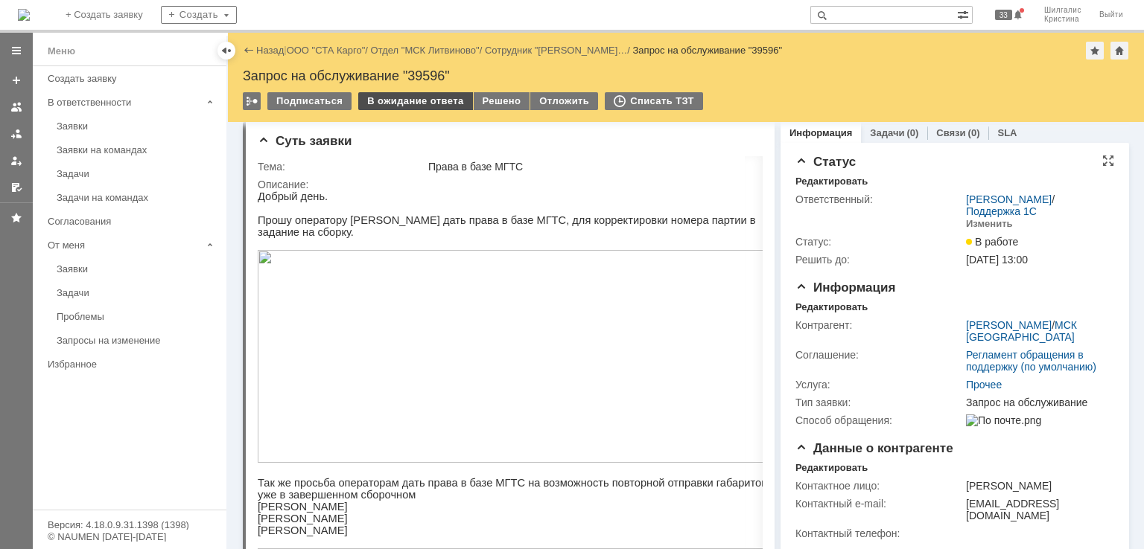
click at [392, 99] on div "В ожидание ответа" at bounding box center [415, 101] width 114 height 18
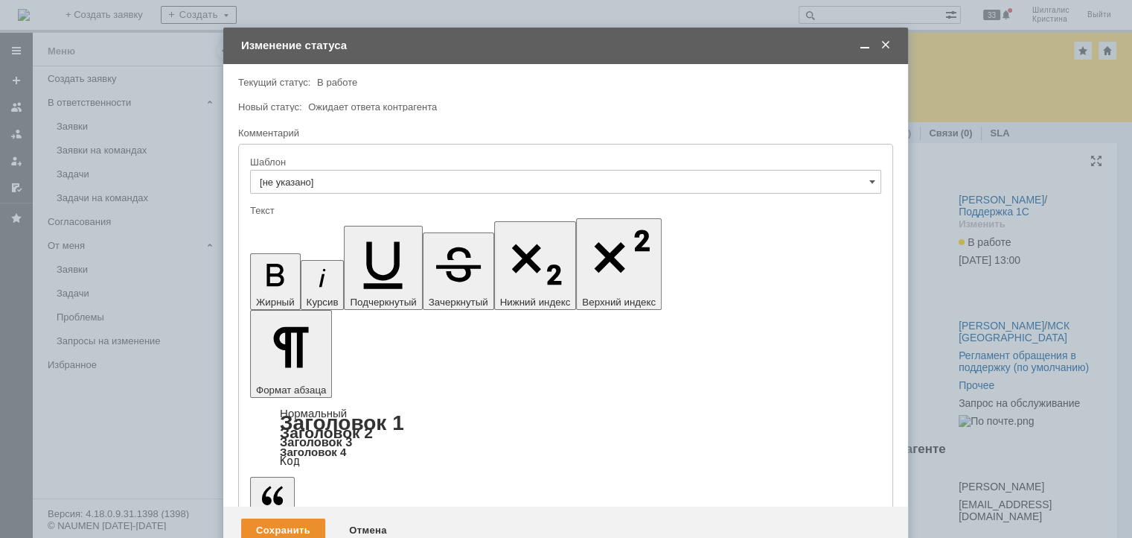
scroll to position [0, 0]
click at [861, 44] on span at bounding box center [865, 45] width 15 height 13
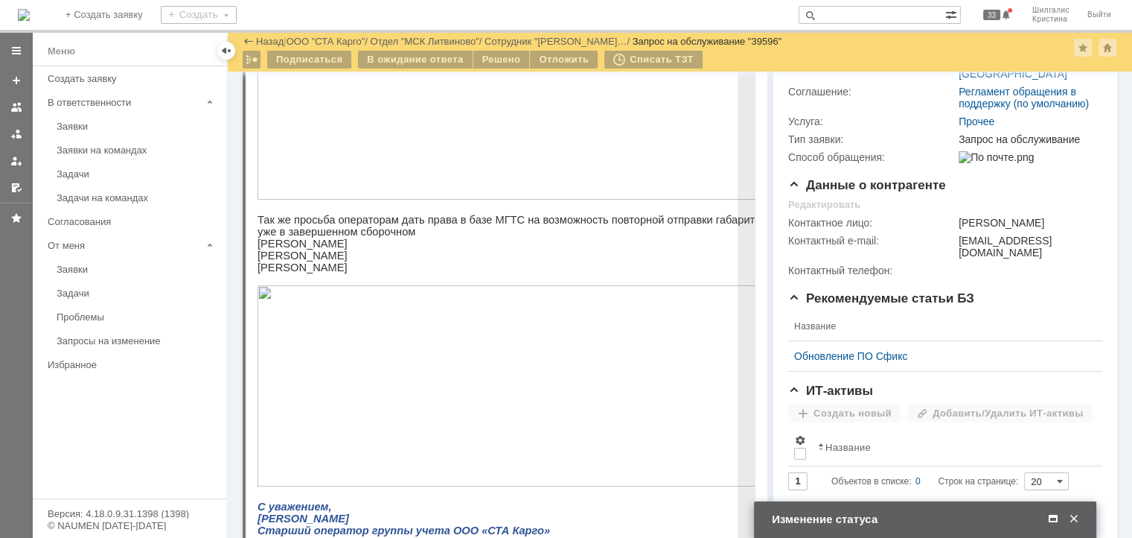
scroll to position [229, 0]
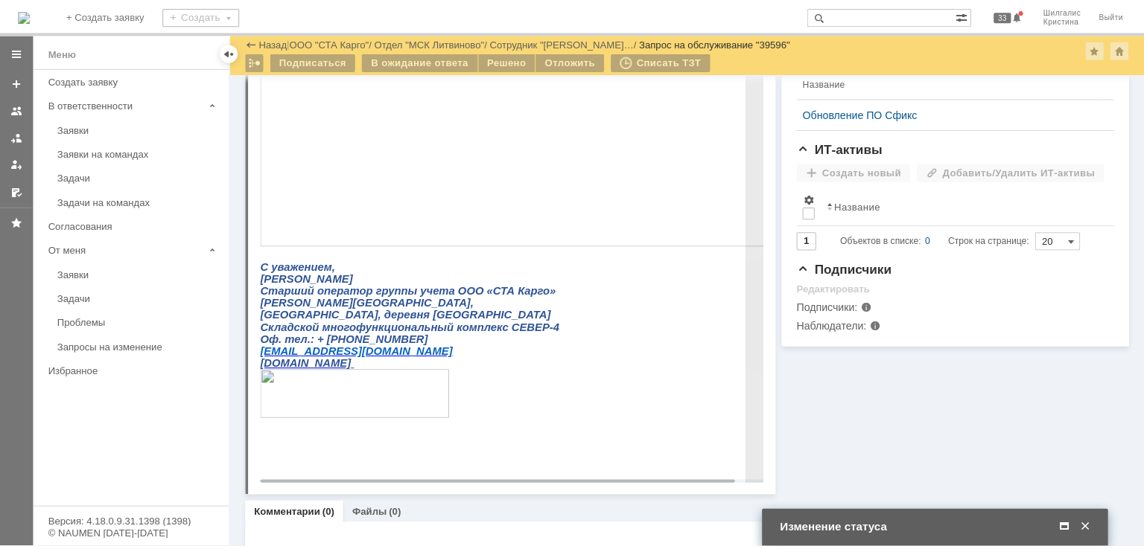
scroll to position [537, 0]
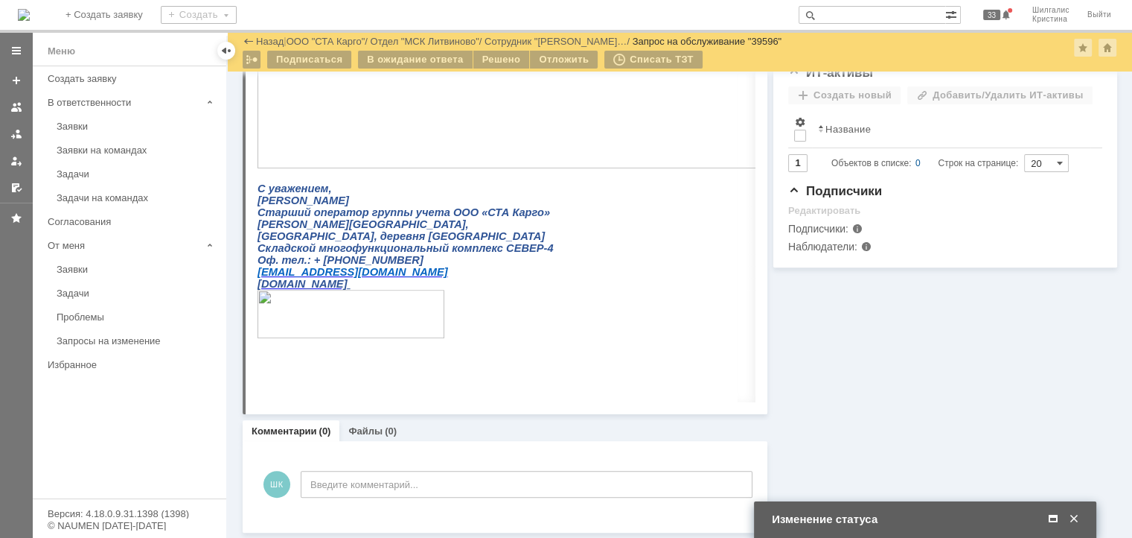
click at [1051, 516] on span at bounding box center [1053, 518] width 15 height 13
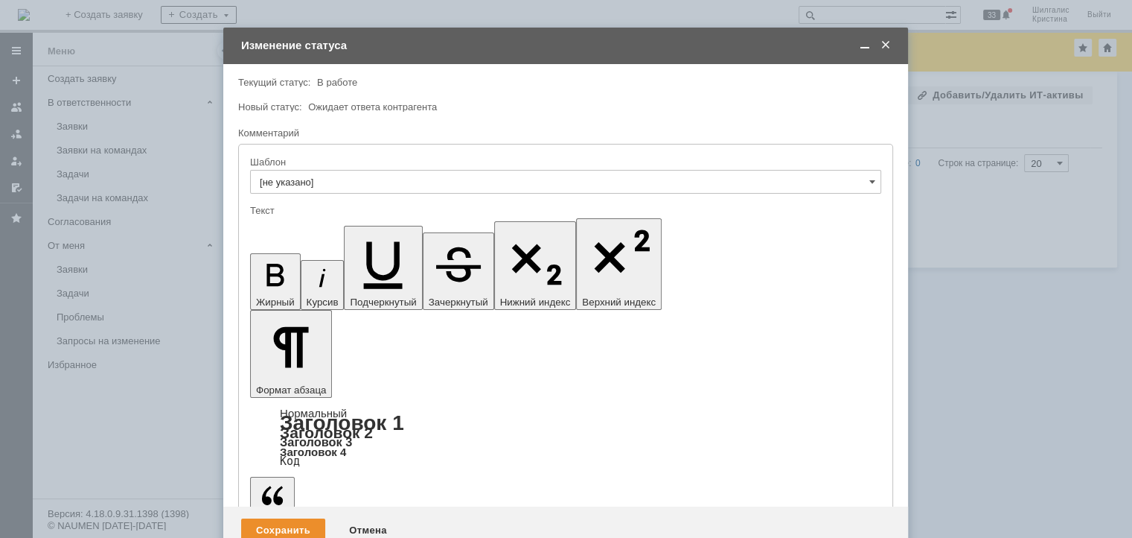
drag, startPoint x: 520, startPoint y: 4093, endPoint x: 245, endPoint y: 4073, distance: 276.2
click at [283, 518] on div "Сохранить" at bounding box center [283, 530] width 84 height 24
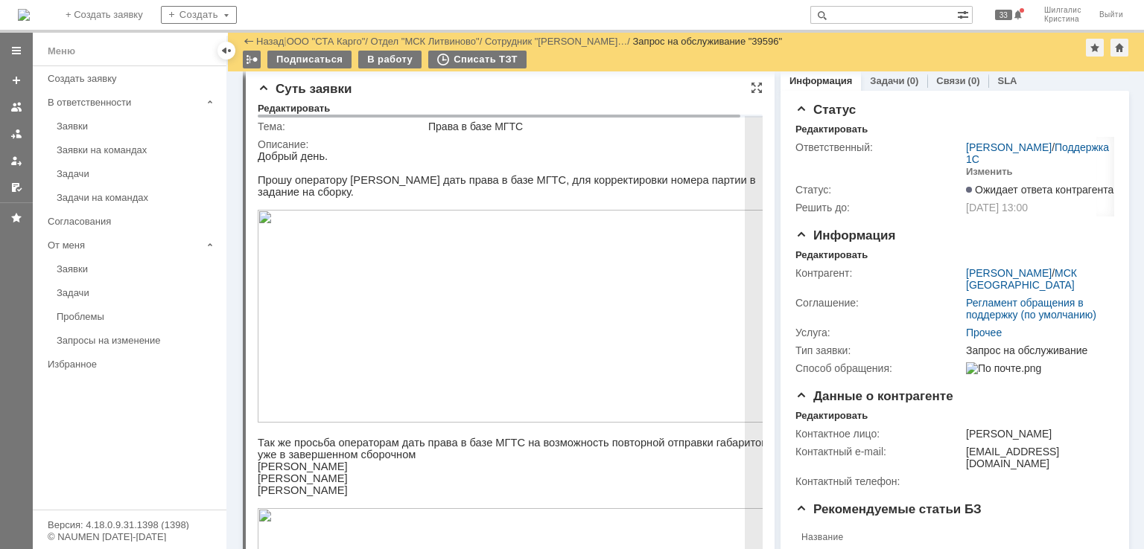
scroll to position [0, 0]
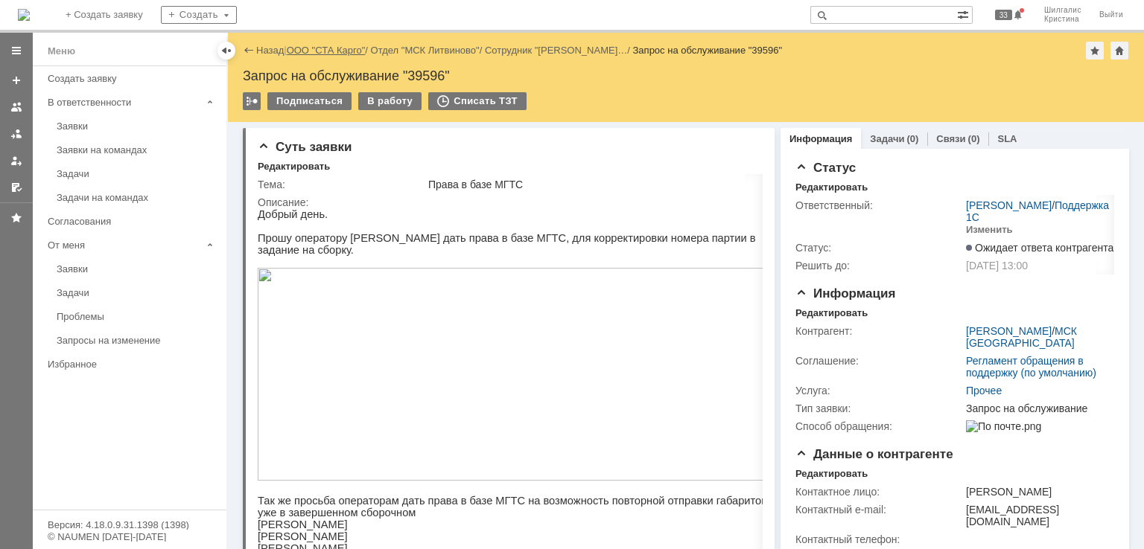
click at [328, 51] on link "ООО "СТА Карго"" at bounding box center [326, 50] width 79 height 11
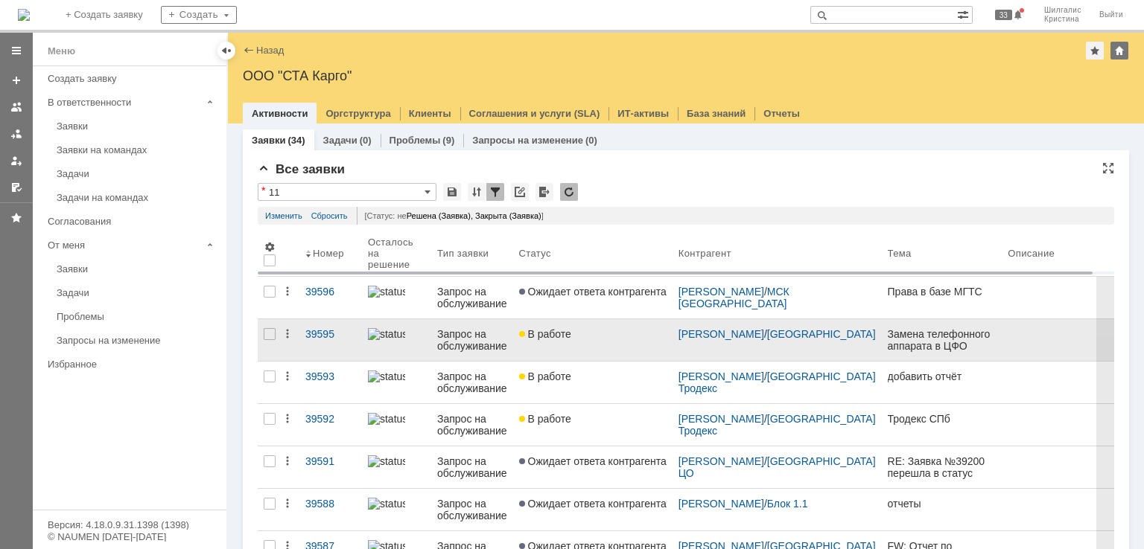
click at [605, 342] on link "В работе" at bounding box center [592, 340] width 159 height 42
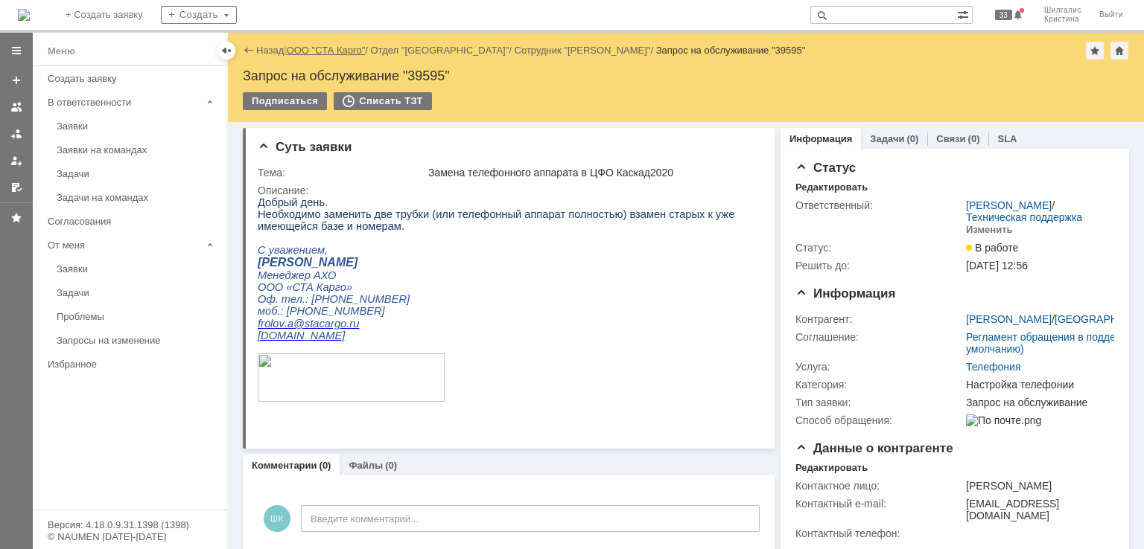
click at [340, 54] on link "ООО "СТА Карго"" at bounding box center [326, 50] width 79 height 11
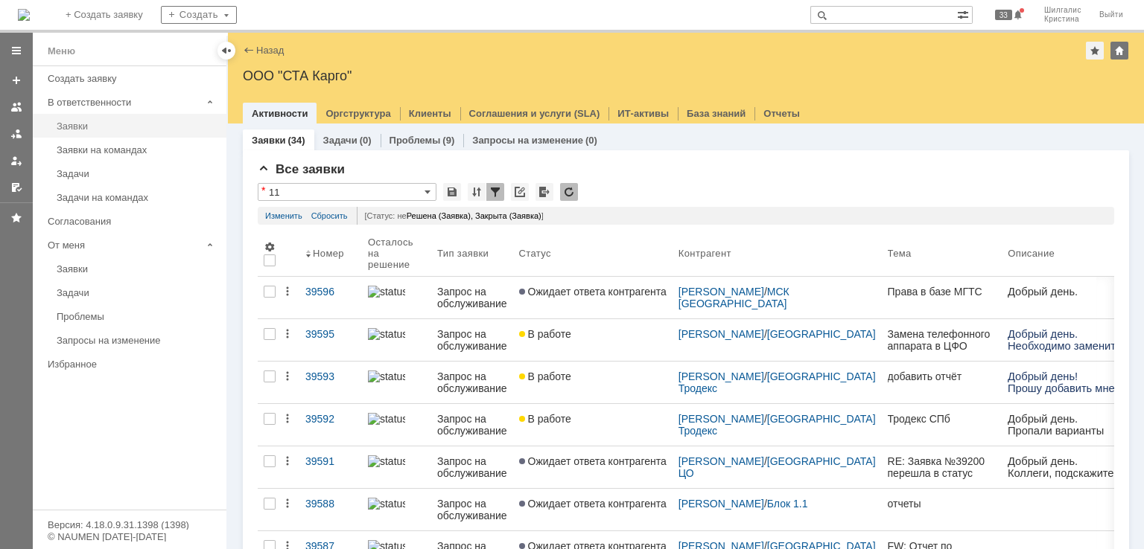
click at [106, 124] on div "Заявки" at bounding box center [137, 126] width 161 height 11
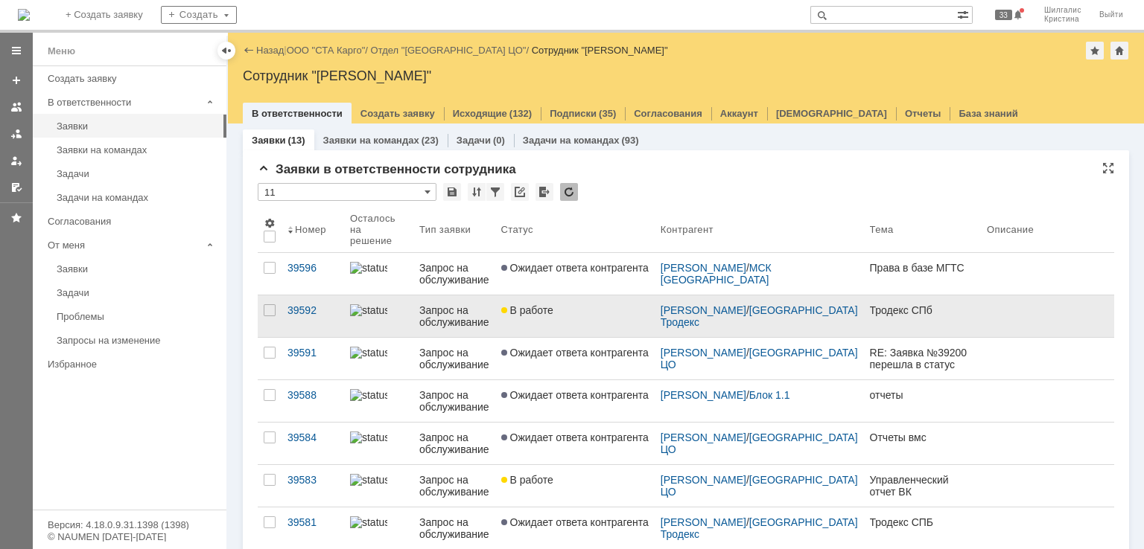
click at [568, 316] on link "В работе" at bounding box center [574, 317] width 159 height 42
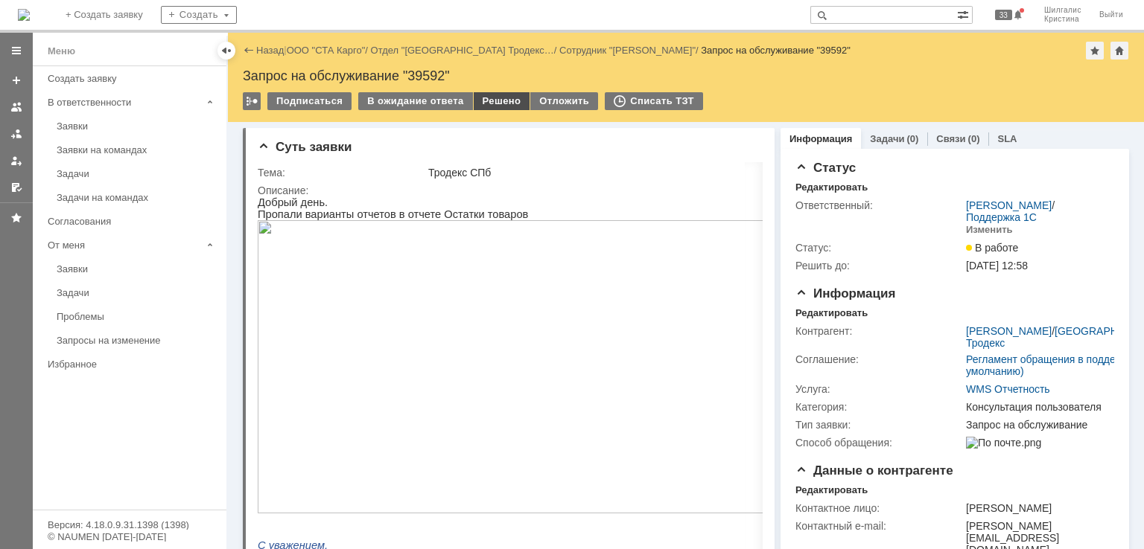
click at [495, 98] on div "Решено" at bounding box center [502, 101] width 57 height 18
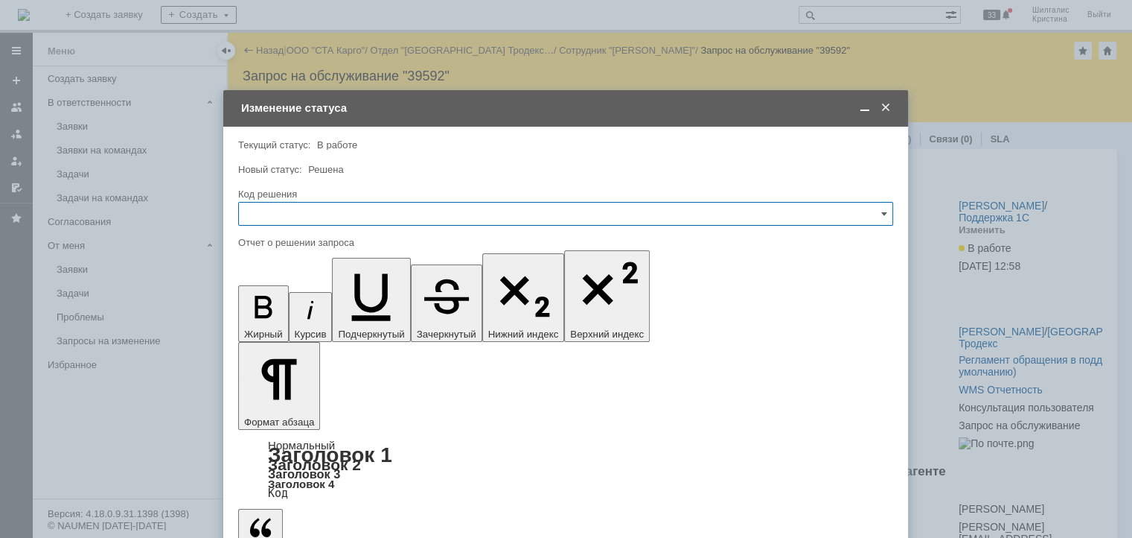
click at [390, 217] on input "text" at bounding box center [565, 214] width 655 height 24
click at [300, 407] on span "Решено" at bounding box center [566, 413] width 636 height 12
type input "Решено"
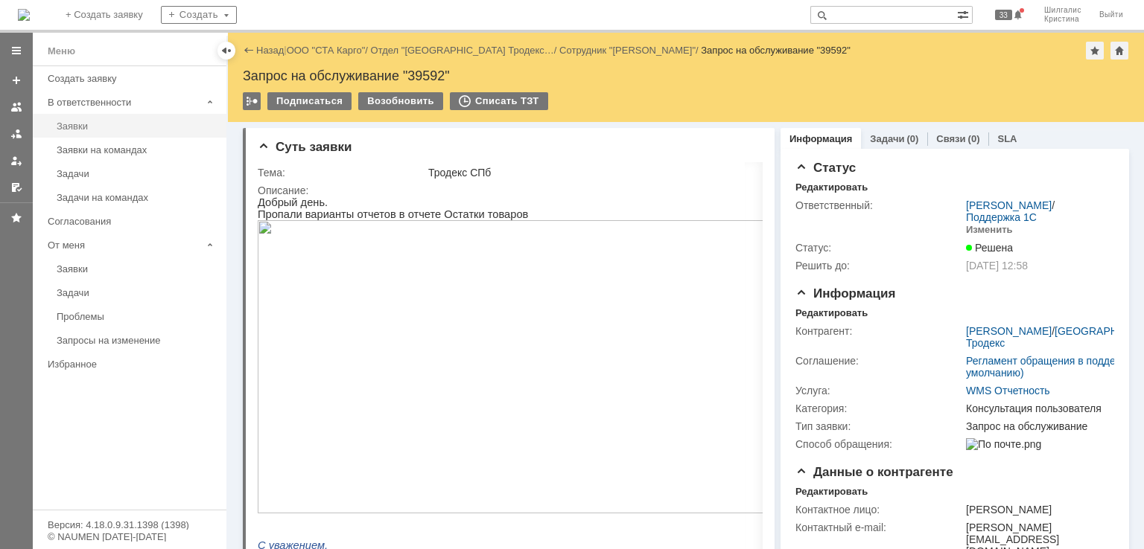
click at [122, 123] on div "Заявки" at bounding box center [137, 126] width 161 height 11
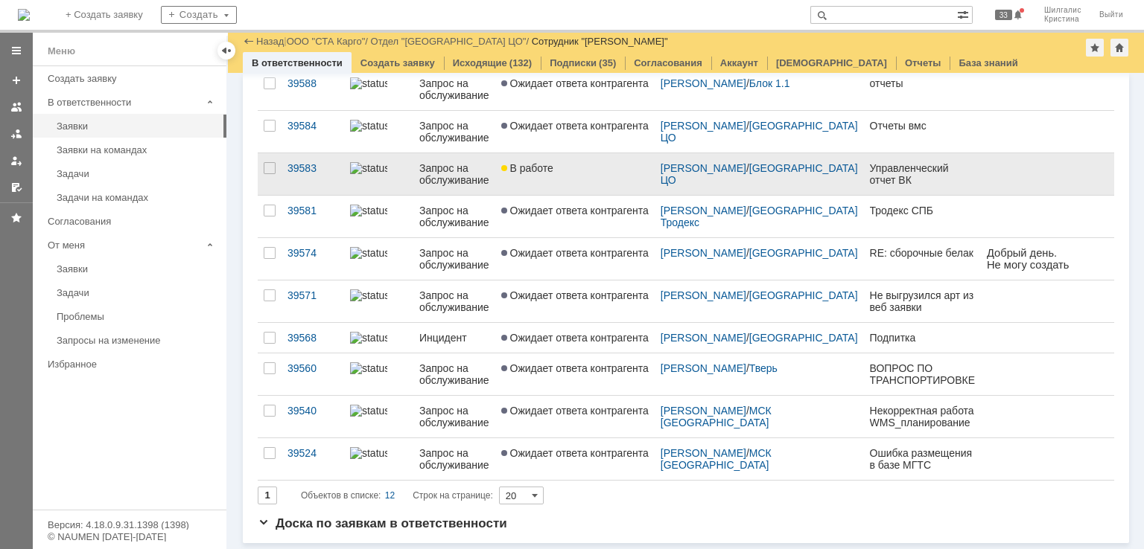
click at [553, 162] on span "В работе" at bounding box center [527, 168] width 52 height 12
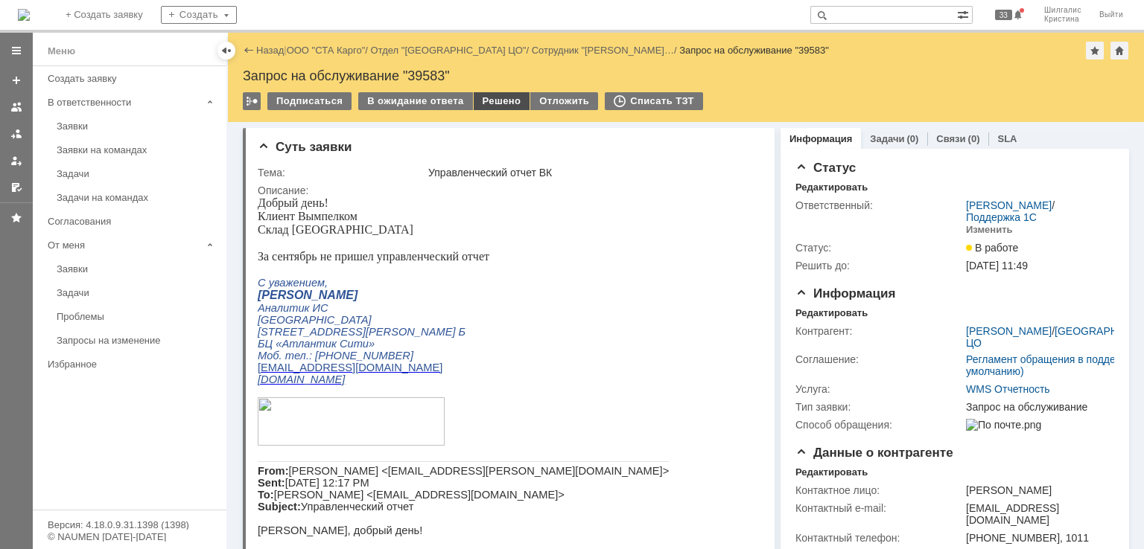
click at [489, 106] on div "Решено" at bounding box center [502, 101] width 57 height 18
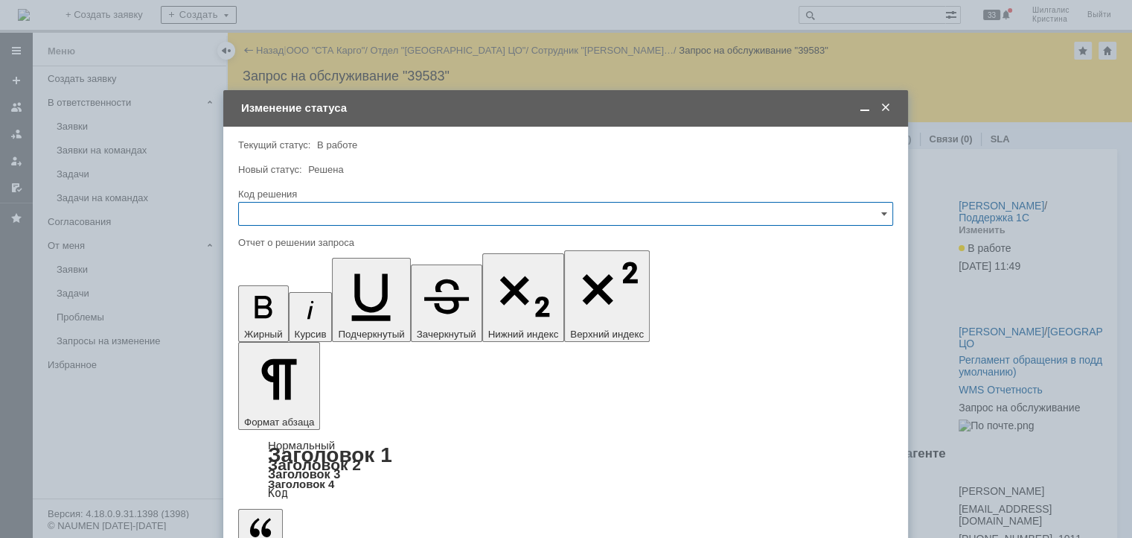
click at [424, 212] on input "text" at bounding box center [565, 214] width 655 height 24
click at [299, 409] on span "Решено" at bounding box center [566, 413] width 636 height 12
type input "Решено"
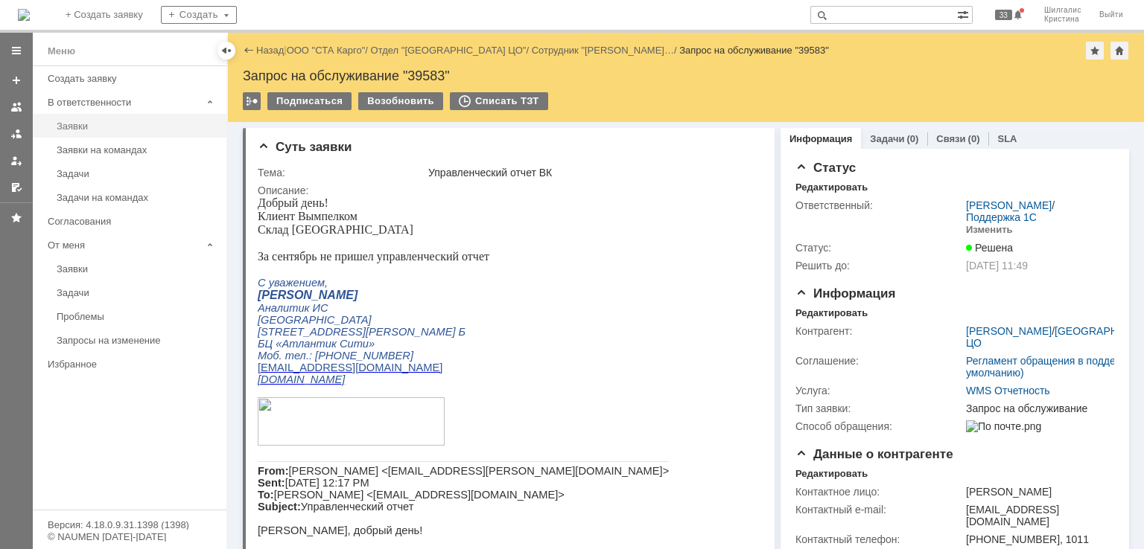
click at [128, 126] on div "Заявки" at bounding box center [137, 126] width 161 height 11
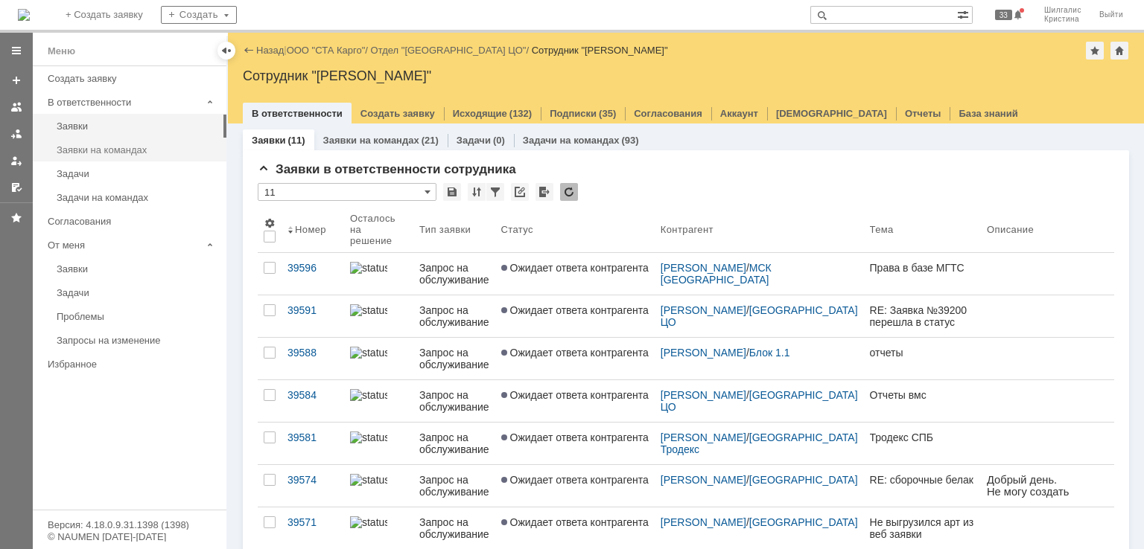
click at [147, 147] on div "Заявки на командах" at bounding box center [137, 149] width 161 height 11
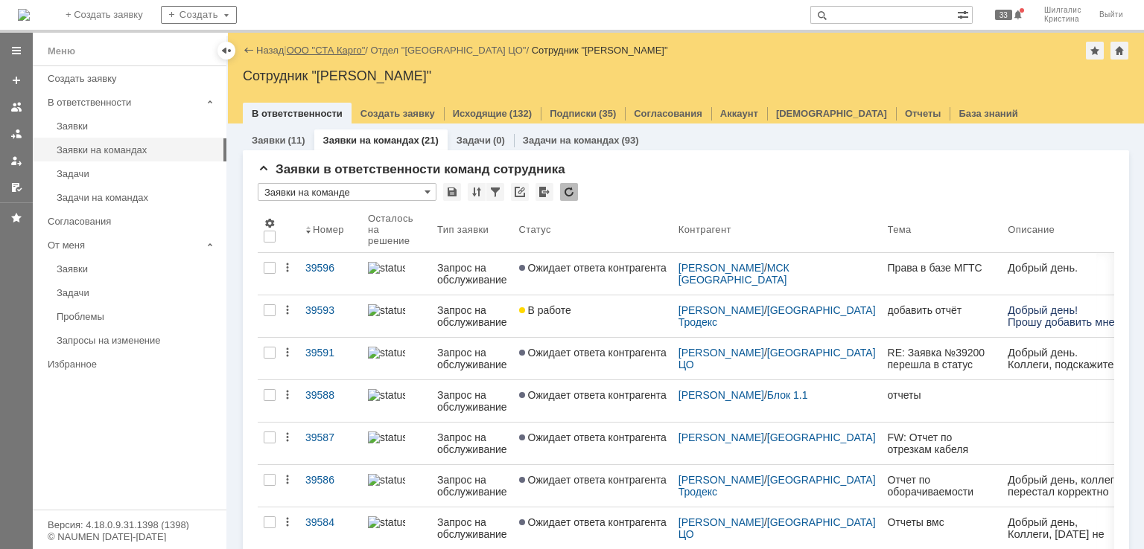
click at [339, 53] on link "ООО "СТА Карго"" at bounding box center [326, 50] width 79 height 11
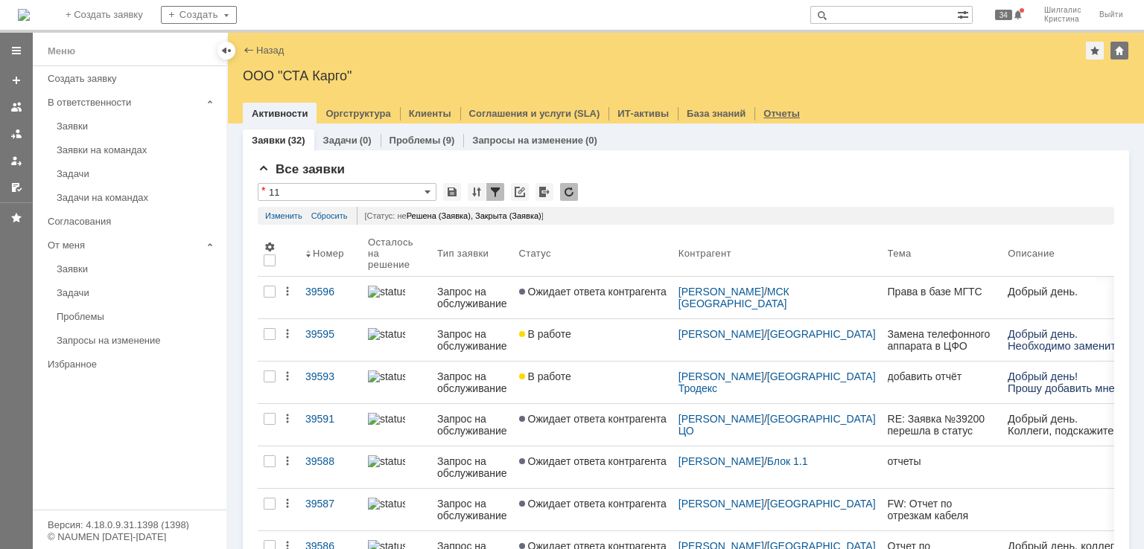
click at [763, 115] on link "Отчеты" at bounding box center [781, 113] width 36 height 11
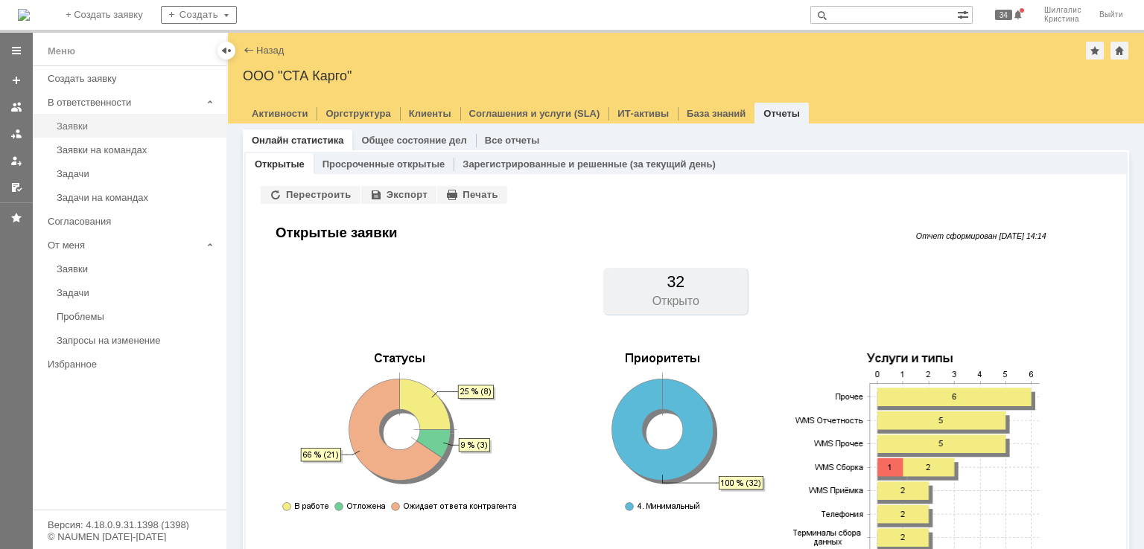
click at [101, 116] on link "Заявки" at bounding box center [137, 126] width 173 height 23
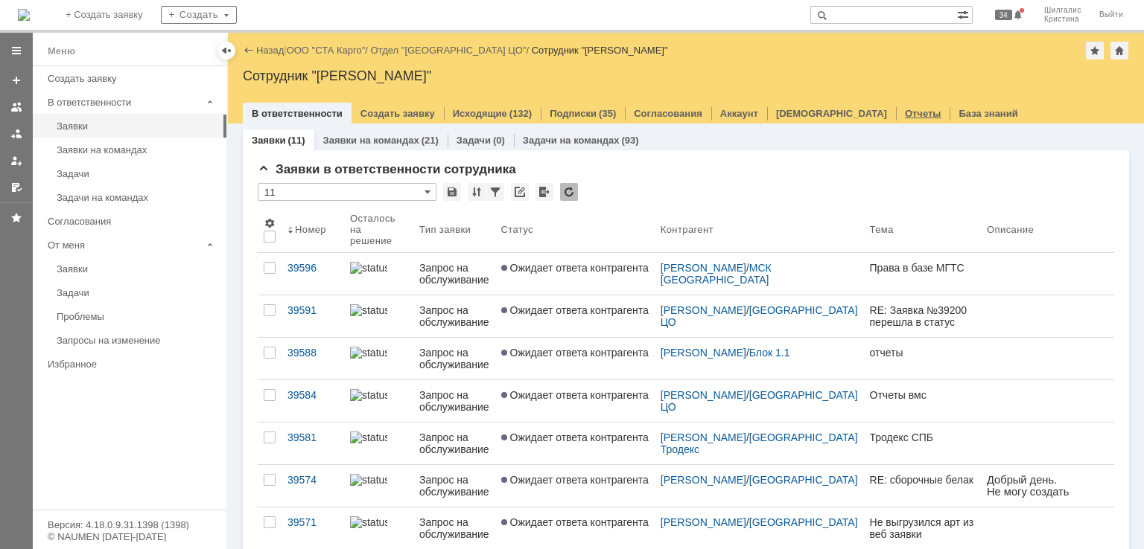
click at [905, 111] on link "Отчеты" at bounding box center [923, 113] width 36 height 11
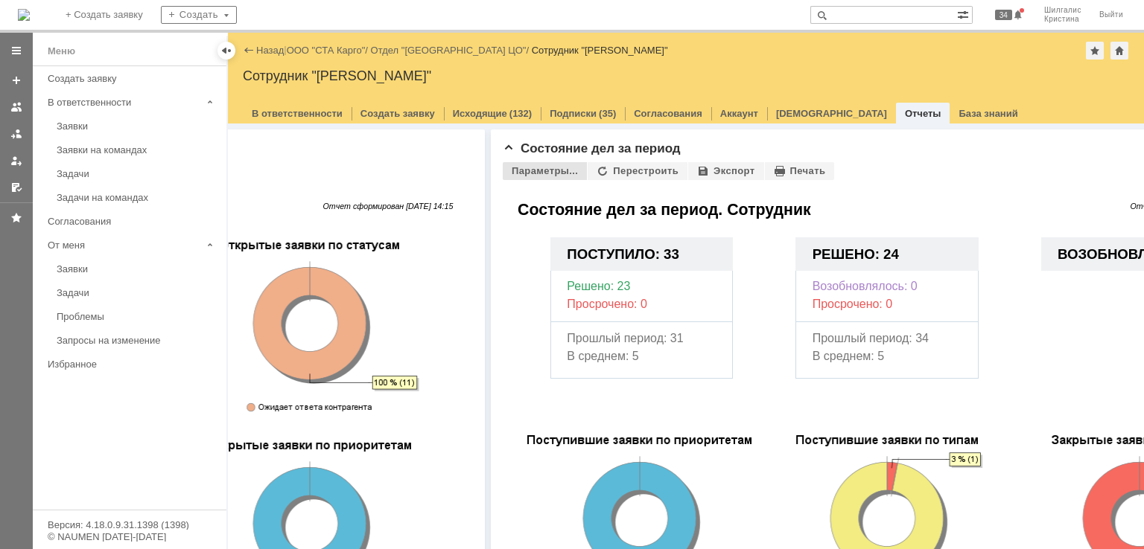
click at [535, 170] on div "Параметры..." at bounding box center [545, 171] width 84 height 18
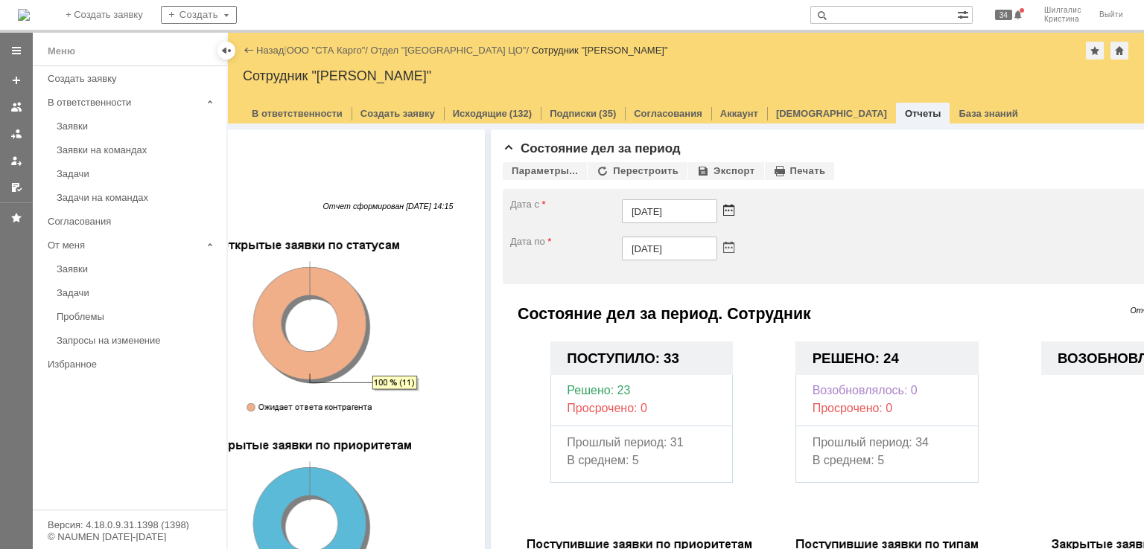
click at [729, 209] on span at bounding box center [728, 211] width 11 height 11
click at [623, 242] on div at bounding box center [627, 245] width 10 height 10
click at [614, 269] on div "30" at bounding box center [617, 270] width 15 height 13
type input "30.06.2025"
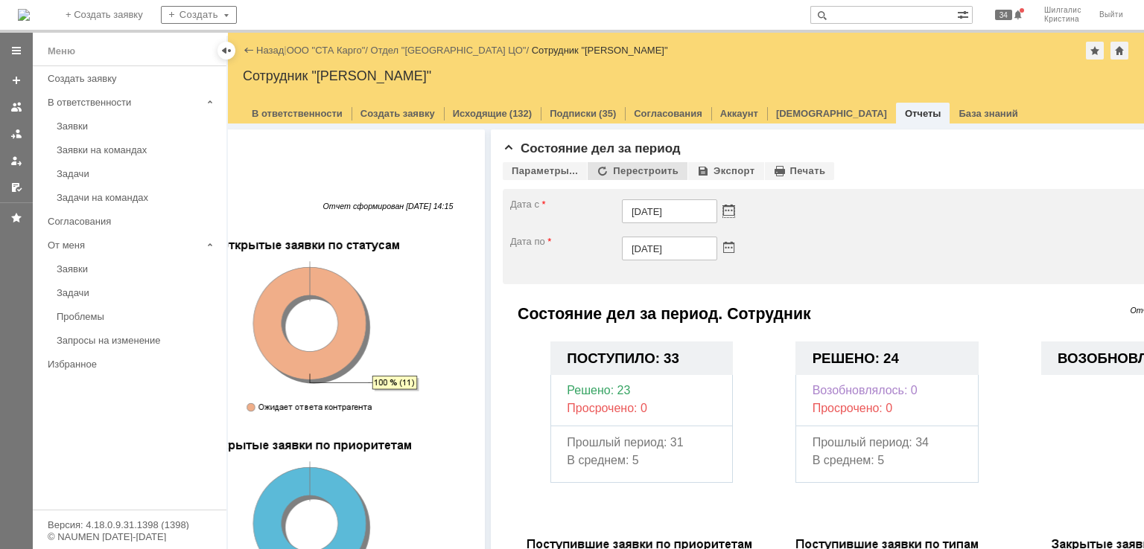
click at [609, 168] on div "Перестроить" at bounding box center [637, 171] width 100 height 18
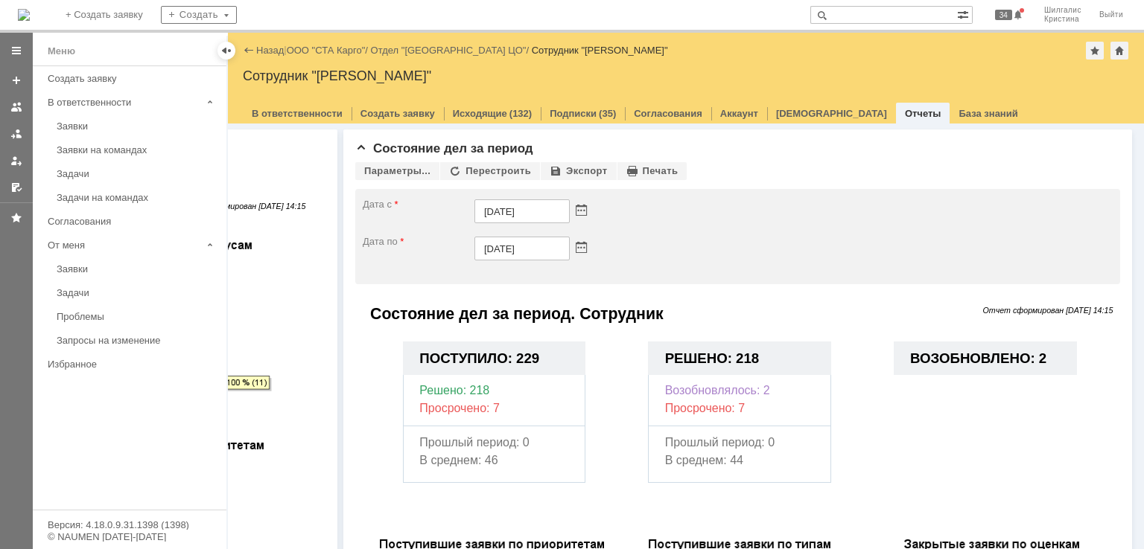
scroll to position [0, 542]
click at [331, 48] on link "ООО "СТА Карго"" at bounding box center [326, 50] width 79 height 11
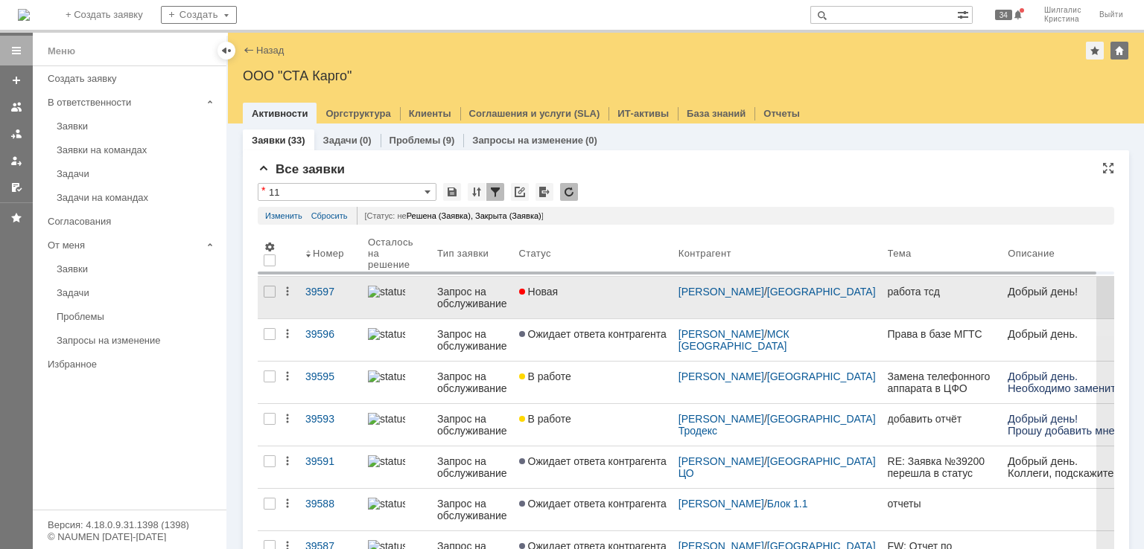
click at [569, 299] on link "Новая" at bounding box center [592, 298] width 159 height 42
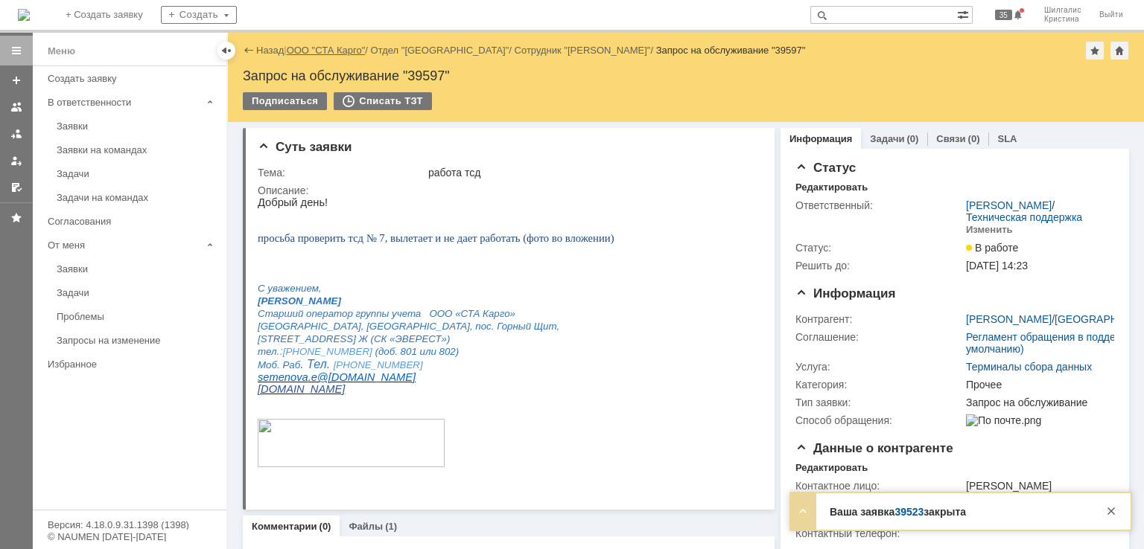
click at [318, 54] on link "ООО "СТА Карго"" at bounding box center [326, 50] width 79 height 11
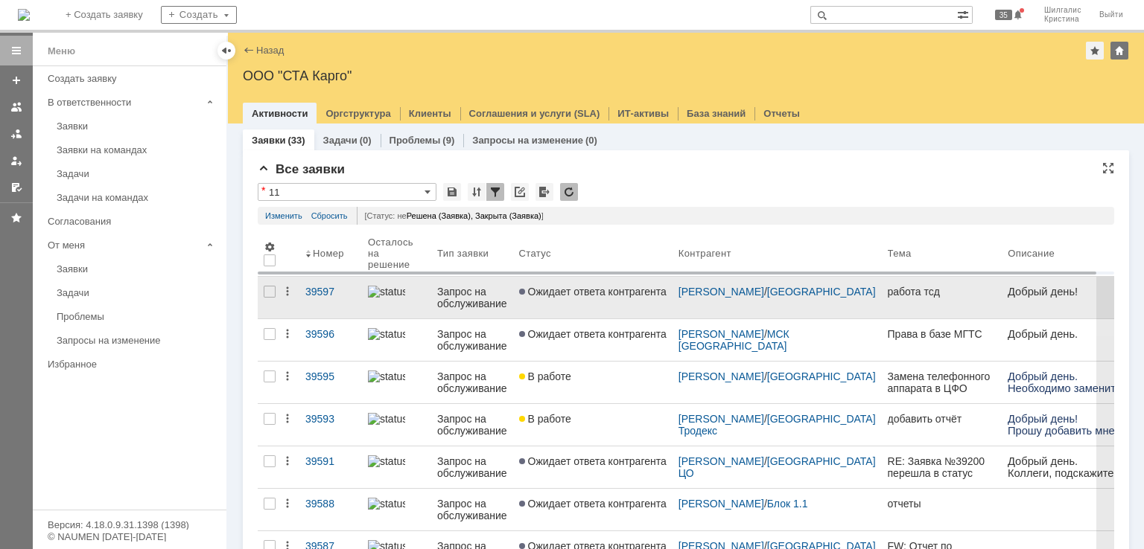
click at [557, 291] on span "Ожидает ответа контрагента" at bounding box center [592, 292] width 147 height 12
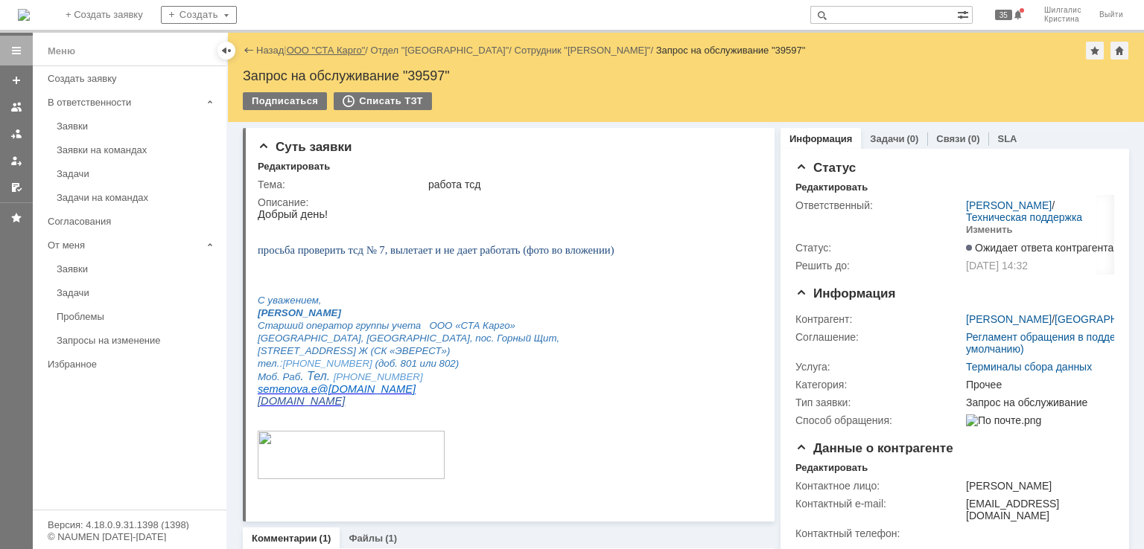
click at [337, 50] on link "ООО "СТА Карго"" at bounding box center [326, 50] width 79 height 11
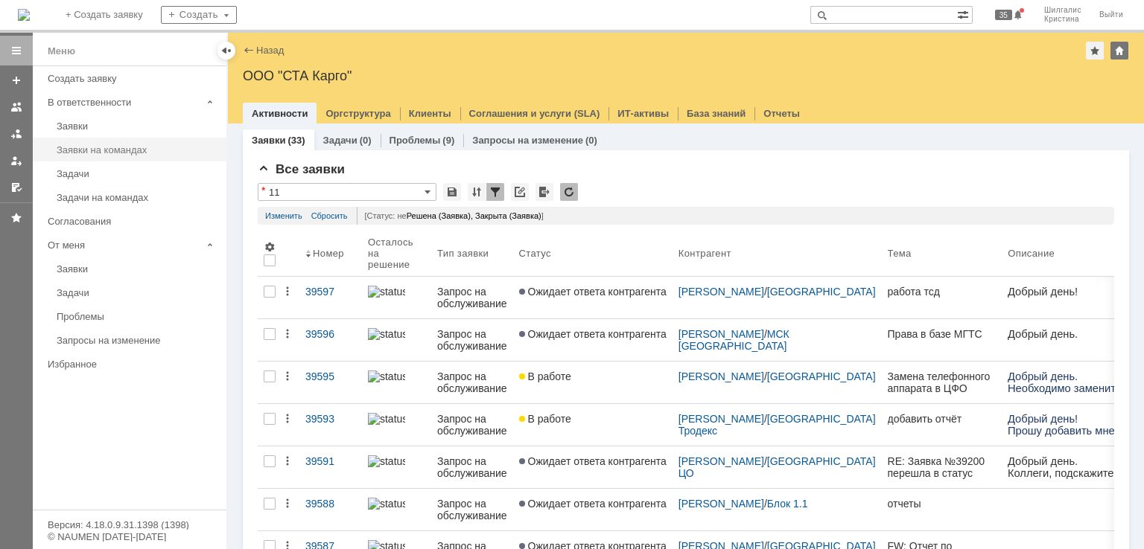
click at [137, 147] on div "Заявки на командах" at bounding box center [137, 149] width 161 height 11
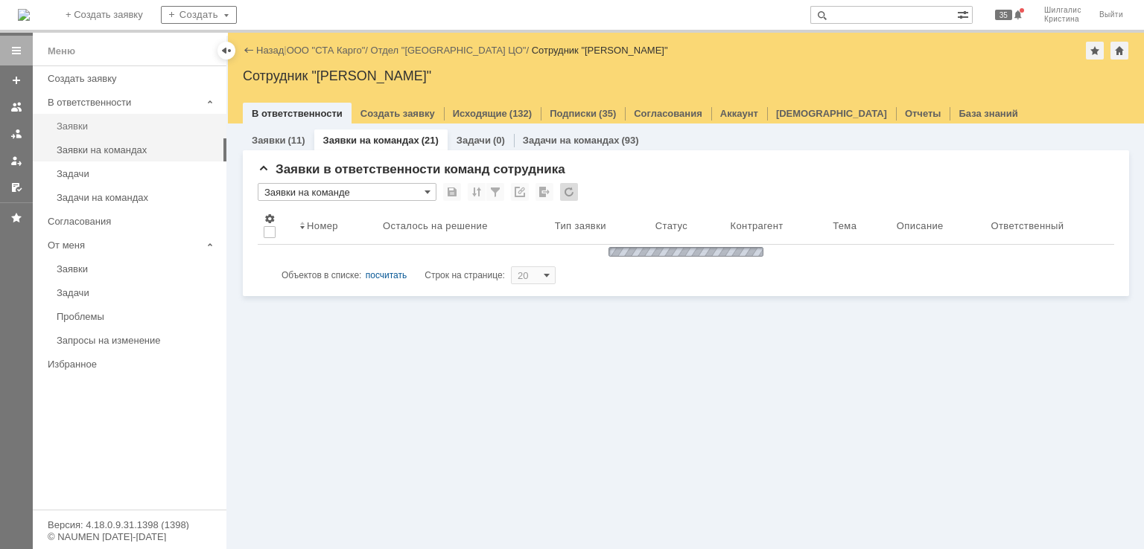
click at [134, 128] on div "Заявки" at bounding box center [137, 126] width 161 height 11
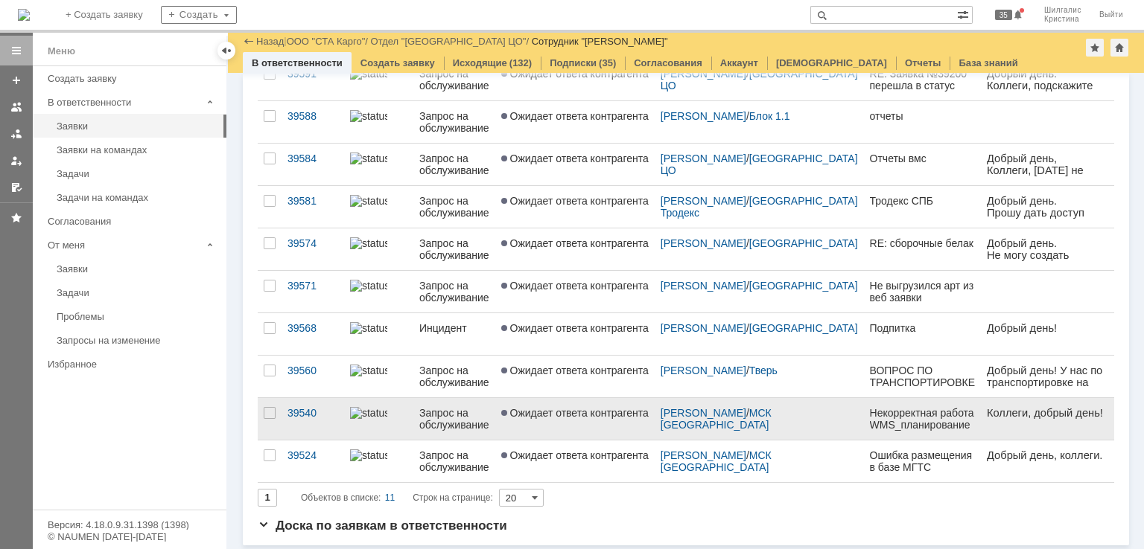
click at [573, 412] on span "Ожидает ответа контрагента" at bounding box center [574, 413] width 147 height 12
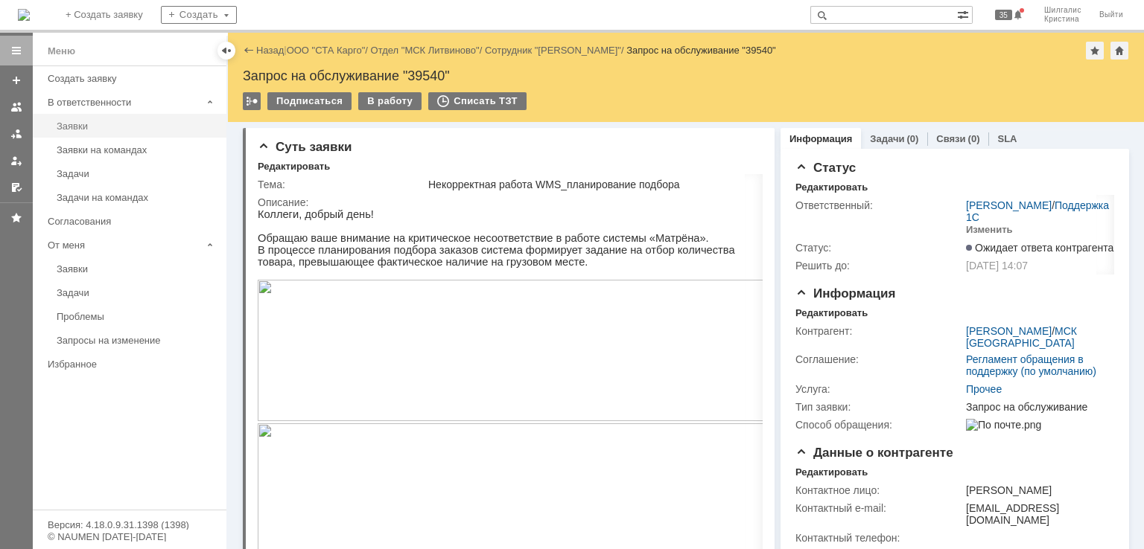
click at [98, 126] on div "Заявки" at bounding box center [137, 126] width 161 height 11
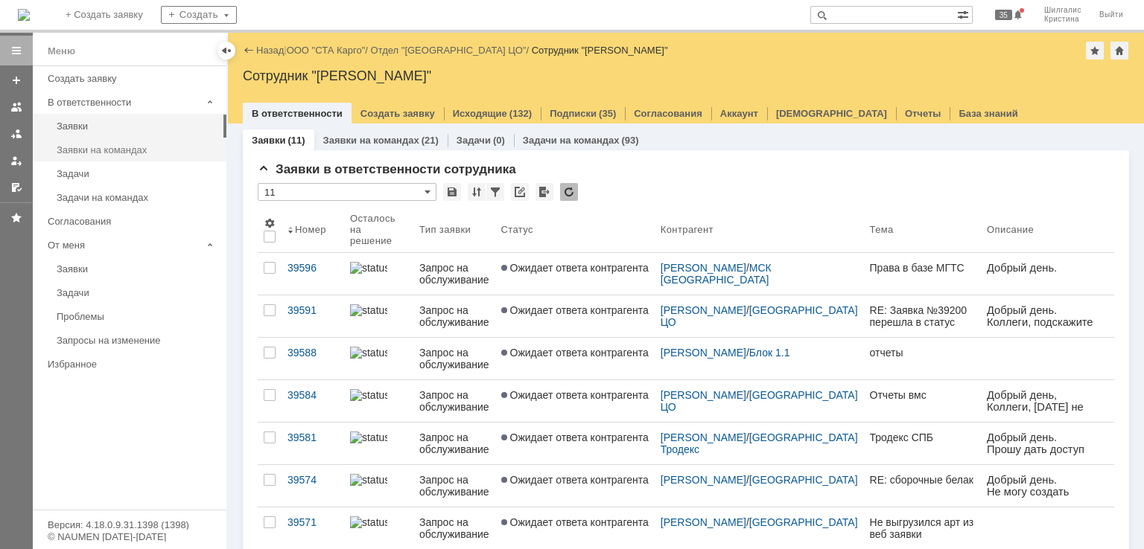
click at [121, 146] on div "Заявки на командах" at bounding box center [137, 149] width 161 height 11
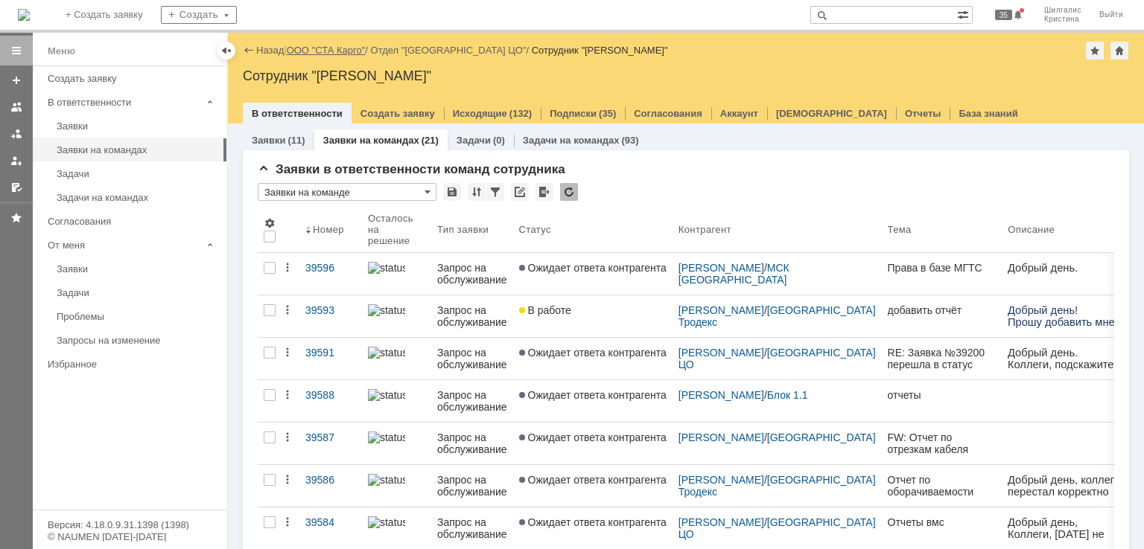
click at [319, 51] on link "ООО "СТА Карго"" at bounding box center [326, 50] width 79 height 11
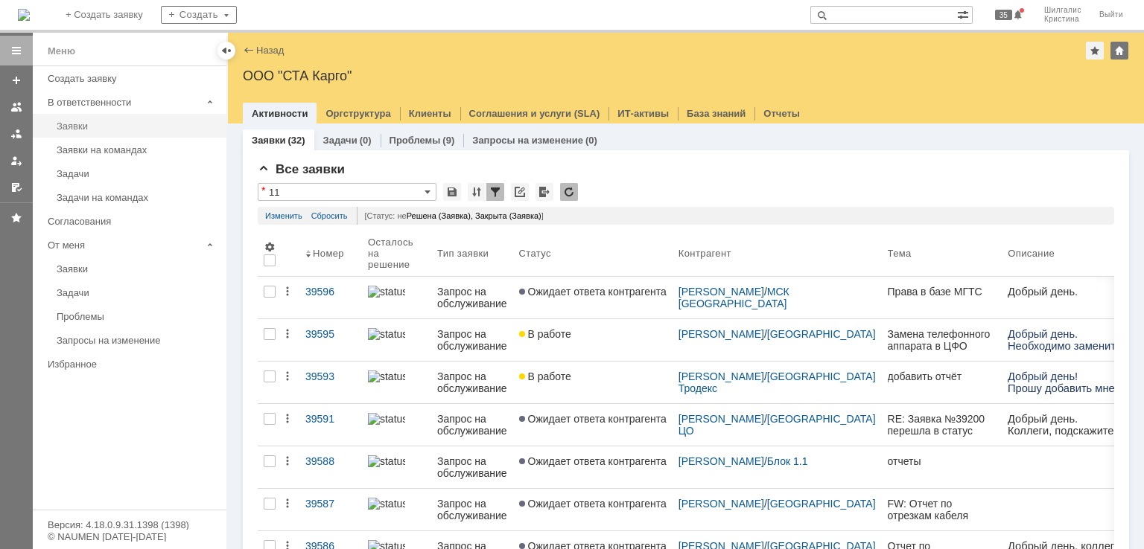
click at [134, 128] on div "Заявки" at bounding box center [137, 126] width 161 height 11
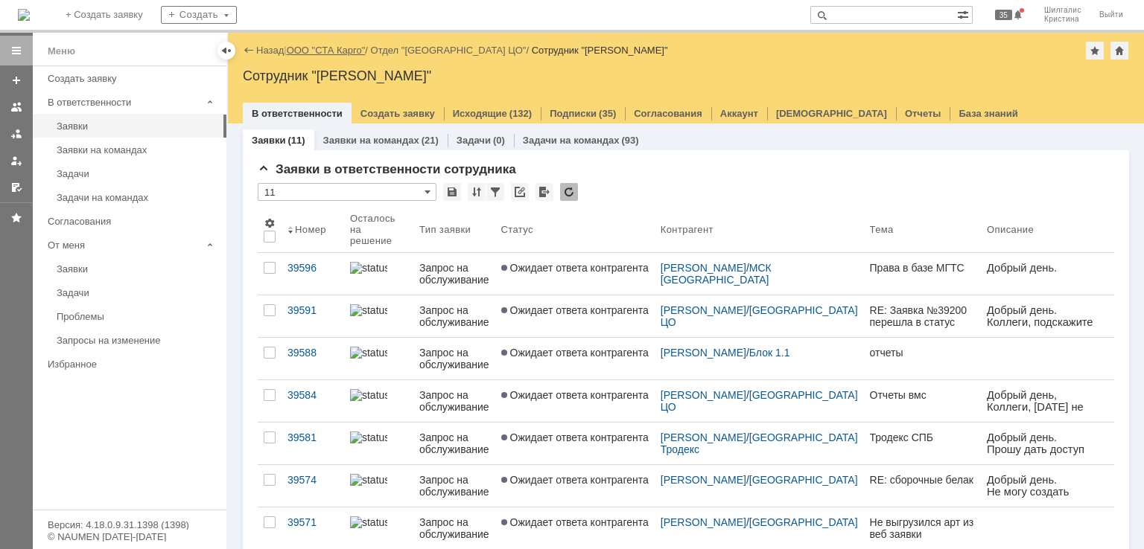
click at [329, 51] on link "ООО "СТА Карго"" at bounding box center [326, 50] width 79 height 11
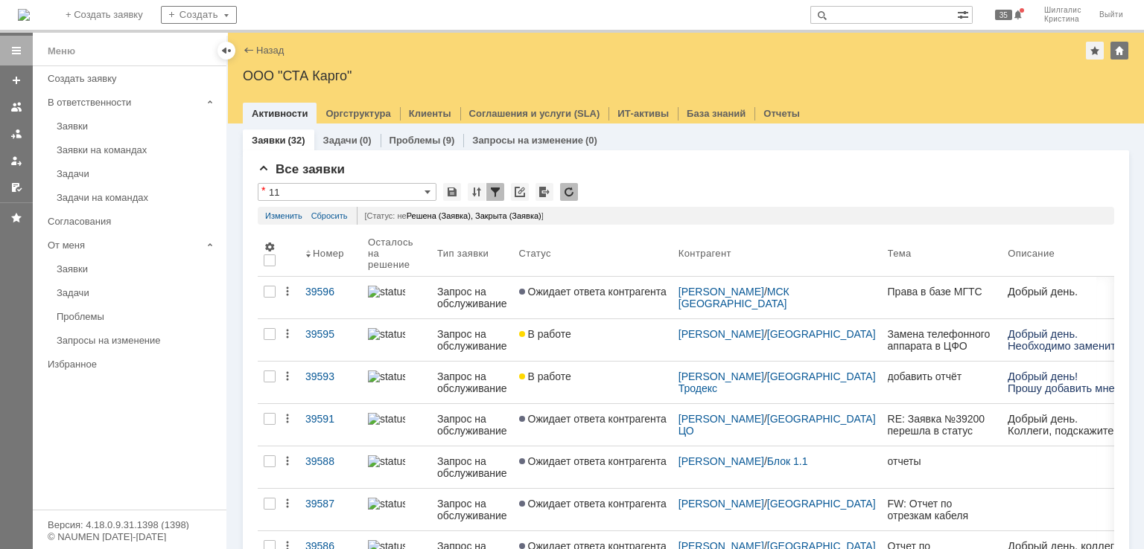
click at [95, 125] on div "Заявки" at bounding box center [137, 126] width 161 height 11
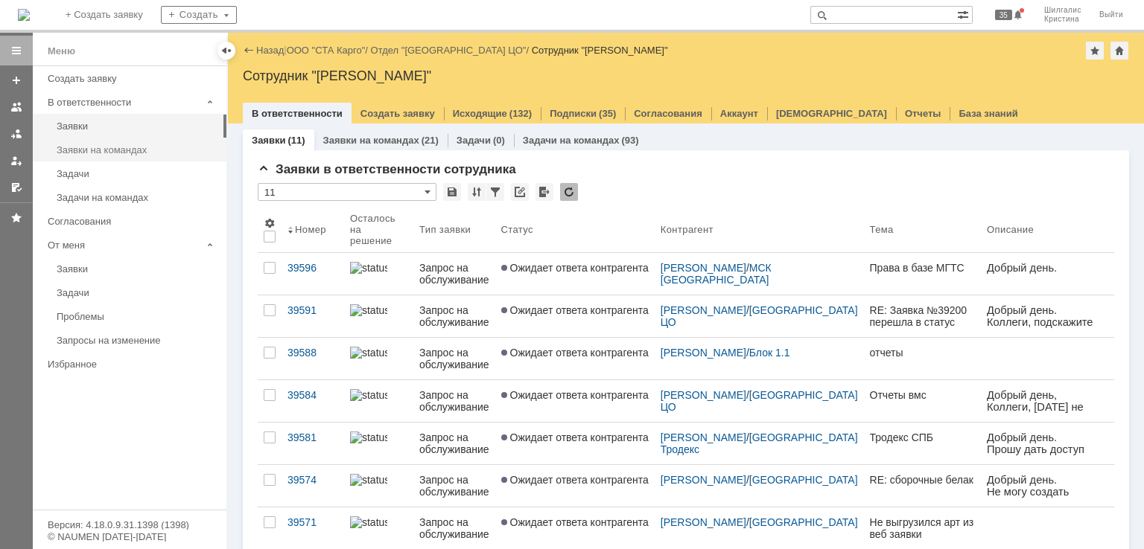
click at [109, 153] on div "Заявки на командах" at bounding box center [137, 149] width 161 height 11
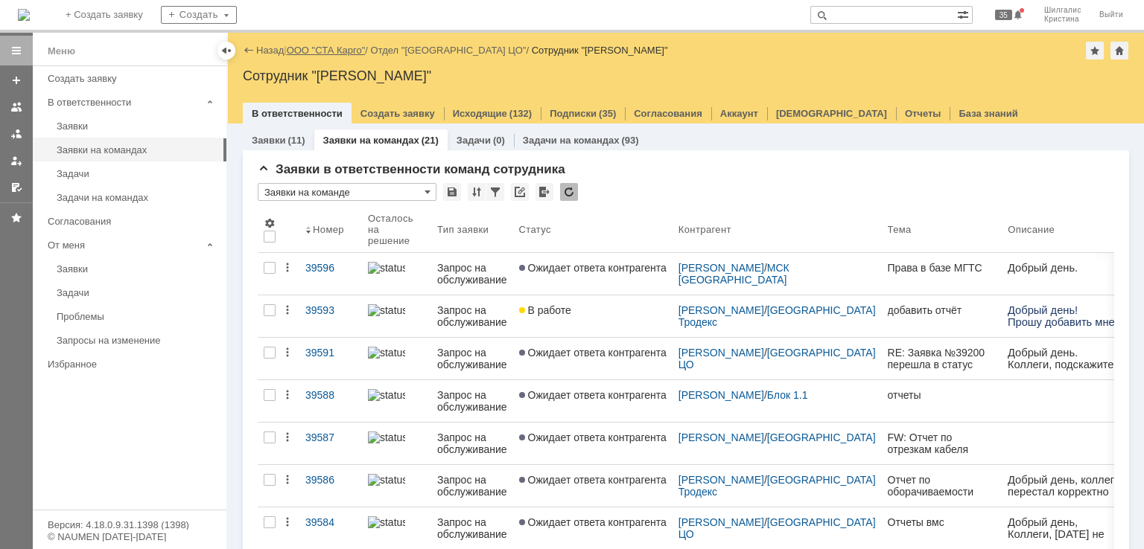
click at [307, 48] on link "ООО "СТА Карго"" at bounding box center [326, 50] width 79 height 11
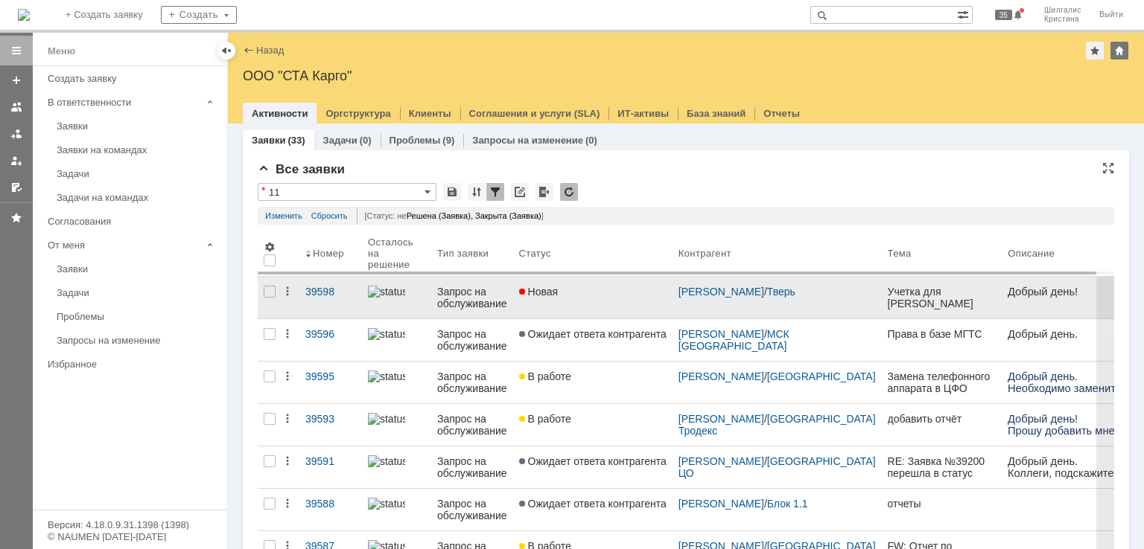
click at [593, 287] on div "Новая" at bounding box center [592, 292] width 147 height 12
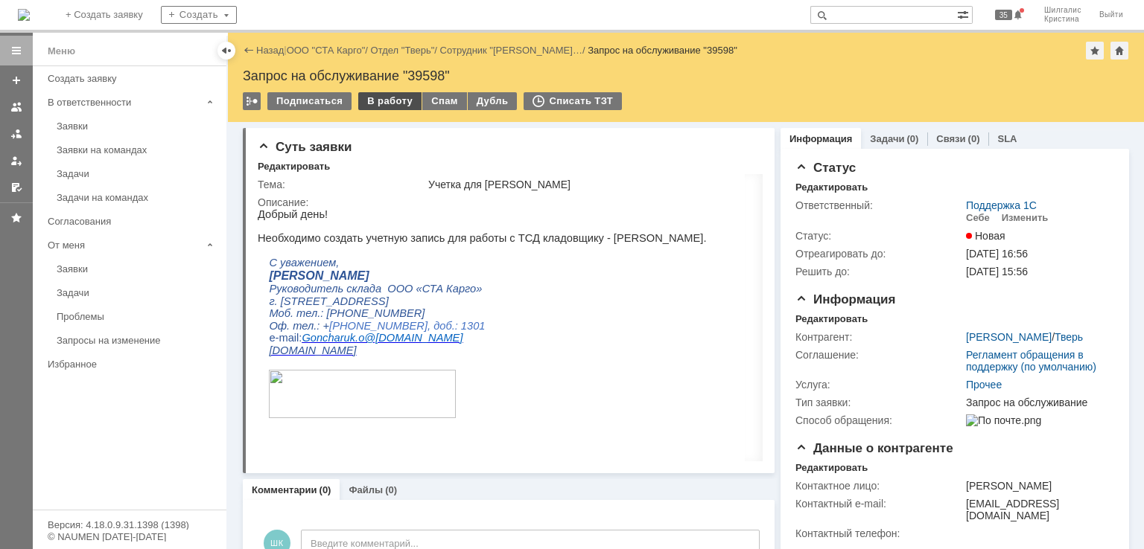
click at [382, 105] on div "В работу" at bounding box center [389, 101] width 63 height 18
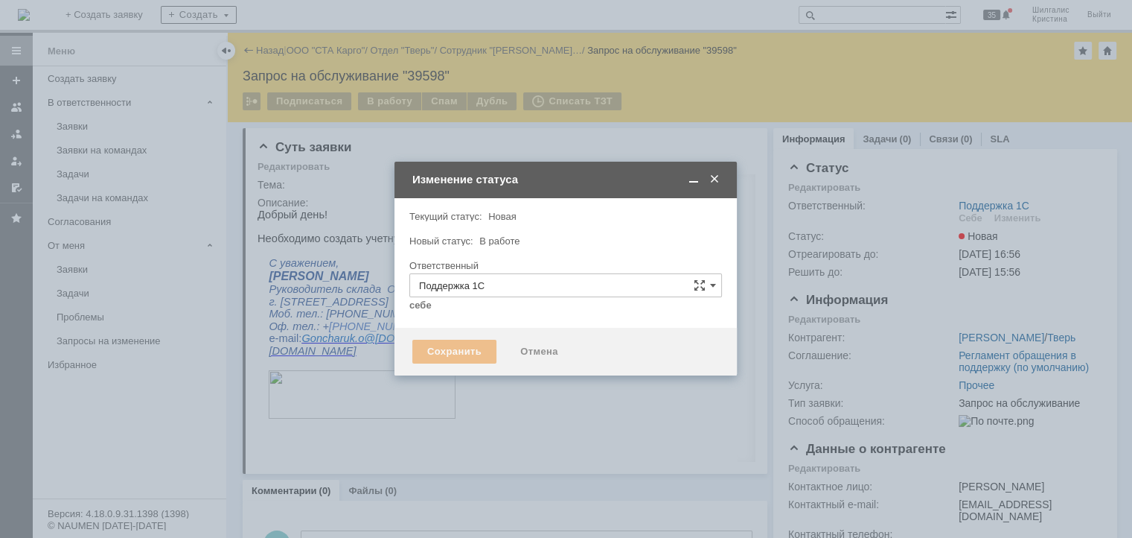
type input "[PERSON_NAME]"
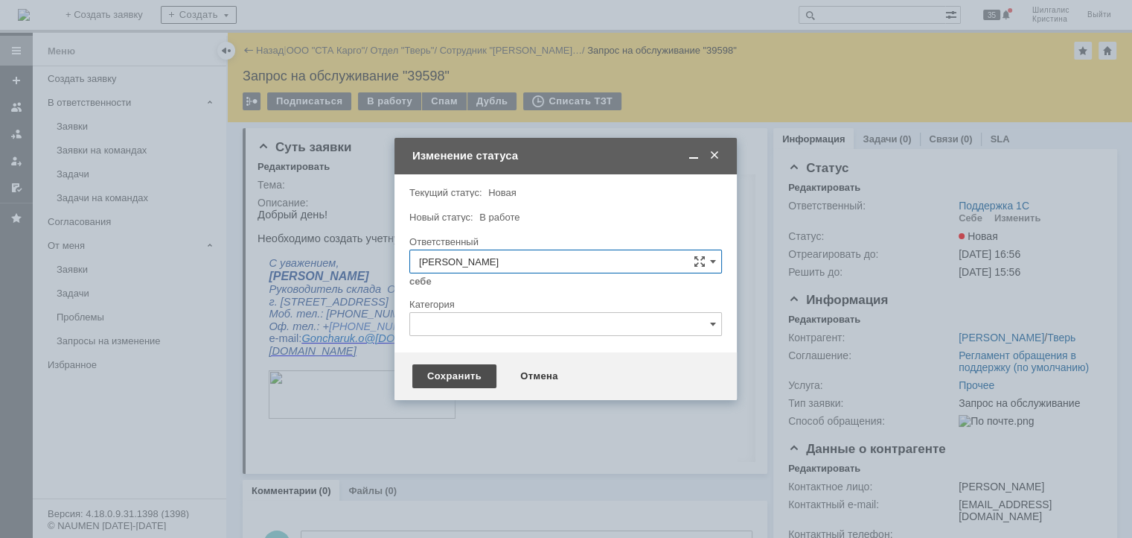
click at [454, 380] on div "Сохранить" at bounding box center [454, 376] width 84 height 24
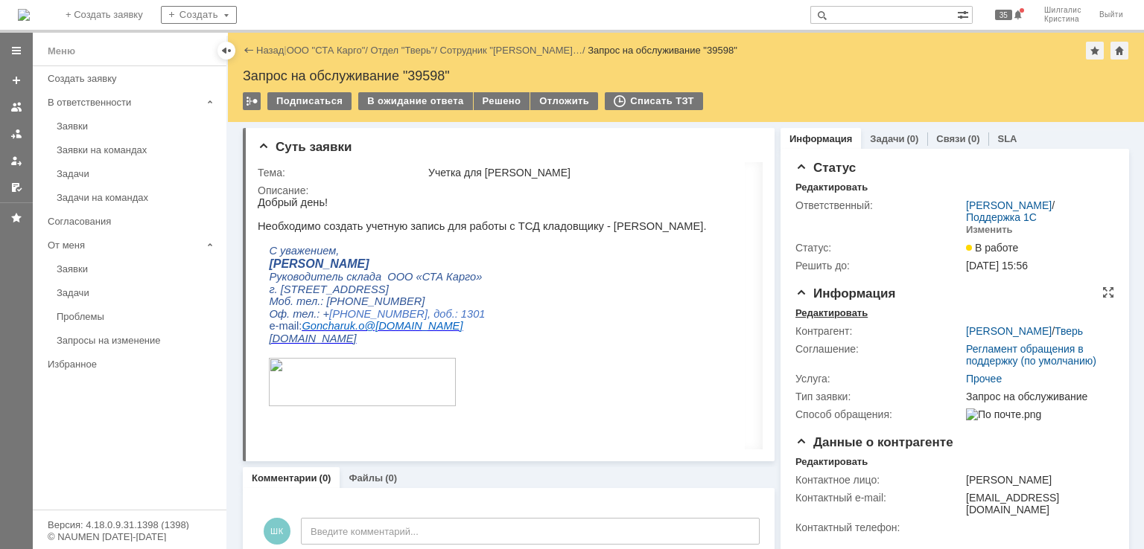
click at [823, 311] on div "Редактировать" at bounding box center [831, 313] width 72 height 12
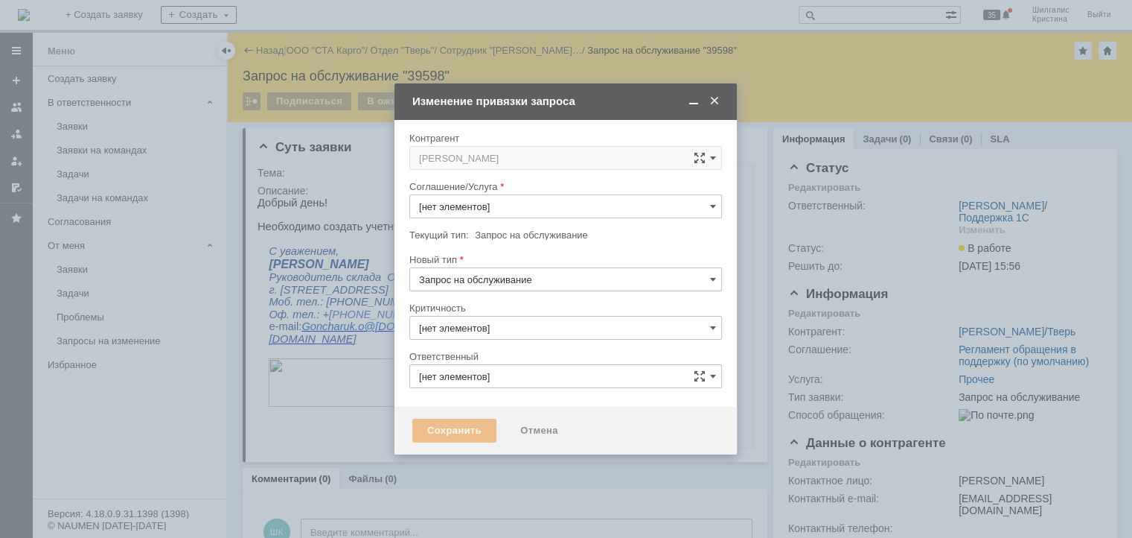
type input "Прочее"
type input "[PERSON_NAME]"
type input "3. Низкая"
type input "[не указано]"
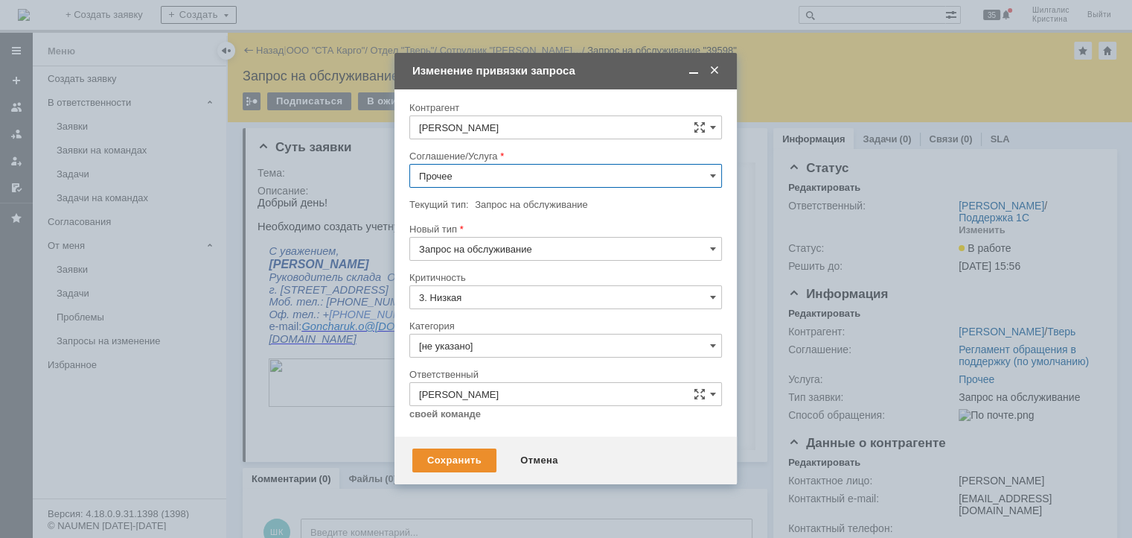
click at [476, 179] on input "Прочее" at bounding box center [565, 176] width 313 height 24
click at [480, 231] on span "WMS Прочее" at bounding box center [565, 237] width 293 height 12
type input "WMS Прочее"
click at [478, 348] on input "[не указано]" at bounding box center [565, 346] width 313 height 24
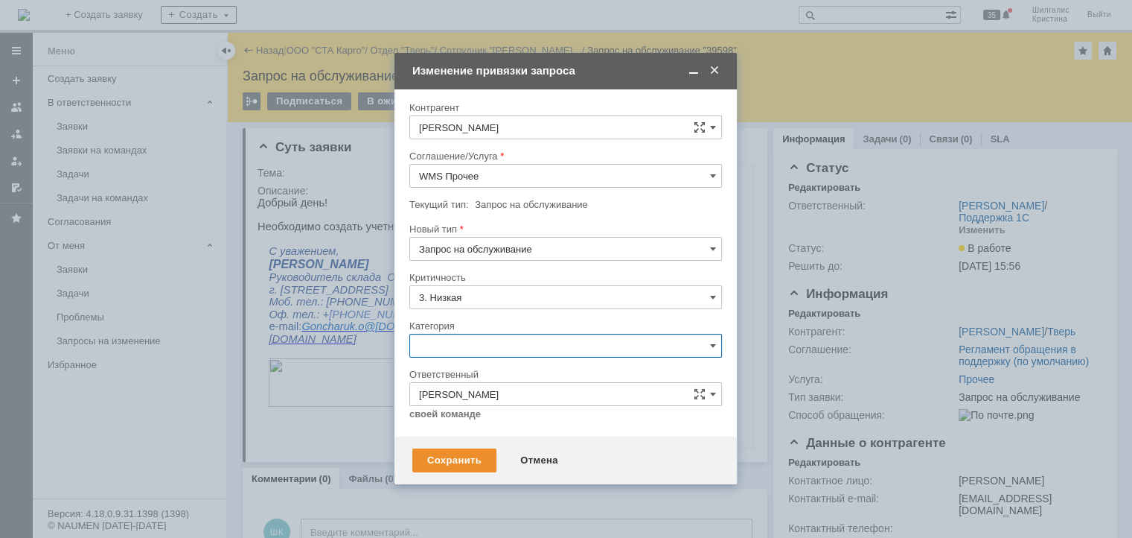
scroll to position [21, 0]
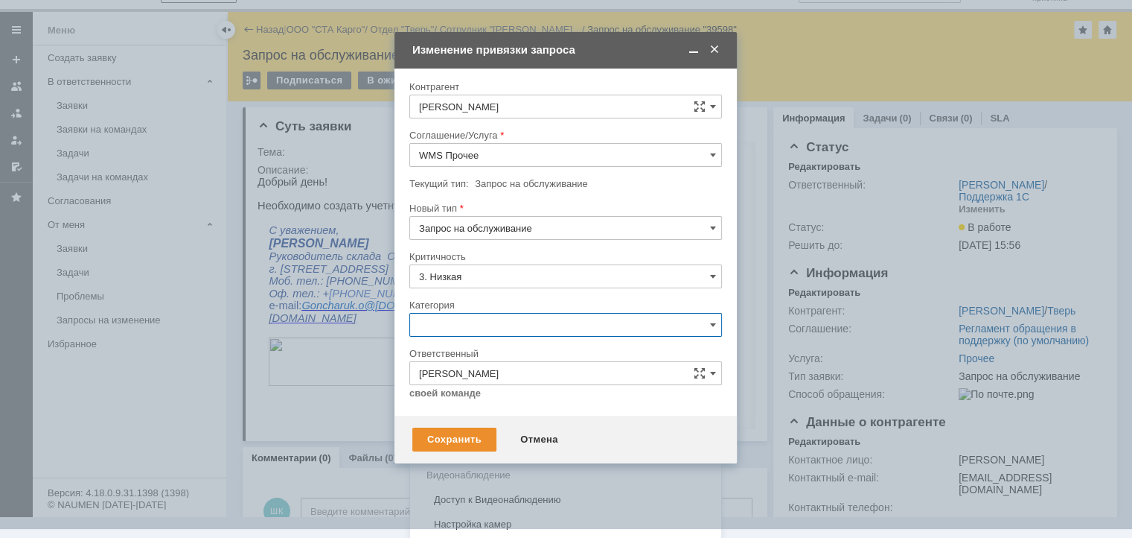
click at [479, 400] on span "Изменение" at bounding box center [565, 401] width 293 height 12
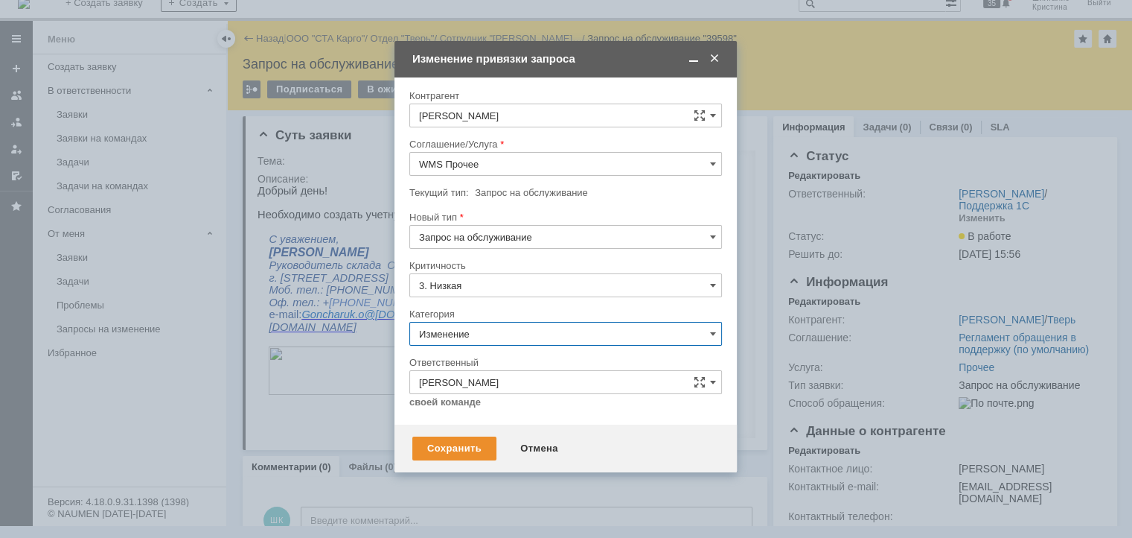
scroll to position [12, 0]
type input "Изменение"
click at [444, 447] on div "Сохранить" at bounding box center [454, 448] width 84 height 24
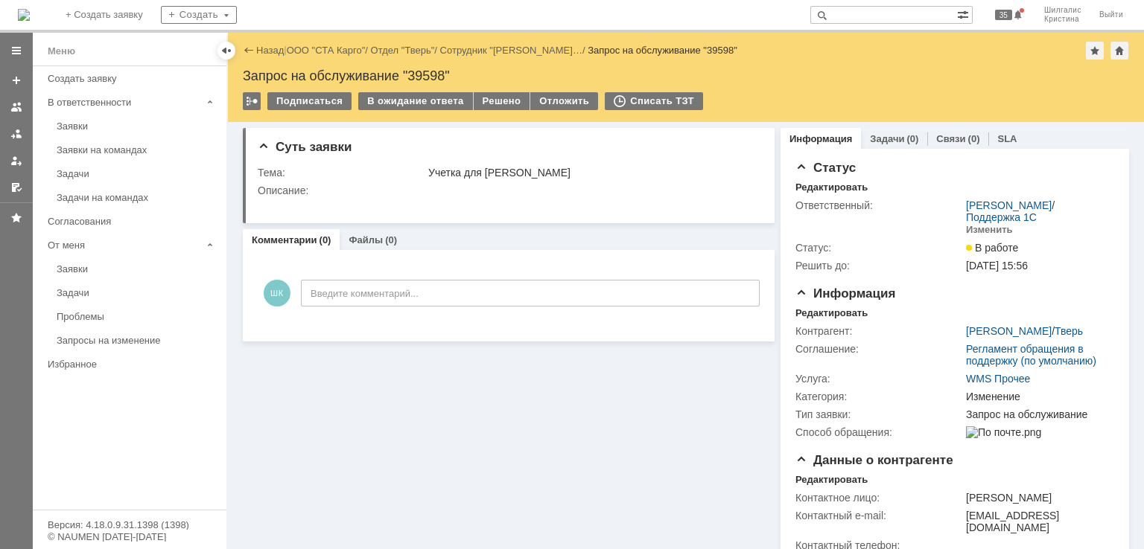
scroll to position [0, 0]
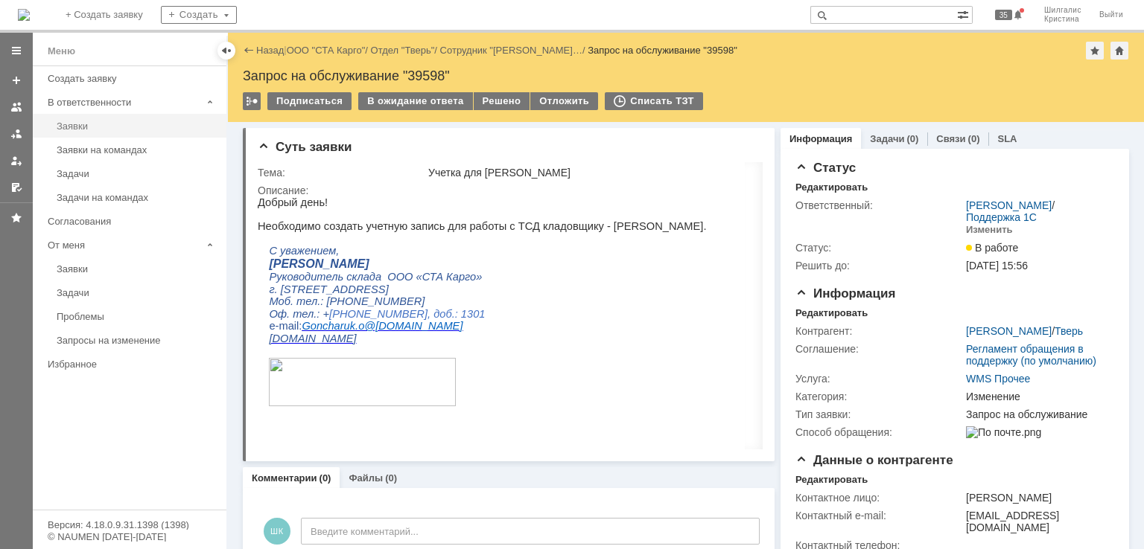
click at [74, 115] on link "Заявки" at bounding box center [137, 126] width 173 height 23
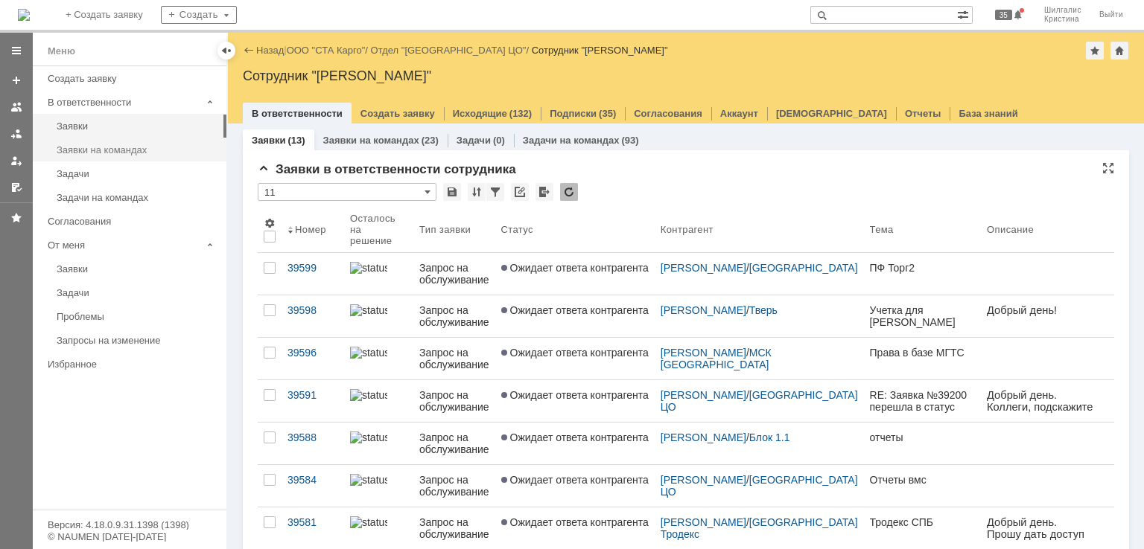
click at [152, 150] on div "Заявки на командах" at bounding box center [137, 149] width 161 height 11
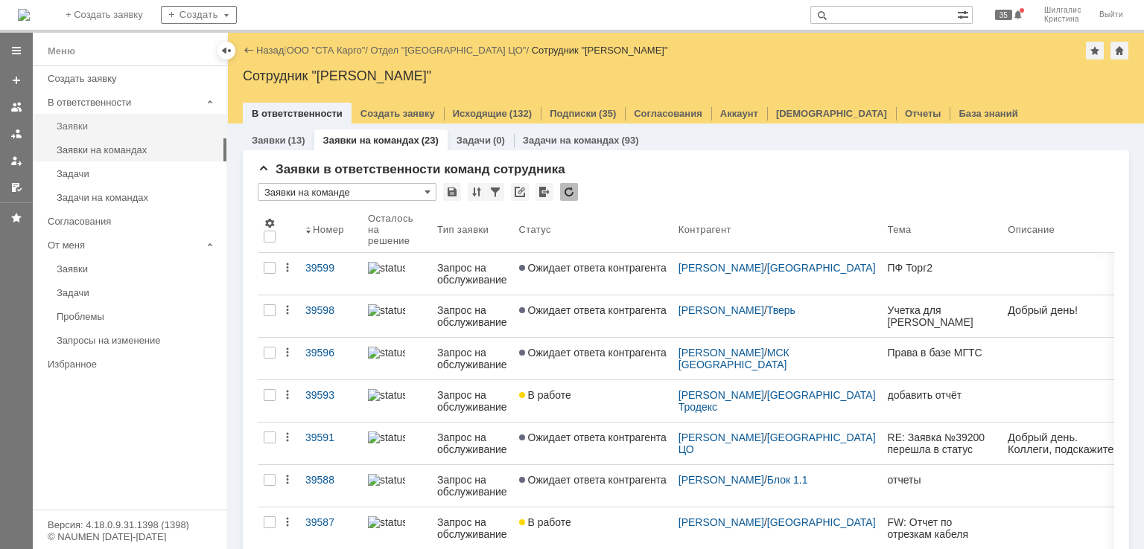
click at [143, 119] on link "Заявки" at bounding box center [137, 126] width 173 height 23
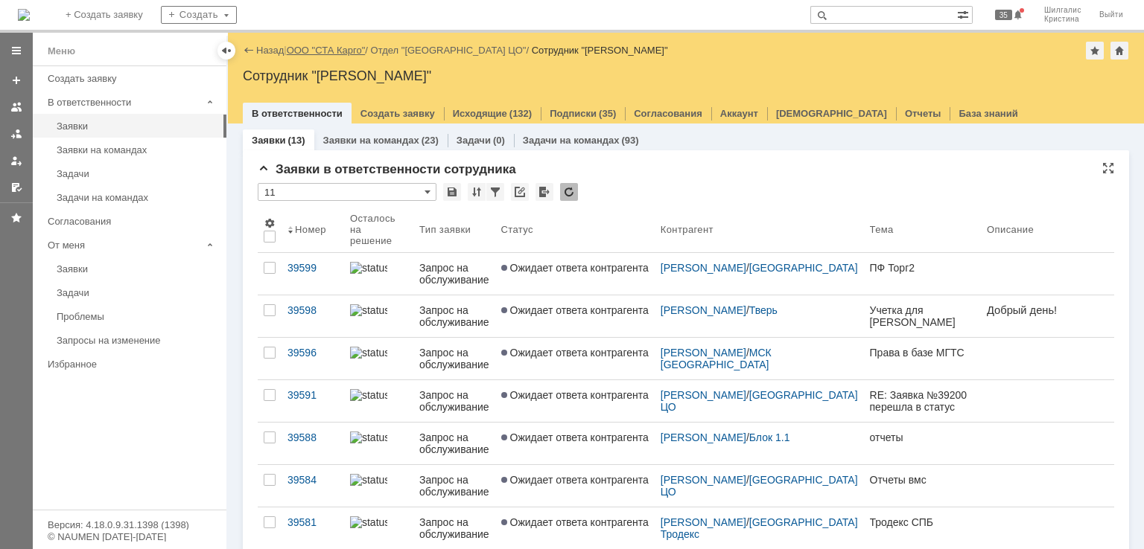
click at [342, 49] on link "ООО "СТА Карго"" at bounding box center [326, 50] width 79 height 11
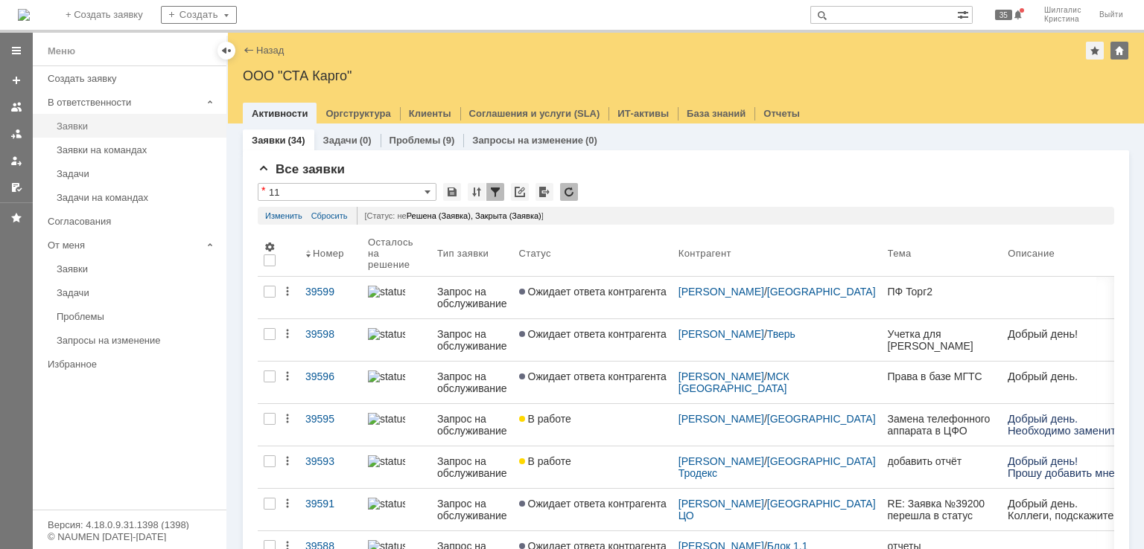
click at [92, 121] on div "Заявки" at bounding box center [137, 126] width 161 height 11
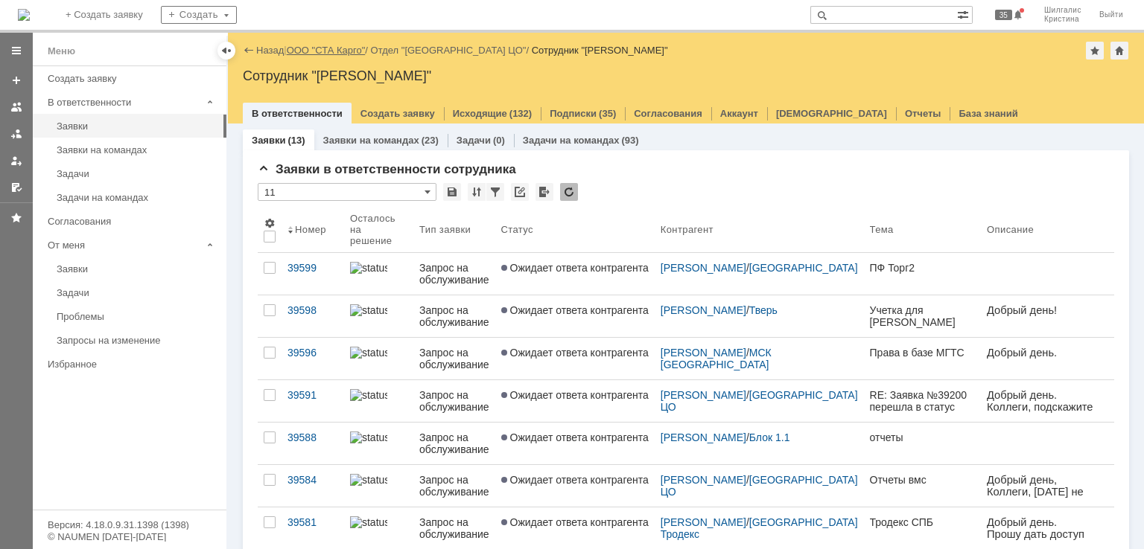
click at [338, 47] on link "ООО "СТА Карго"" at bounding box center [326, 50] width 79 height 11
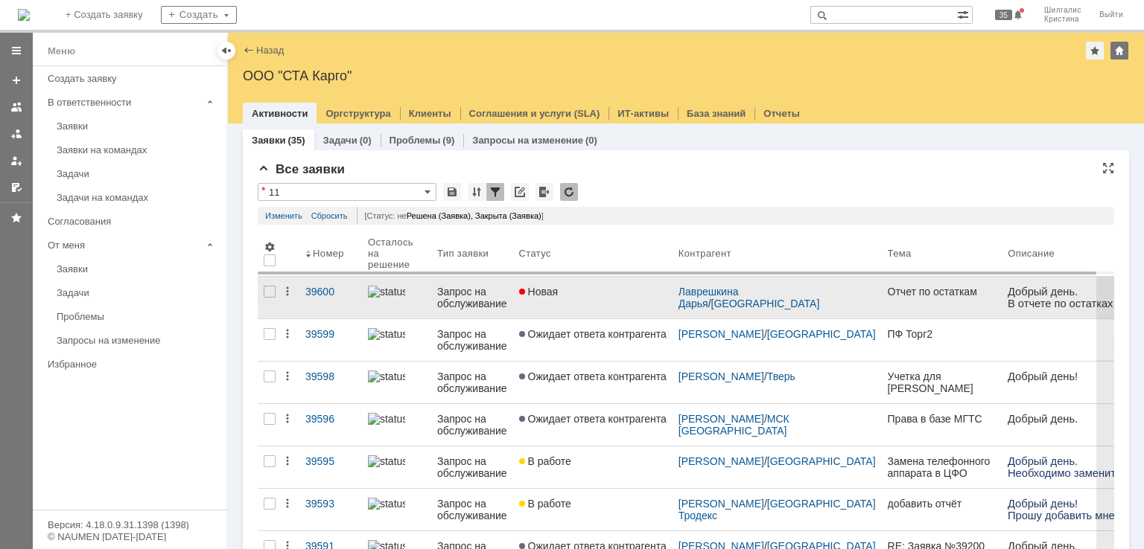
click at [548, 310] on link "Новая" at bounding box center [592, 298] width 159 height 42
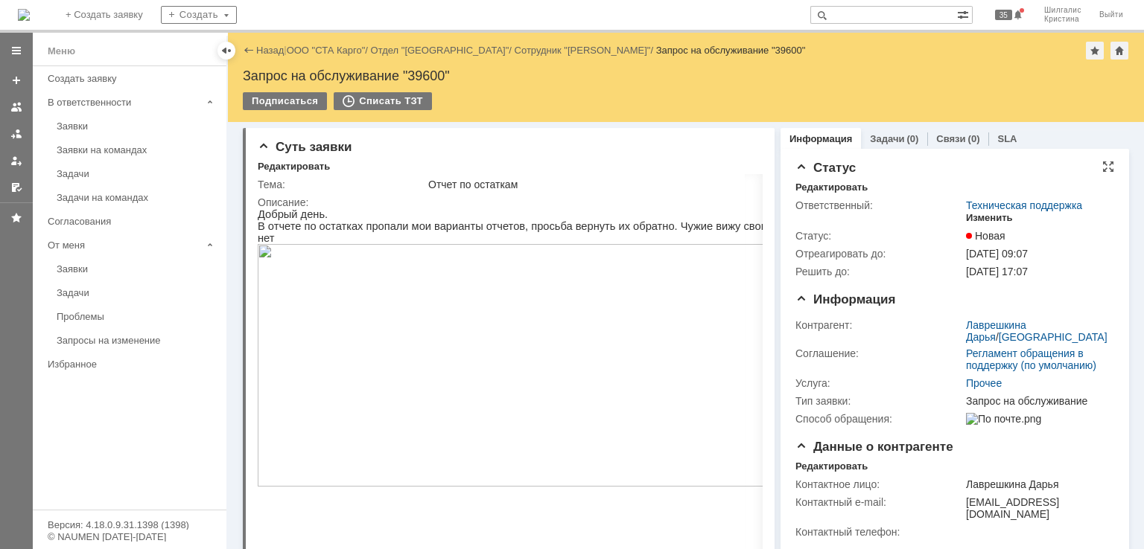
click at [977, 215] on div "Изменить" at bounding box center [989, 218] width 47 height 12
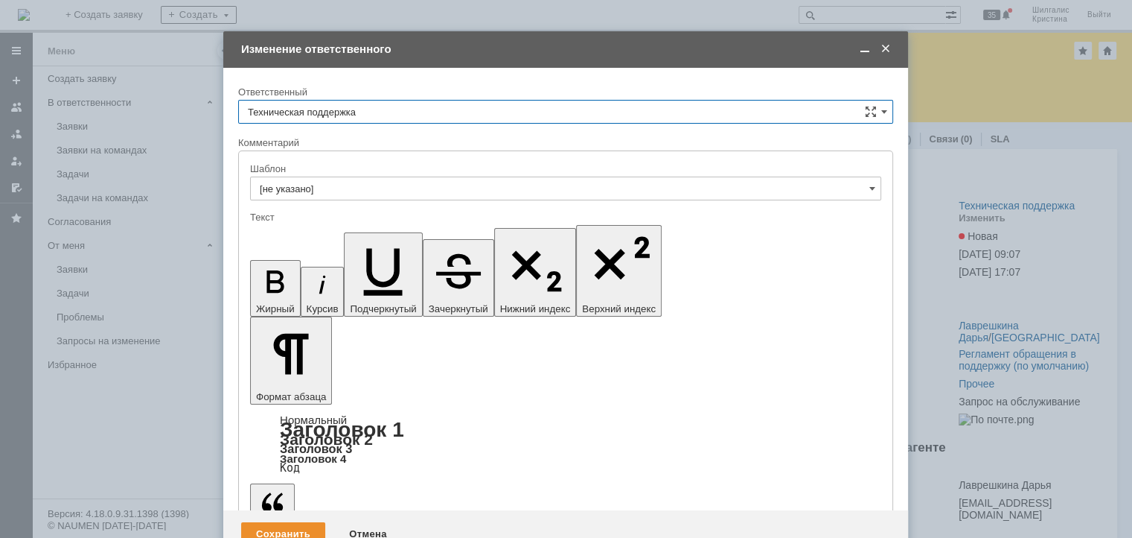
click at [376, 111] on input "Техническая поддержка" at bounding box center [565, 112] width 655 height 24
click at [376, 183] on span "[PERSON_NAME]" at bounding box center [566, 188] width 636 height 12
type input "[PERSON_NAME]"
click at [291, 522] on div "Сохранить" at bounding box center [283, 534] width 84 height 24
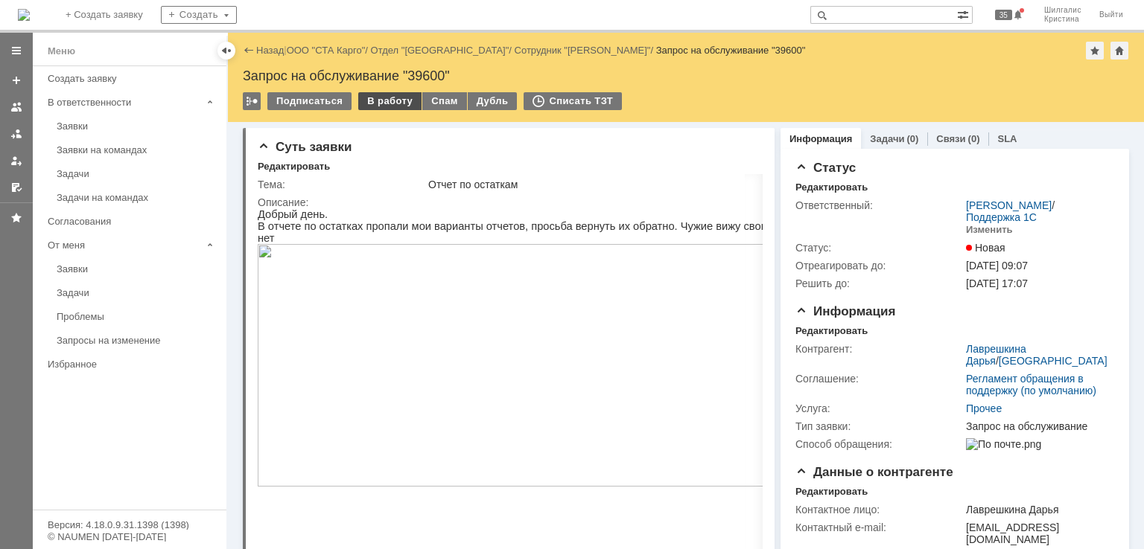
click at [382, 105] on div "В работу" at bounding box center [389, 101] width 63 height 18
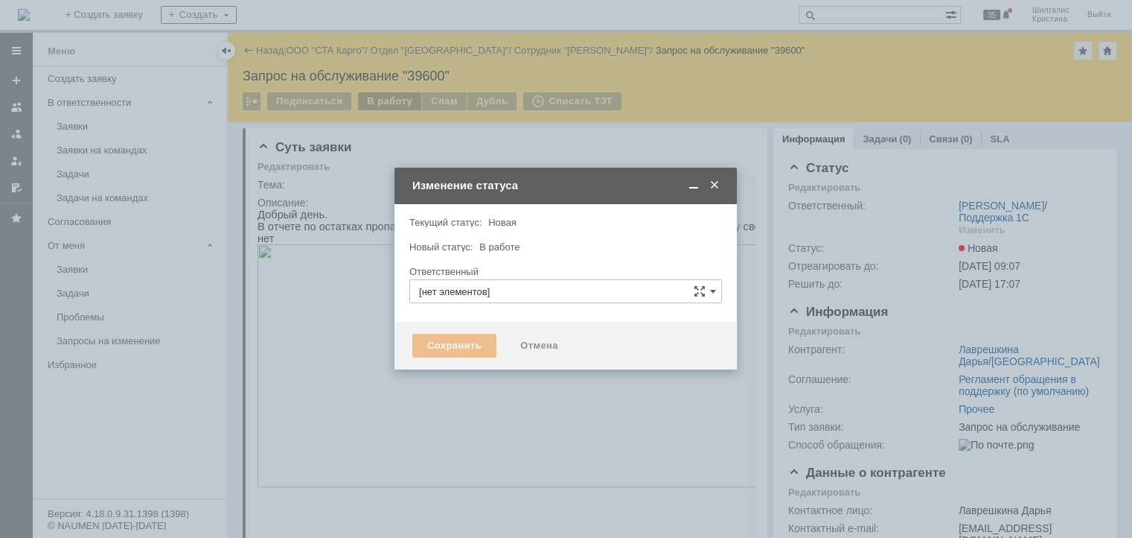
type input "[PERSON_NAME]"
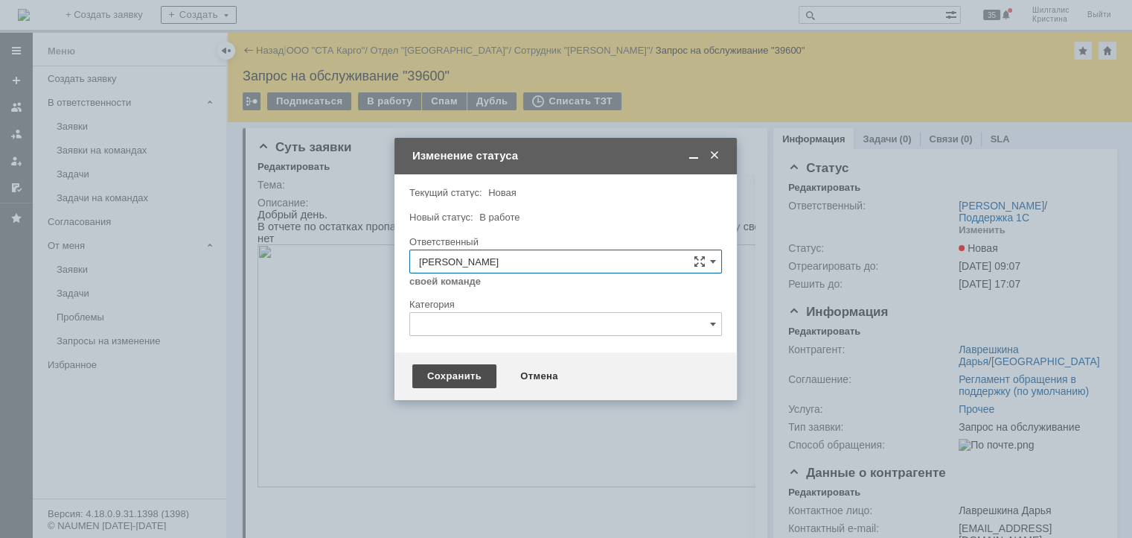
click at [436, 382] on div "Сохранить" at bounding box center [454, 376] width 84 height 24
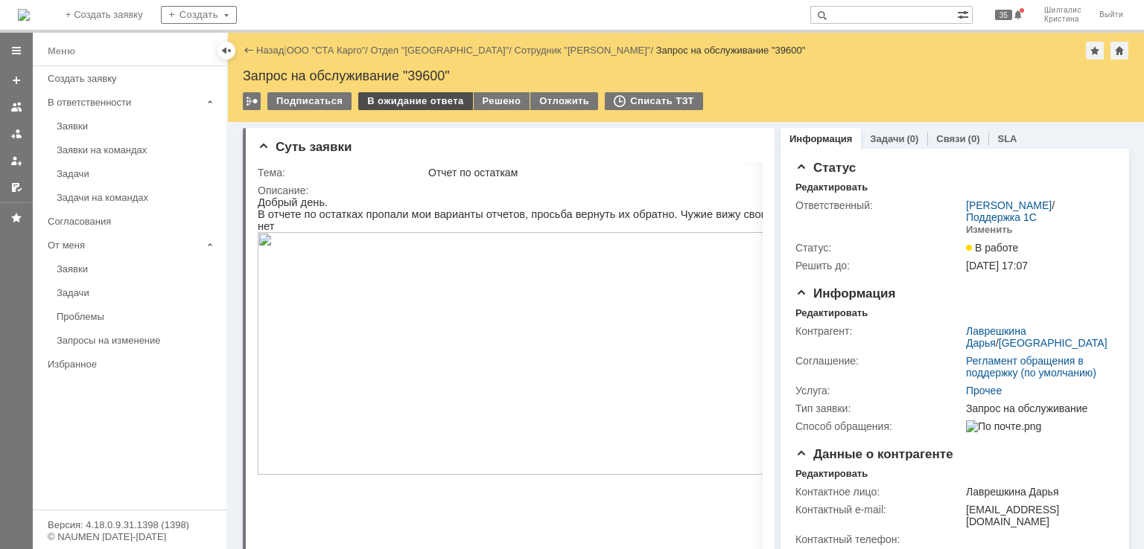
click at [403, 98] on div "В ожидание ответа" at bounding box center [415, 101] width 114 height 18
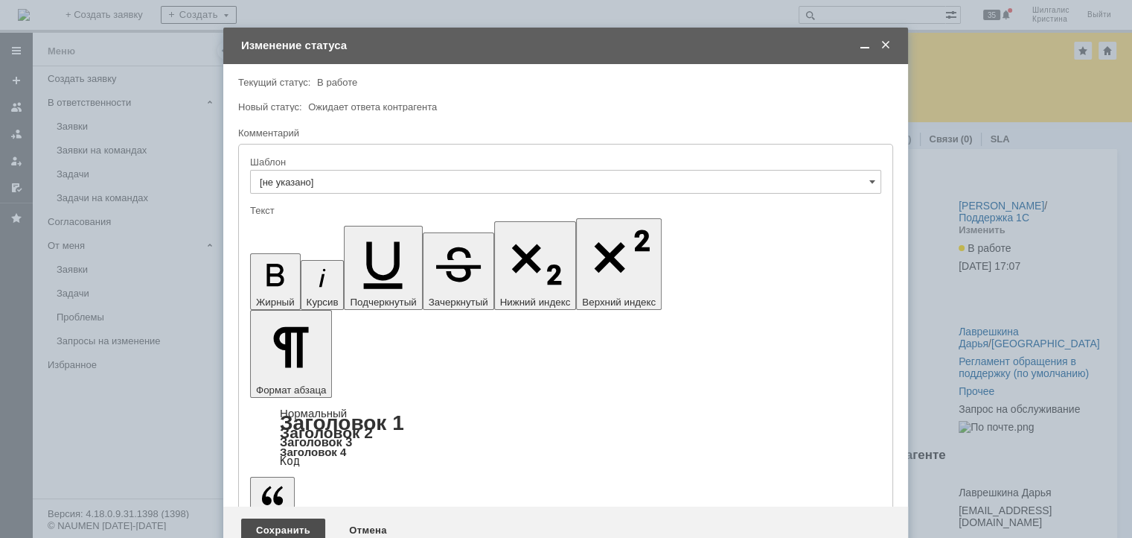
click at [259, 518] on div "Сохранить" at bounding box center [283, 530] width 84 height 24
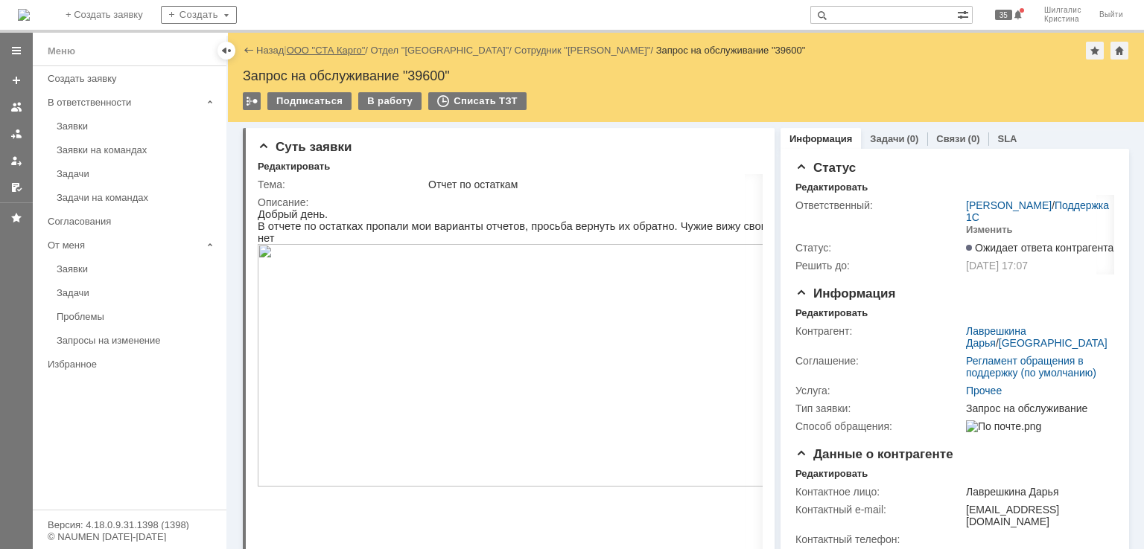
click at [337, 47] on link "ООО "СТА Карго"" at bounding box center [326, 50] width 79 height 11
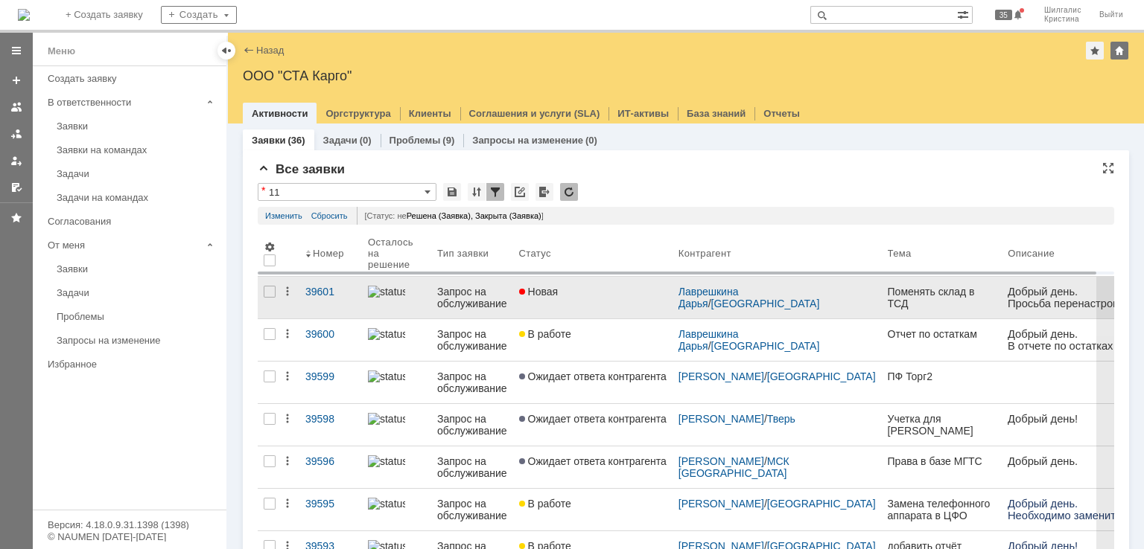
click at [575, 293] on div "Новая" at bounding box center [592, 292] width 147 height 12
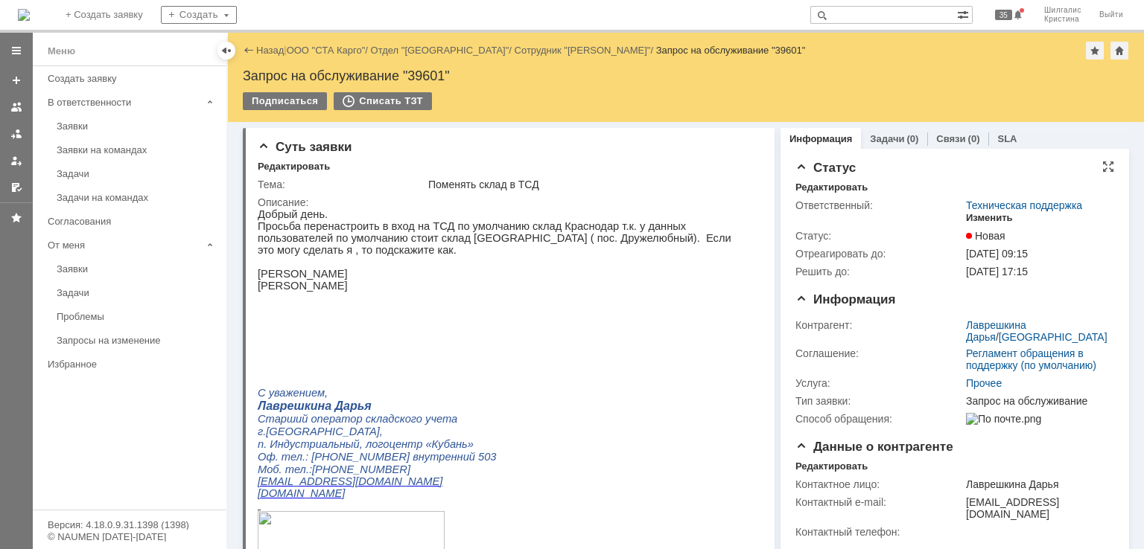
click at [972, 220] on div "Изменить" at bounding box center [989, 218] width 47 height 12
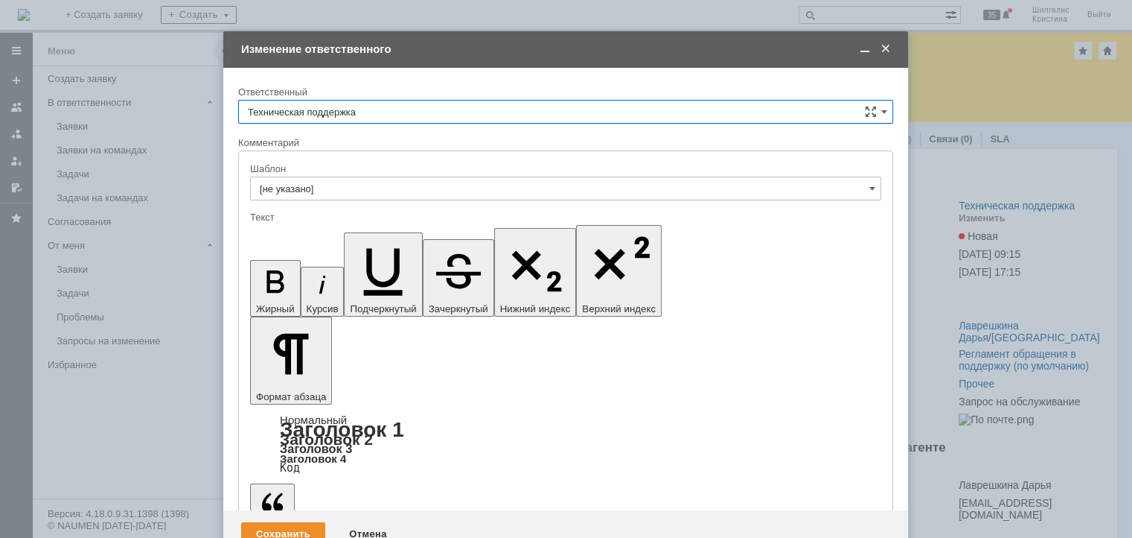
click at [383, 111] on input "Техническая поддержка" at bounding box center [565, 112] width 655 height 24
click at [371, 182] on span "[PERSON_NAME]" at bounding box center [566, 188] width 636 height 12
type input "[PERSON_NAME]"
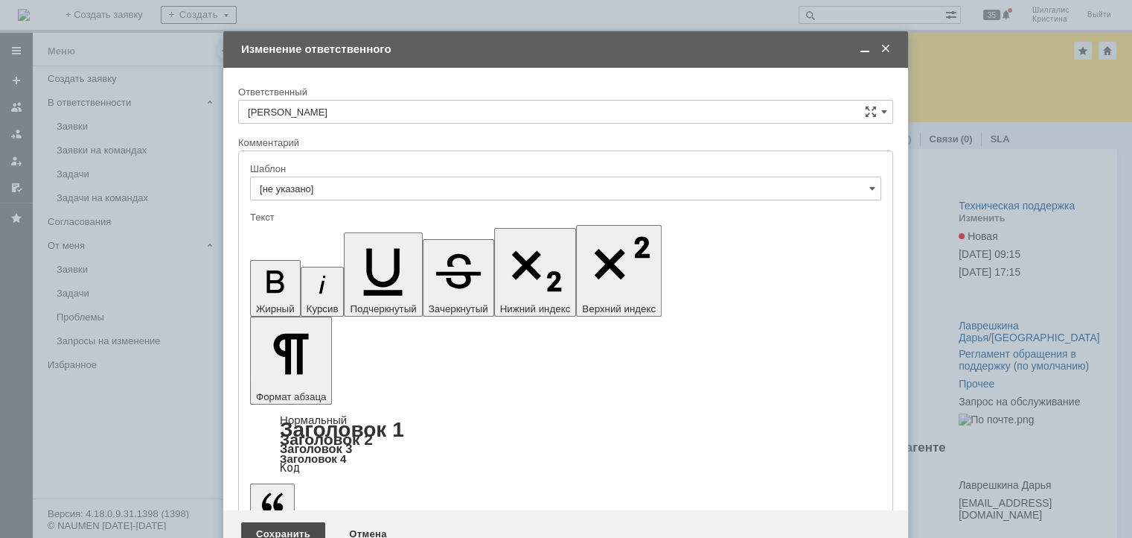
click at [274, 522] on div "Сохранить" at bounding box center [283, 534] width 84 height 24
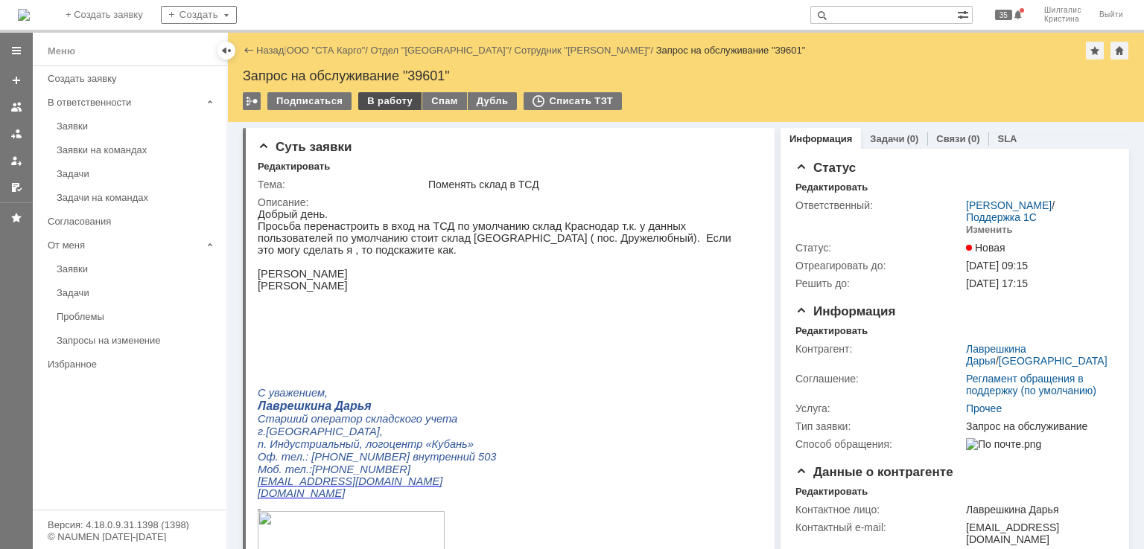
click at [387, 94] on div "В работу" at bounding box center [389, 101] width 63 height 18
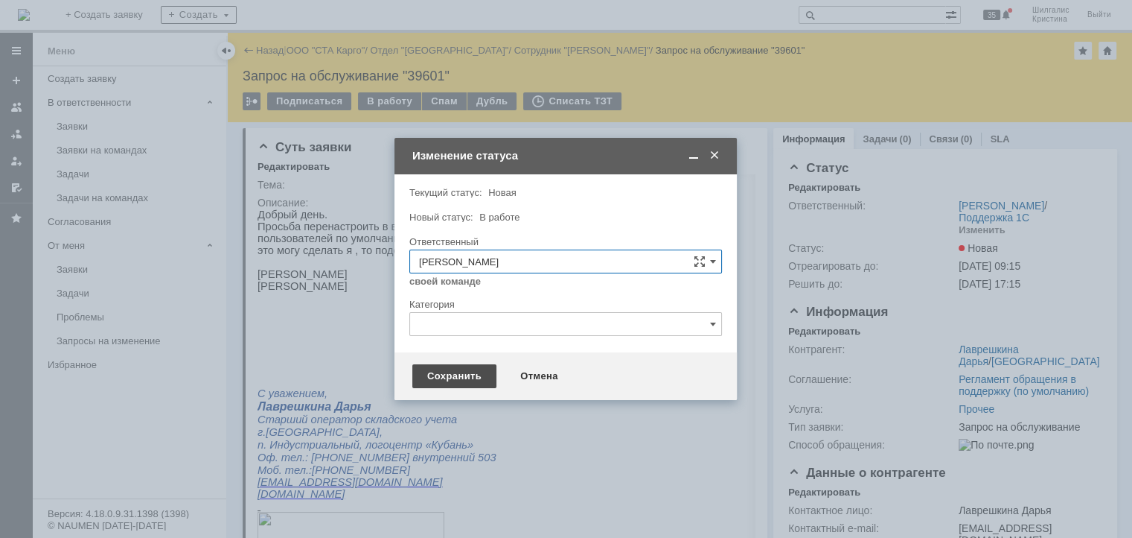
click at [441, 373] on div "Сохранить" at bounding box center [454, 376] width 84 height 24
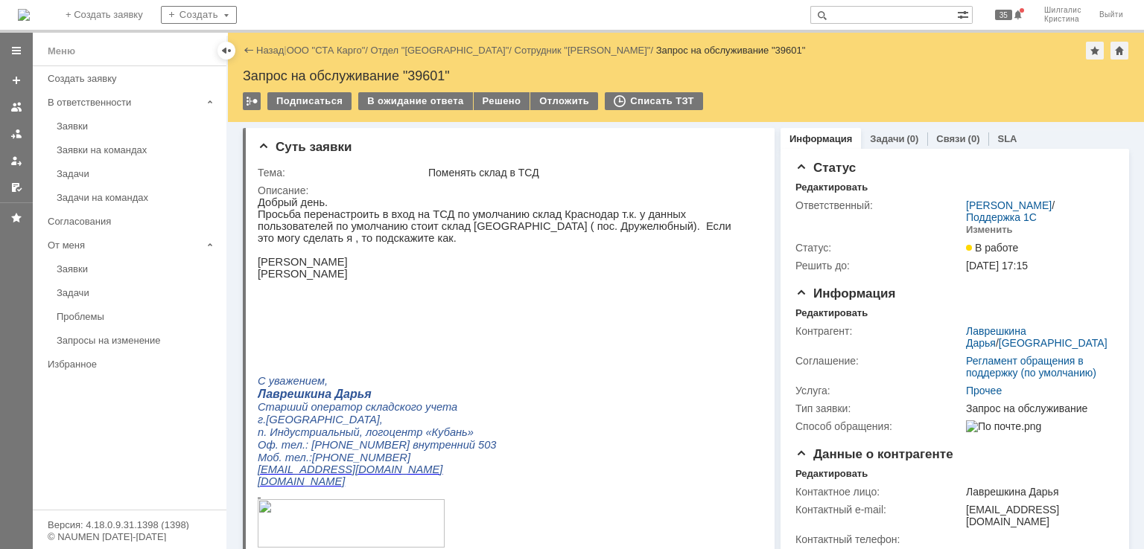
click at [281, 256] on p "Петрев Василий В." at bounding box center [504, 262] width 492 height 12
copy p "Петрев"
click at [272, 269] on p "Малеев Юрий С." at bounding box center [504, 274] width 492 height 12
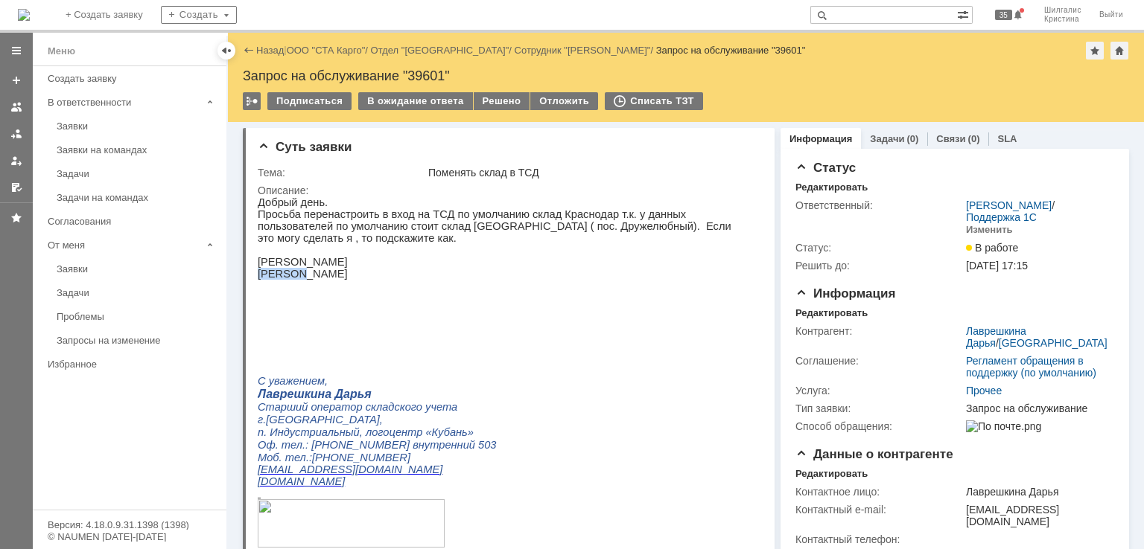
copy p "Малеев"
click at [407, 99] on div "В ожидание ответа" at bounding box center [415, 101] width 114 height 18
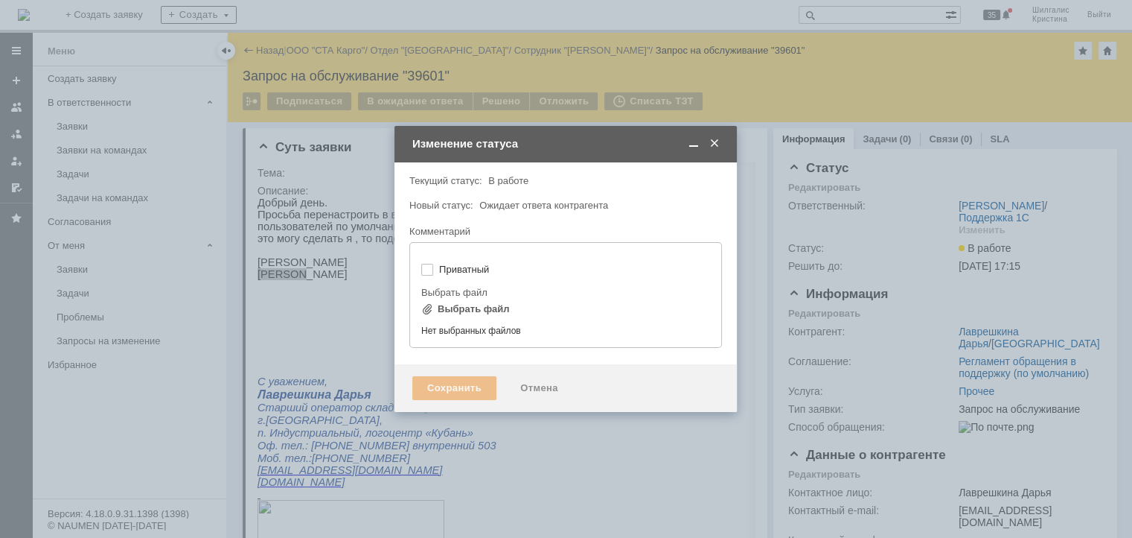
type input "[не указано]"
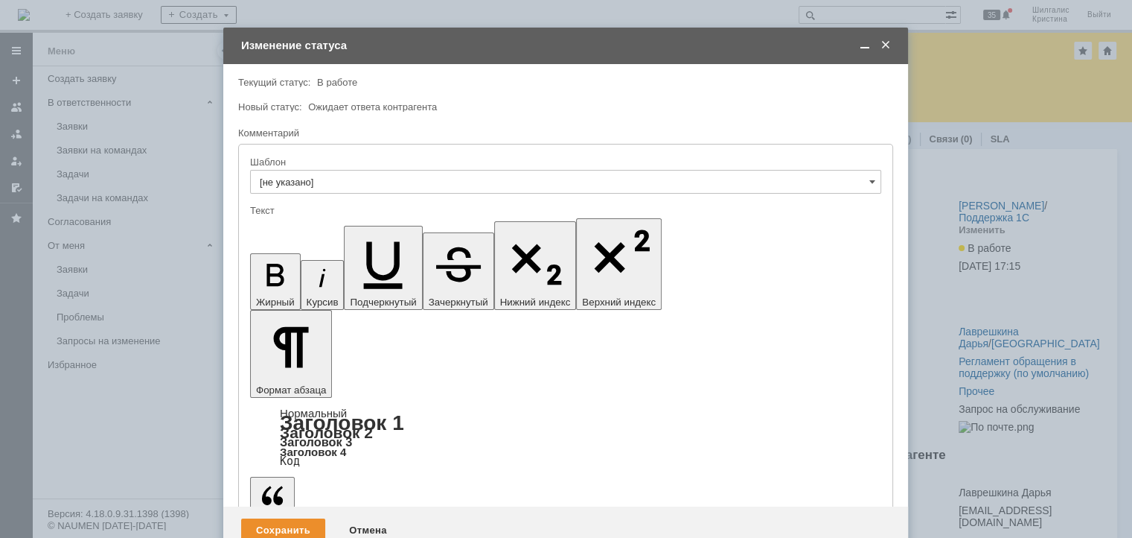
click at [284, 518] on div "Сохранить" at bounding box center [283, 530] width 84 height 24
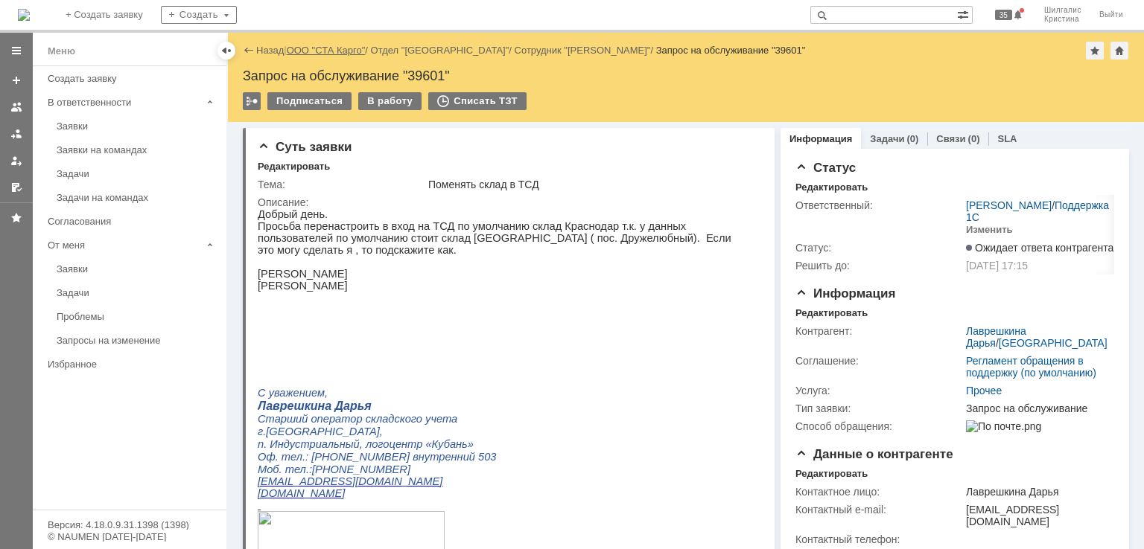
click at [326, 46] on link "ООО "СТА Карго"" at bounding box center [326, 50] width 79 height 11
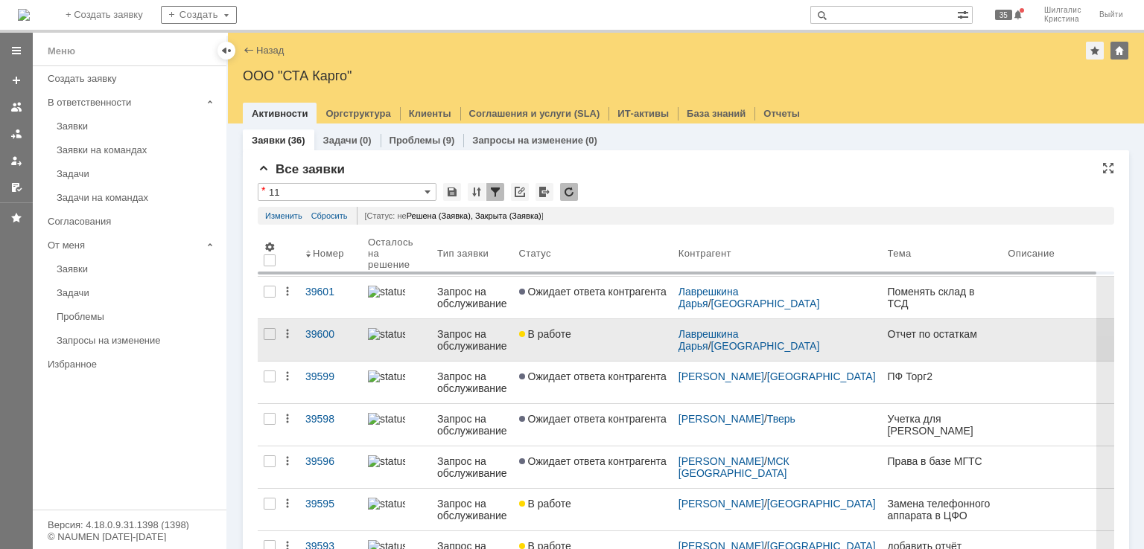
click at [568, 333] on span "В работе" at bounding box center [545, 334] width 52 height 12
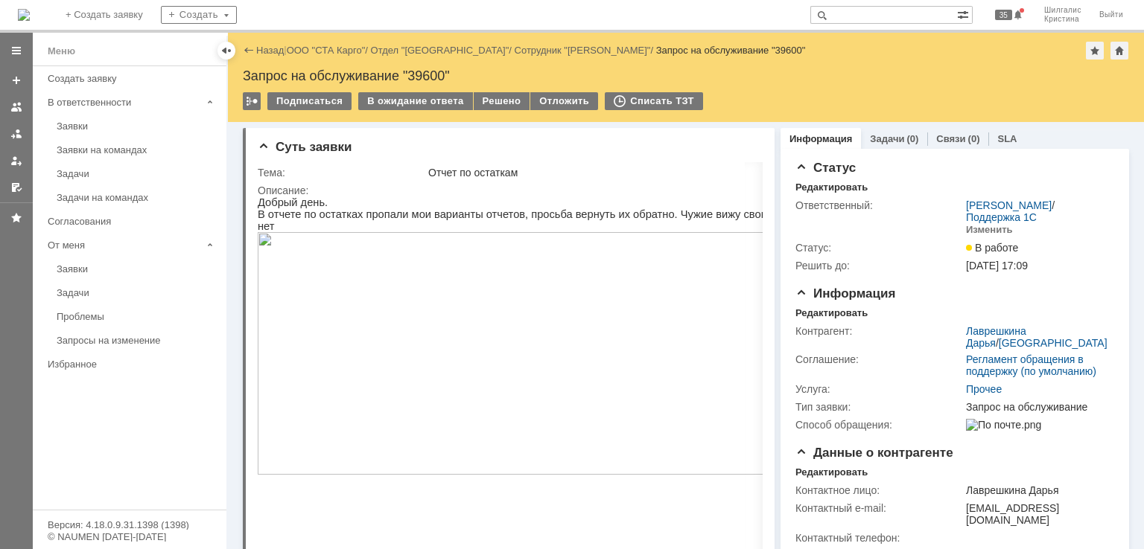
click at [316, 232] on img at bounding box center [518, 353] width 521 height 243
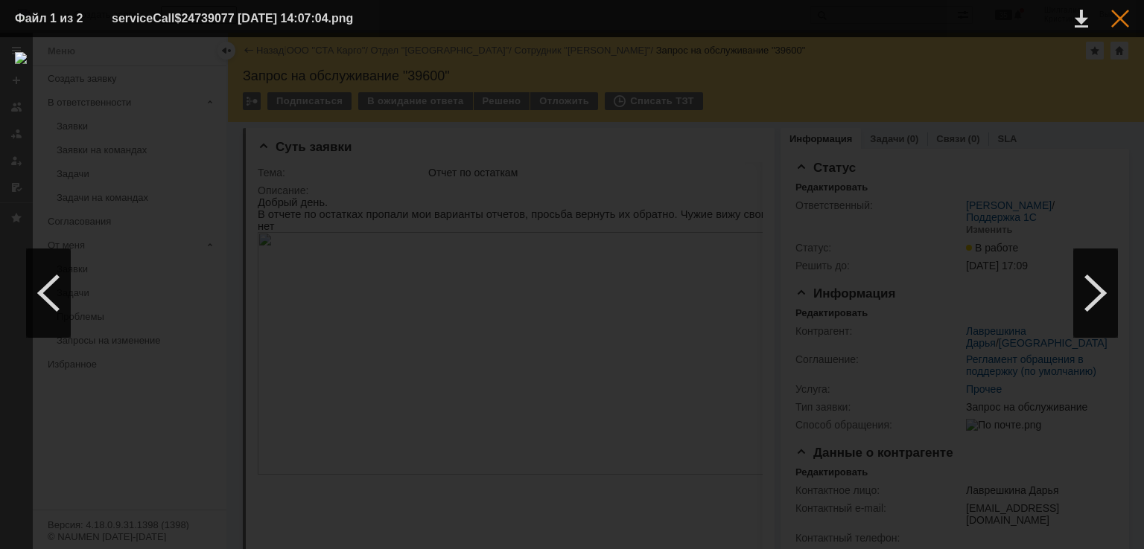
click at [1112, 19] on div at bounding box center [1120, 19] width 18 height 18
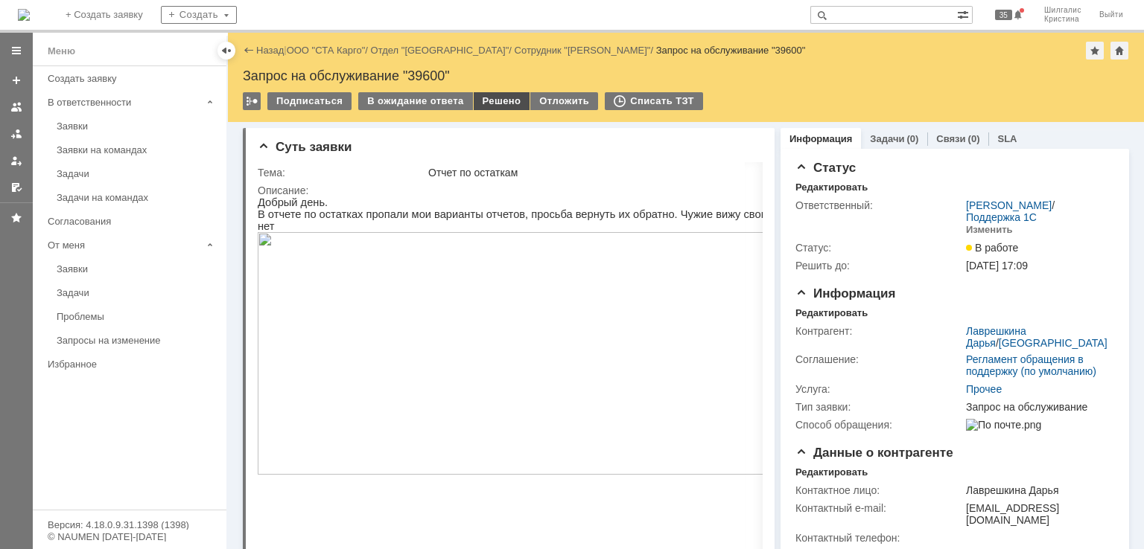
click at [486, 95] on div "Решено" at bounding box center [502, 101] width 57 height 18
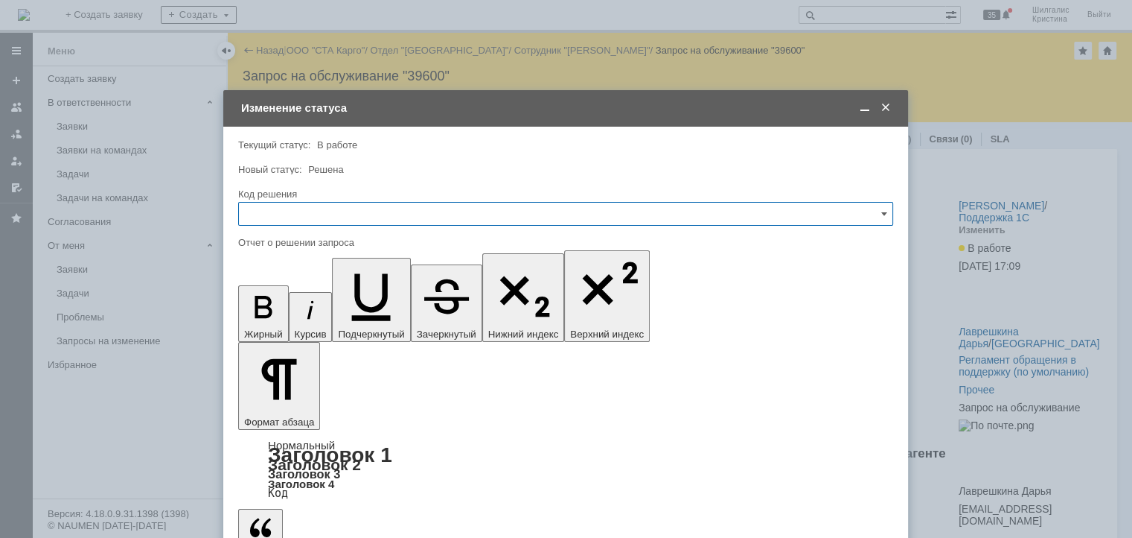
click at [325, 216] on input "text" at bounding box center [565, 214] width 655 height 24
click at [286, 404] on div "Решено" at bounding box center [566, 413] width 654 height 24
type input "Решено"
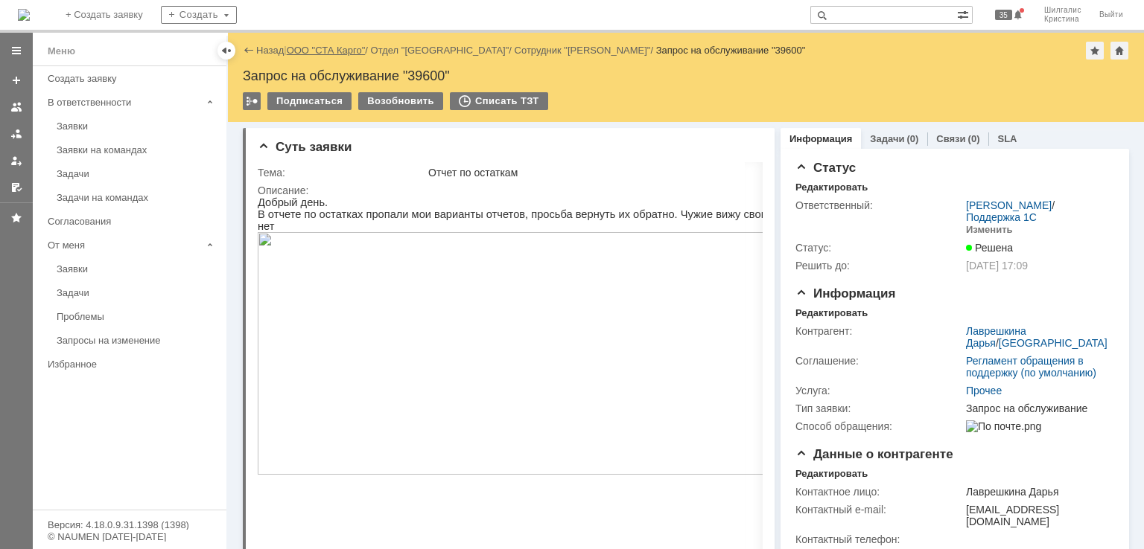
click at [322, 48] on link "ООО "СТА Карго"" at bounding box center [326, 50] width 79 height 11
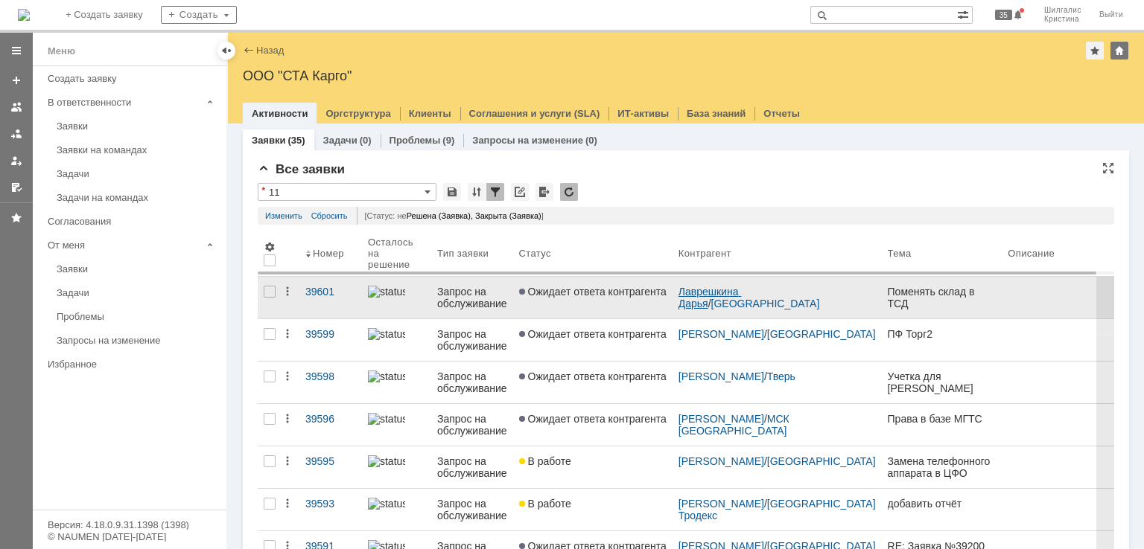
click at [698, 288] on link "Лаврешкина Дарья" at bounding box center [709, 298] width 63 height 24
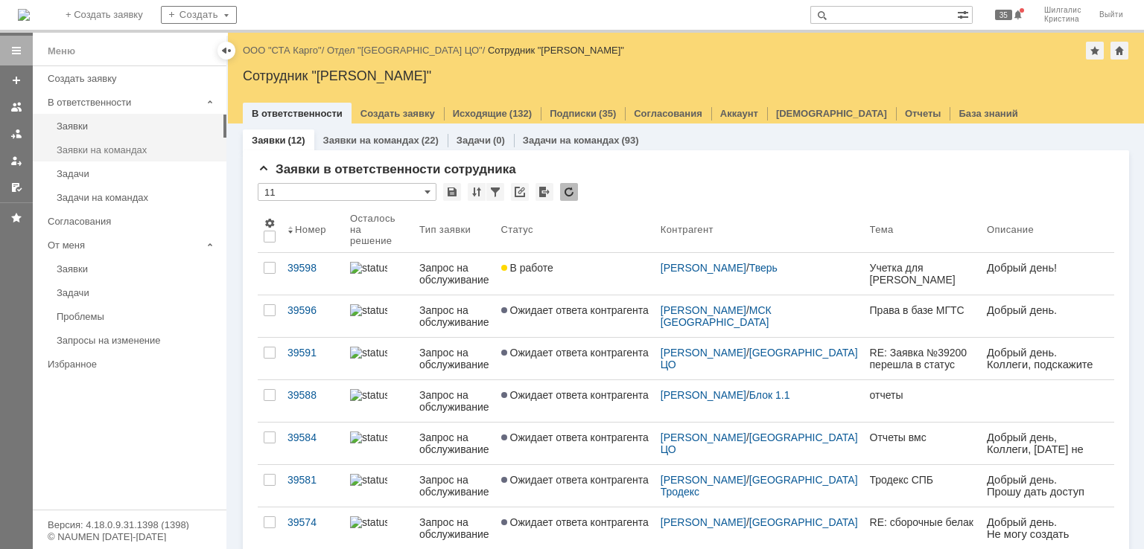
click at [111, 146] on div "Заявки на командах" at bounding box center [137, 149] width 161 height 11
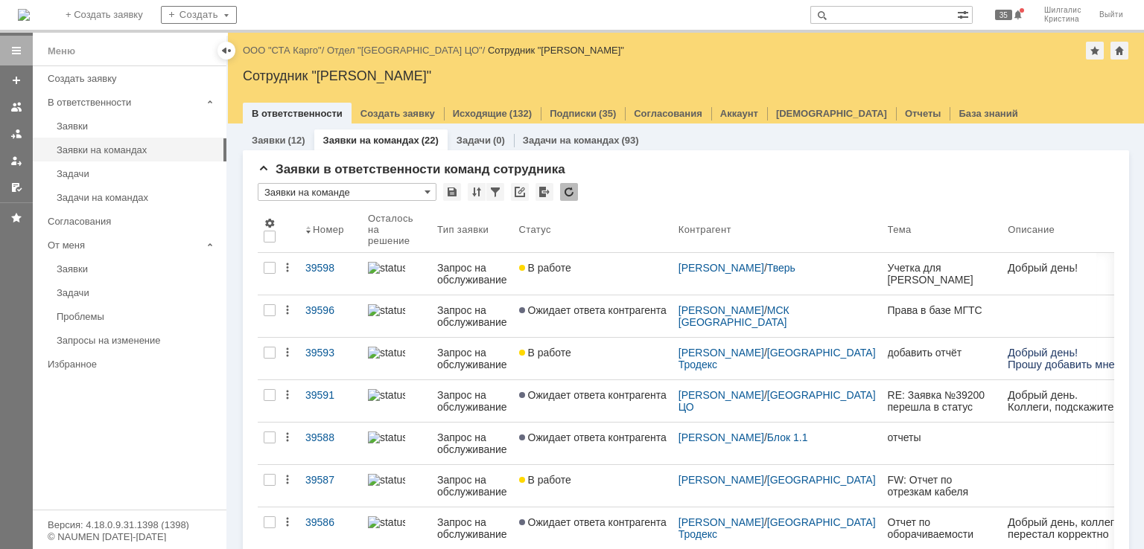
click at [613, 270] on div "В работе" at bounding box center [592, 268] width 147 height 12
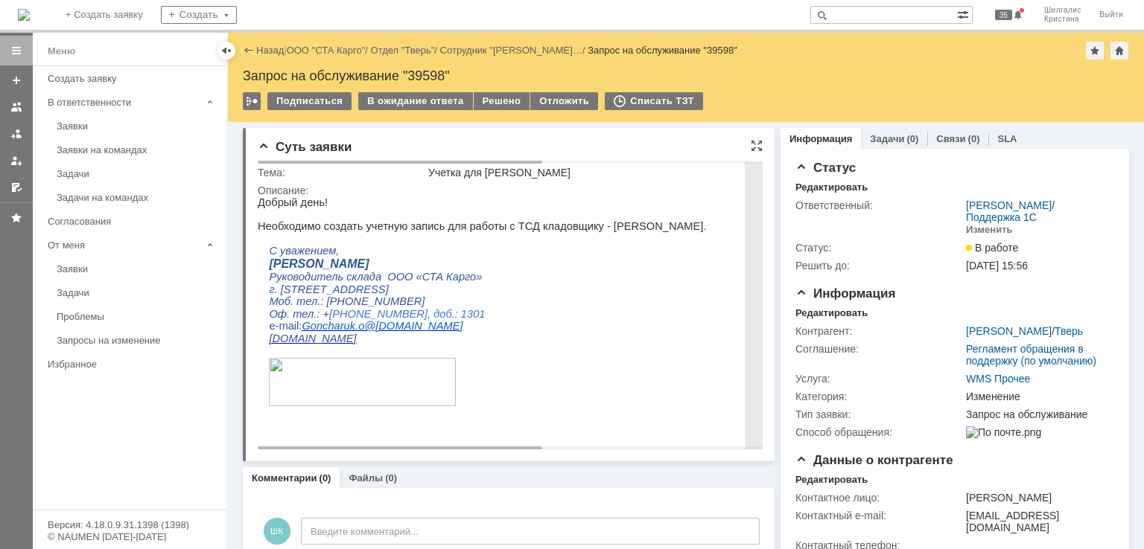
drag, startPoint x: 732, startPoint y: 227, endPoint x: 581, endPoint y: 230, distance: 151.2
click at [581, 230] on p "Необходимо создать учетную запись для работы с ТСД кладовщику - [PERSON_NAME]." at bounding box center [703, 226] width 891 height 12
copy p "[PERSON_NAME]"
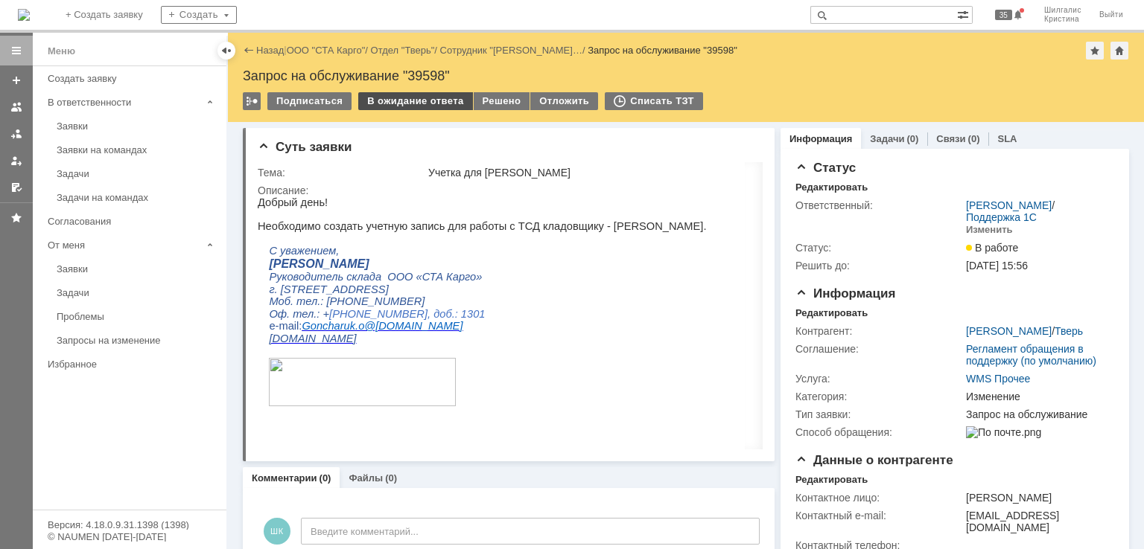
click at [411, 101] on div "В ожидание ответа" at bounding box center [415, 101] width 114 height 18
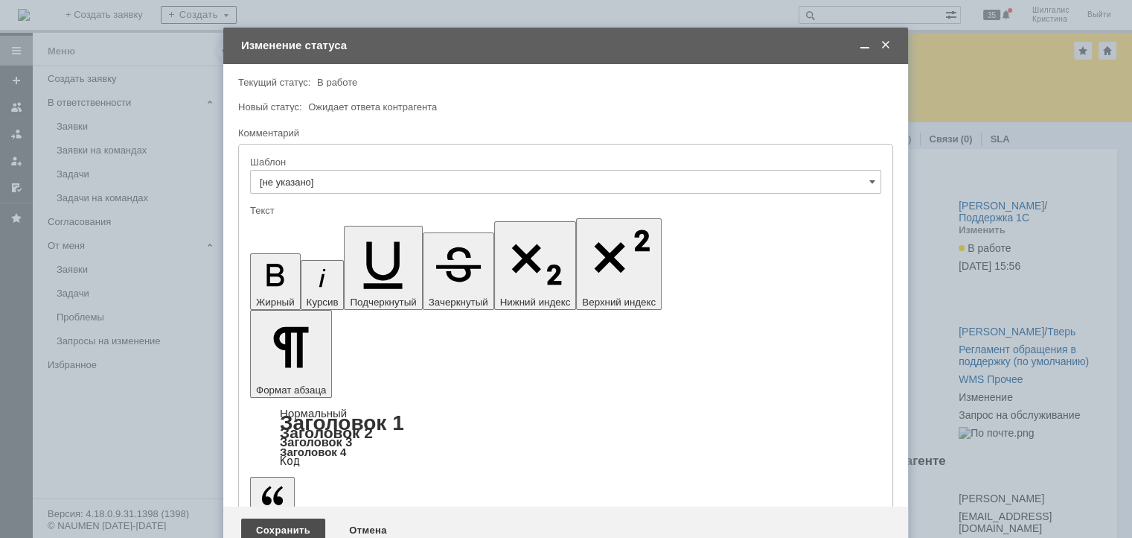
click at [302, 518] on div "Сохранить" at bounding box center [283, 530] width 84 height 24
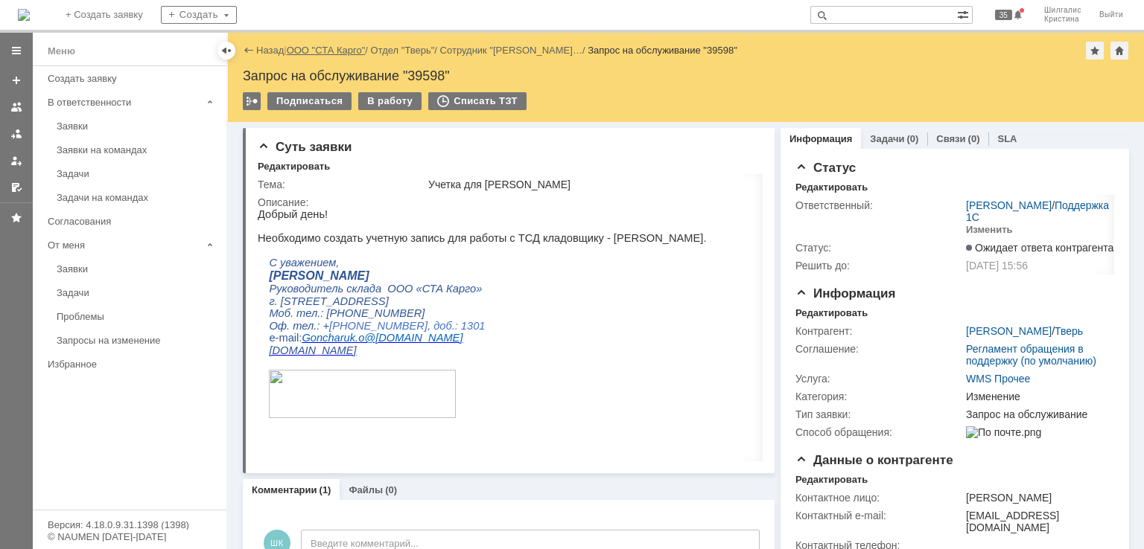
click at [315, 47] on link "ООО "СТА Карго"" at bounding box center [326, 50] width 79 height 11
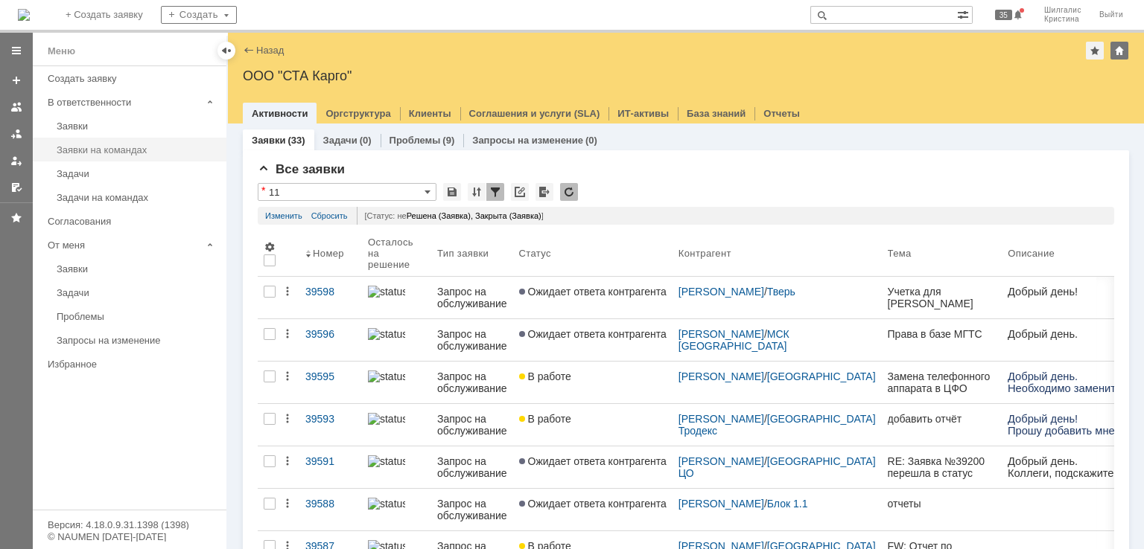
click at [110, 146] on div "Заявки на командах" at bounding box center [137, 149] width 161 height 11
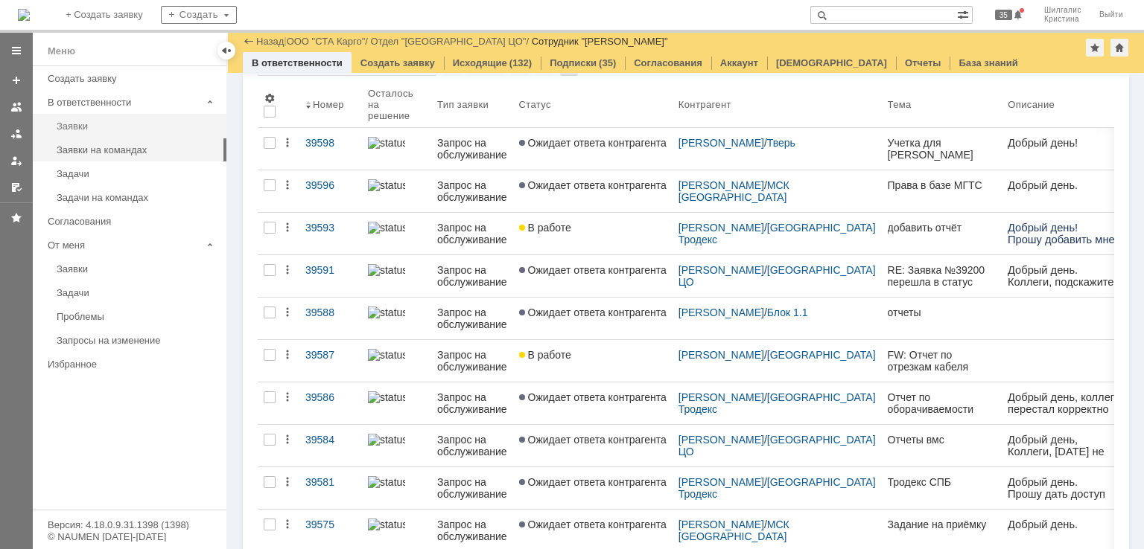
click at [125, 133] on link "Заявки" at bounding box center [137, 126] width 173 height 23
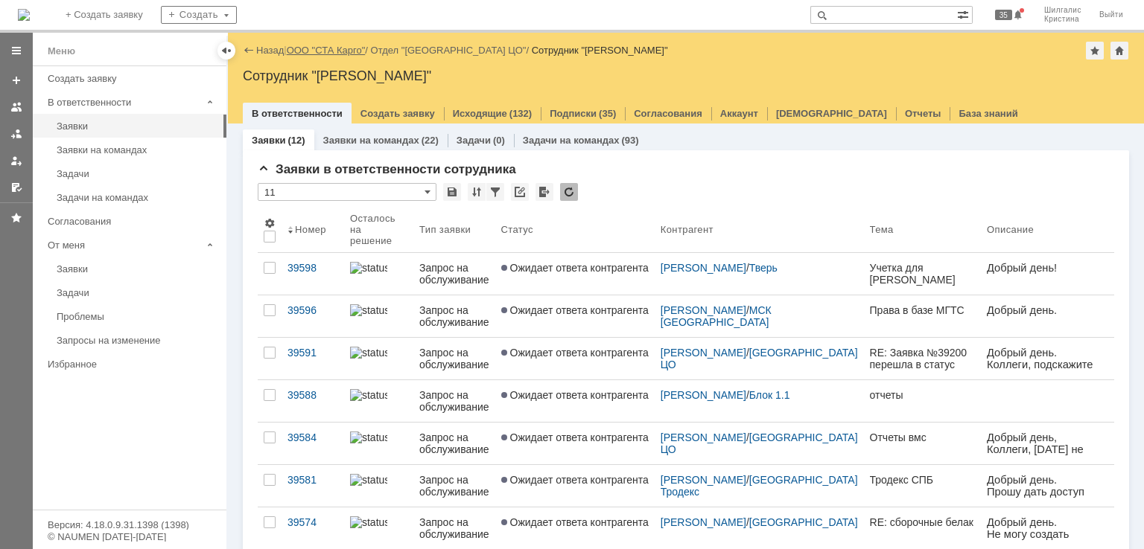
click at [326, 45] on link "ООО "СТА Карго"" at bounding box center [326, 50] width 79 height 11
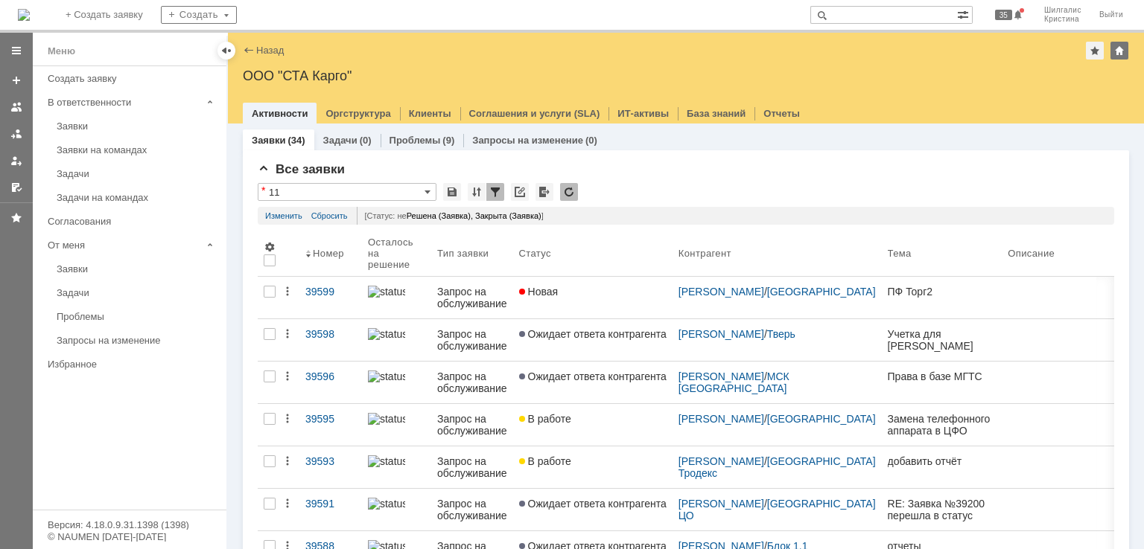
click at [602, 299] on link "Новая" at bounding box center [592, 298] width 159 height 42
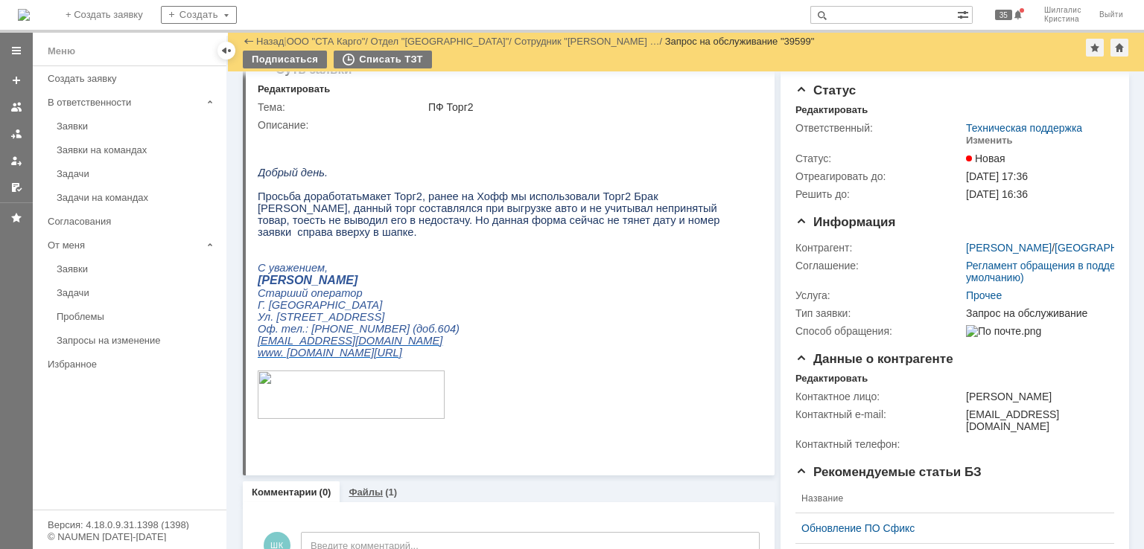
click at [379, 498] on div "Файлы (1)" at bounding box center [373, 493] width 66 height 22
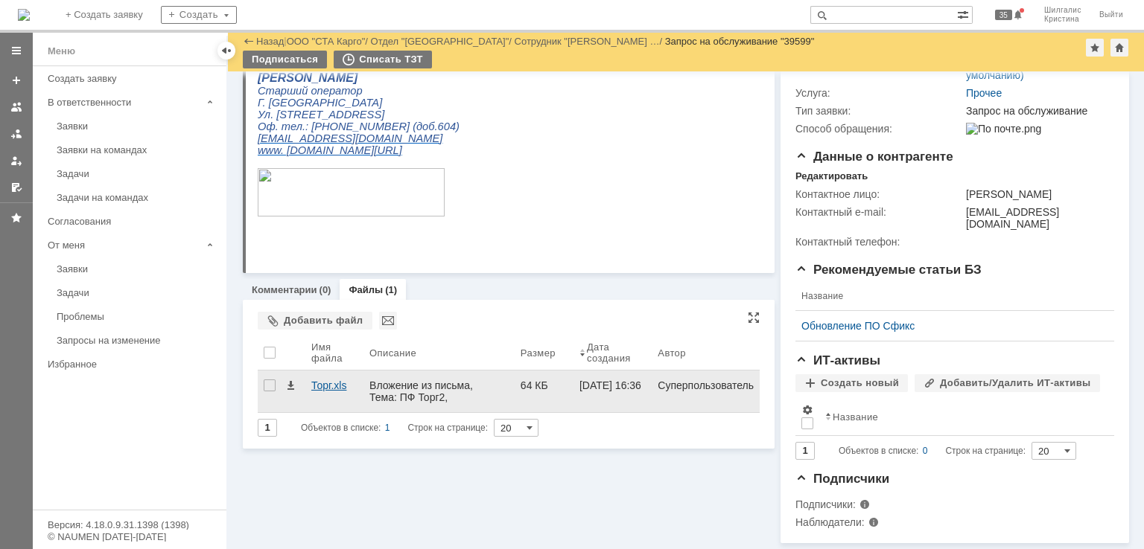
click at [342, 380] on div "Торг.xls" at bounding box center [334, 386] width 46 height 12
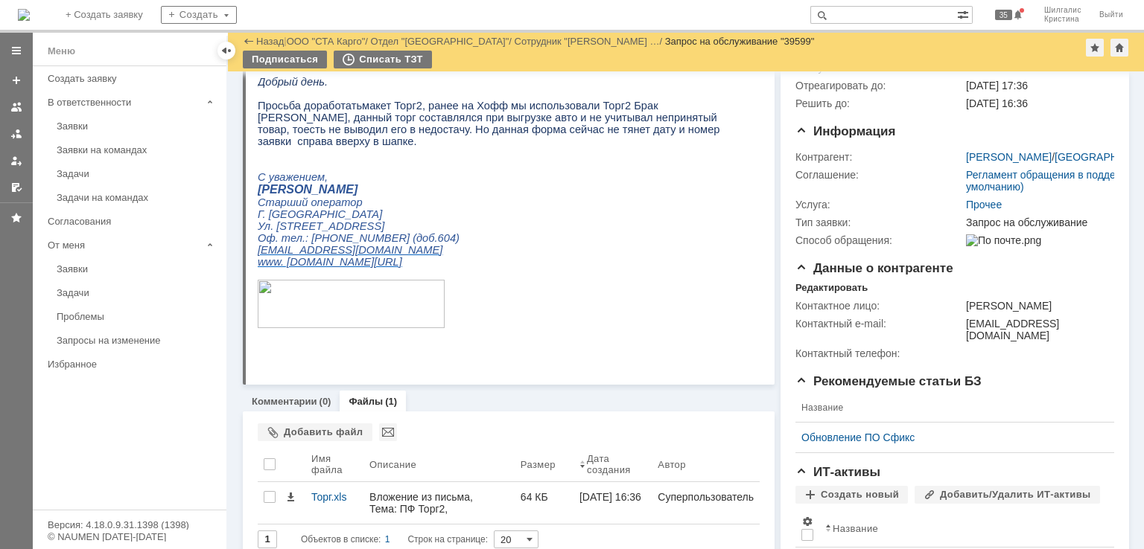
scroll to position [149, 0]
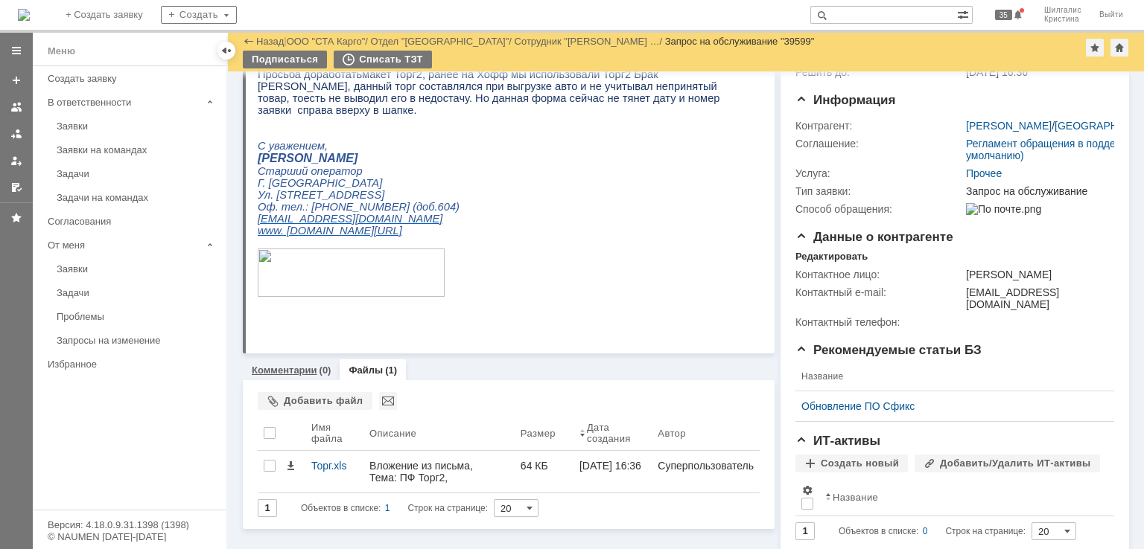
click at [280, 366] on link "Комментарии" at bounding box center [285, 370] width 66 height 11
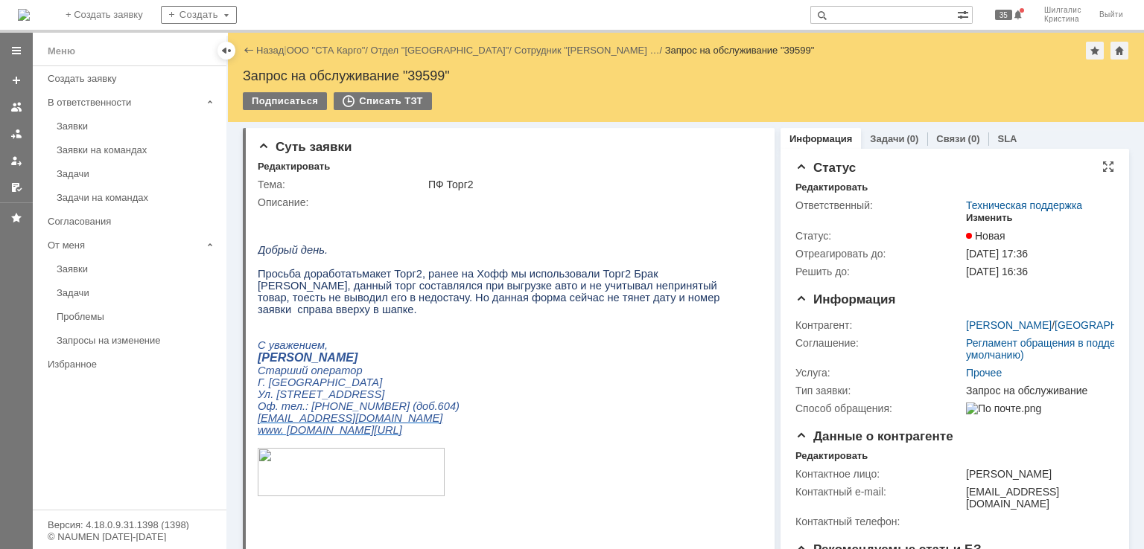
click at [974, 221] on div "Изменить" at bounding box center [989, 218] width 47 height 12
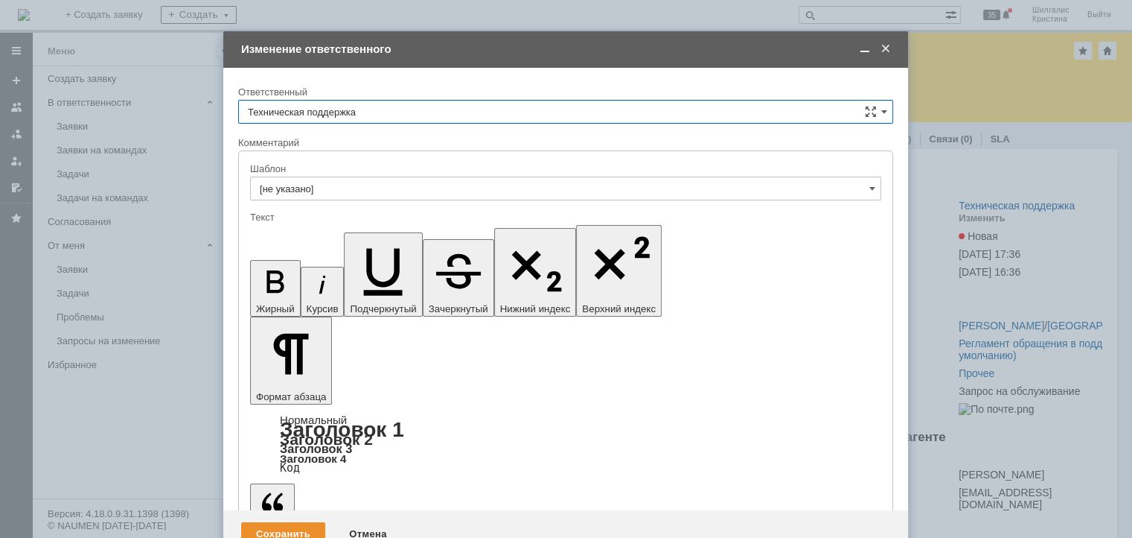
click at [884, 44] on span at bounding box center [886, 48] width 15 height 13
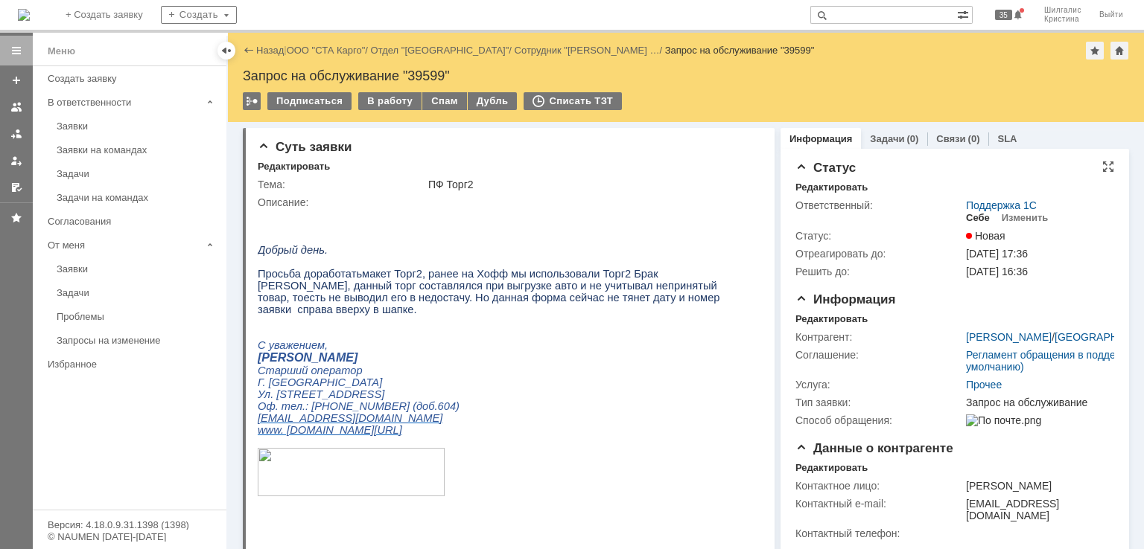
click at [969, 212] on div "Себе" at bounding box center [978, 218] width 24 height 12
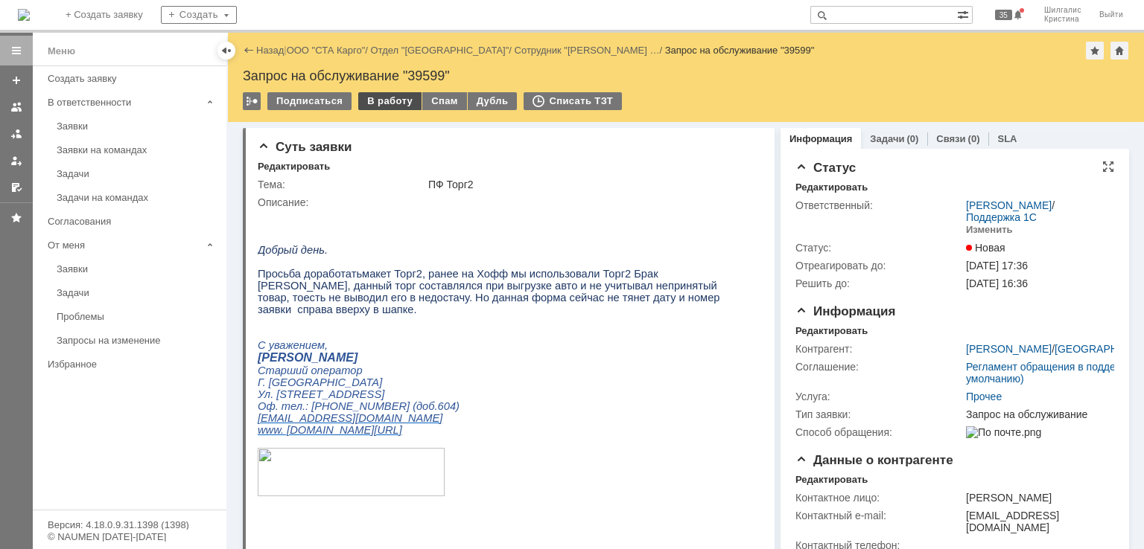
click at [377, 106] on div "В работу" at bounding box center [389, 101] width 63 height 18
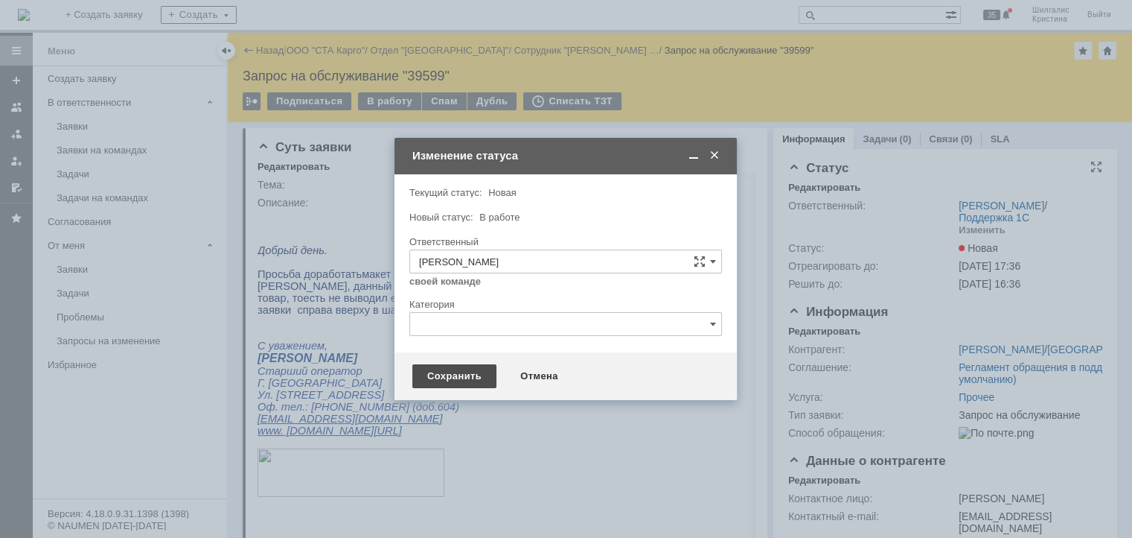
click at [441, 370] on div "Сохранить" at bounding box center [454, 376] width 84 height 24
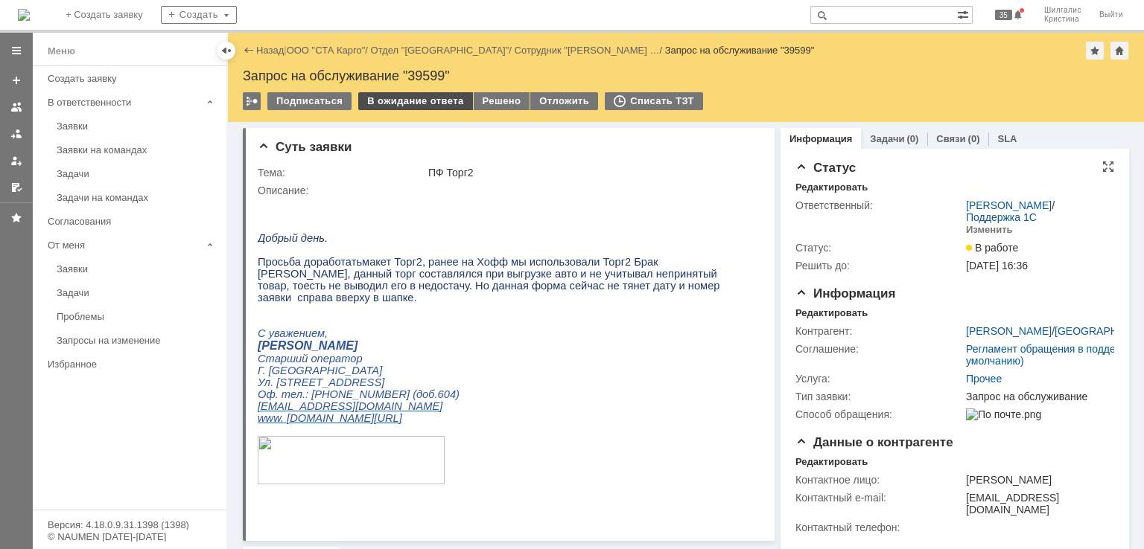
click at [396, 98] on div "В ожидание ответа" at bounding box center [415, 101] width 114 height 18
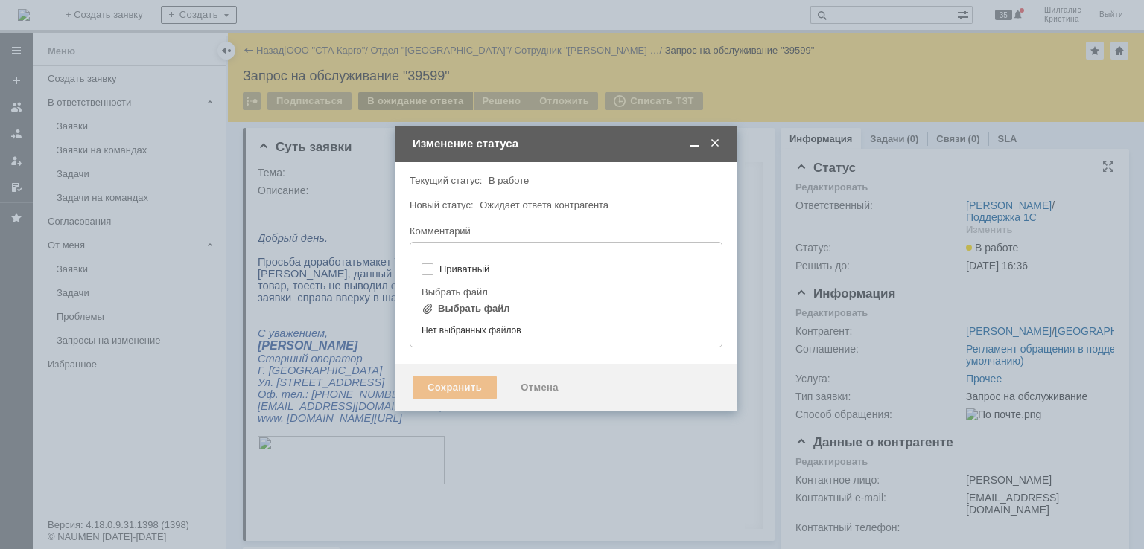
type input "[не указано]"
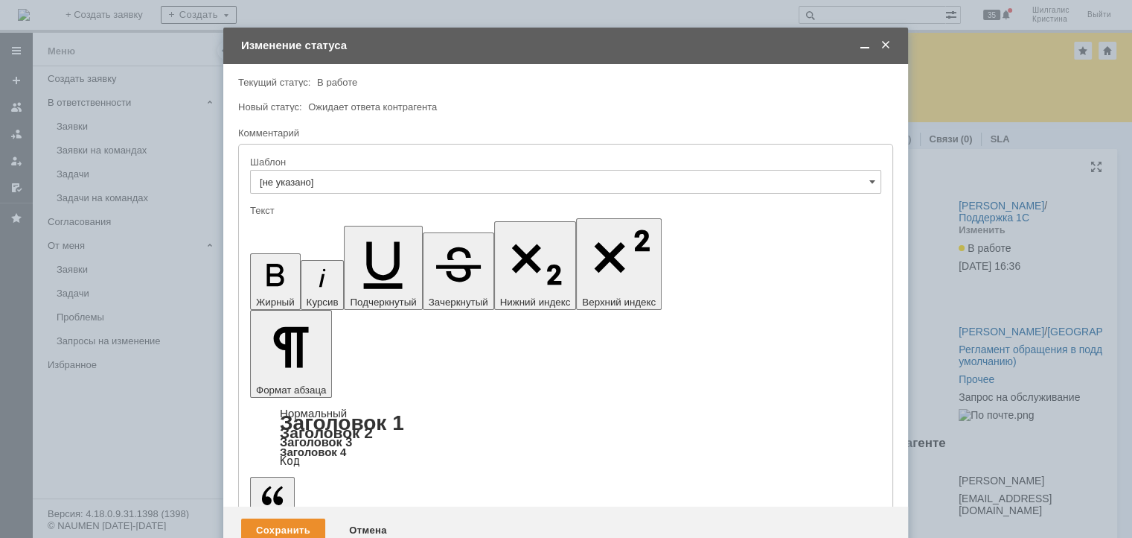
click at [299, 518] on div "Сохранить" at bounding box center [283, 530] width 84 height 24
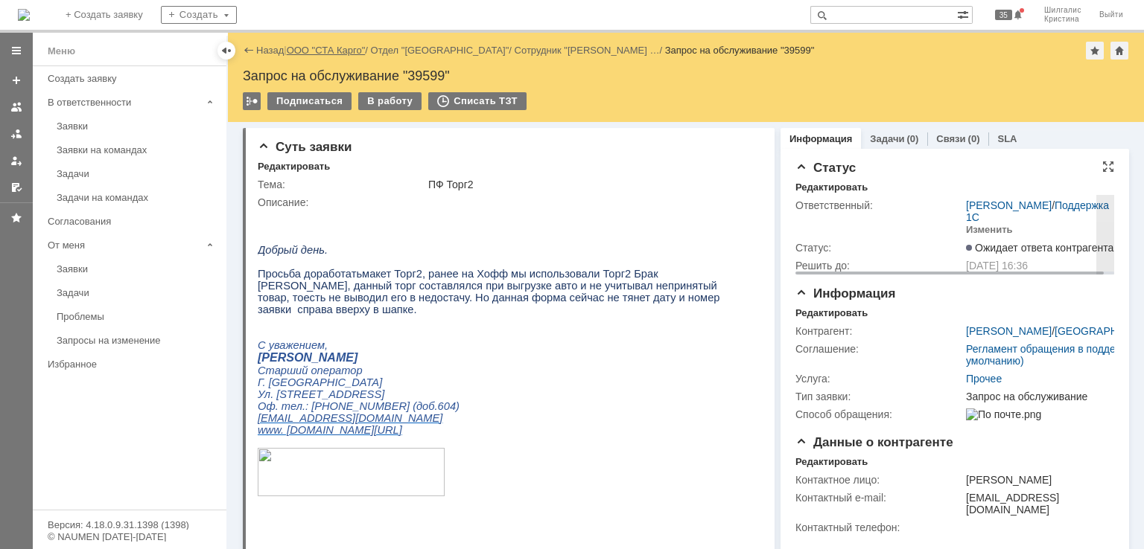
click at [327, 48] on link "ООО "СТА Карго"" at bounding box center [326, 50] width 79 height 11
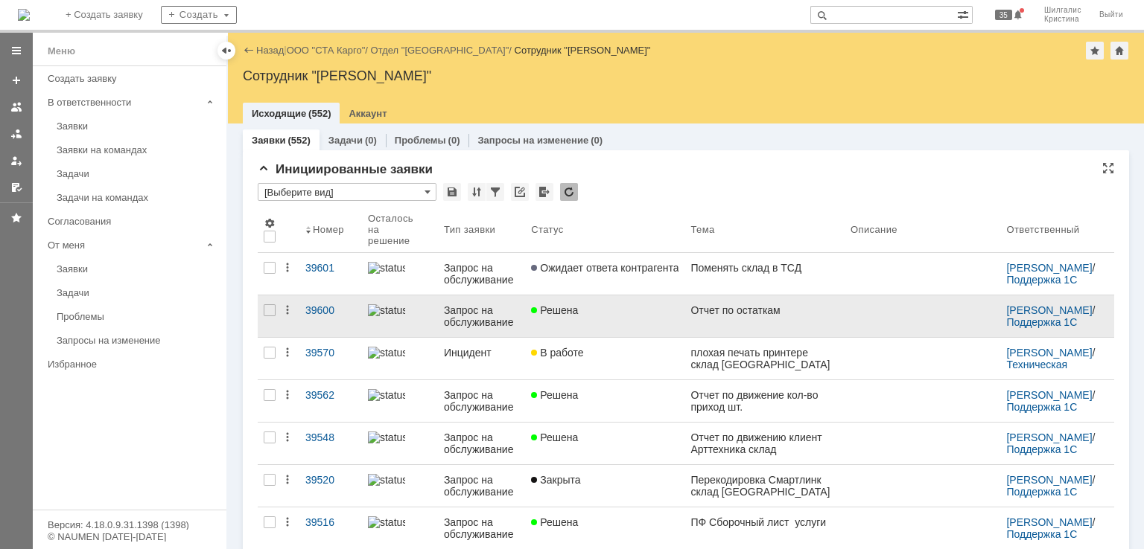
click at [625, 313] on div "Решена" at bounding box center [604, 311] width 147 height 12
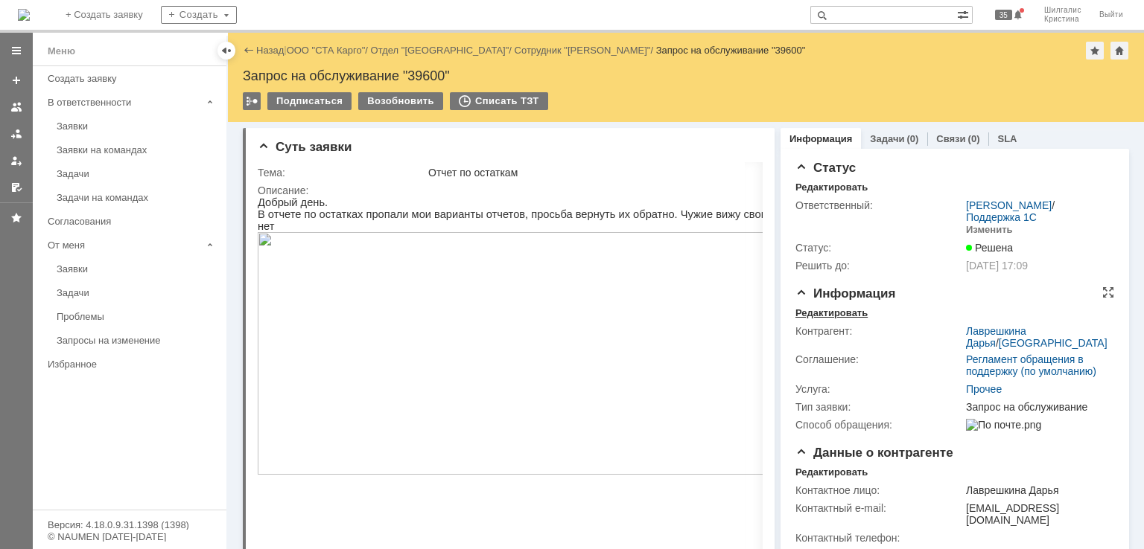
click at [835, 310] on div "Редактировать" at bounding box center [831, 313] width 72 height 12
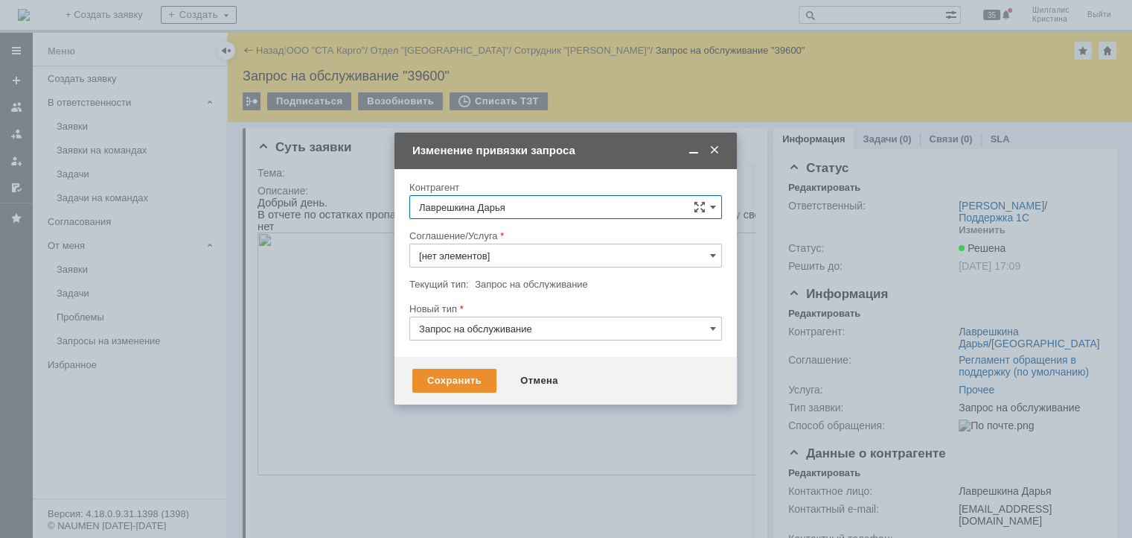
type input "Прочее"
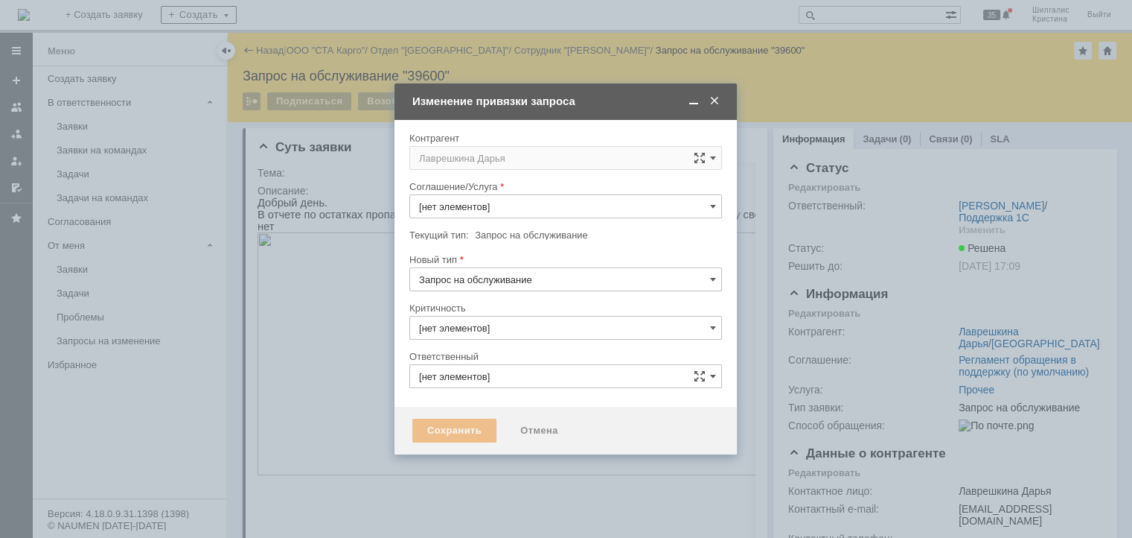
type input "Прочее"
type input "3. Низкая"
type input "[PERSON_NAME]"
type input "[не указано]"
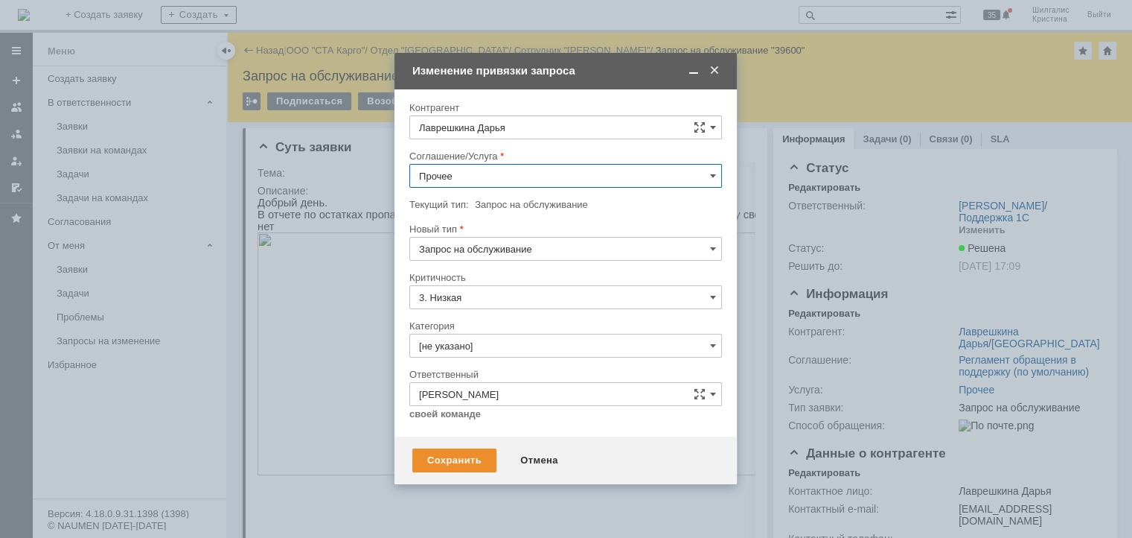
click at [476, 181] on input "Прочее" at bounding box center [565, 176] width 313 height 24
click at [492, 317] on span "WMS Отчетность" at bounding box center [565, 323] width 293 height 12
type input "WMS Отчетность"
click at [481, 337] on input "[не указано]" at bounding box center [565, 346] width 313 height 24
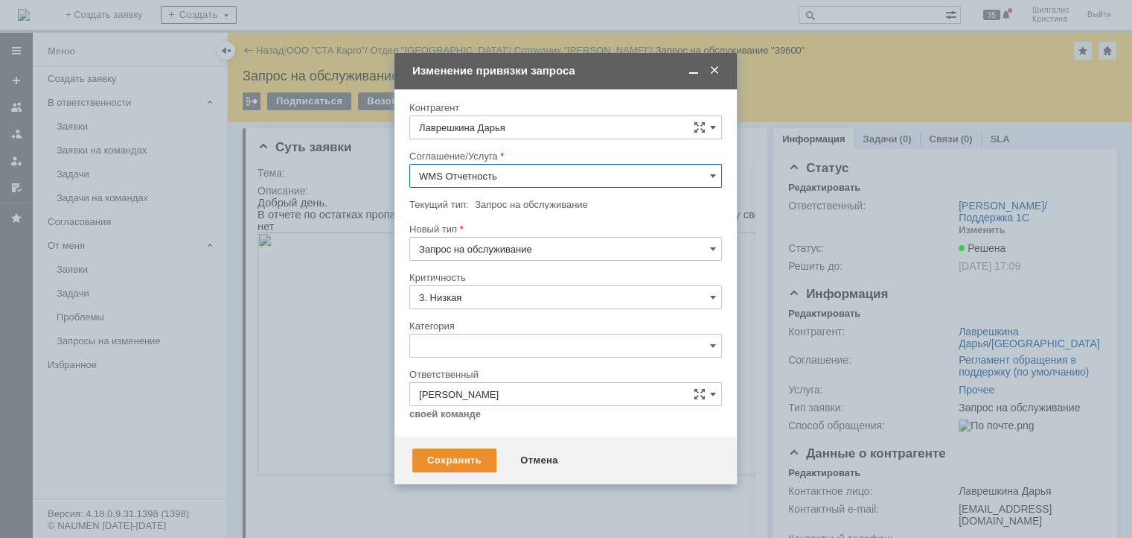
scroll to position [21, 0]
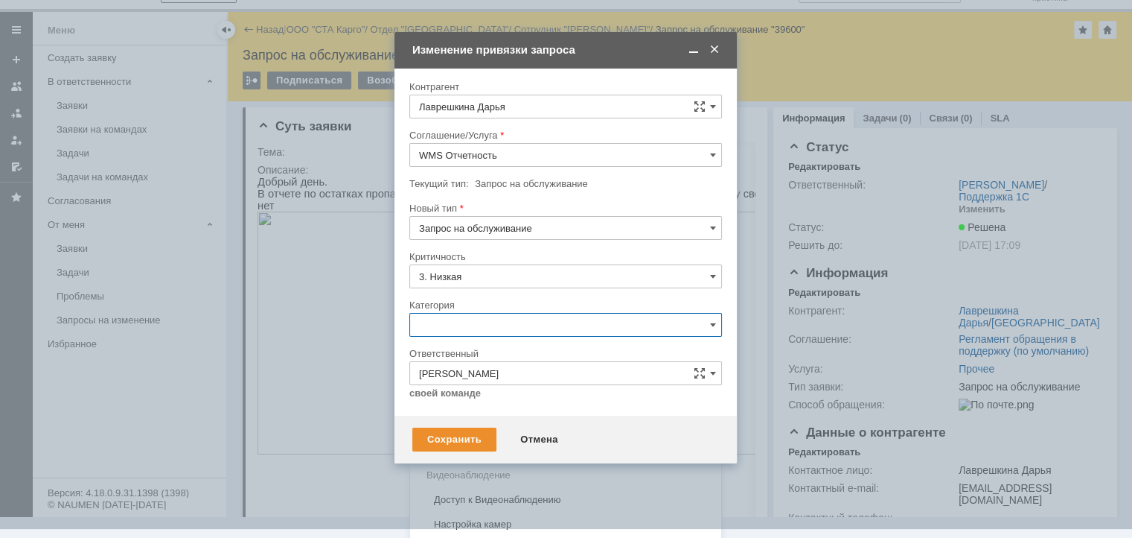
click at [458, 449] on span "Ошибка" at bounding box center [565, 450] width 293 height 12
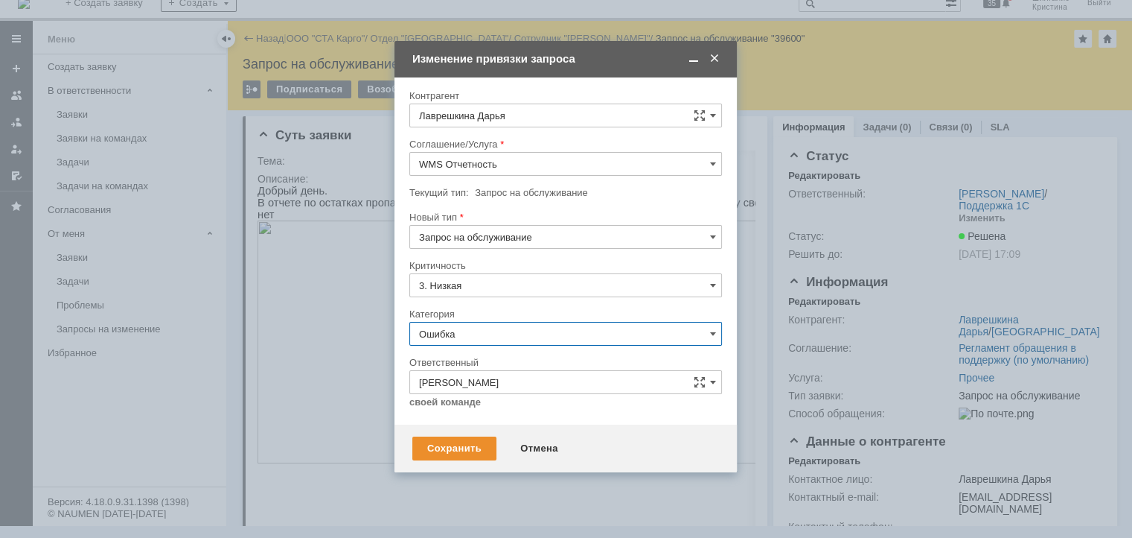
click at [481, 329] on input "Ошибка" at bounding box center [565, 334] width 313 height 24
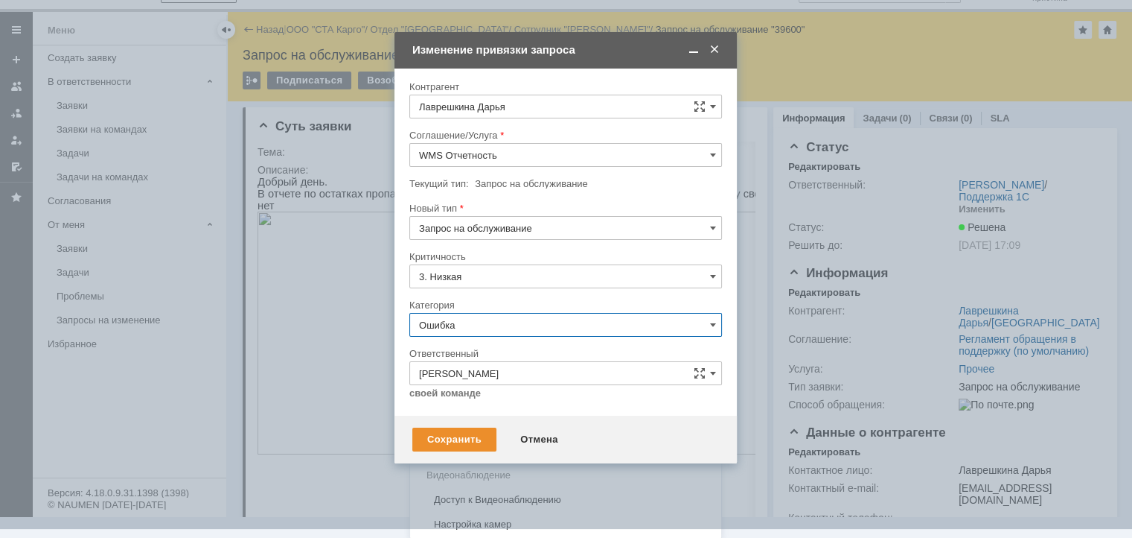
click at [481, 328] on input "Ошибка" at bounding box center [565, 325] width 313 height 24
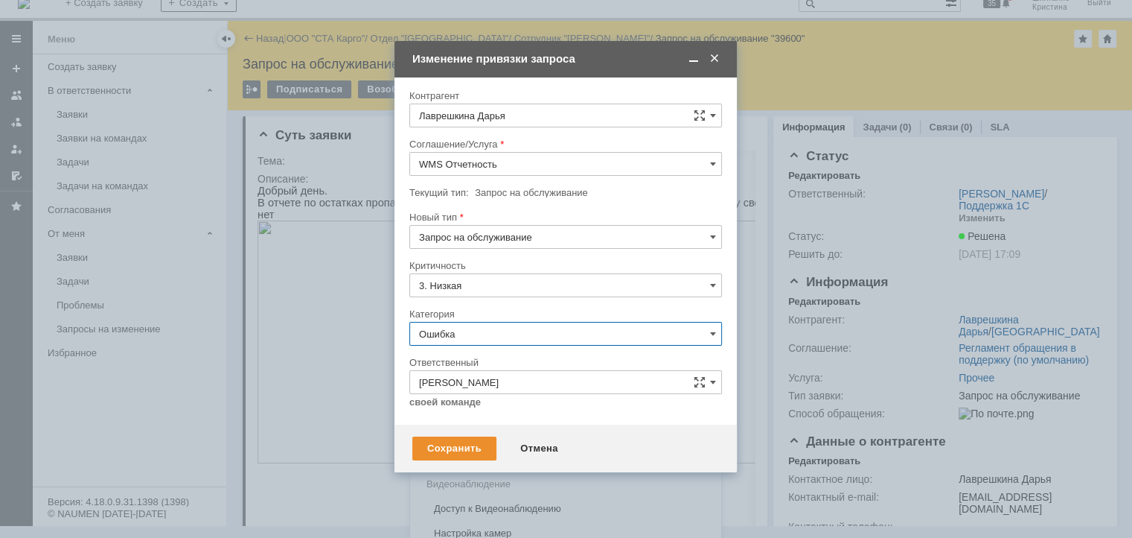
click at [503, 302] on tbody "Критичность 3. Низкая [PERSON_NAME] Ответственный [PERSON_NAME] себе своей кома…" at bounding box center [565, 338] width 313 height 159
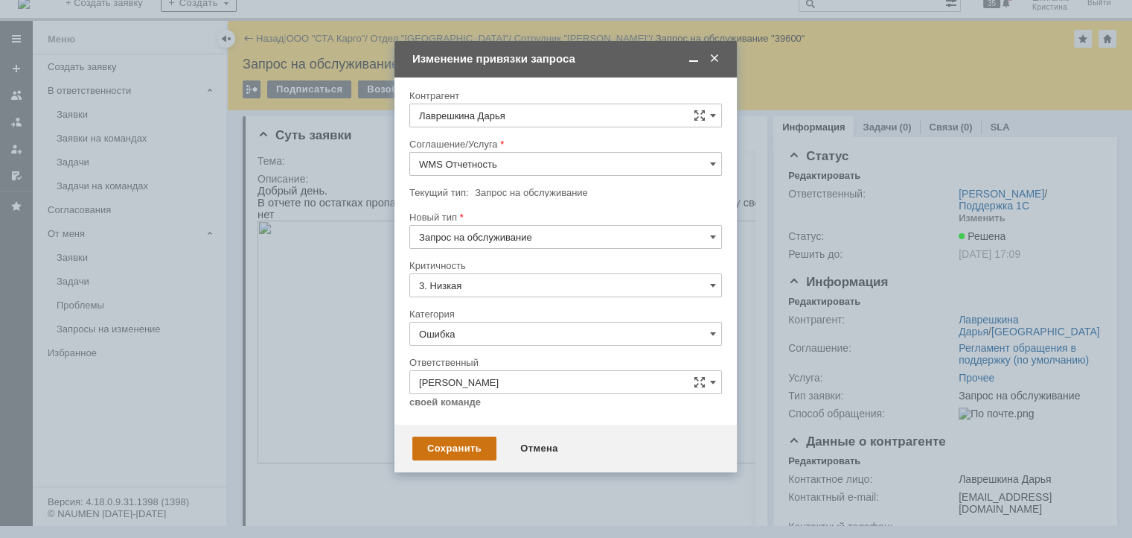
type input "Ошибка"
click at [452, 443] on div "Сохранить" at bounding box center [454, 448] width 84 height 24
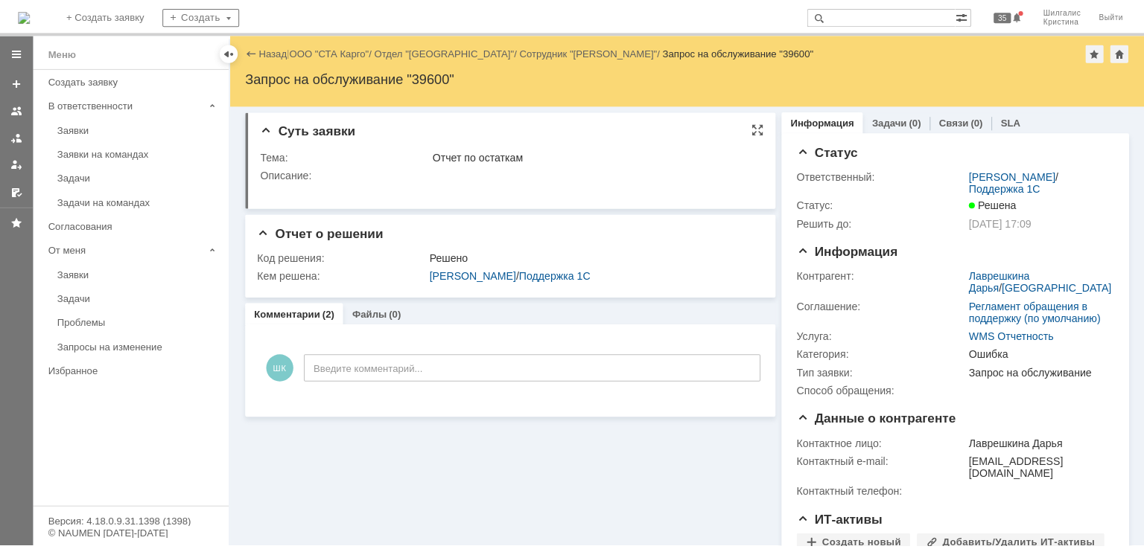
scroll to position [0, 0]
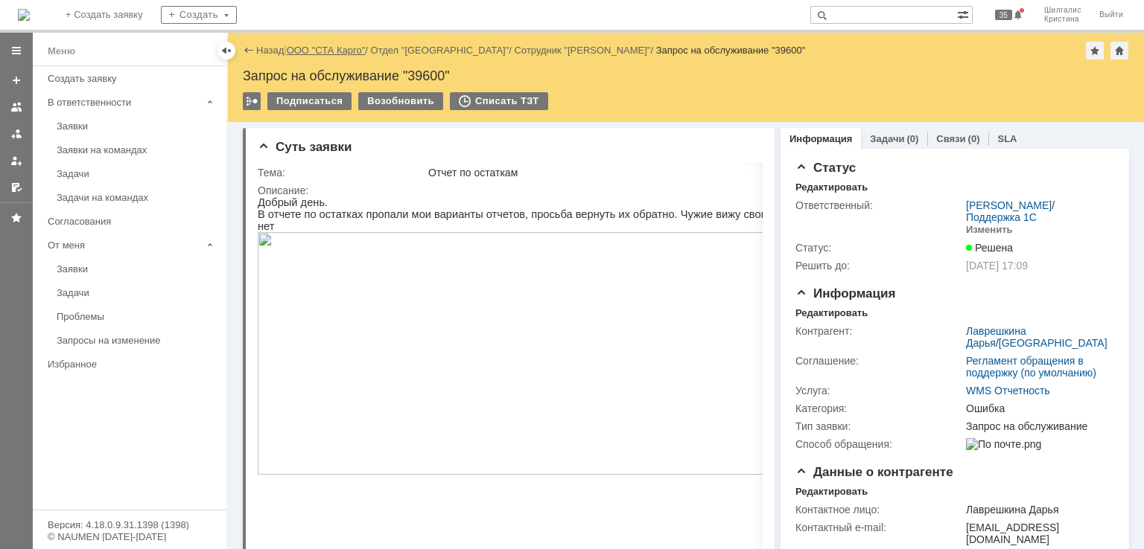
click at [348, 48] on link "ООО "СТА Карго"" at bounding box center [326, 50] width 79 height 11
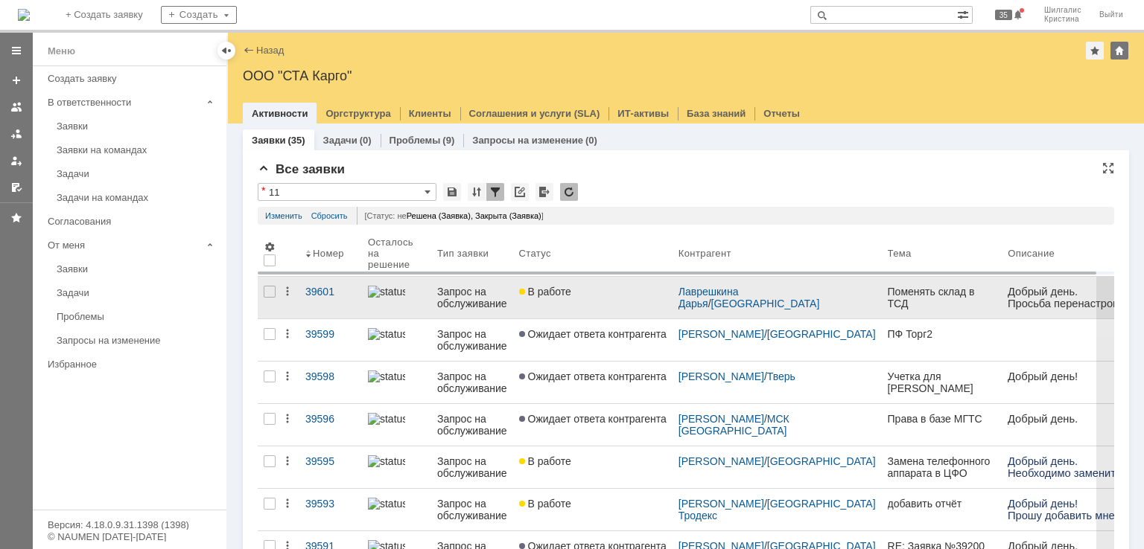
click at [570, 304] on link "В работе" at bounding box center [592, 298] width 159 height 42
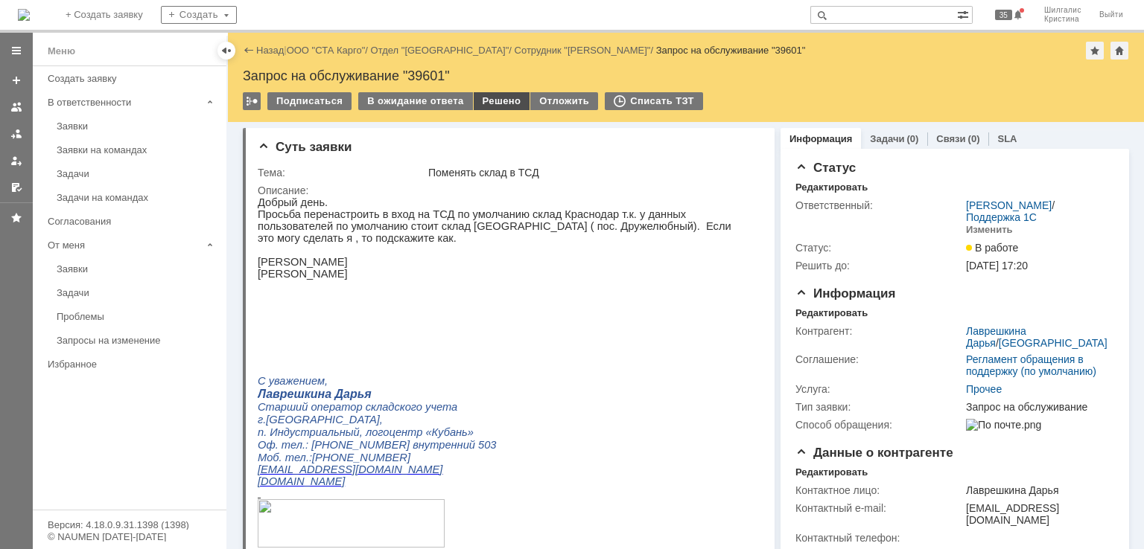
click at [499, 96] on div "Решено" at bounding box center [502, 101] width 57 height 18
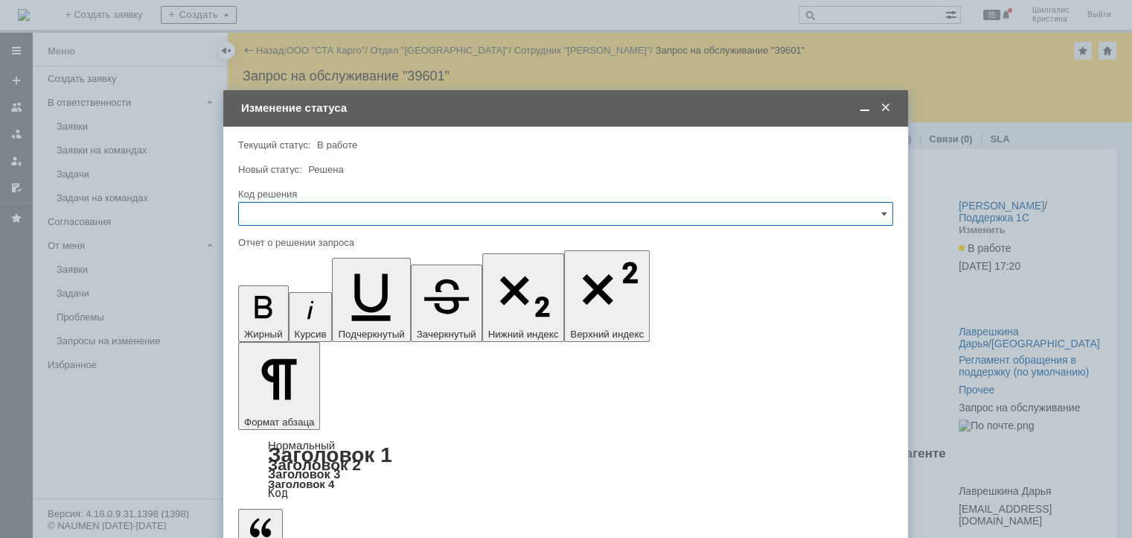
click at [353, 209] on input "text" at bounding box center [565, 214] width 655 height 24
click at [287, 405] on div "Решено" at bounding box center [566, 413] width 654 height 24
type input "Решено"
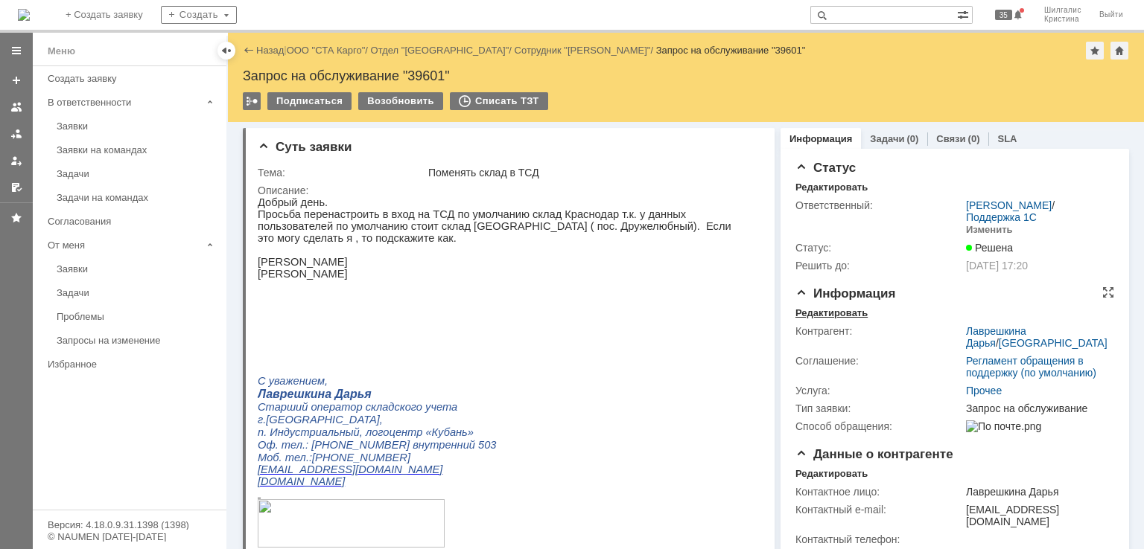
click at [847, 307] on div "Редактировать" at bounding box center [831, 313] width 72 height 12
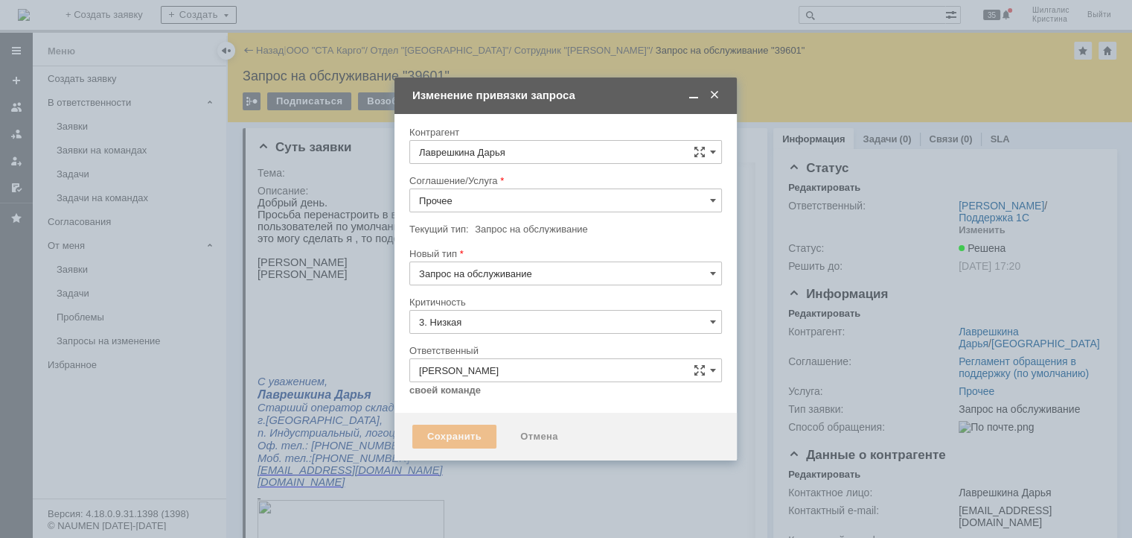
type input "[не указано]"
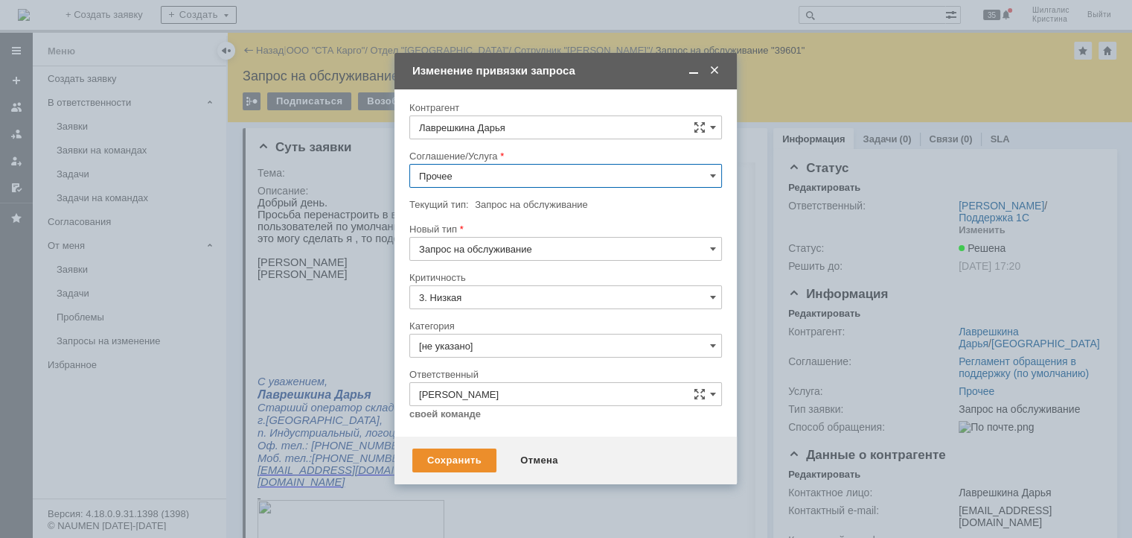
click at [490, 183] on input "Прочее" at bounding box center [565, 176] width 313 height 24
click at [486, 305] on span "WMS Прочее" at bounding box center [565, 311] width 293 height 12
type input "WMS Прочее"
click at [459, 352] on input "[не указано]" at bounding box center [565, 346] width 313 height 24
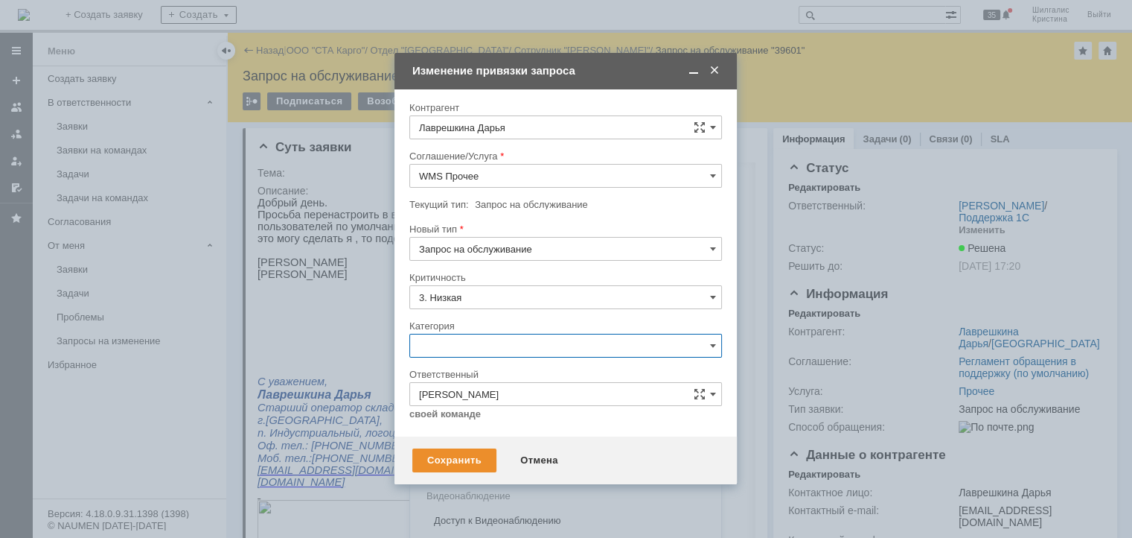
scroll to position [21, 0]
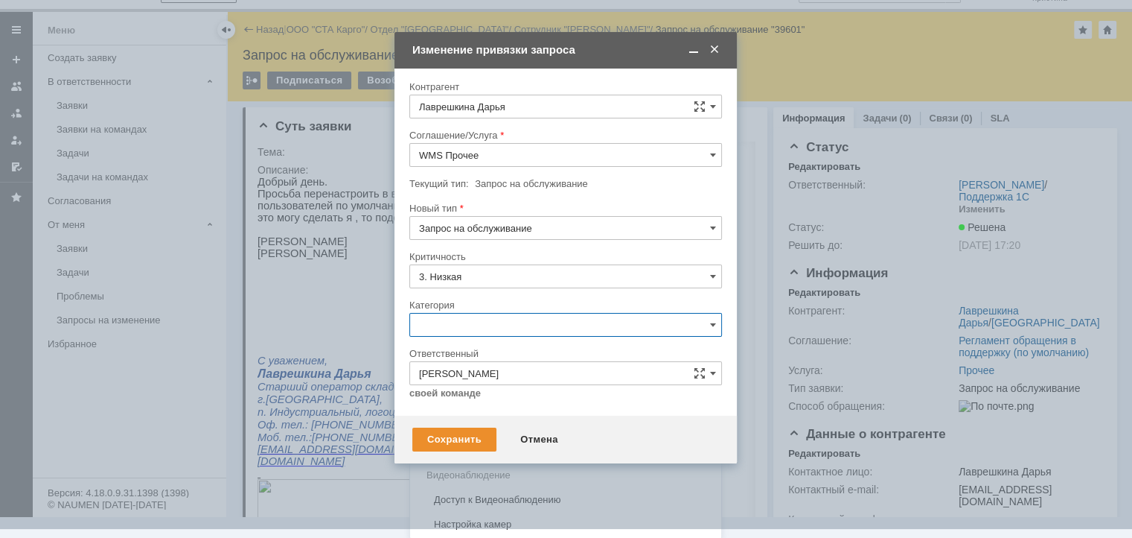
click at [460, 403] on span "Изменение" at bounding box center [565, 401] width 293 height 12
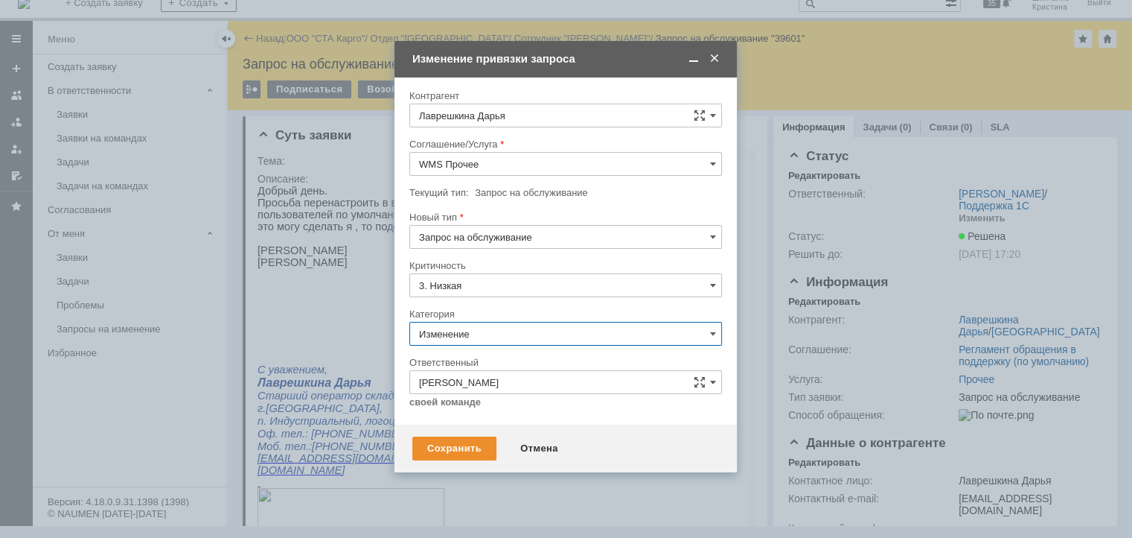
scroll to position [12, 0]
type input "Изменение"
click at [444, 447] on div "Сохранить" at bounding box center [454, 448] width 84 height 24
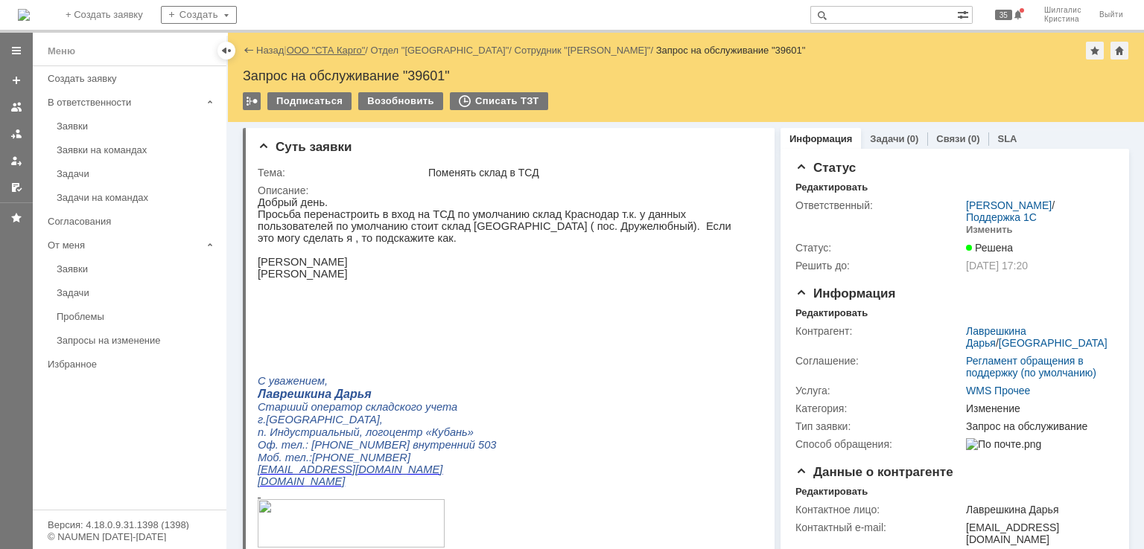
scroll to position [0, 0]
click at [331, 48] on link "ООО "СТА Карго"" at bounding box center [326, 50] width 79 height 11
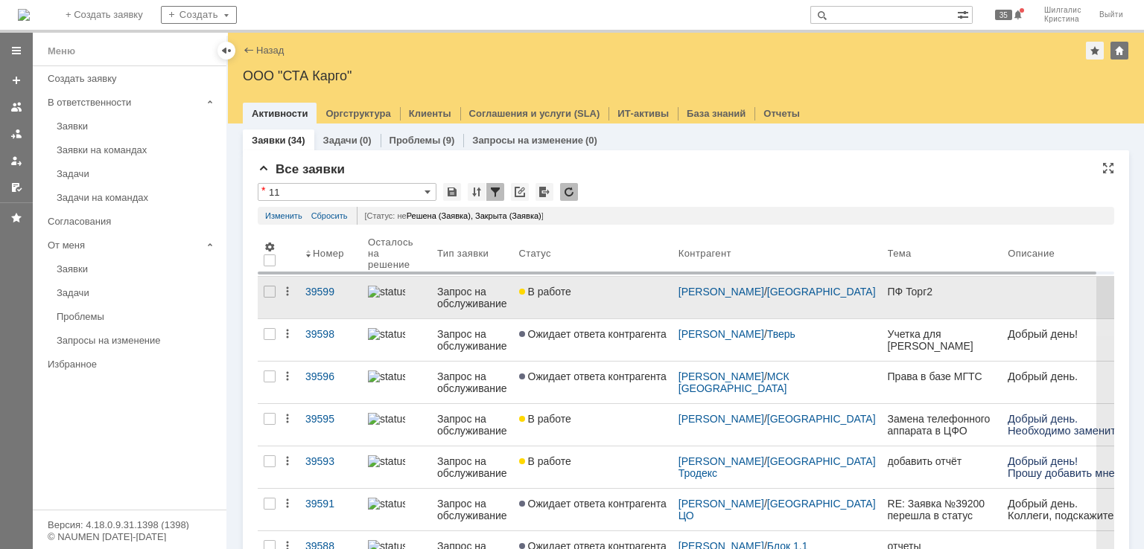
click at [570, 302] on link "В работе" at bounding box center [592, 298] width 159 height 42
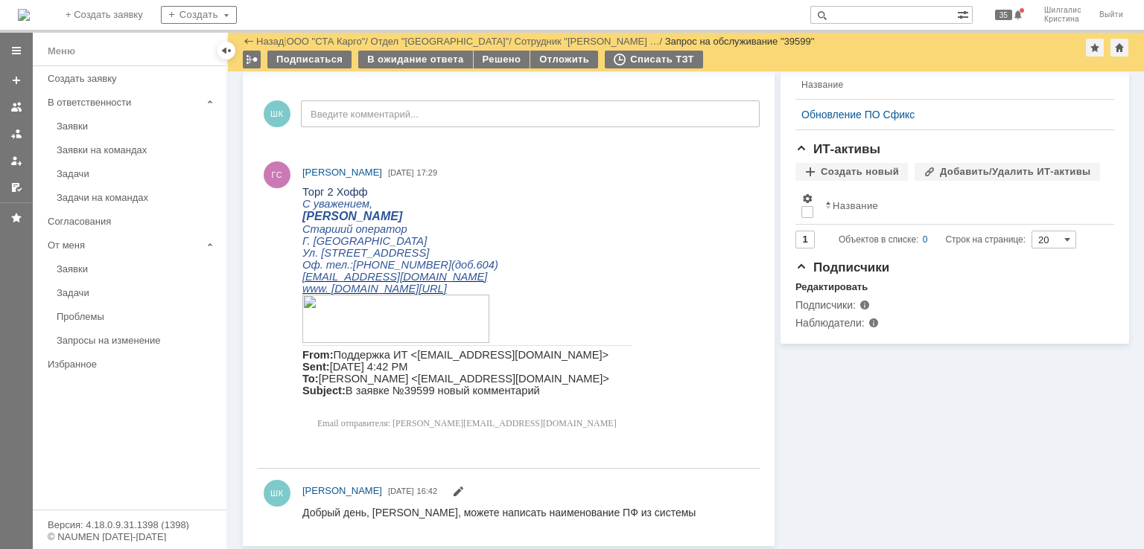
click at [733, 421] on html "Торг 2 Хофф С уважением, [PERSON_NAME] оператор Г. [GEOGRAPHIC_DATA] Ул. [STREE…" at bounding box center [524, 311] width 444 height 251
click at [830, 447] on div "Информация Задачи (0) Связи (0) SLA Статус Редактировать Ответственный: [PERSON…" at bounding box center [951, 86] width 354 height 922
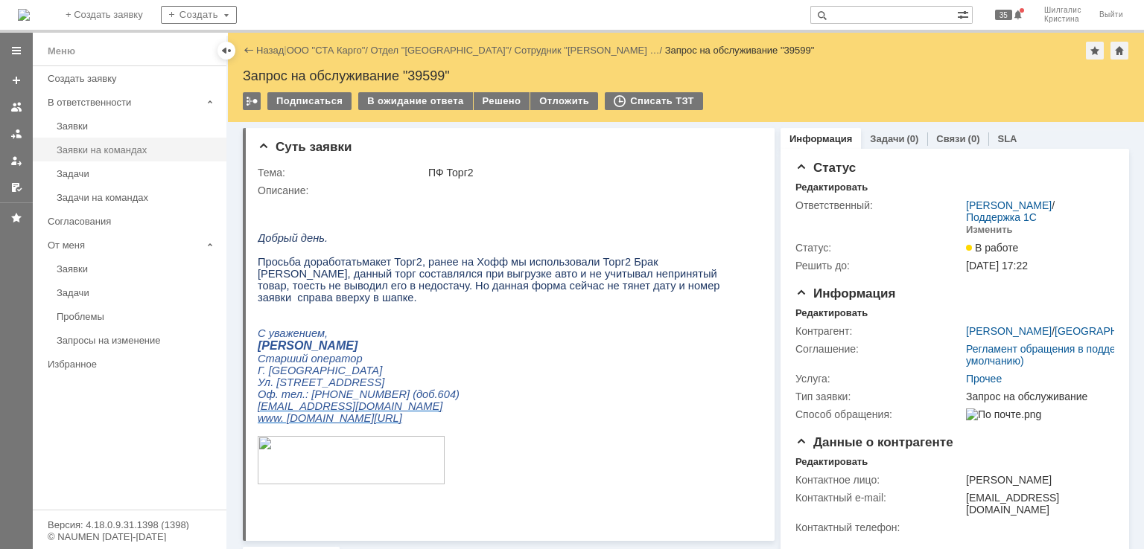
click at [129, 150] on div "Заявки на командах" at bounding box center [137, 149] width 161 height 11
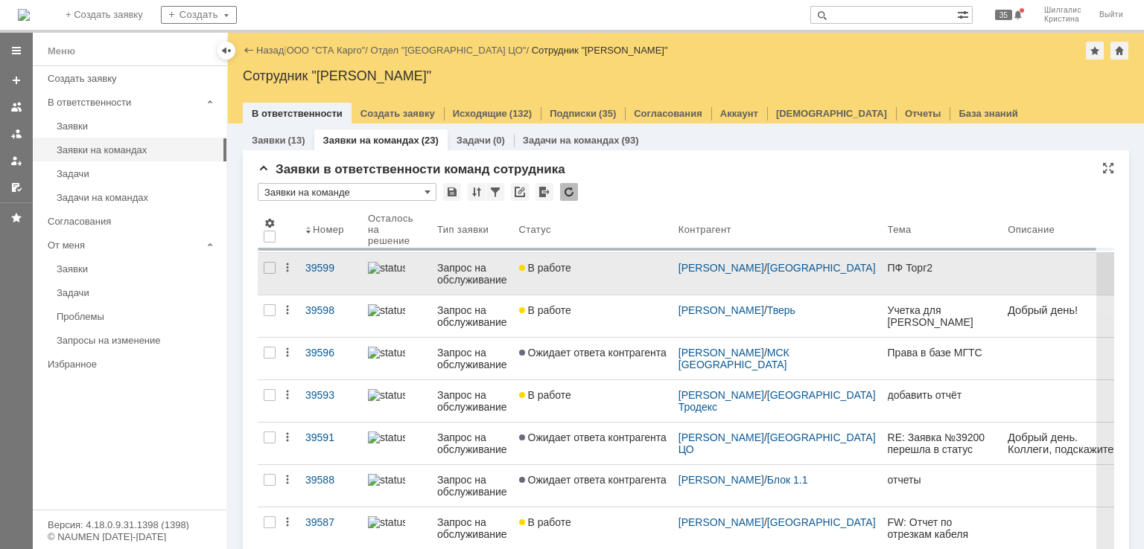
click at [584, 272] on div "В работе" at bounding box center [592, 268] width 147 height 12
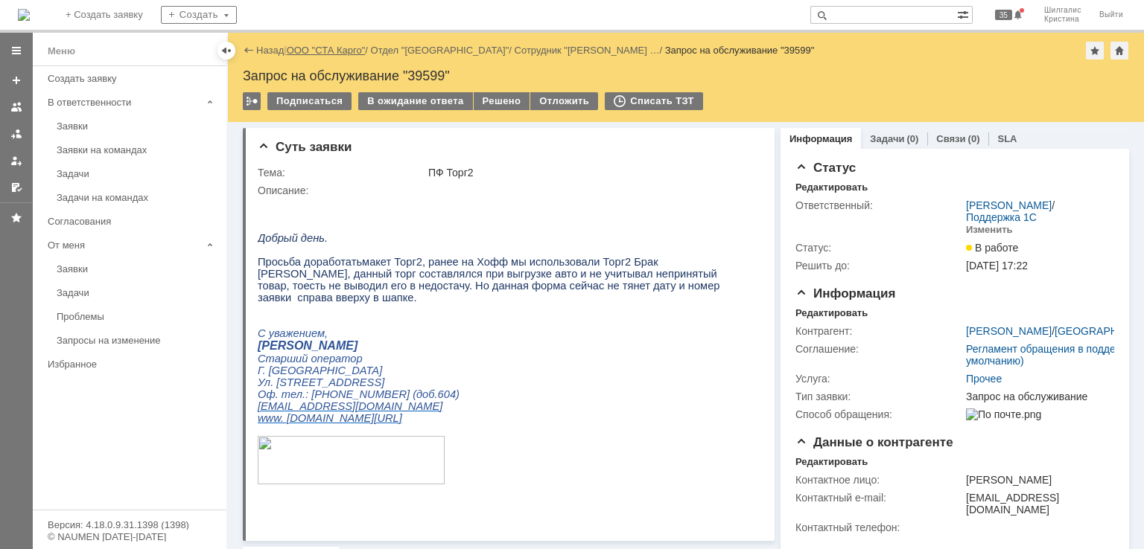
click at [342, 45] on link "ООО "СТА Карго"" at bounding box center [326, 50] width 79 height 11
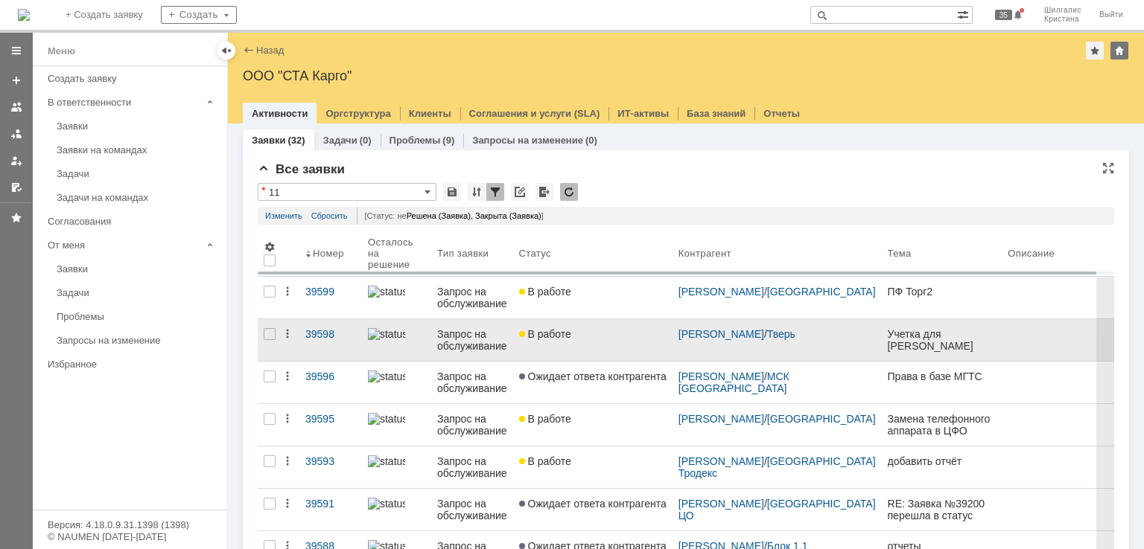
click at [574, 347] on link "В работе" at bounding box center [592, 340] width 159 height 42
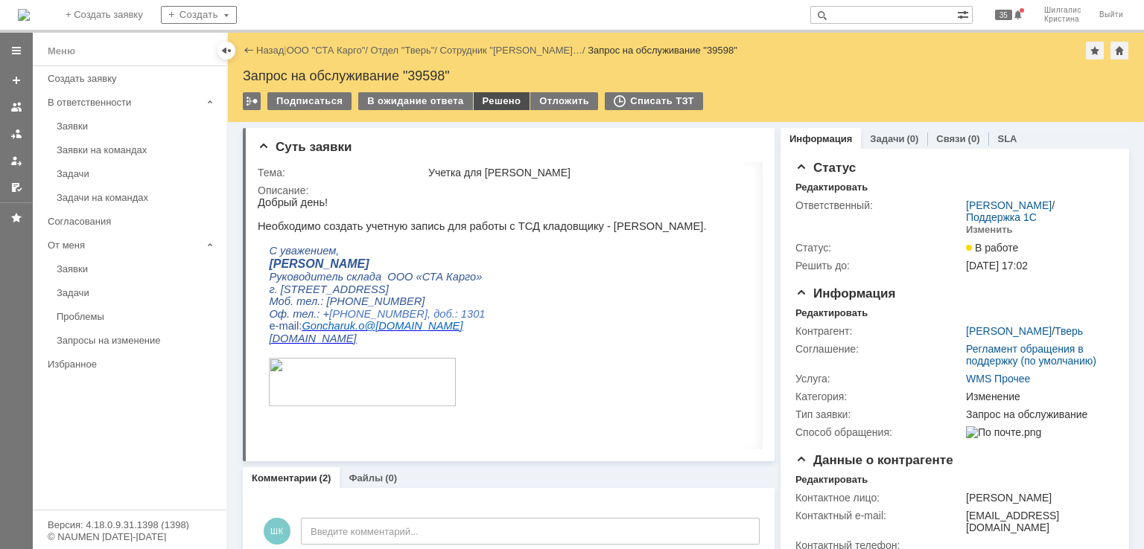
click at [488, 102] on div "Решено" at bounding box center [502, 101] width 57 height 18
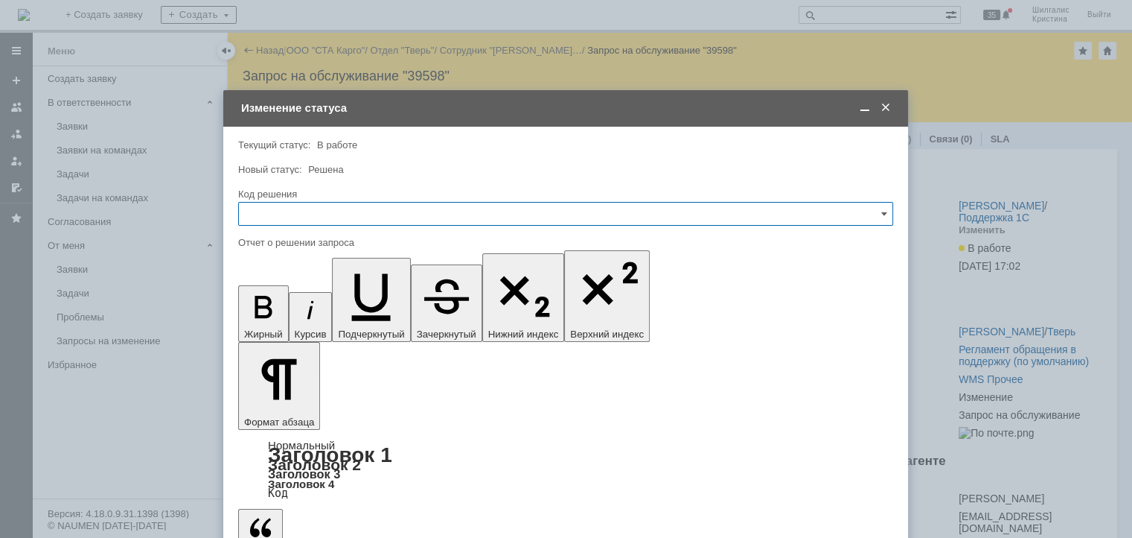
click at [384, 218] on input "text" at bounding box center [565, 214] width 655 height 24
click at [284, 411] on span "Решено" at bounding box center [566, 413] width 636 height 12
type input "Решено"
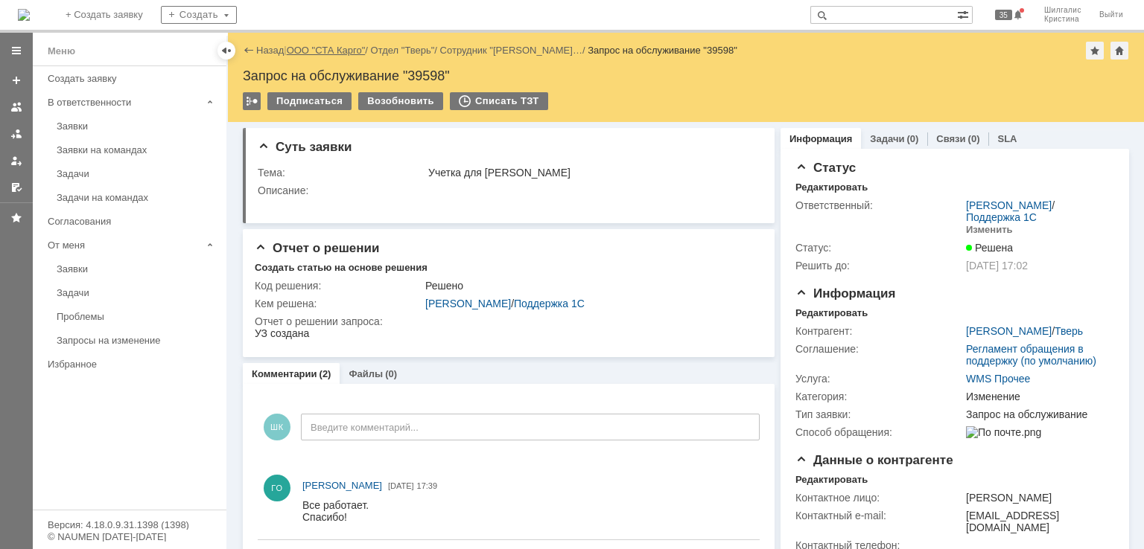
click at [321, 45] on link "ООО "СТА Карго"" at bounding box center [326, 50] width 79 height 11
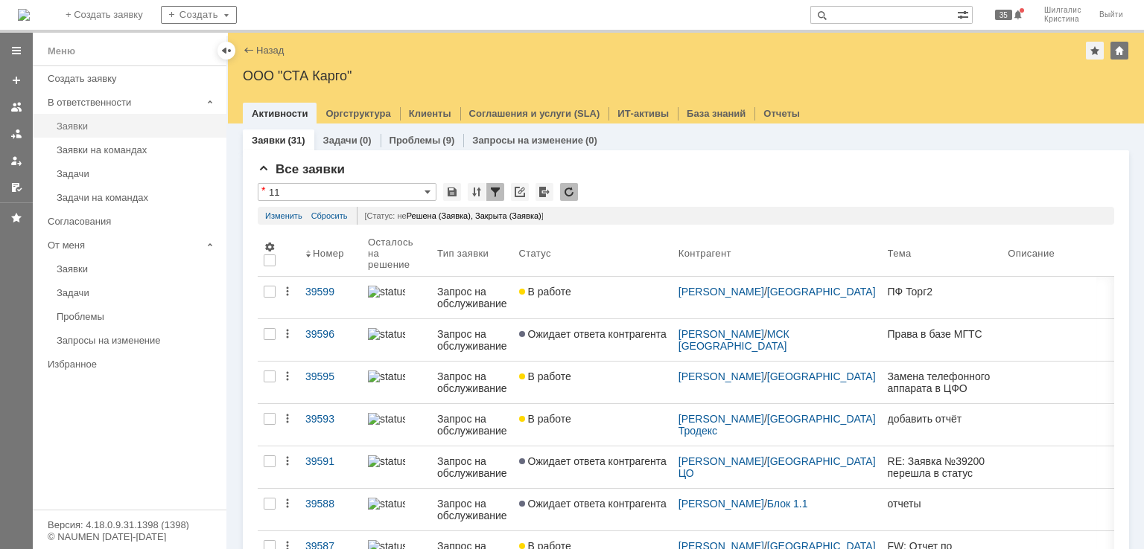
click at [150, 119] on link "Заявки" at bounding box center [137, 126] width 173 height 23
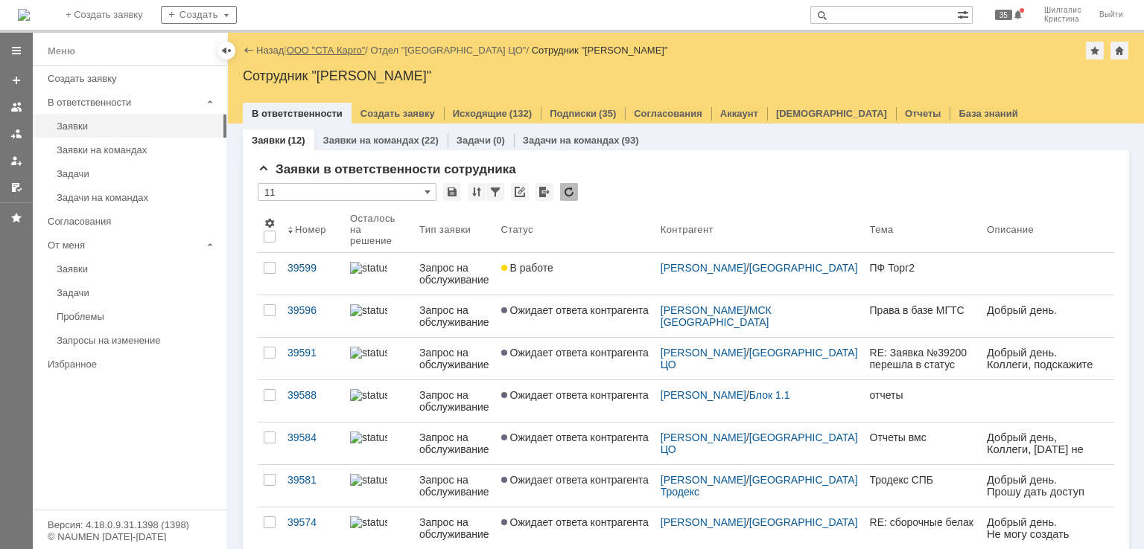
click at [319, 48] on link "ООО "СТА Карго"" at bounding box center [326, 50] width 79 height 11
